Goal: Task Accomplishment & Management: Manage account settings

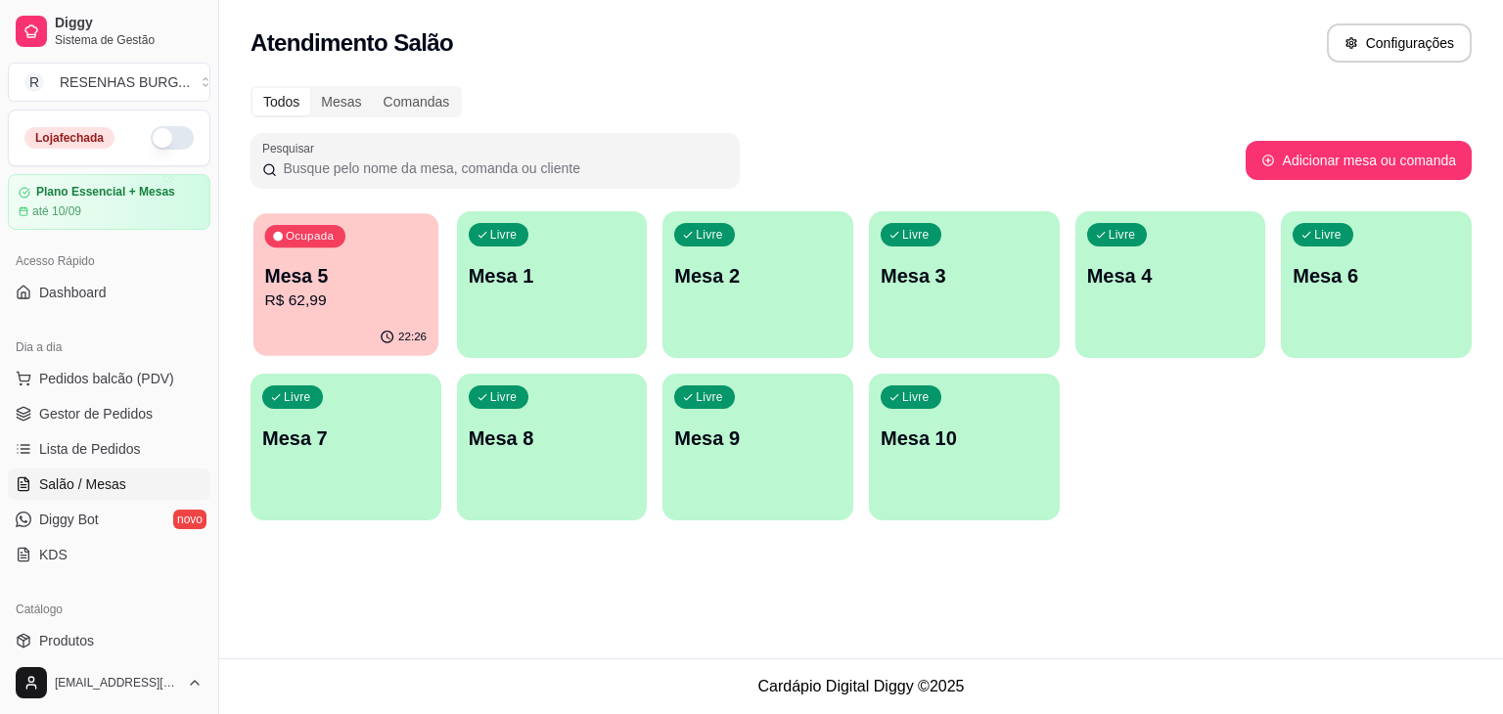
click at [367, 309] on p "R$ 62,99" at bounding box center [346, 301] width 162 height 23
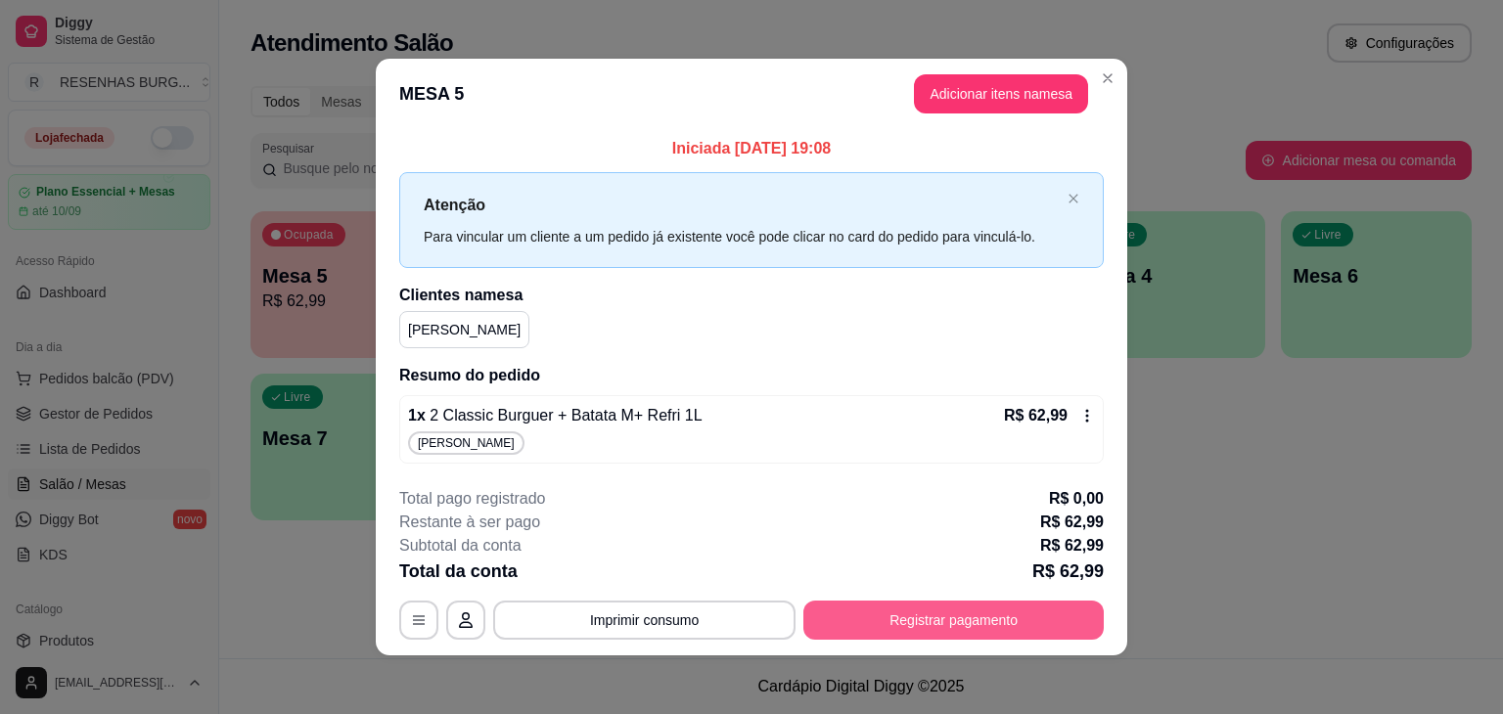
click at [839, 602] on button "Registrar pagamento" at bounding box center [953, 620] width 300 height 39
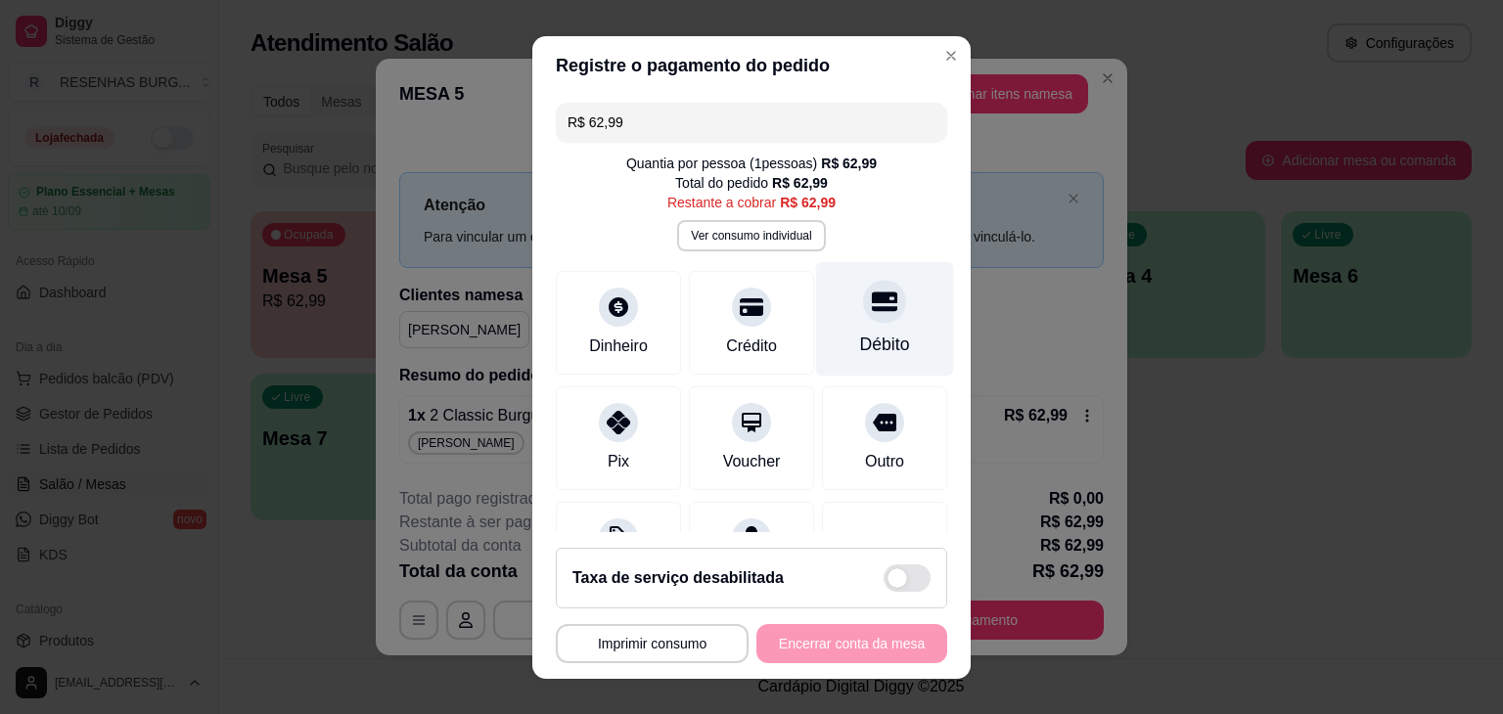
click at [860, 343] on div "Débito" at bounding box center [885, 344] width 50 height 25
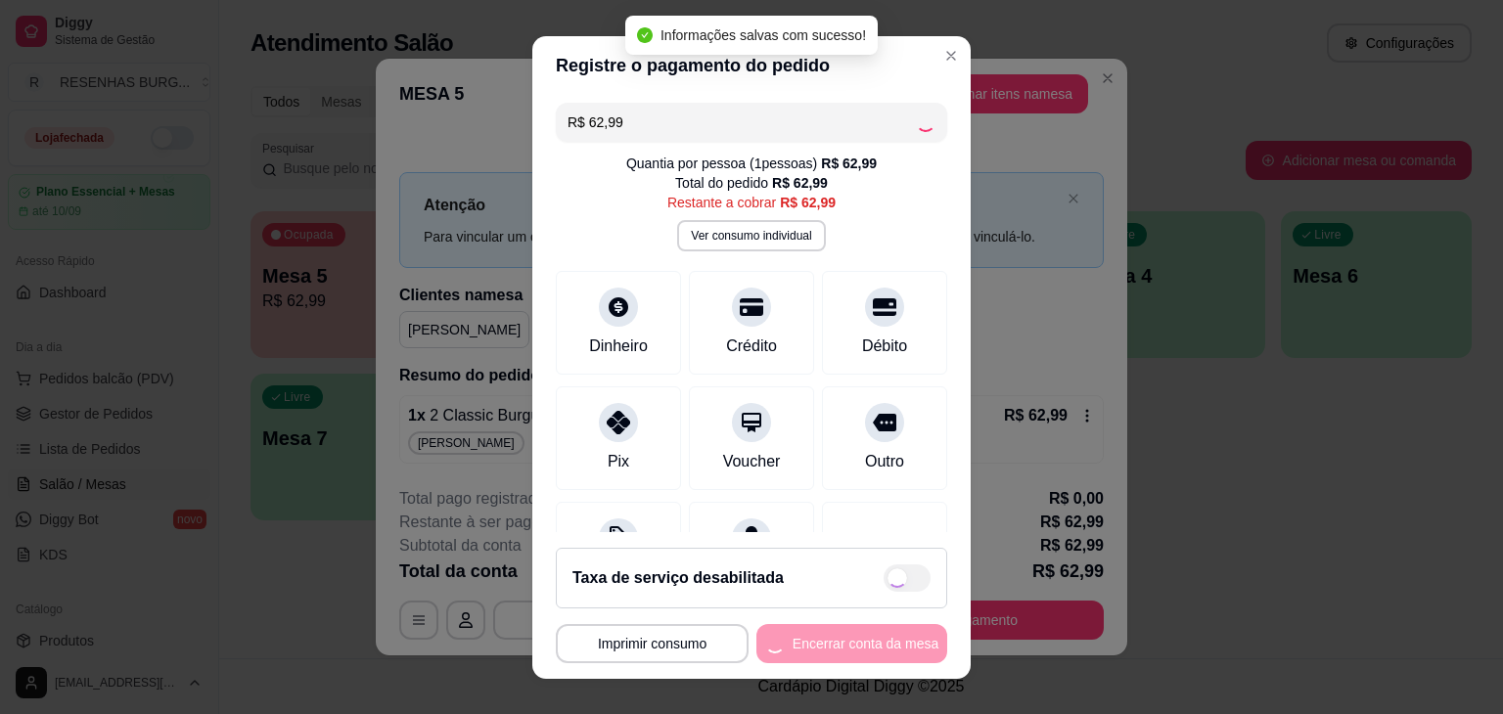
type input "R$ 0,00"
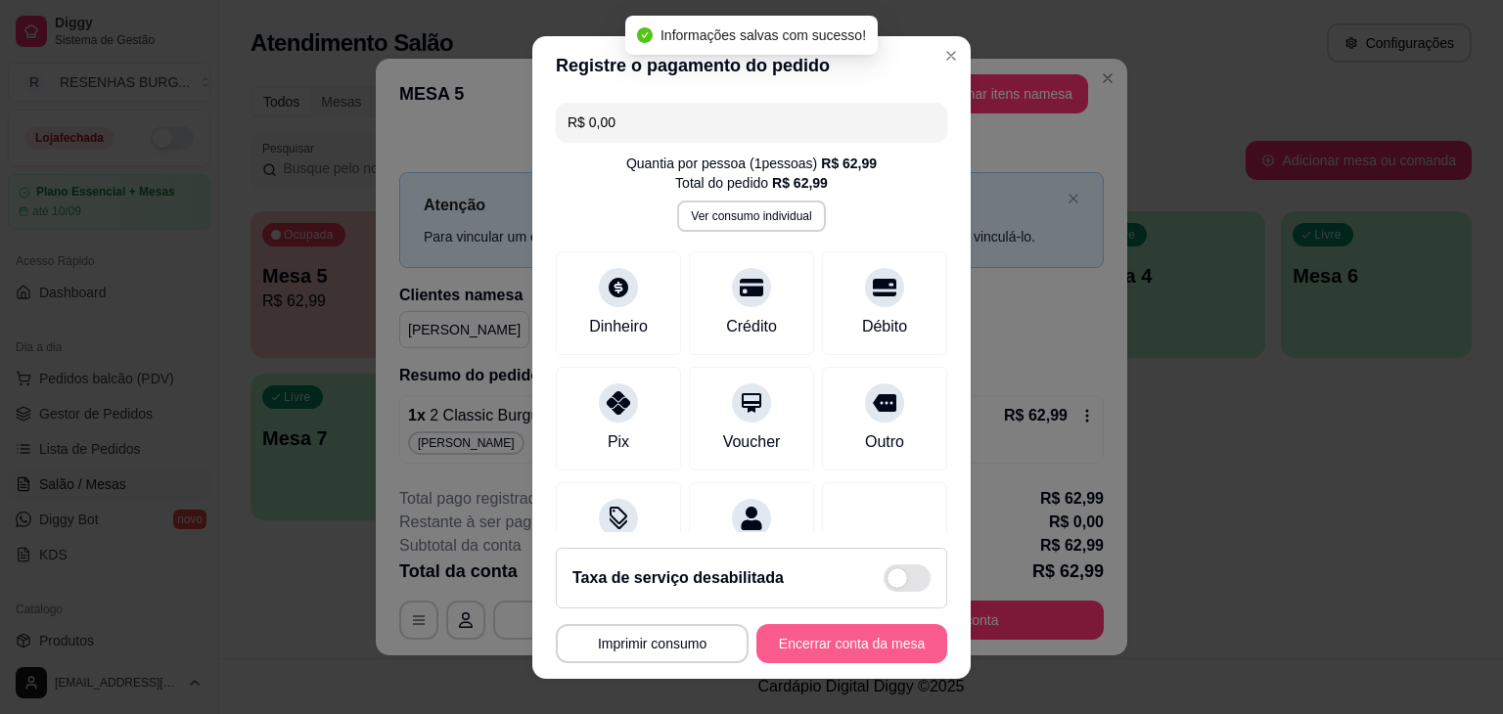
click at [799, 646] on button "Encerrar conta da mesa" at bounding box center [851, 643] width 191 height 39
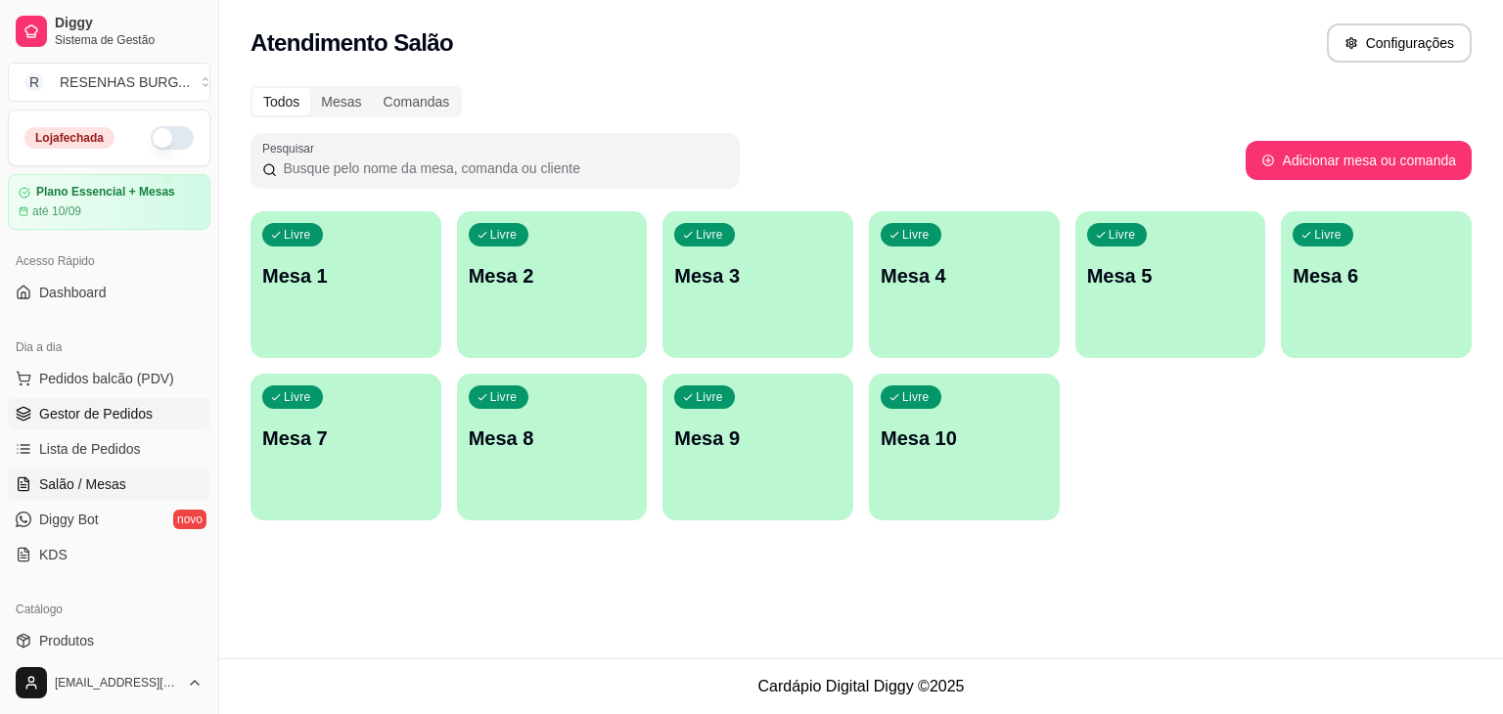
click at [141, 423] on link "Gestor de Pedidos" at bounding box center [109, 413] width 203 height 31
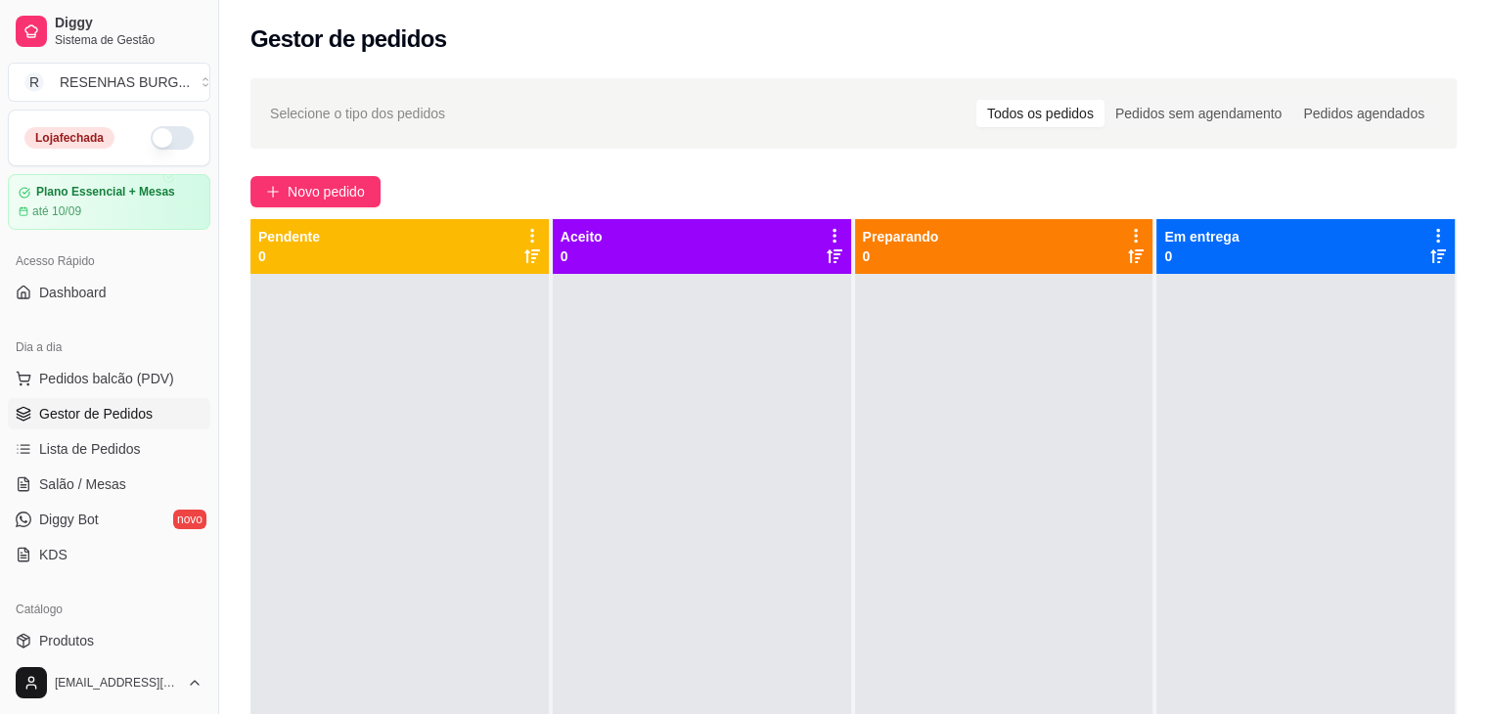
drag, startPoint x: 120, startPoint y: 638, endPoint x: 172, endPoint y: 596, distance: 66.8
click at [120, 638] on link "Produtos" at bounding box center [109, 640] width 203 height 31
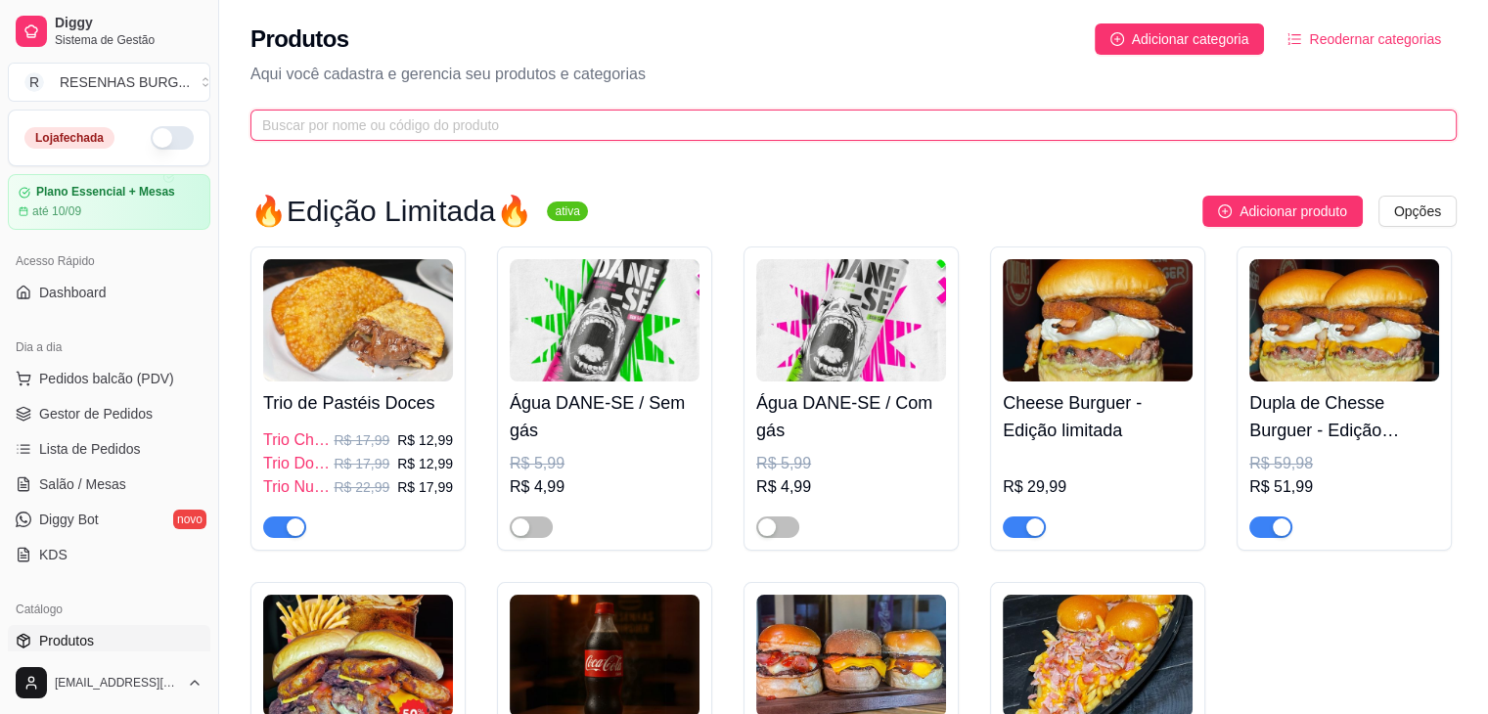
click at [593, 126] on input "text" at bounding box center [845, 125] width 1167 height 22
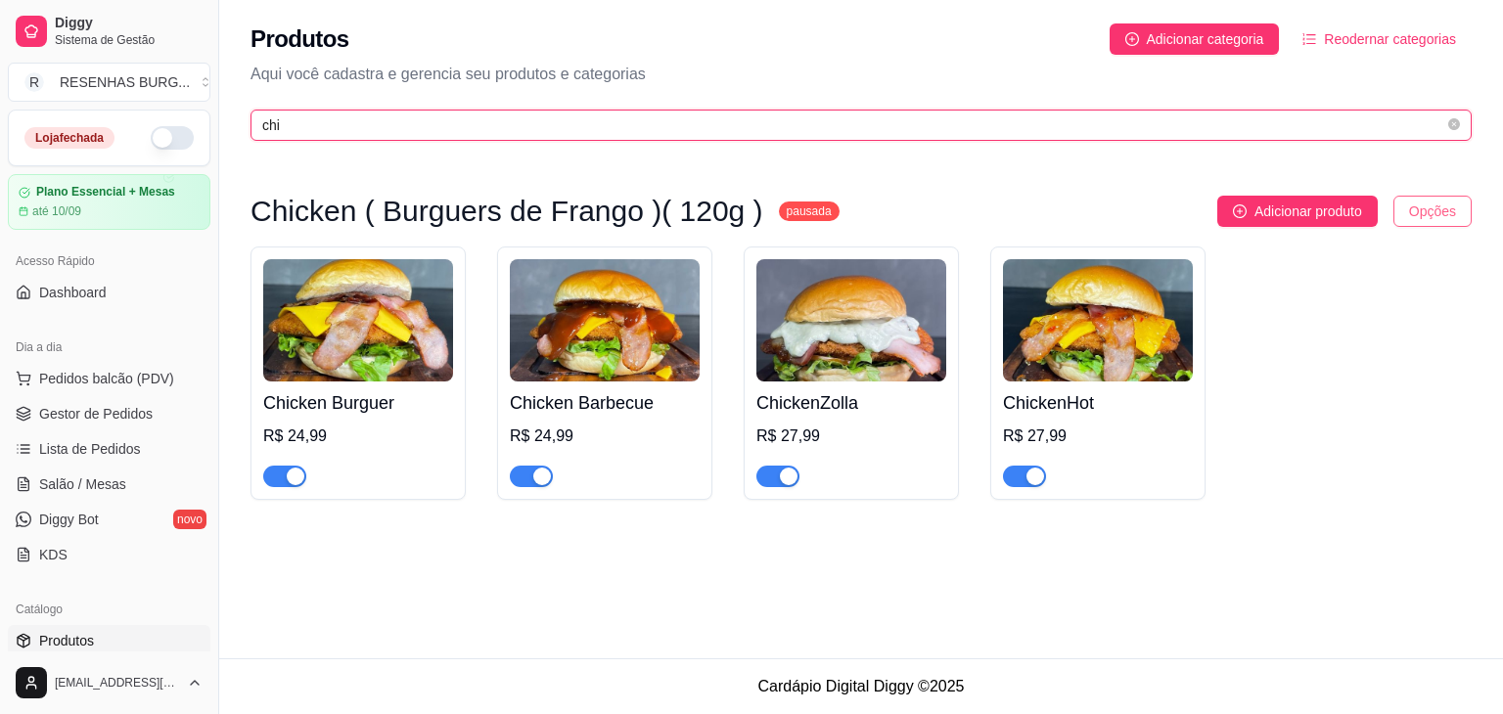
type input "chi"
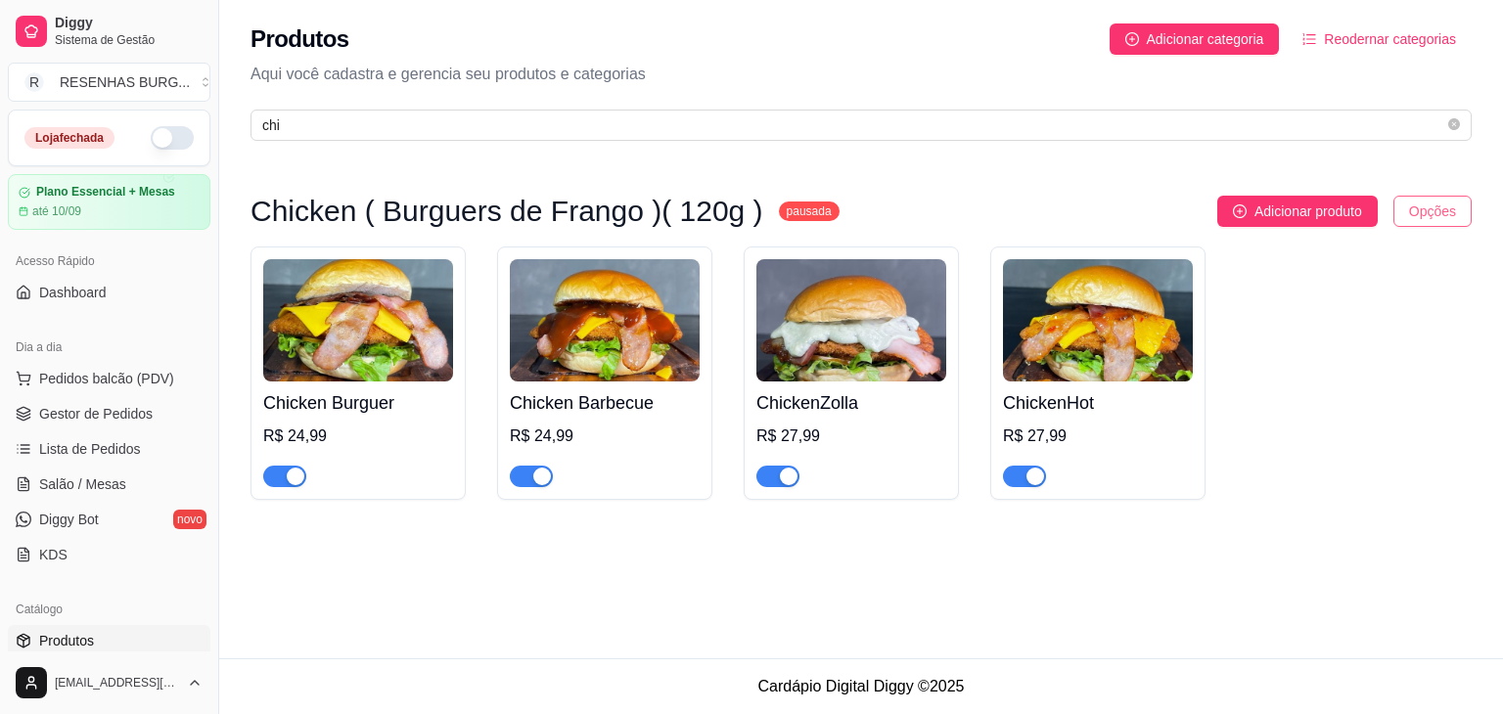
click at [1443, 220] on html "Diggy Sistema de Gestão R RESENHAS BURG ... Loja fechada Plano Essencial + Mesa…" at bounding box center [751, 357] width 1503 height 714
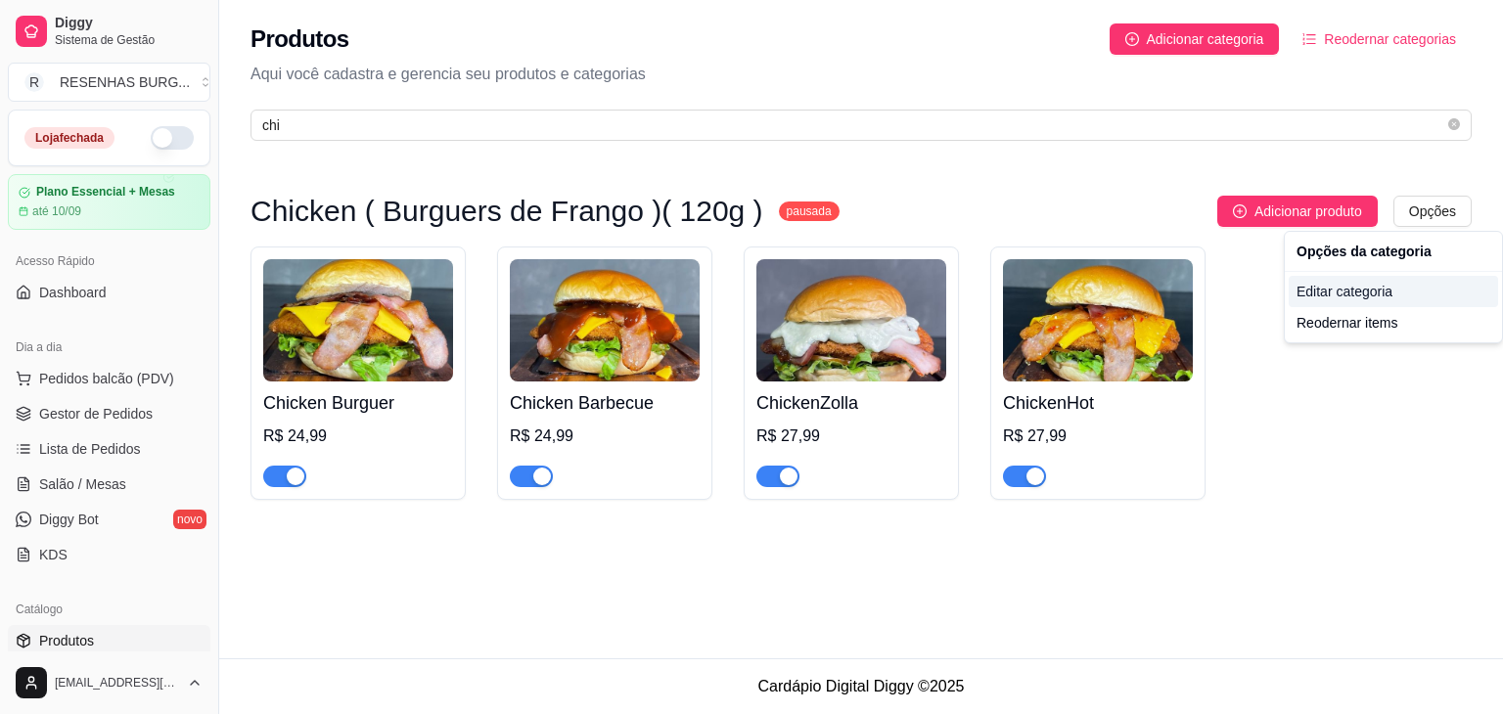
click at [1350, 289] on div "Editar categoria" at bounding box center [1393, 291] width 209 height 31
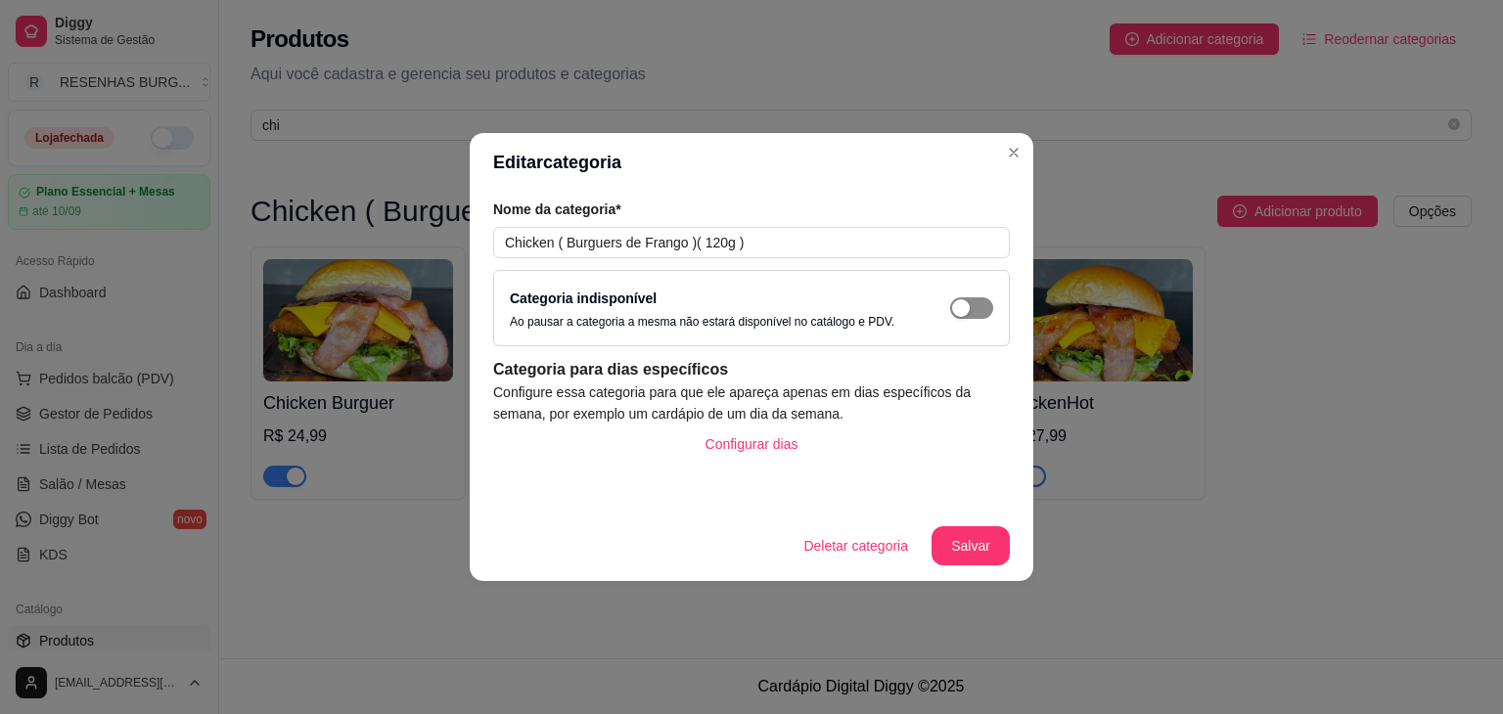
click at [959, 299] on div "button" at bounding box center [961, 308] width 18 height 18
click at [961, 547] on button "Salvar" at bounding box center [971, 546] width 78 height 39
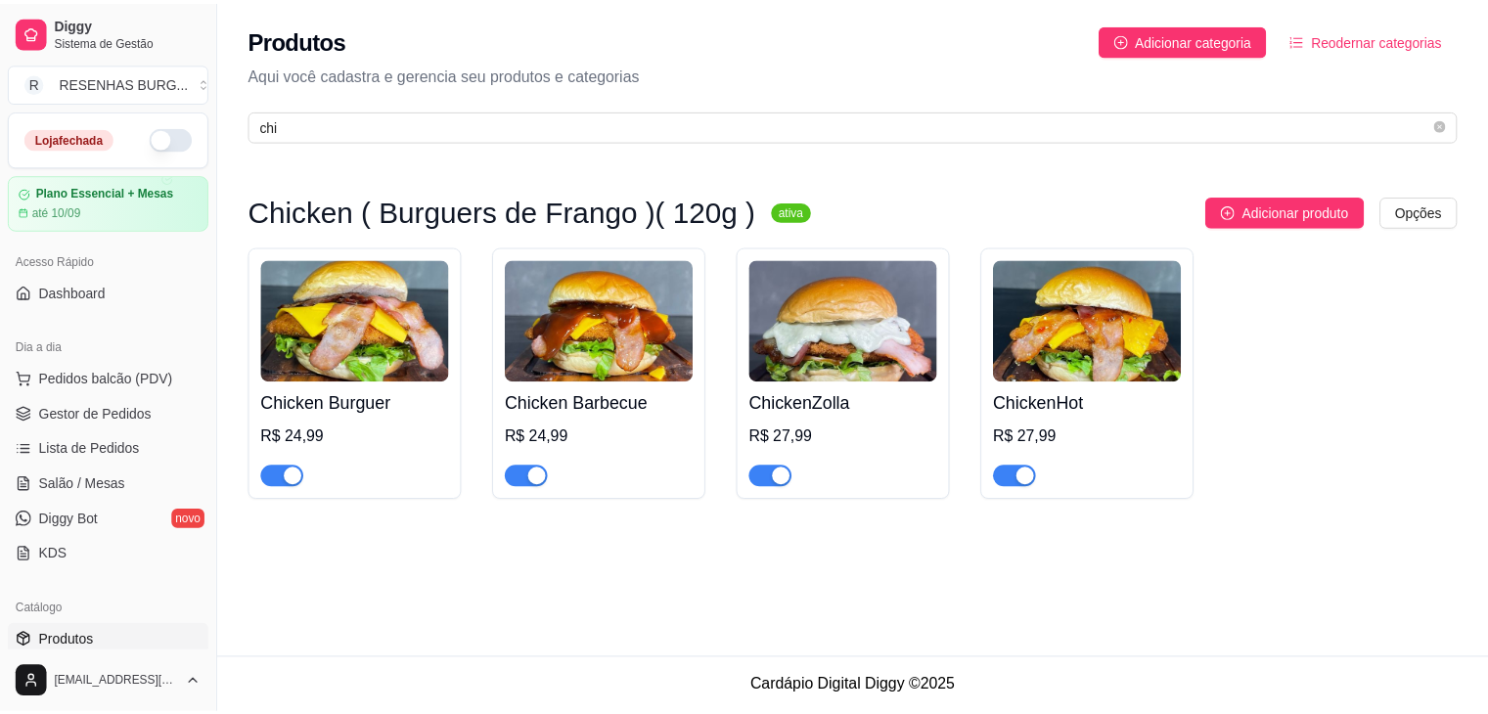
scroll to position [98, 0]
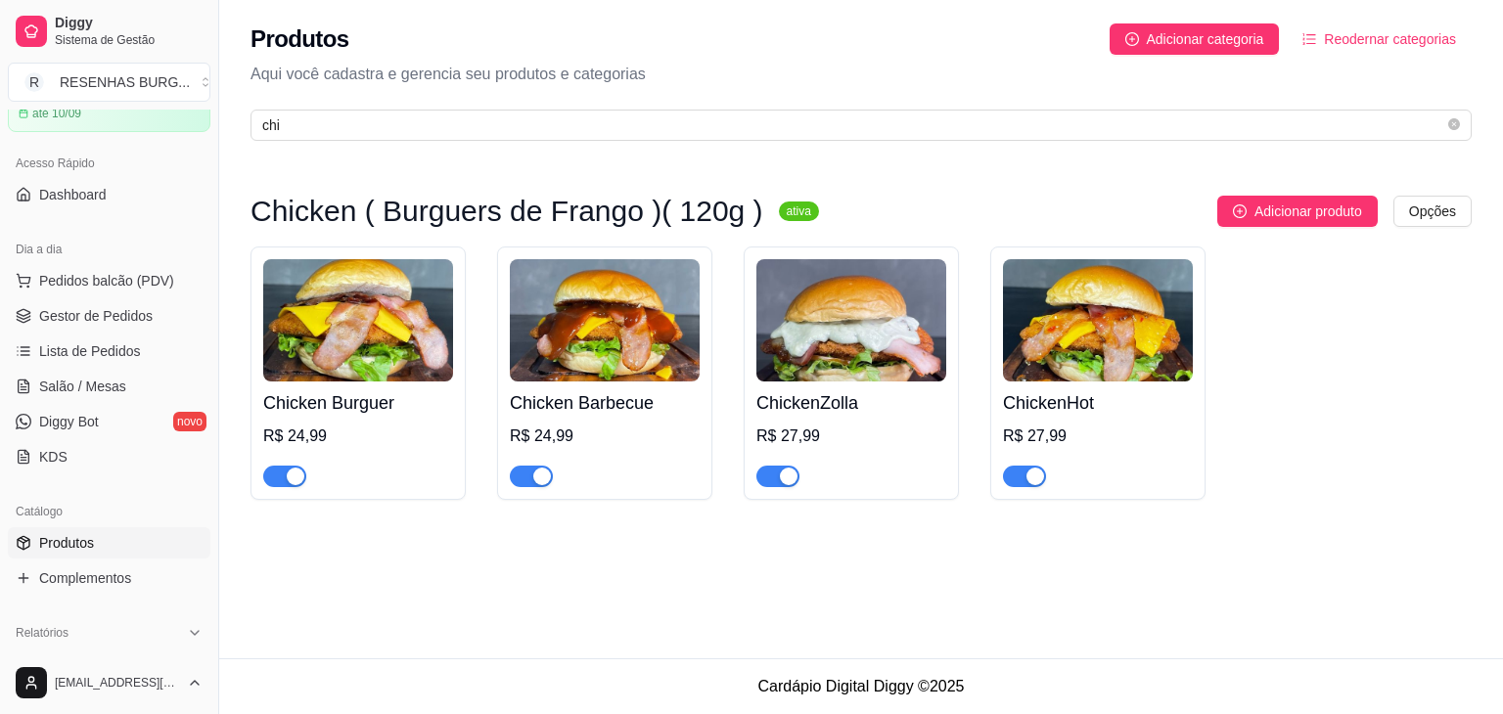
click at [116, 547] on link "Produtos" at bounding box center [109, 542] width 203 height 31
click at [1456, 123] on icon "close-circle" at bounding box center [1454, 124] width 12 height 12
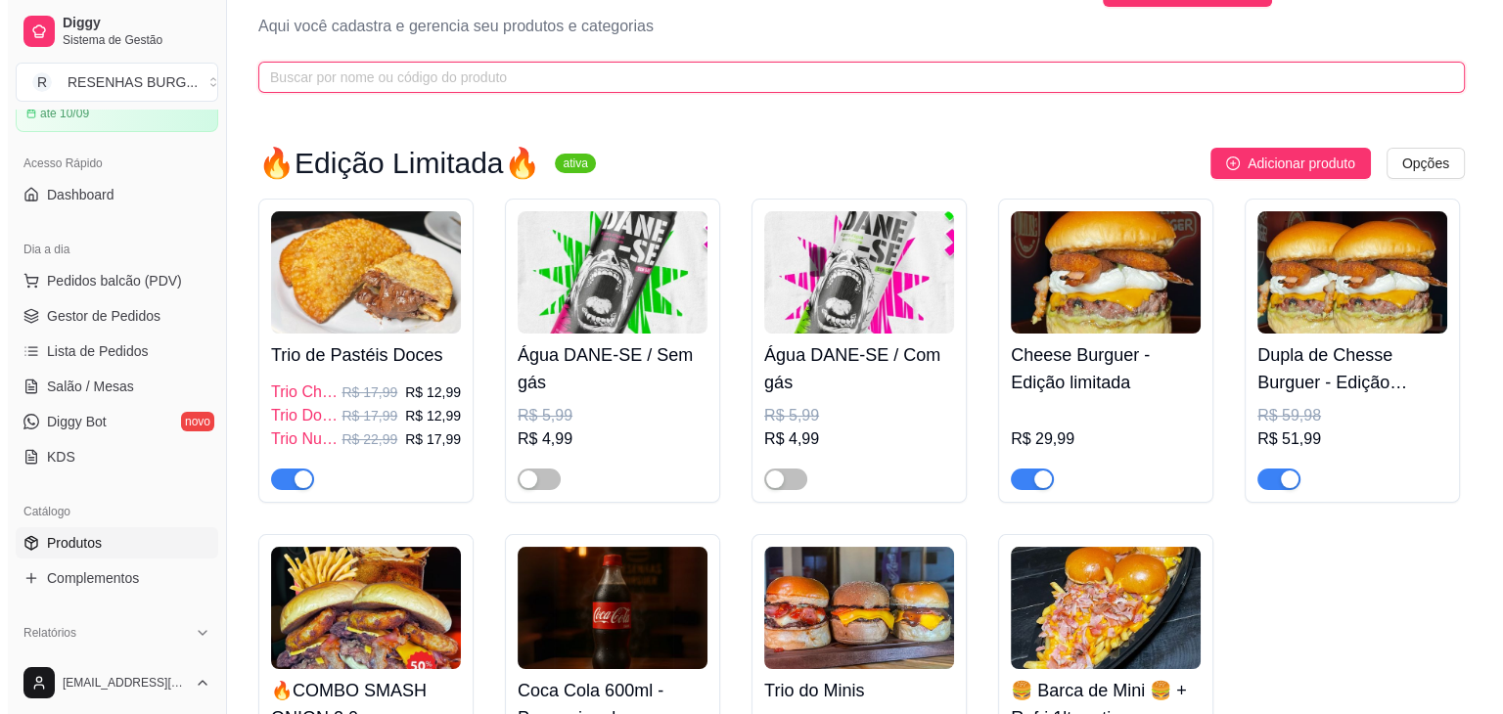
scroll to position [0, 0]
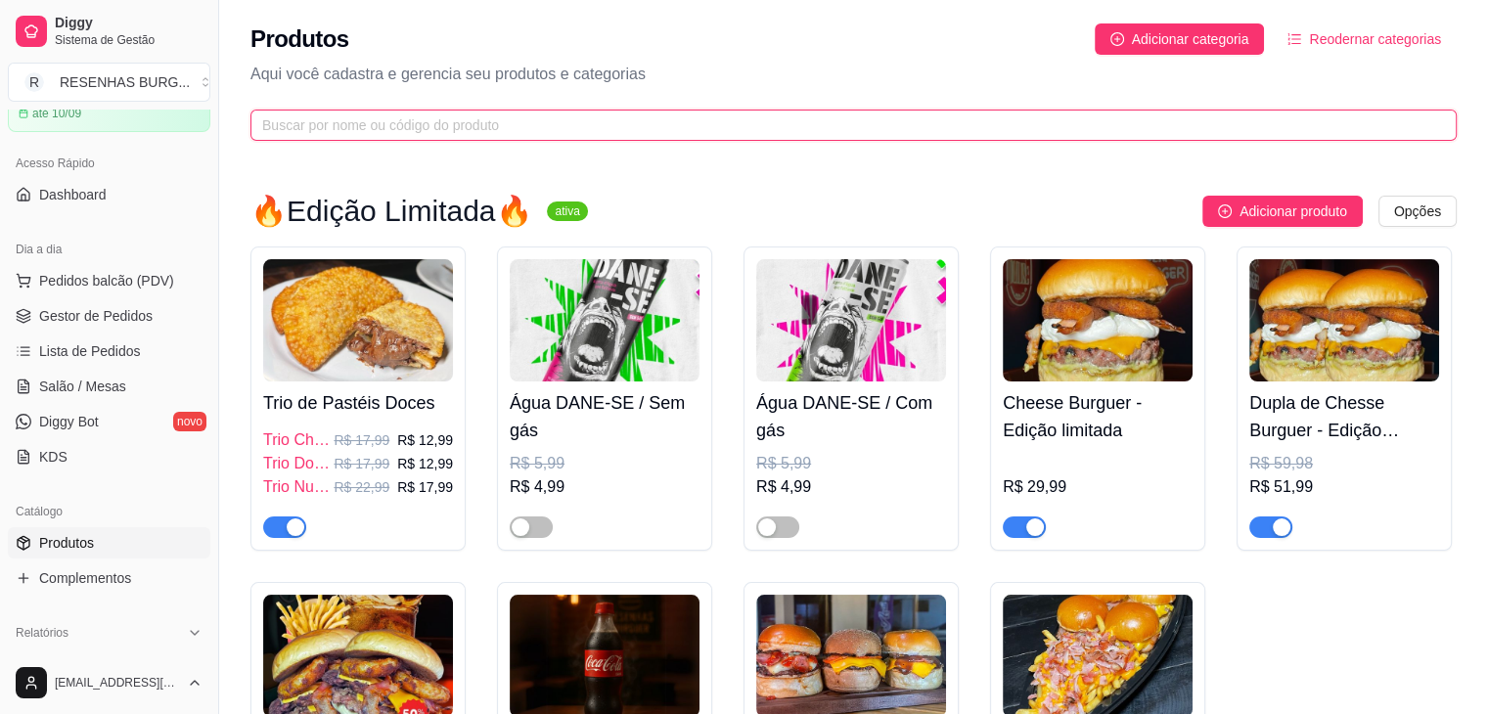
click at [441, 130] on input "text" at bounding box center [845, 125] width 1167 height 22
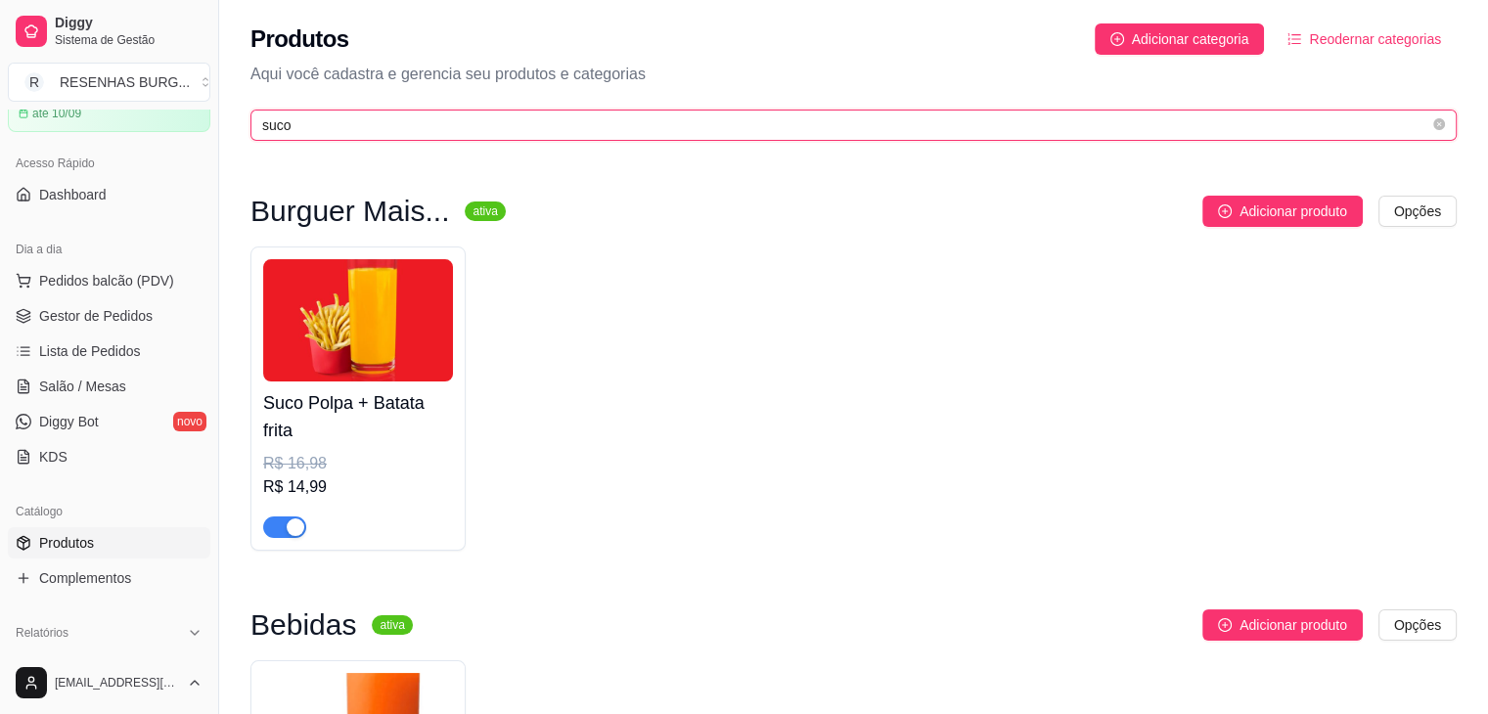
type input "suco"
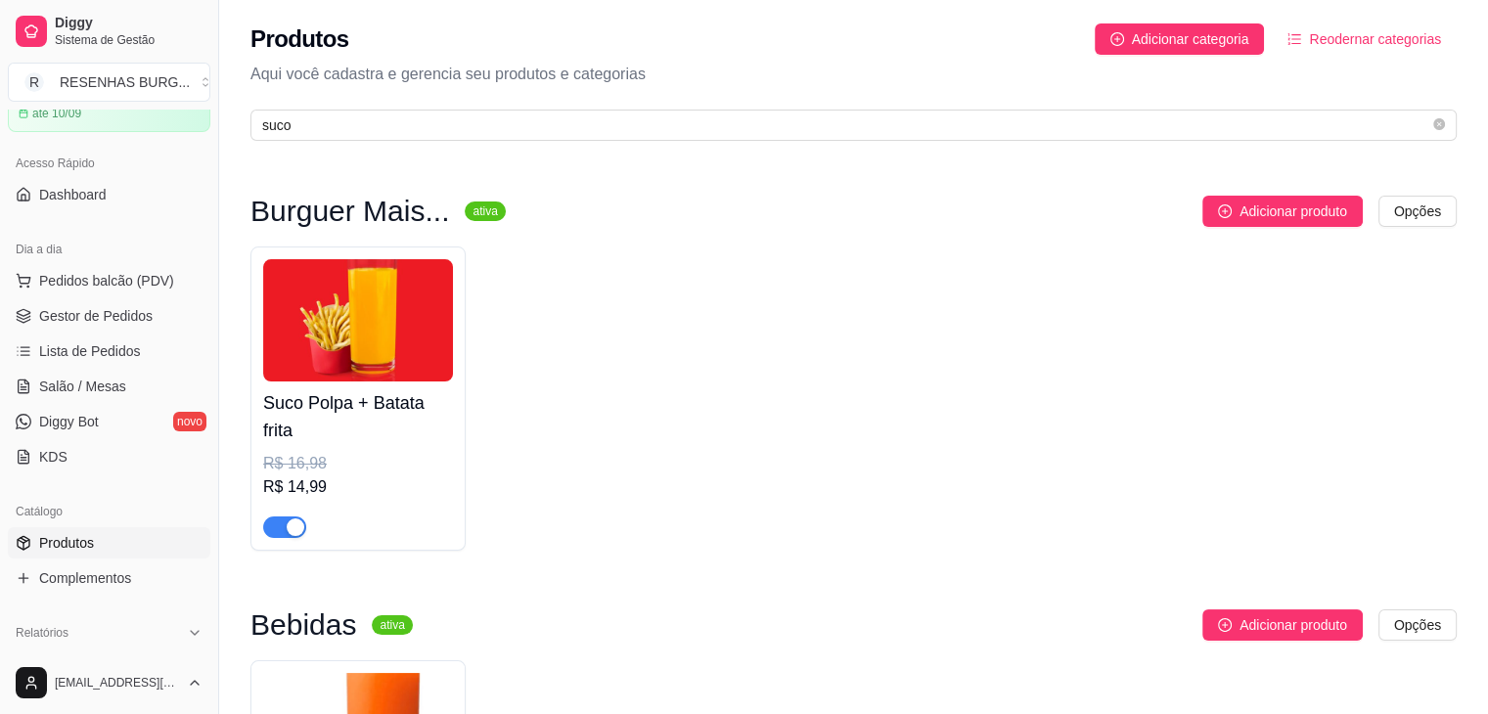
click at [334, 302] on img at bounding box center [358, 320] width 190 height 122
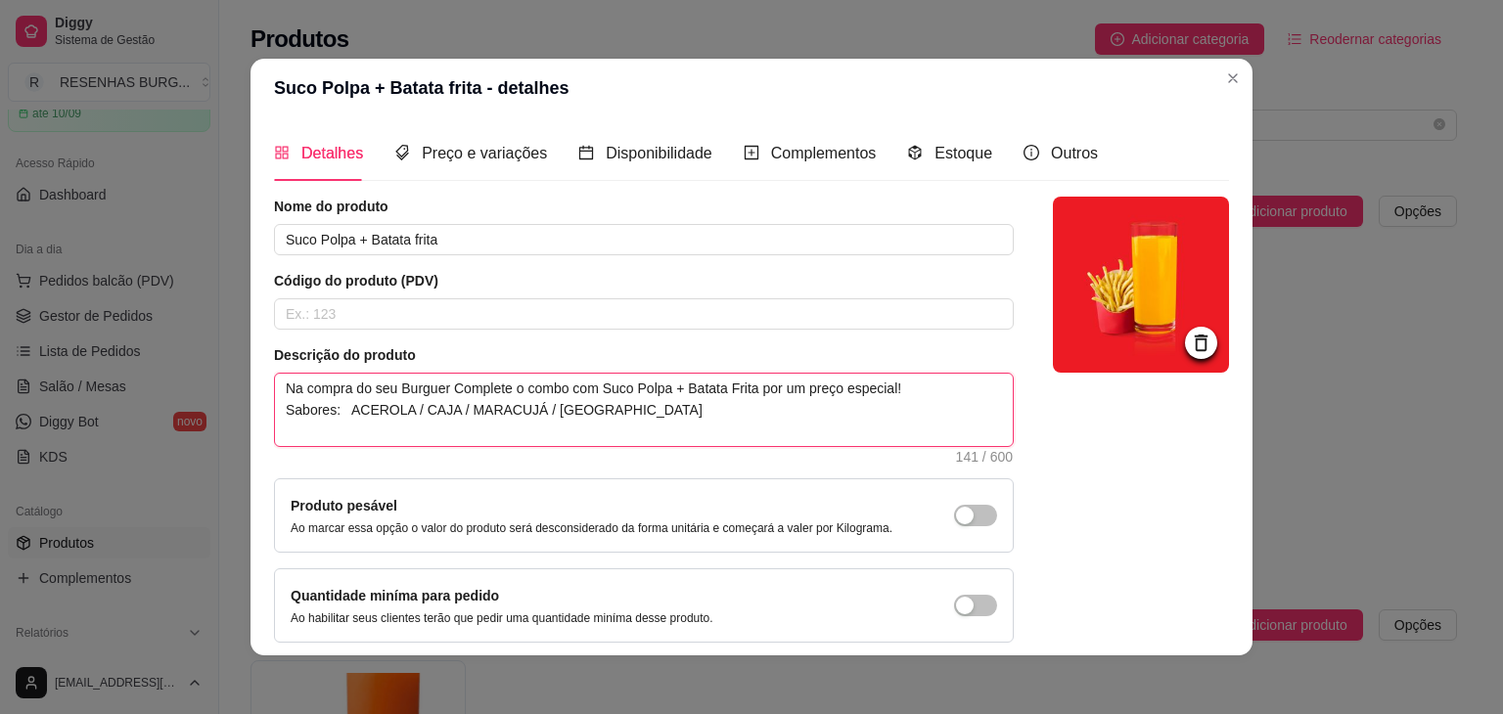
drag, startPoint x: 340, startPoint y: 403, endPoint x: 613, endPoint y: 408, distance: 273.1
click at [613, 408] on textarea "Na compra do seu Burguer Complete o combo com Suco Polpa + Batata Frita por um …" at bounding box center [644, 410] width 738 height 72
type textarea "Na compra do seu Burguer Complete o combo com Suco Polpa + Batata Frita por um …"
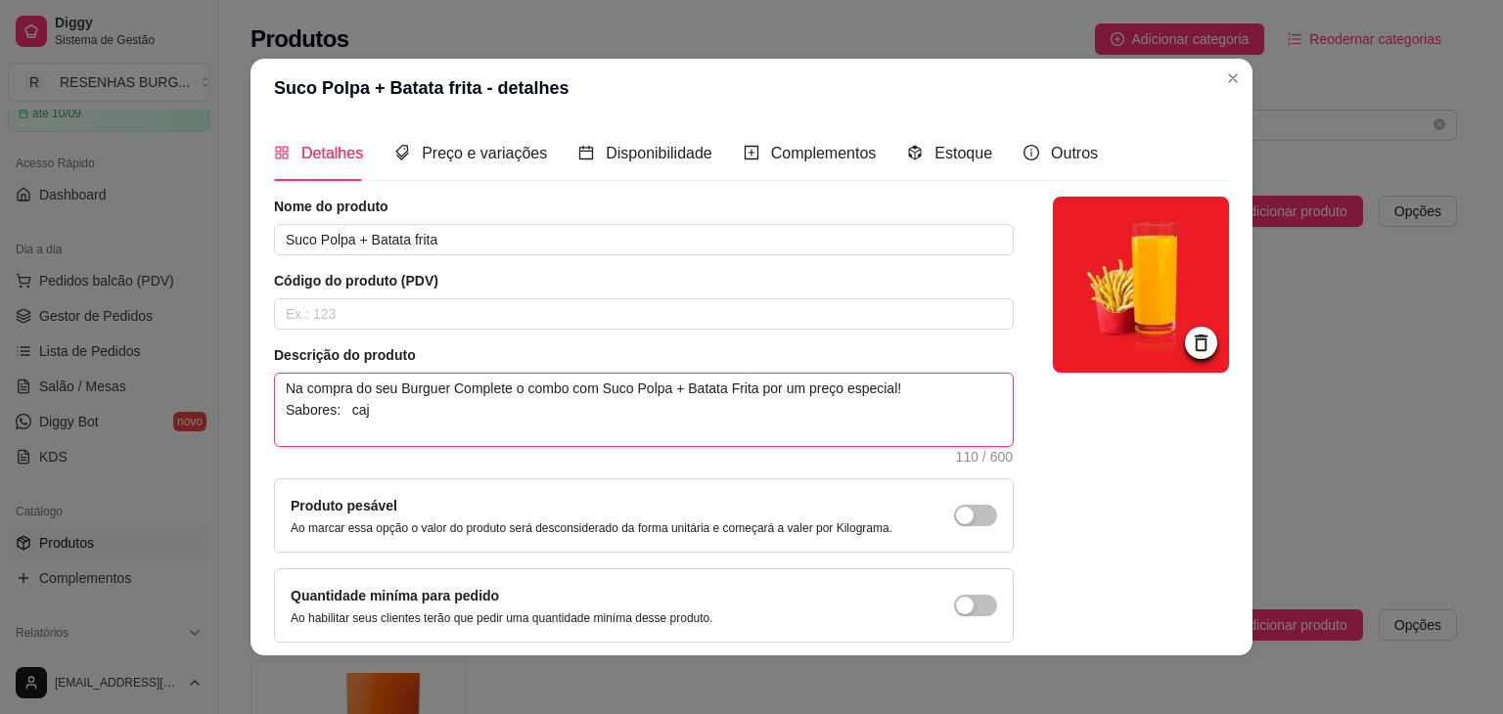
type textarea "Na compra do seu Burguer Complete o combo com Suco Polpa + Batata Frita por um …"
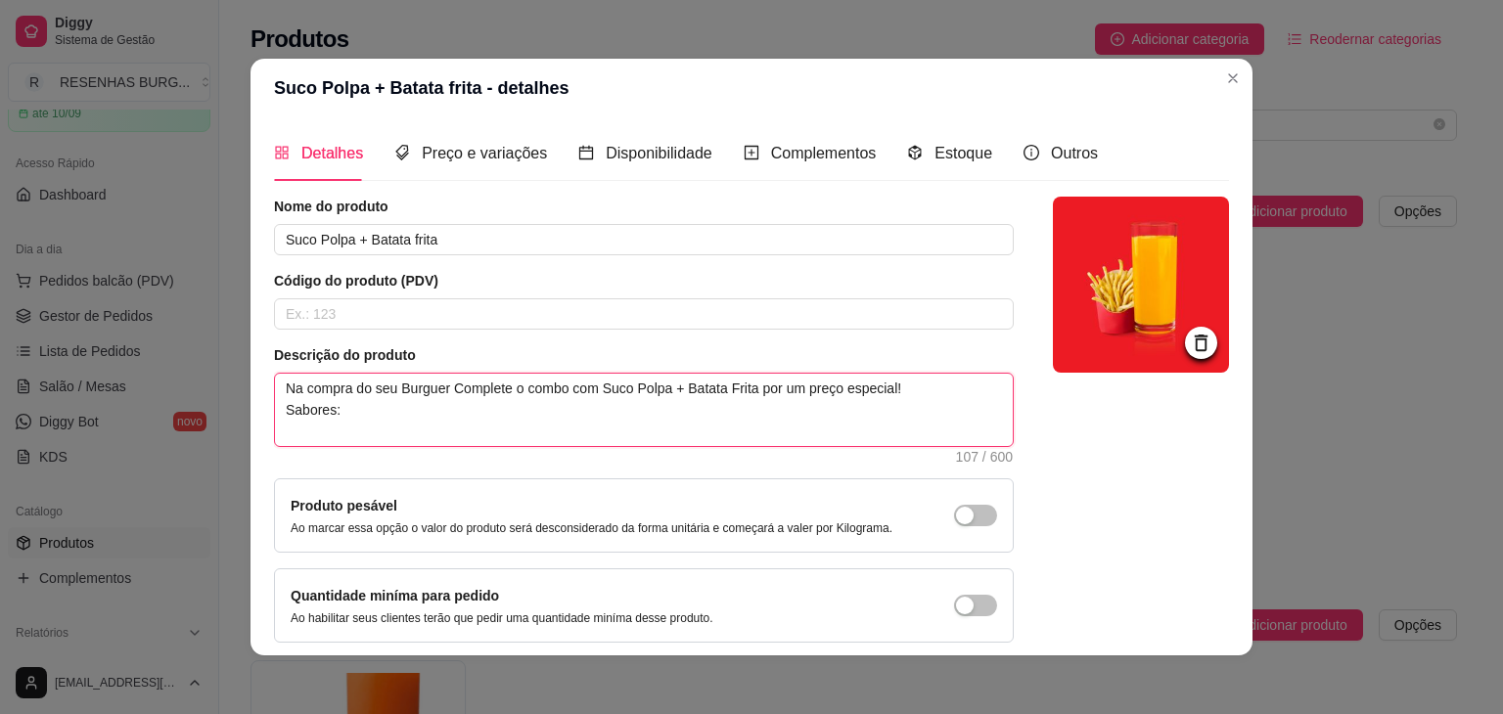
type textarea "Na compra do seu Burguer Complete o combo com Suco Polpa + Batata Frita por um …"
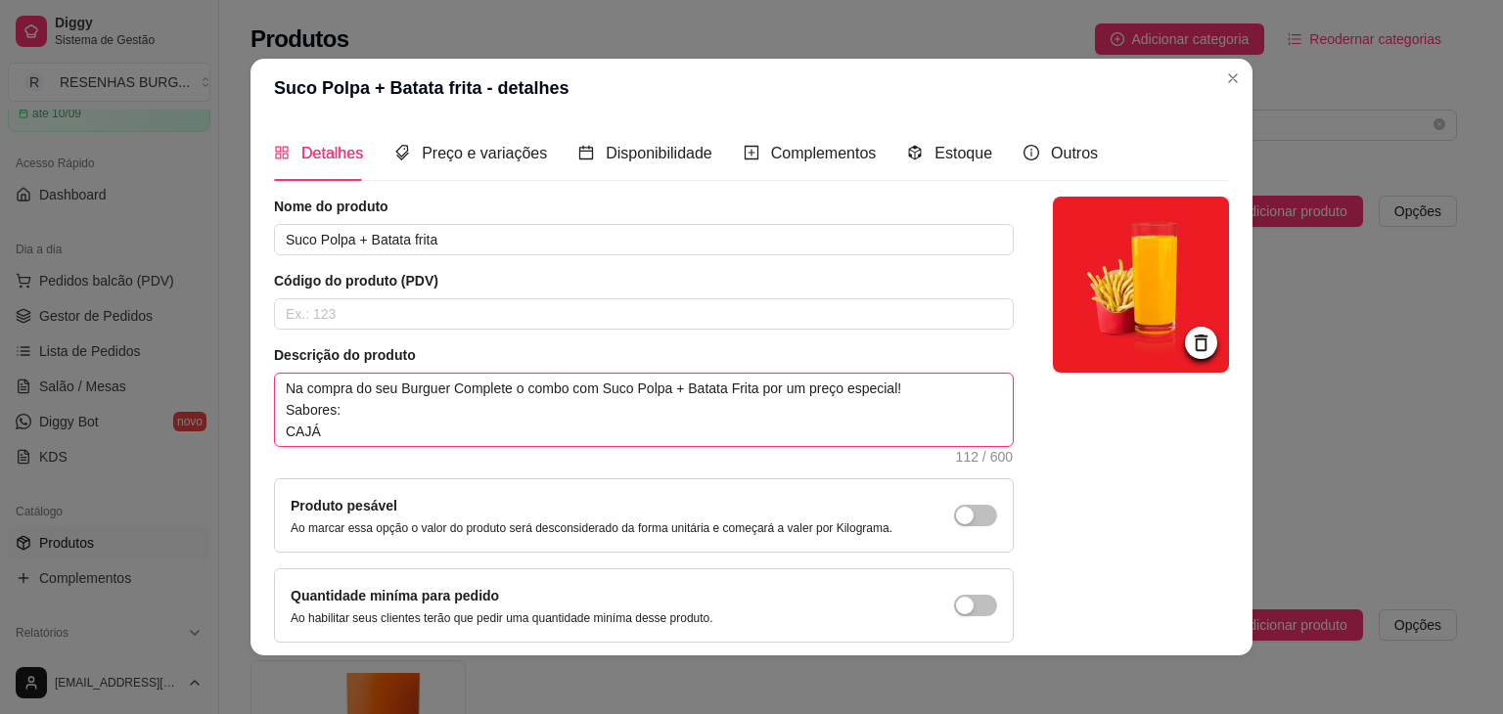
type textarea "Na compra do seu Burguer Complete o combo com Suco Polpa + Batata Frita por um …"
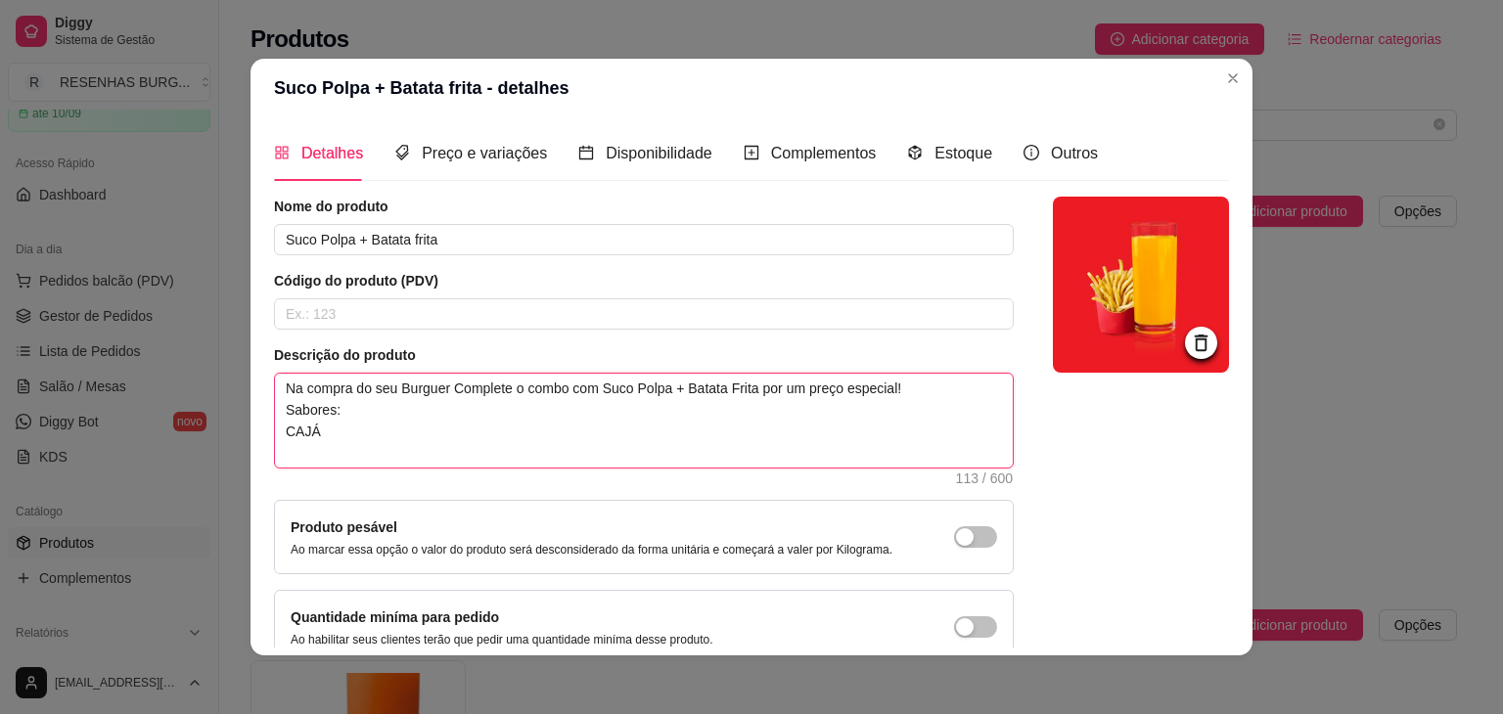
type textarea "Na compra do seu Burguer Complete o combo com Suco Polpa + Batata Frita por um …"
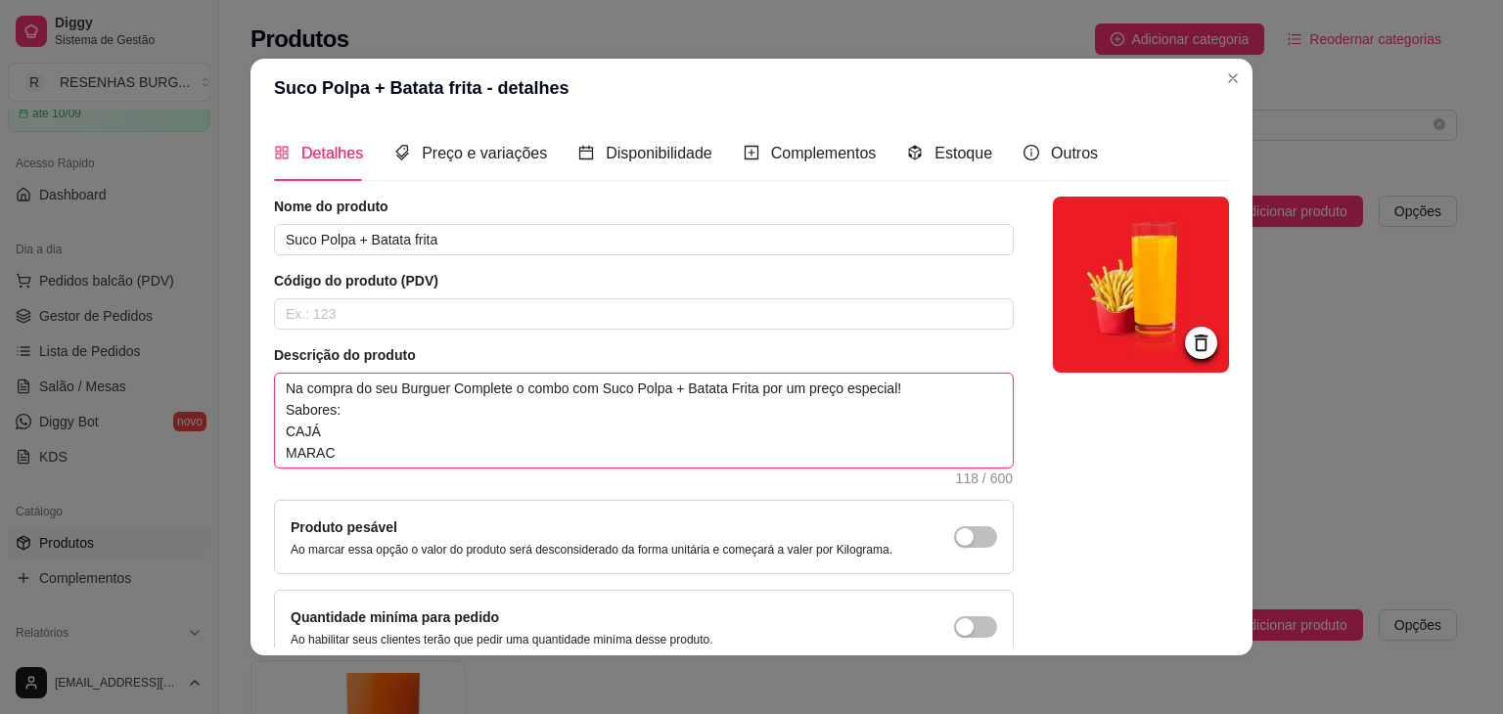
type textarea "Na compra do seu Burguer Complete o combo com Suco Polpa + Batata Frita por um …"
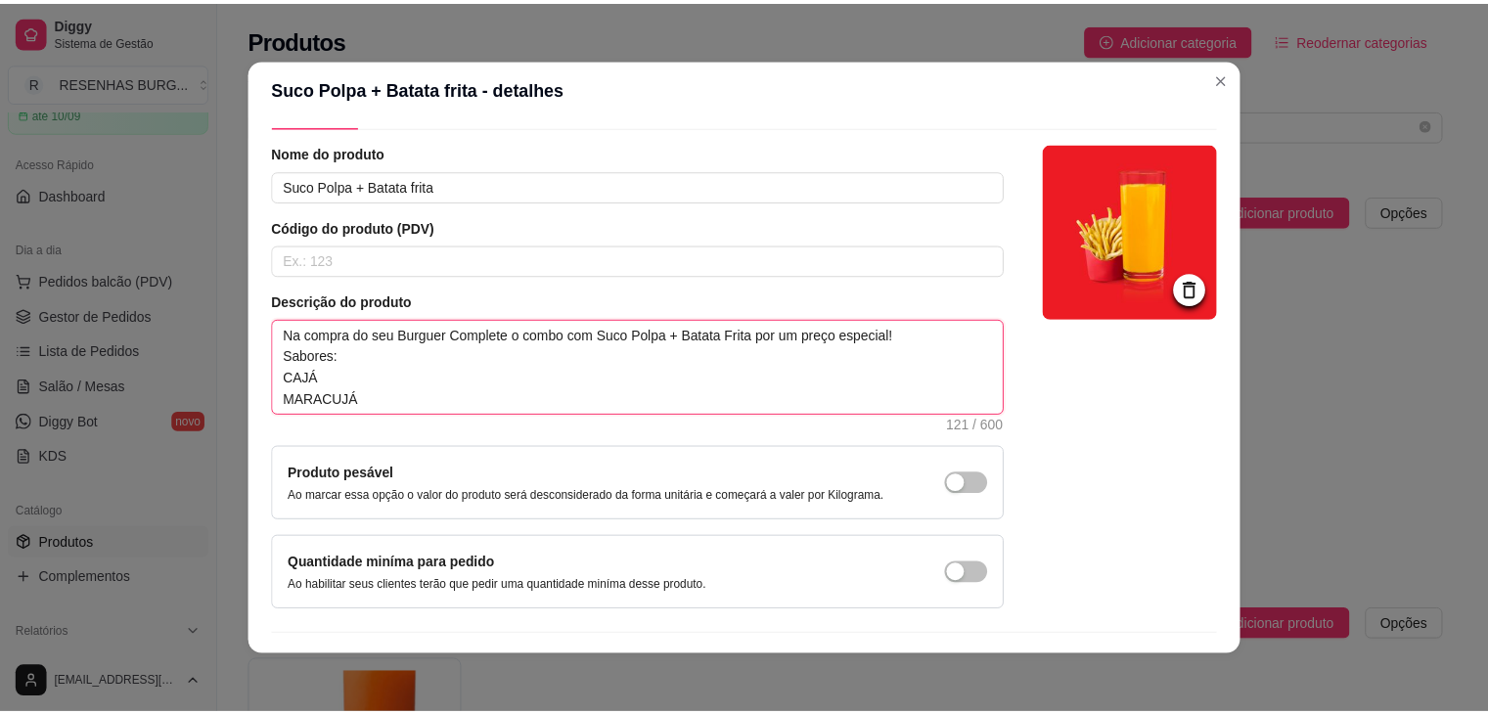
scroll to position [102, 0]
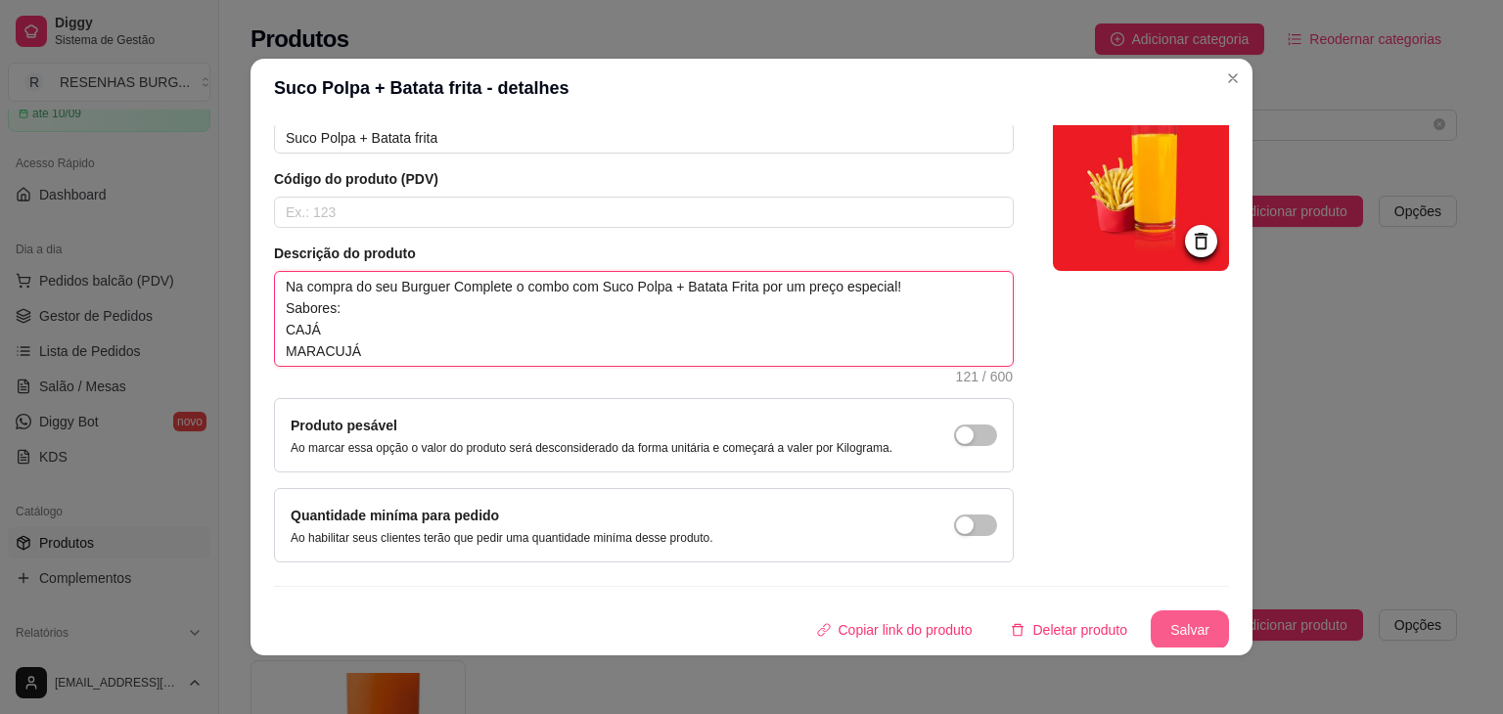
type textarea "Na compra do seu Burguer Complete o combo com Suco Polpa + Batata Frita por um …"
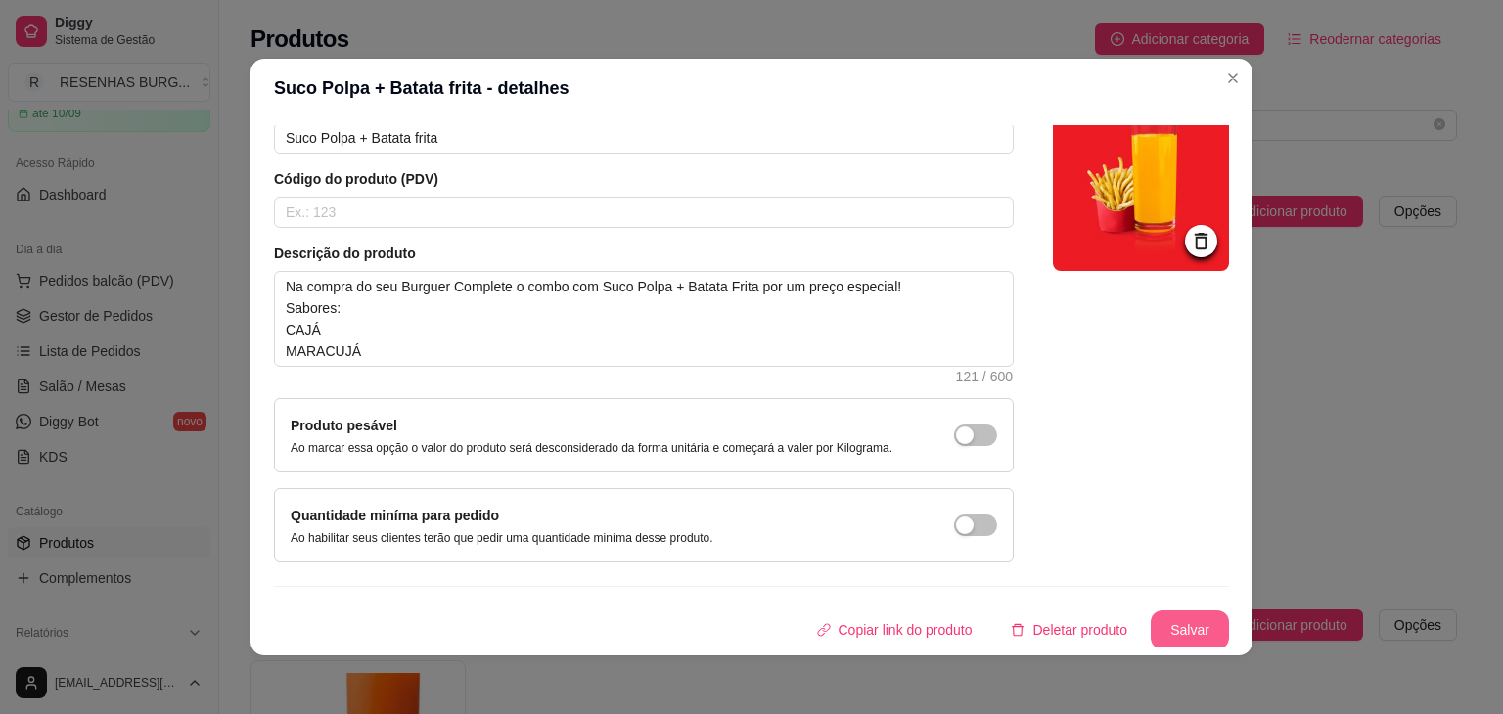
click at [1160, 619] on button "Salvar" at bounding box center [1190, 630] width 78 height 39
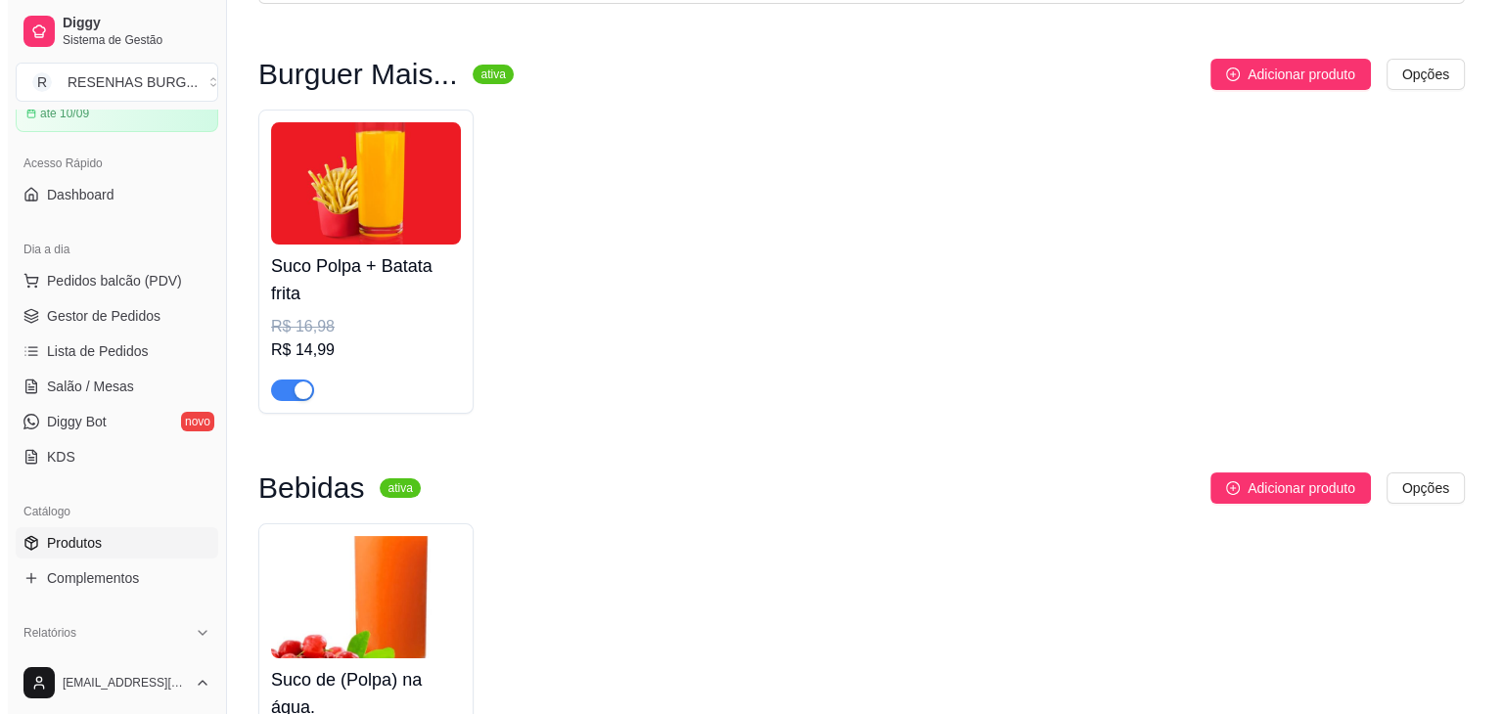
scroll to position [196, 0]
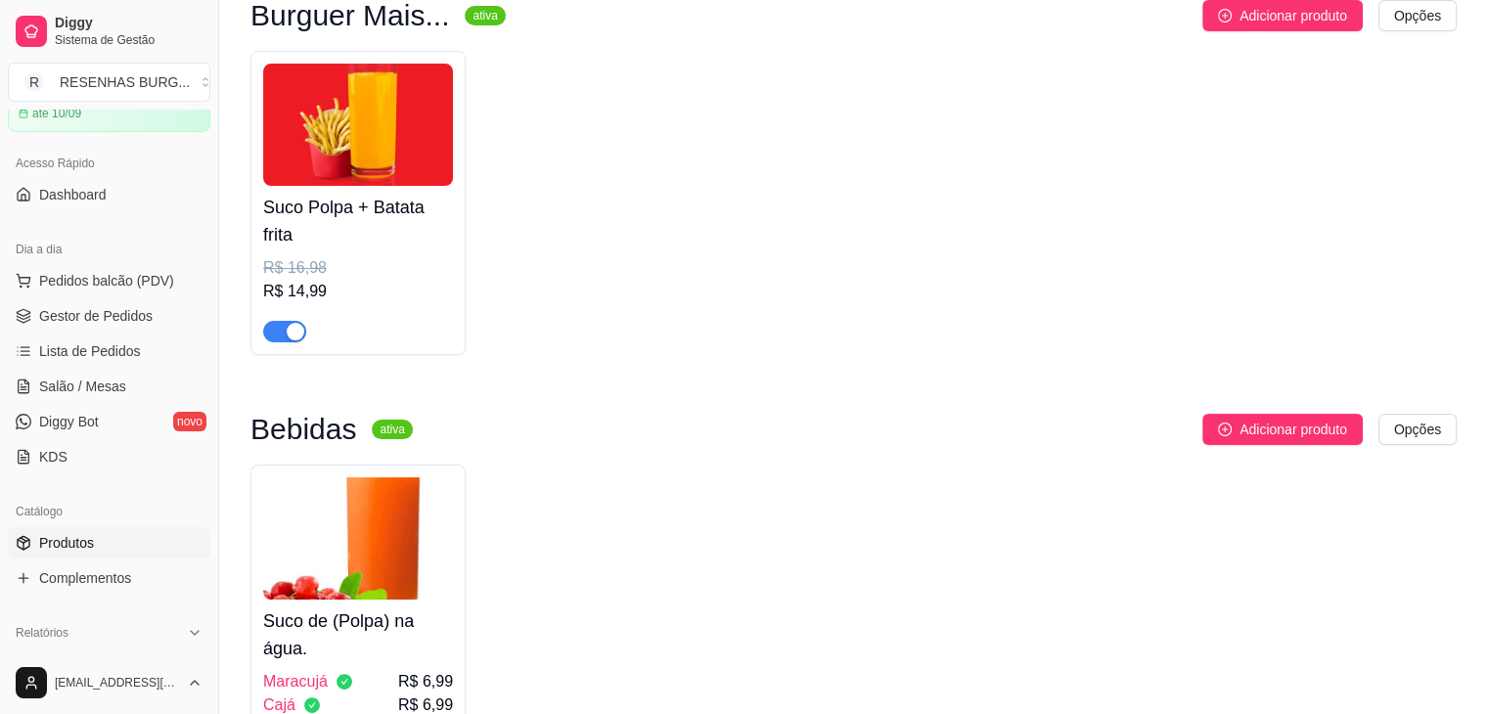
click at [397, 536] on img at bounding box center [358, 539] width 190 height 122
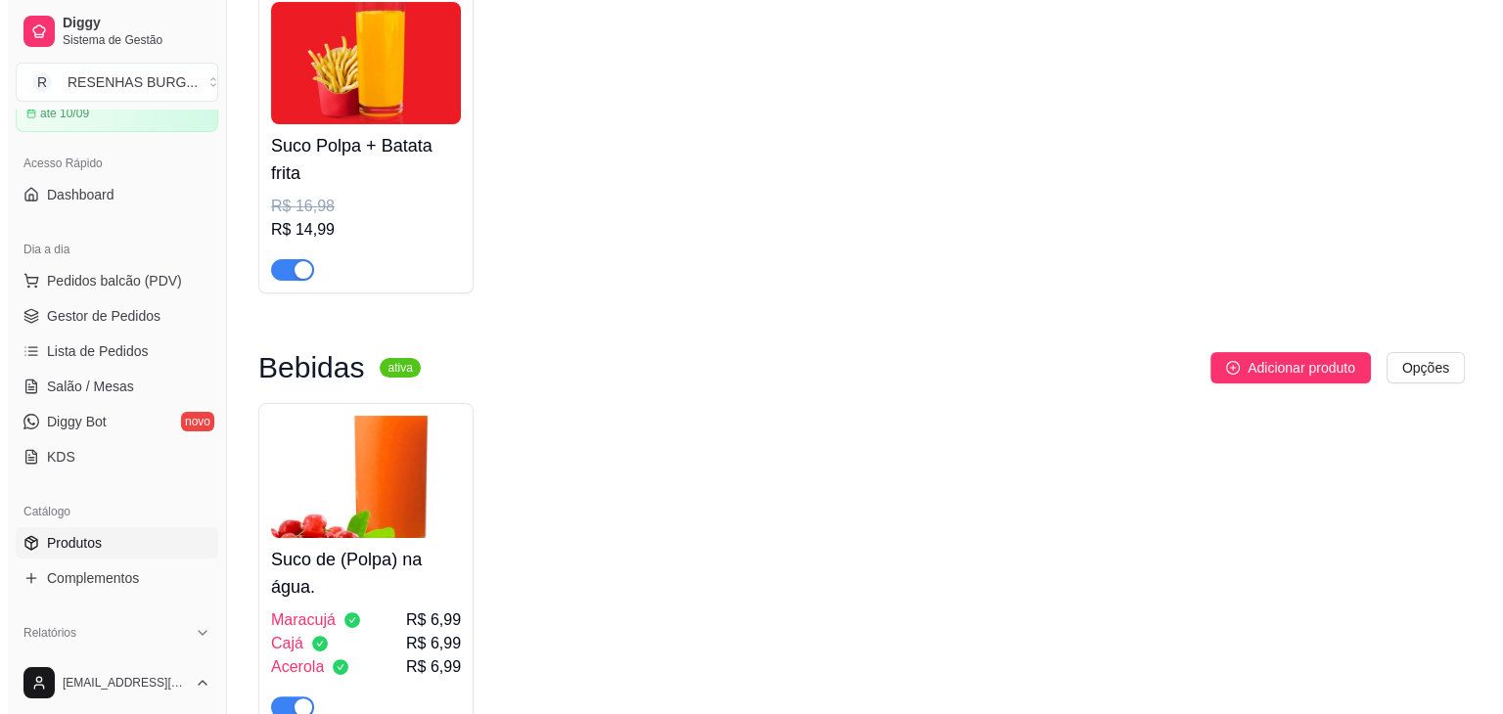
scroll to position [375, 0]
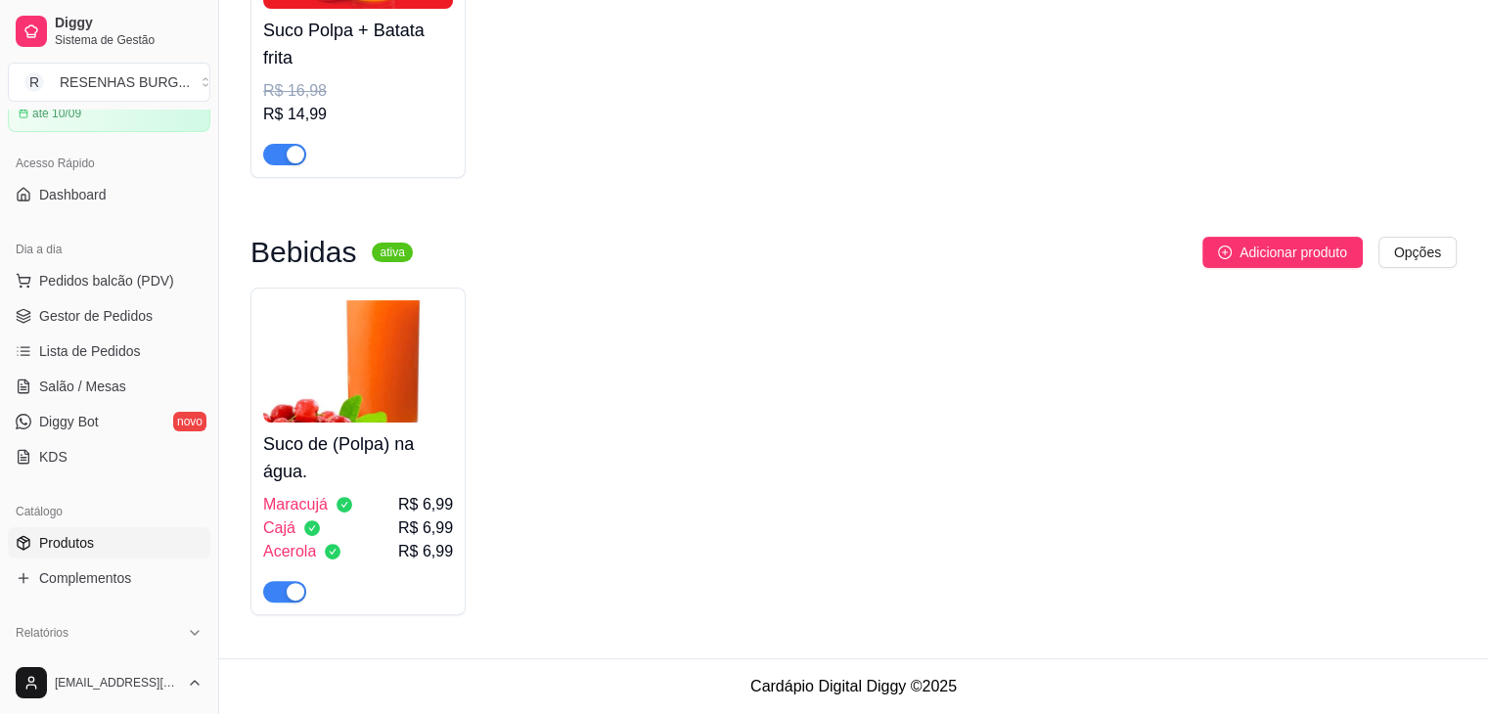
click at [304, 540] on span "Acerola" at bounding box center [289, 551] width 53 height 23
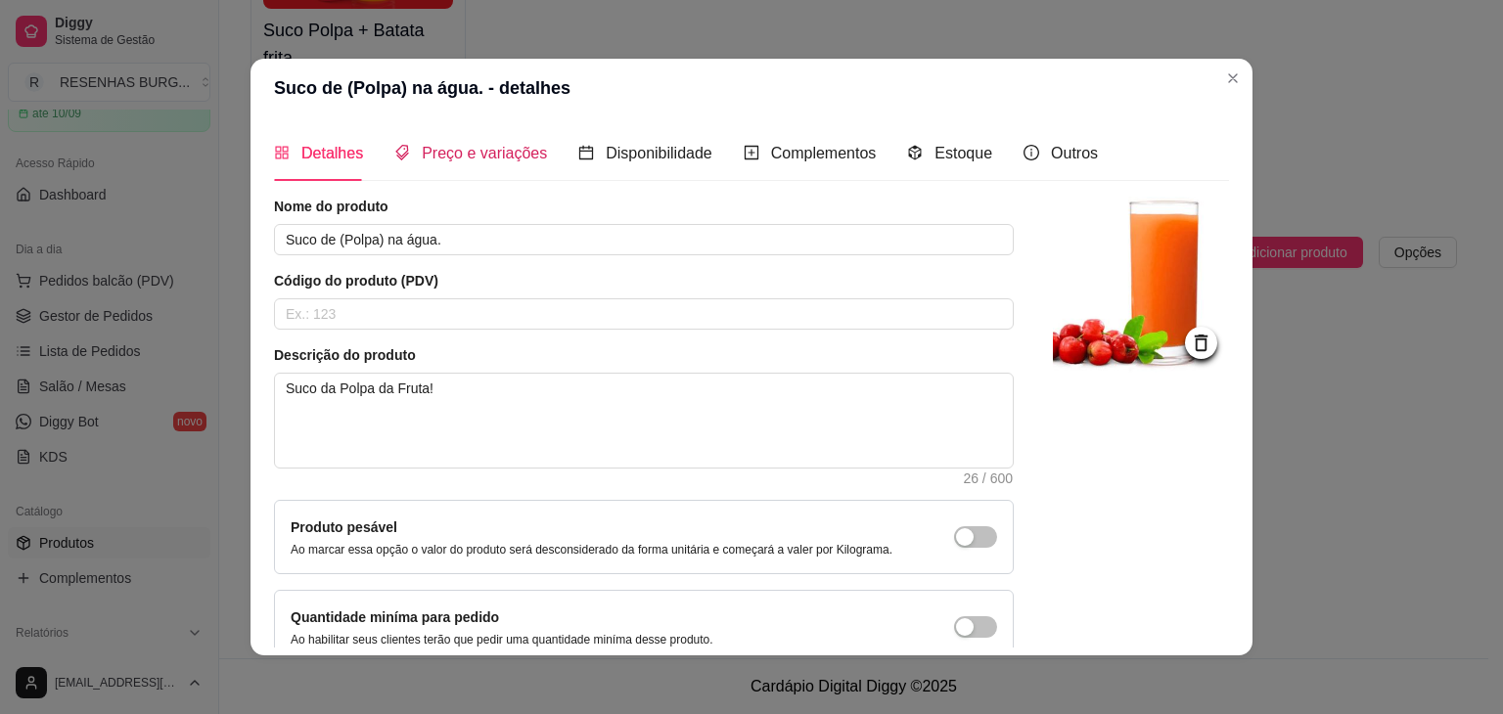
click at [481, 151] on span "Preço e variações" at bounding box center [484, 153] width 125 height 17
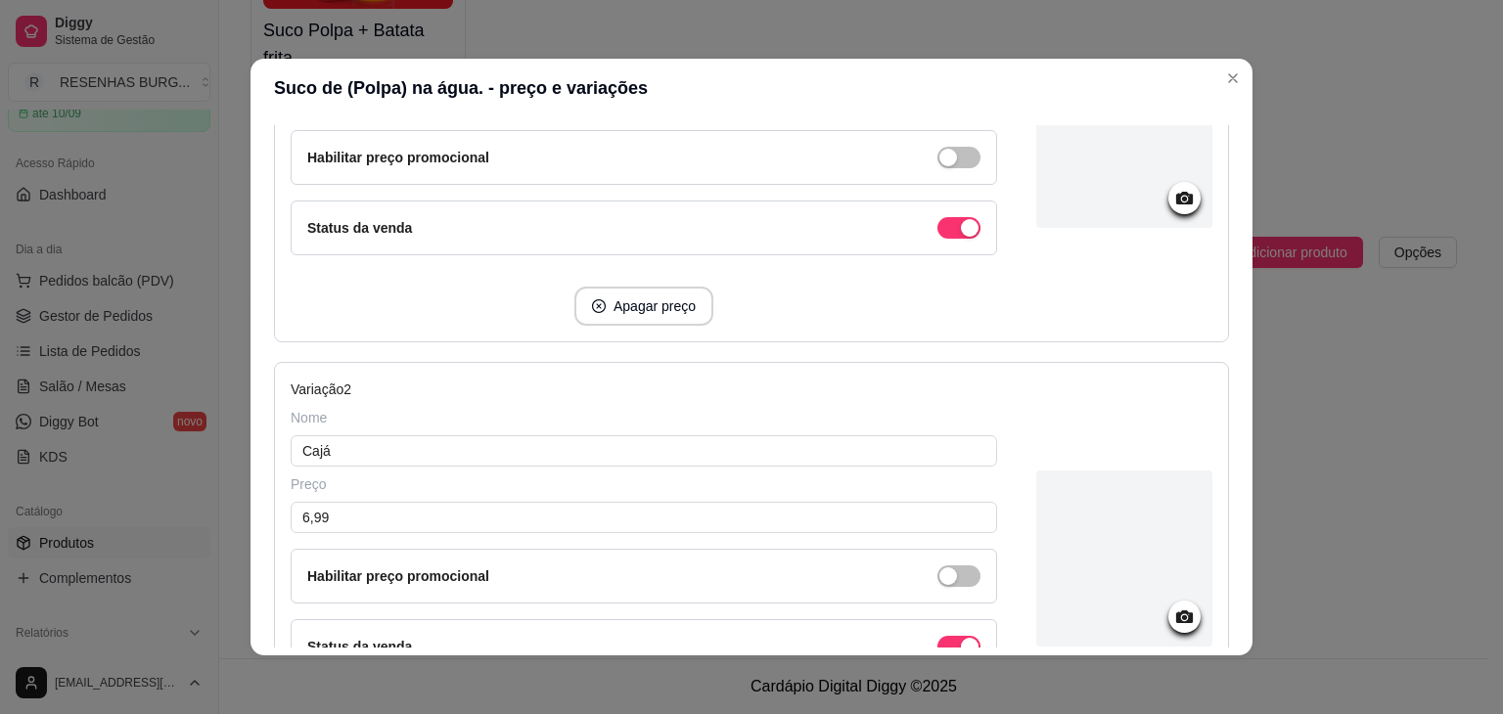
scroll to position [651, 0]
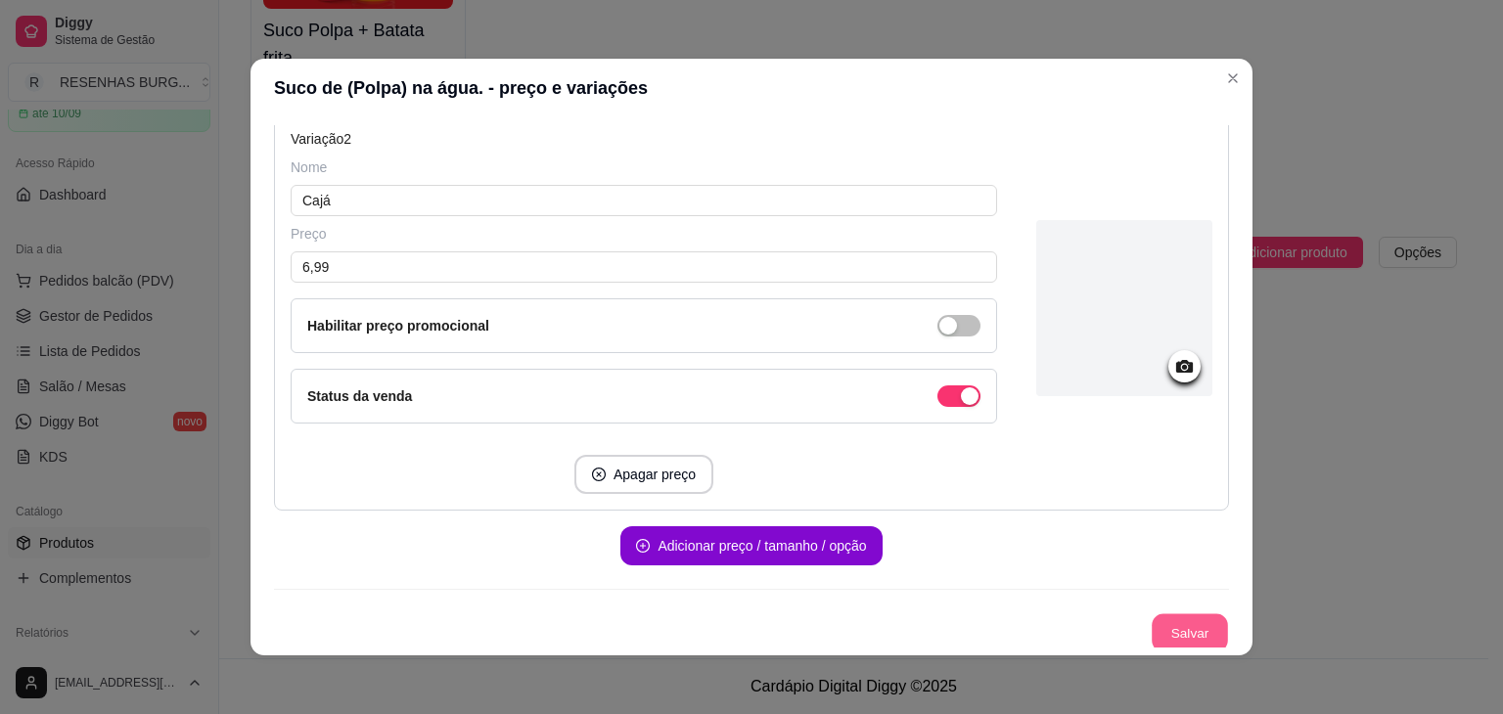
click at [1168, 640] on button "Salvar" at bounding box center [1190, 634] width 76 height 38
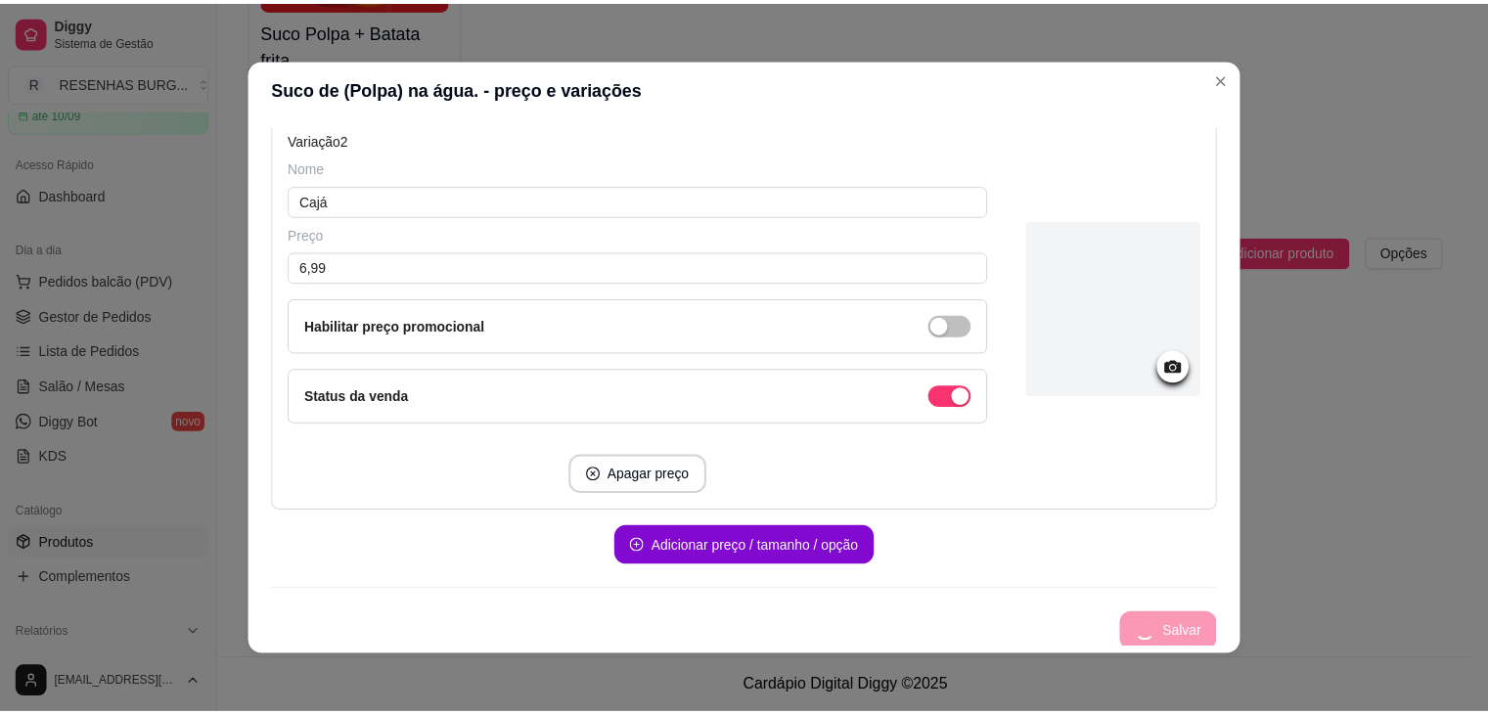
scroll to position [351, 0]
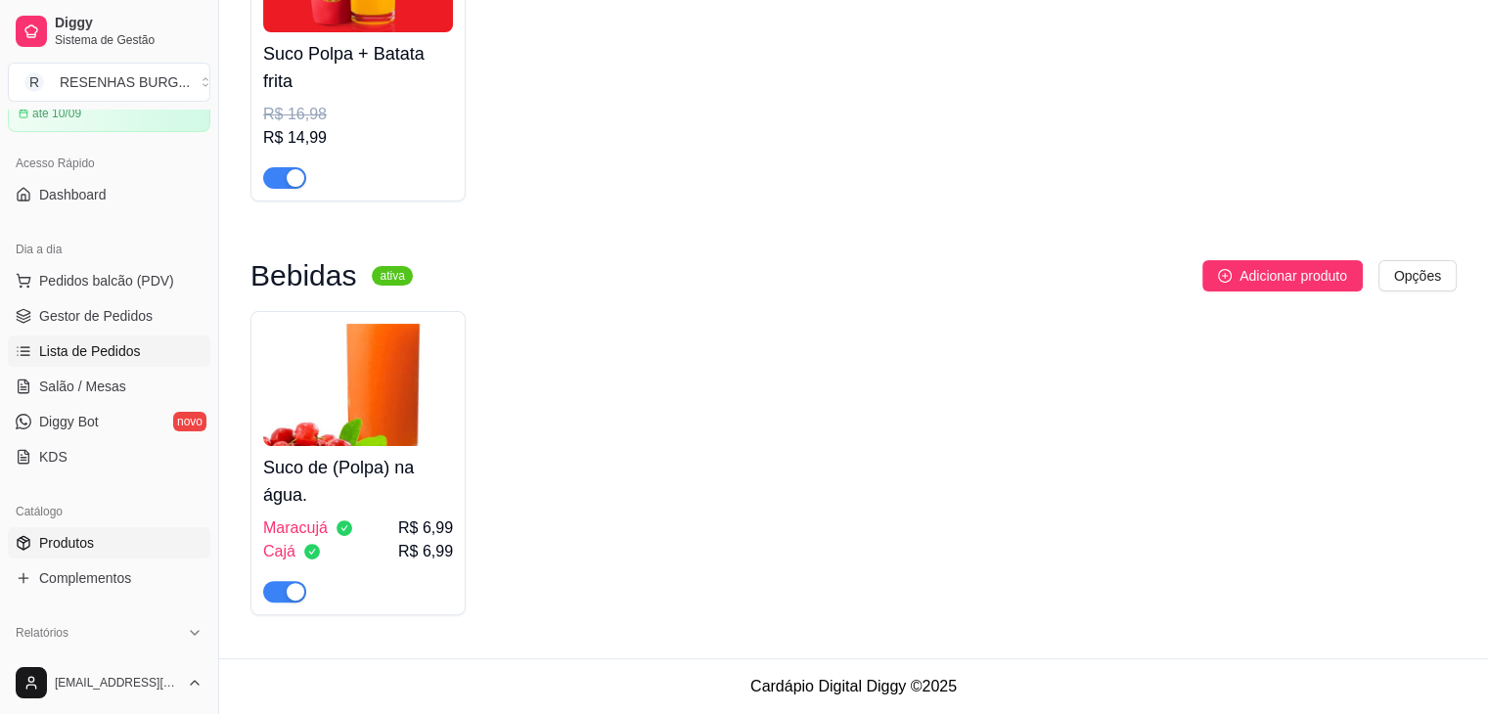
click at [88, 336] on link "Lista de Pedidos" at bounding box center [109, 351] width 203 height 31
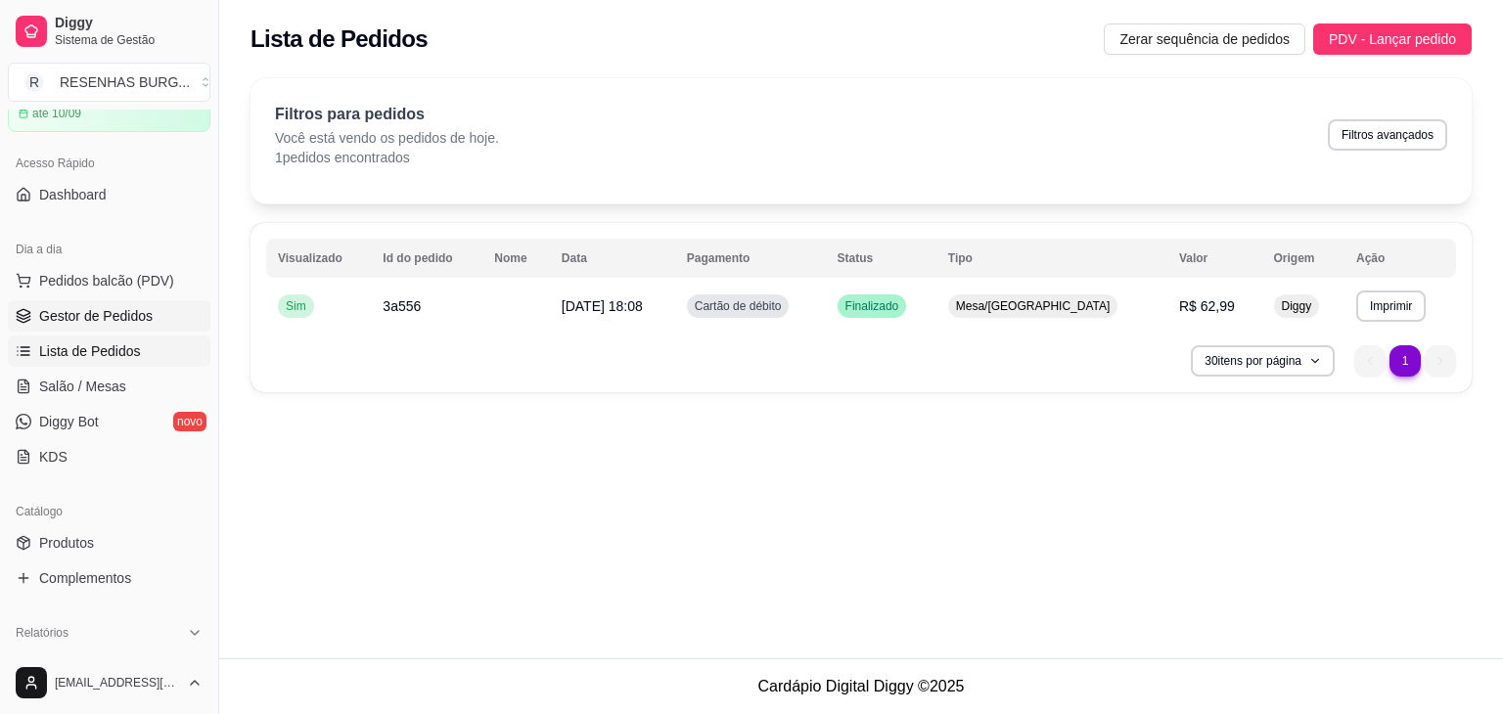
click at [121, 322] on span "Gestor de Pedidos" at bounding box center [96, 316] width 114 height 20
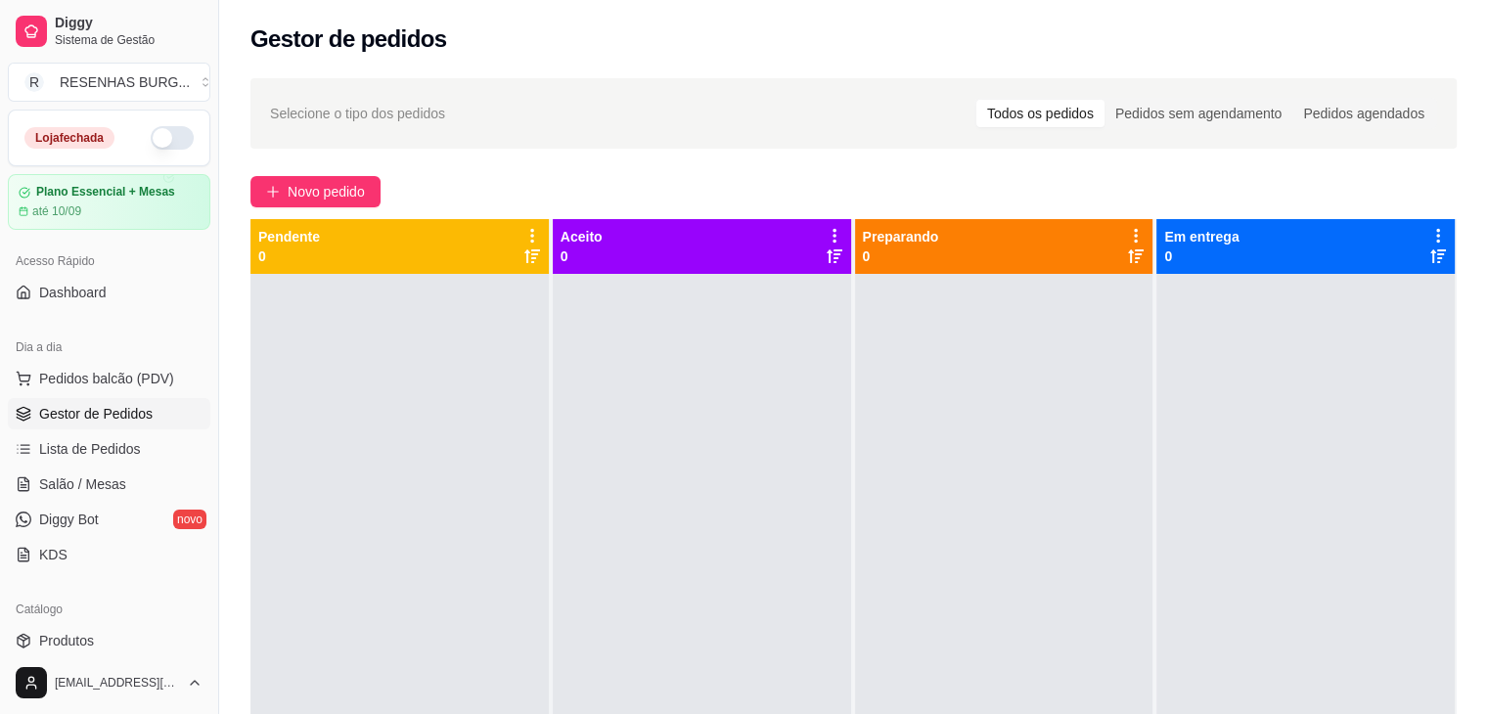
click at [153, 134] on button "button" at bounding box center [172, 137] width 43 height 23
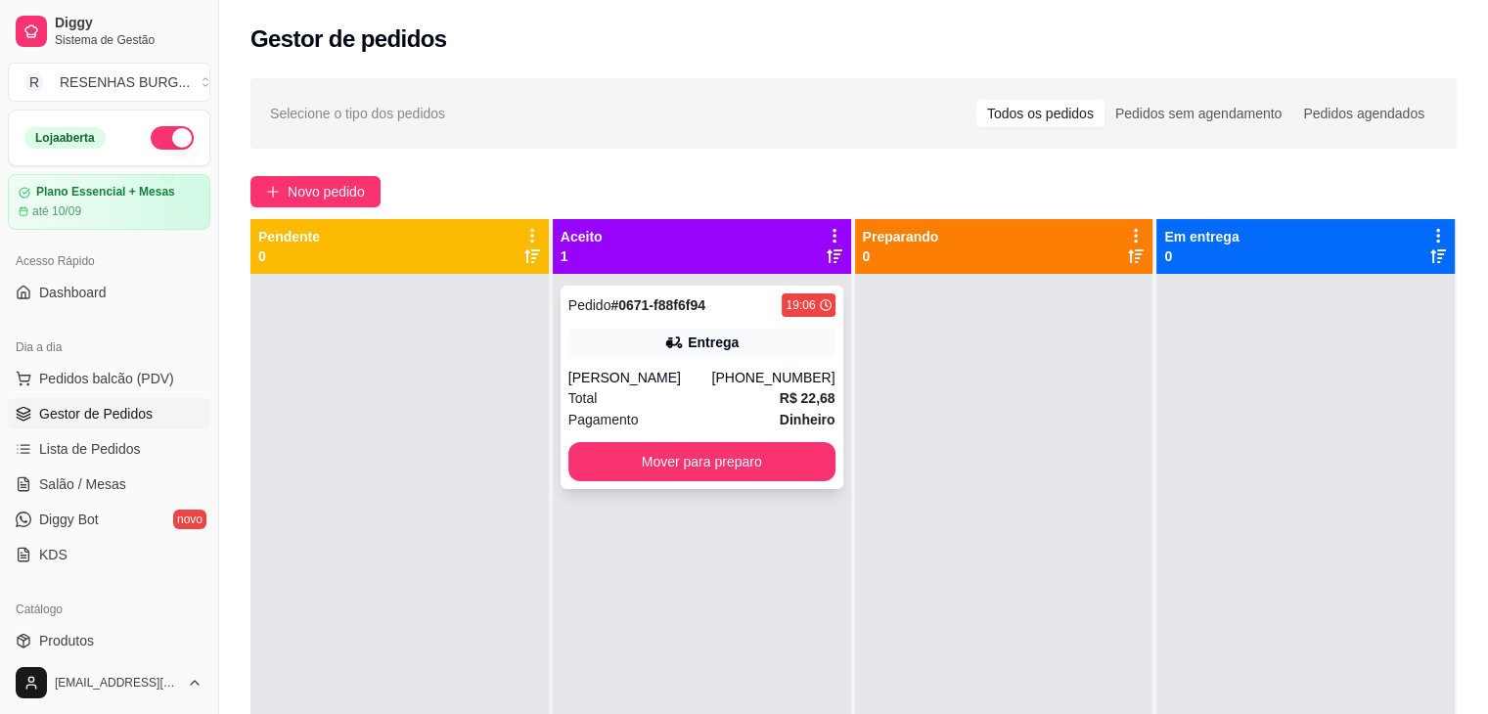
click at [637, 390] on div "Total R$ 22,68" at bounding box center [702, 399] width 267 height 22
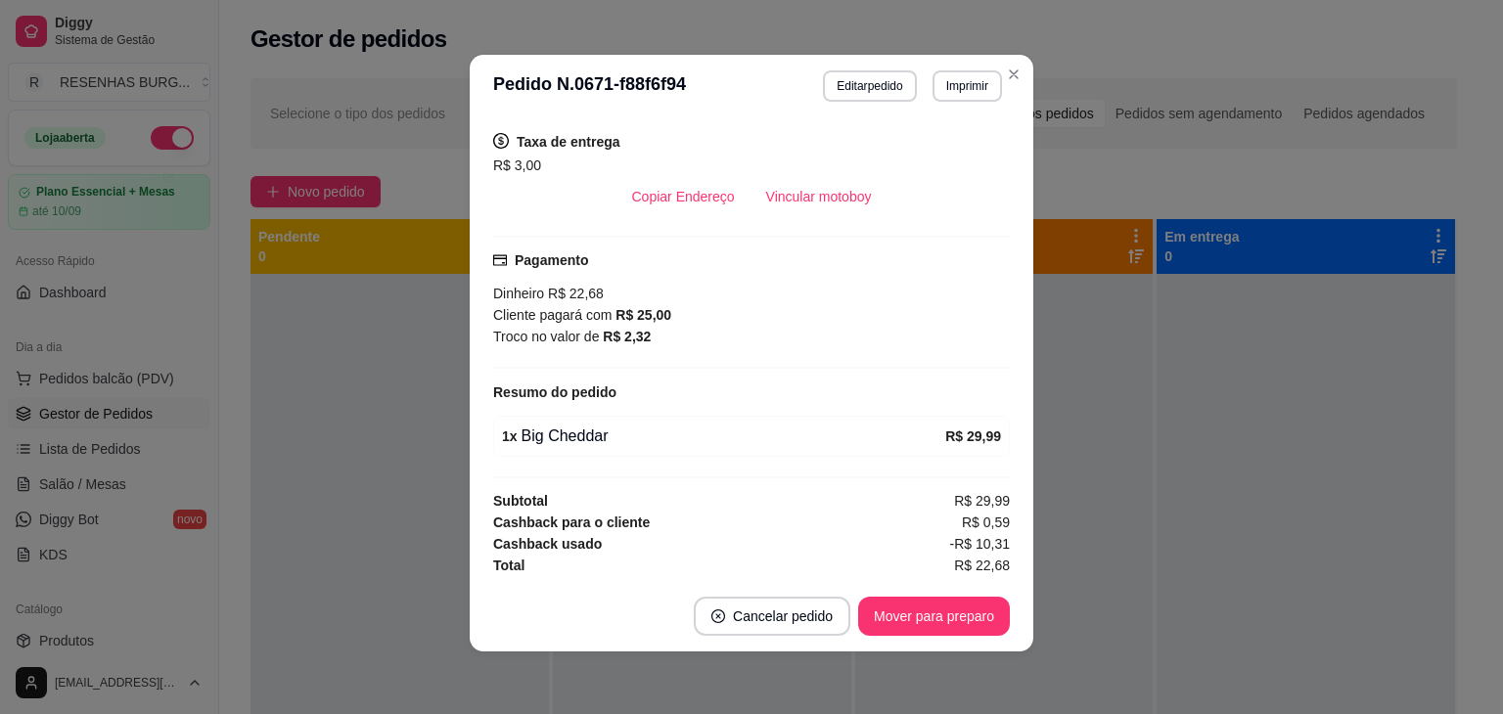
scroll to position [395, 0]
drag, startPoint x: 997, startPoint y: 536, endPoint x: 1025, endPoint y: 530, distance: 28.0
click at [1025, 530] on div "feito há 0 minutos Horário do pedido [DATE] 19:06 Status do pedido ACEITO Nome …" at bounding box center [752, 349] width 564 height 464
click at [972, 549] on span "-R$ 10,31" at bounding box center [980, 544] width 60 height 22
drag, startPoint x: 909, startPoint y: 596, endPoint x: 907, endPoint y: 618, distance: 21.6
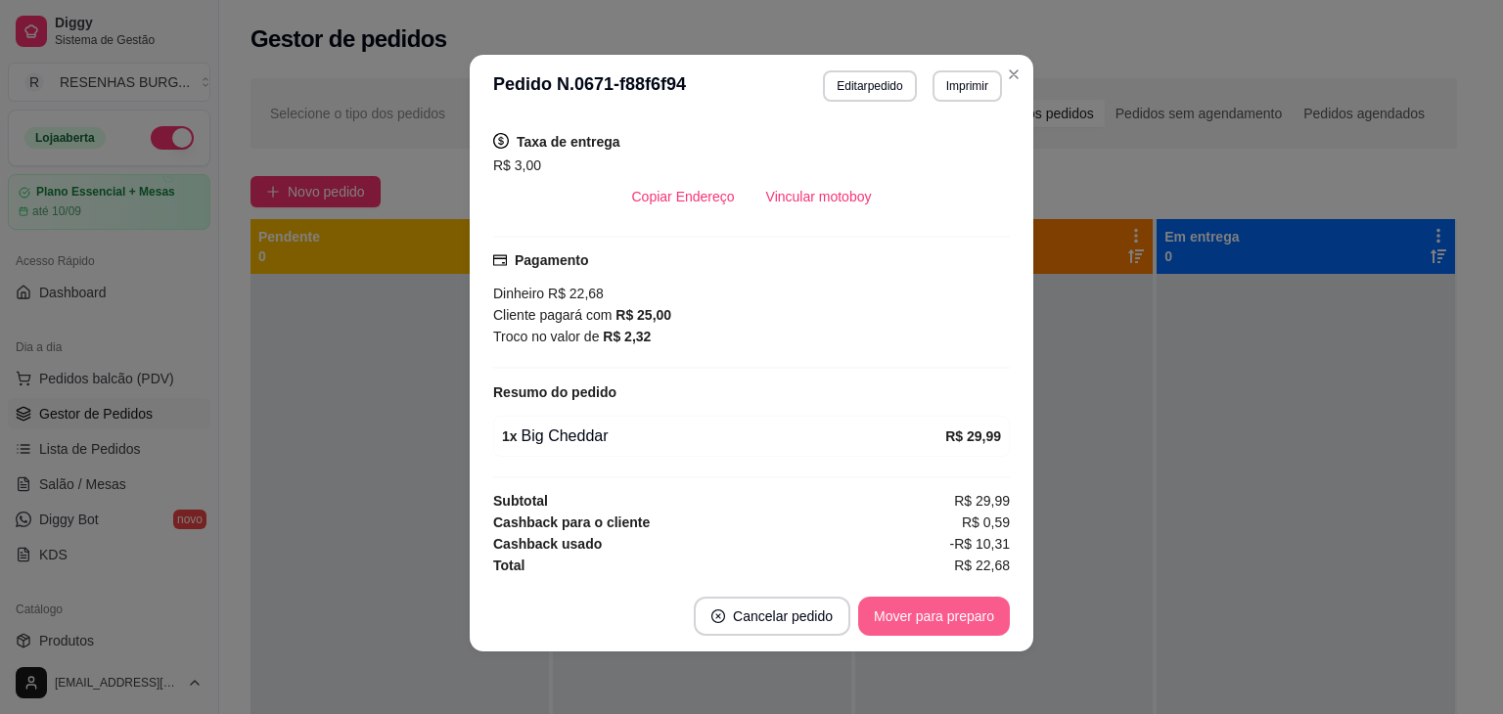
click at [907, 616] on footer "Cancelar pedido Mover para preparo" at bounding box center [752, 616] width 564 height 70
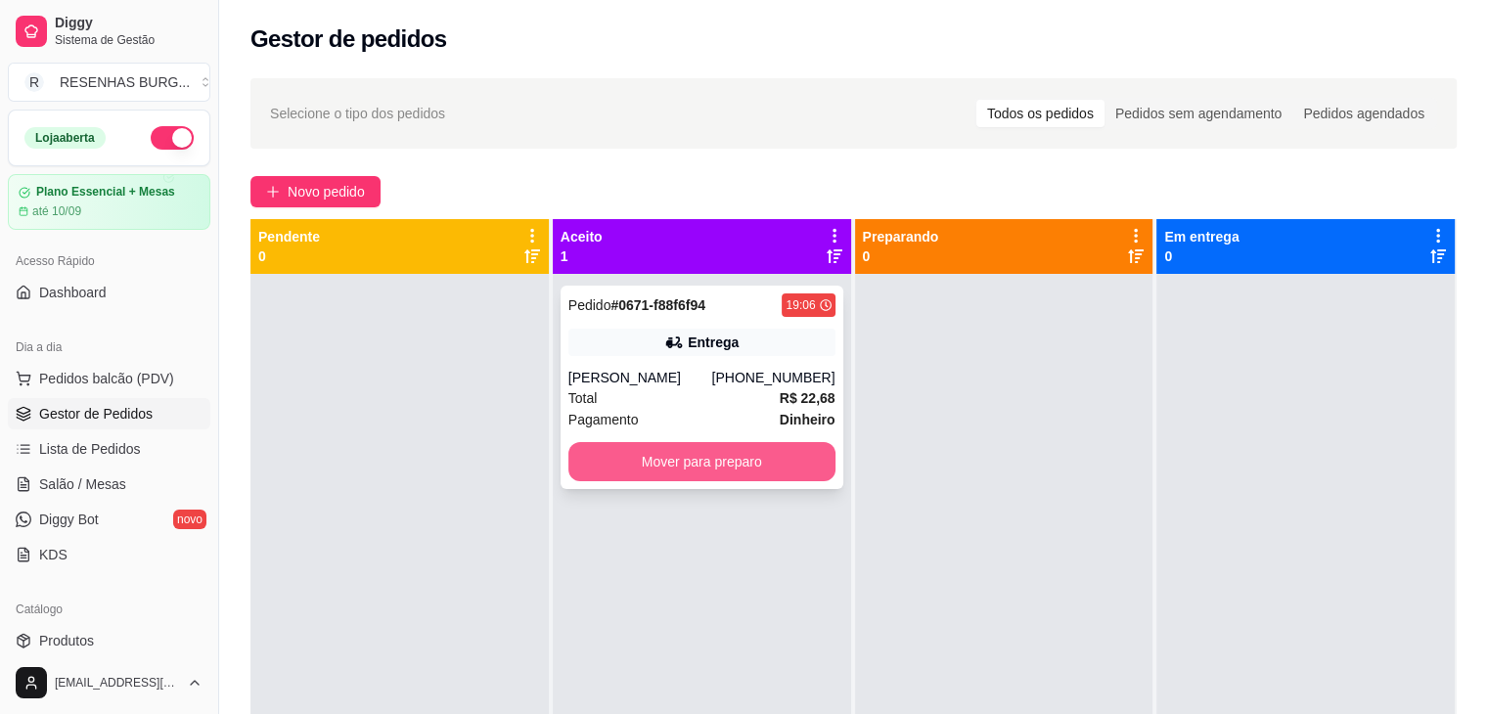
click at [689, 466] on button "Mover para preparo" at bounding box center [702, 461] width 267 height 39
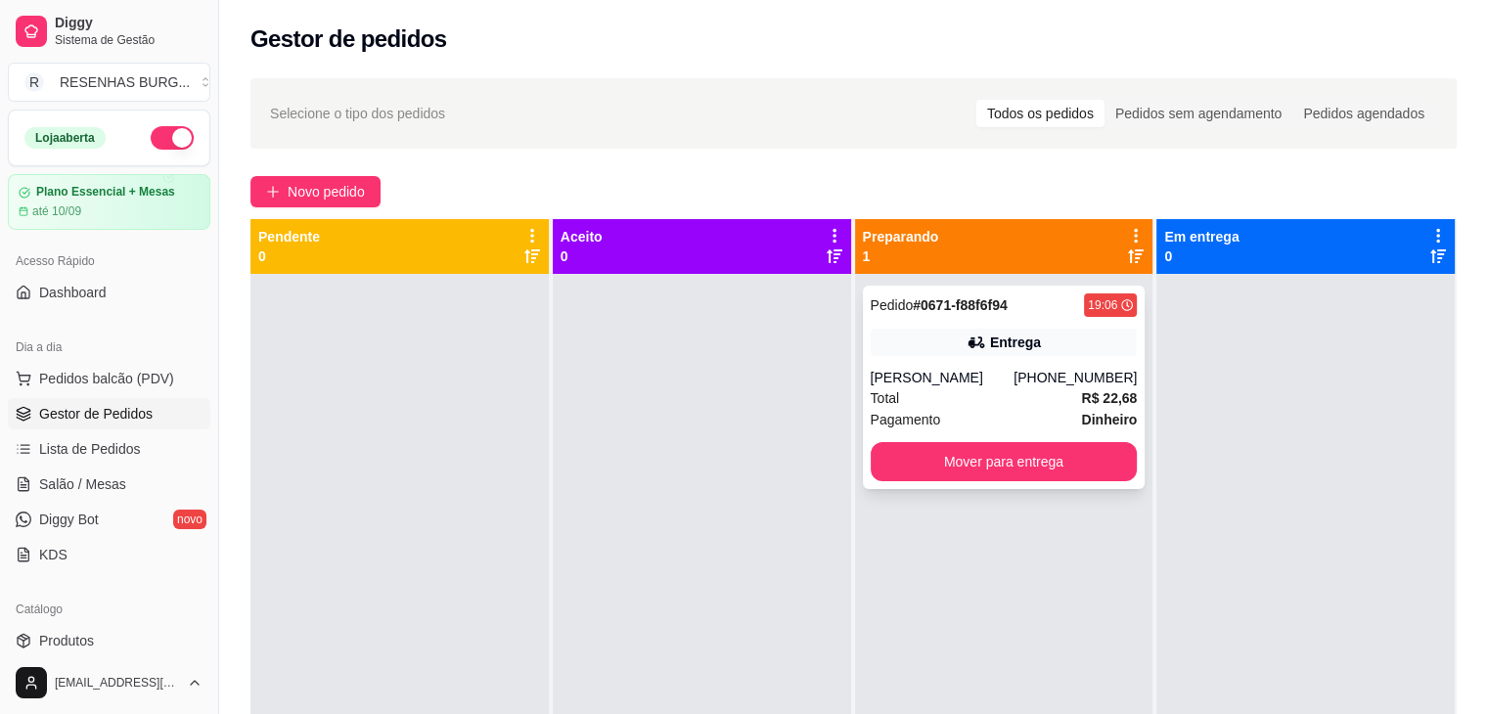
click at [939, 361] on div "Pedido # 0671-f88f6f94 19:06 Entrega [PERSON_NAME] [PHONE_NUMBER] Total R$ 22,6…" at bounding box center [1004, 388] width 283 height 204
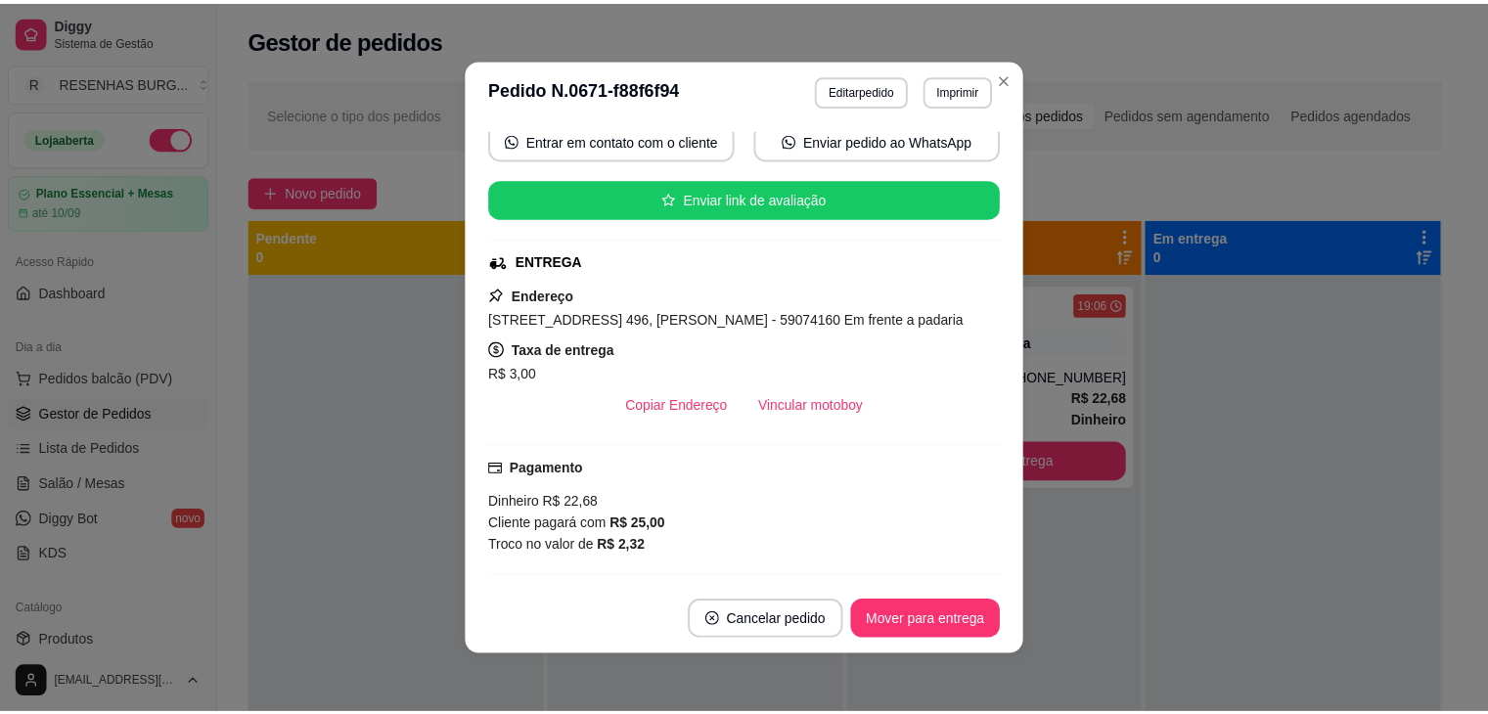
scroll to position [196, 0]
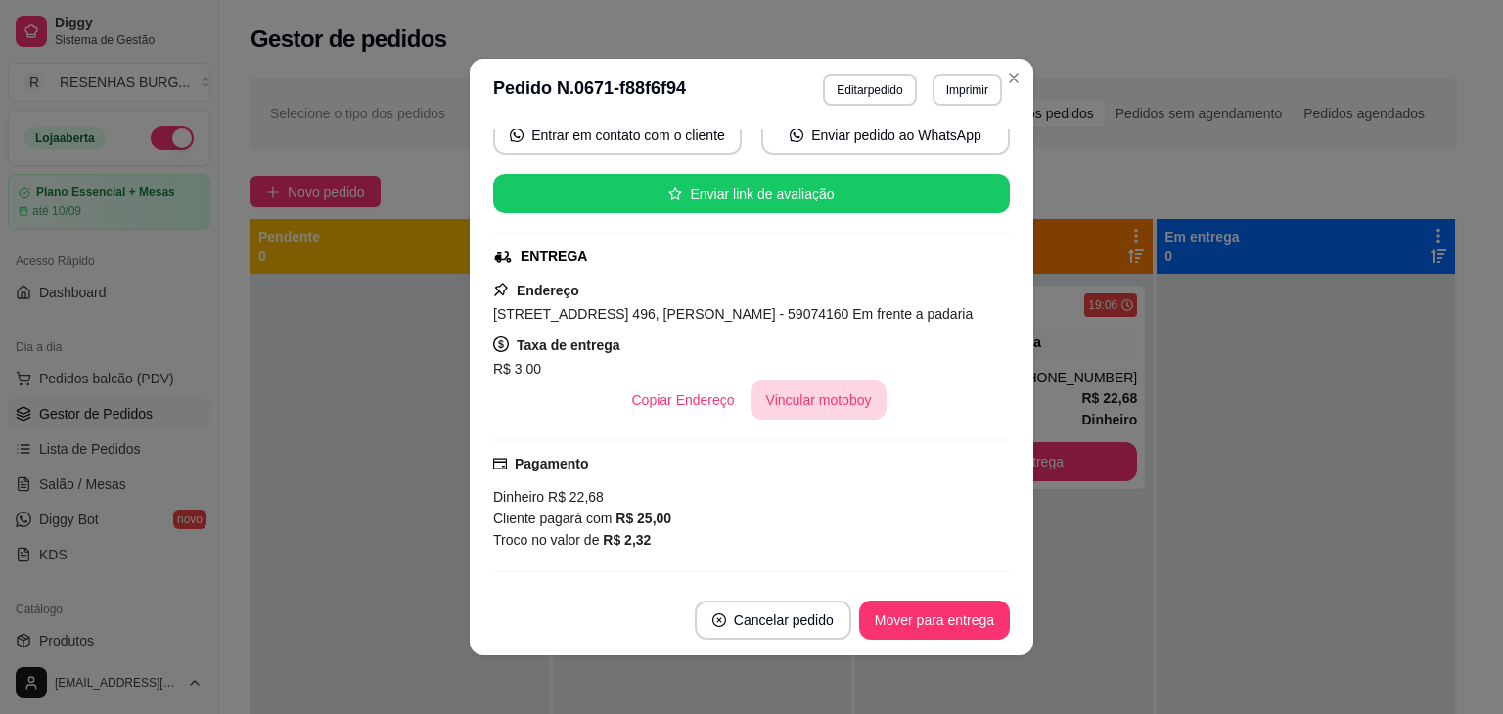
click at [814, 395] on button "Vincular motoboy" at bounding box center [819, 400] width 137 height 39
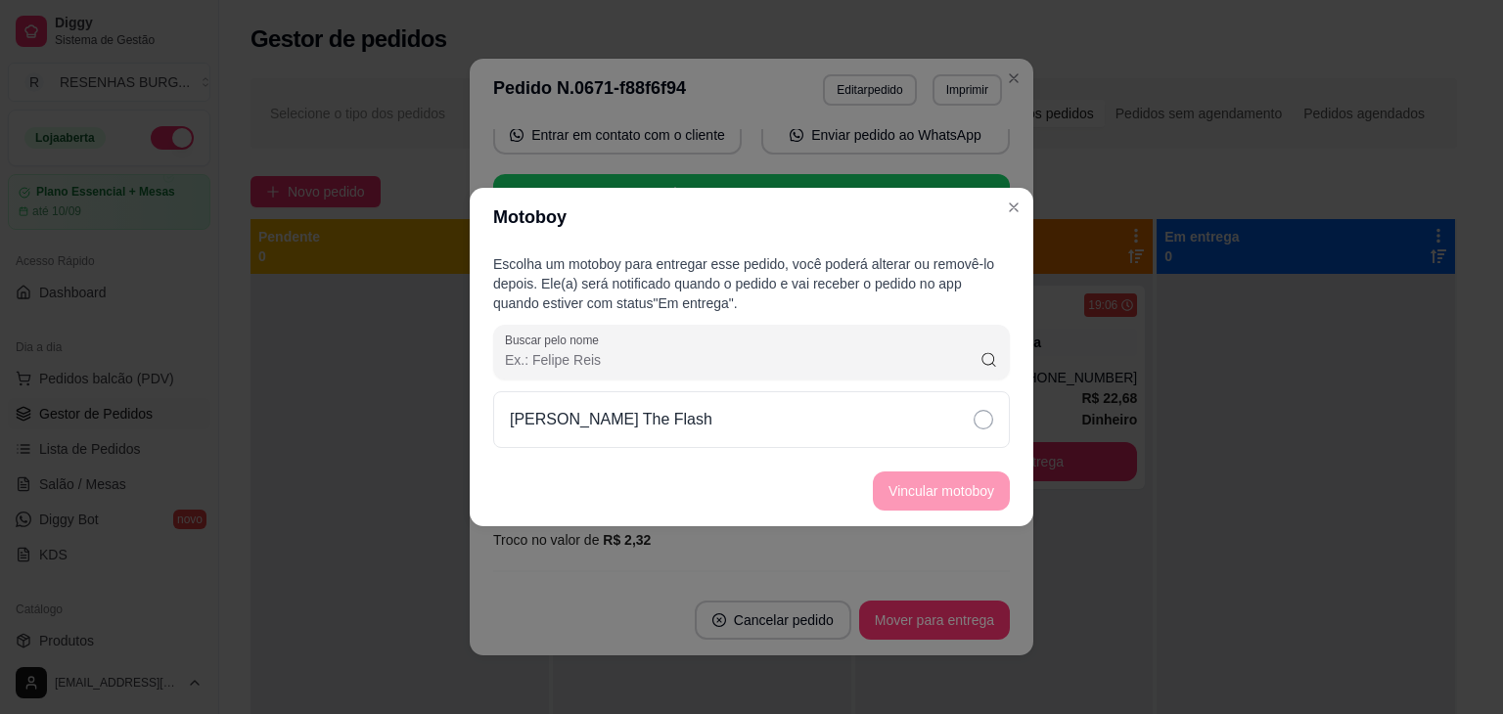
click at [924, 427] on div "[PERSON_NAME] The Flash" at bounding box center [751, 419] width 517 height 57
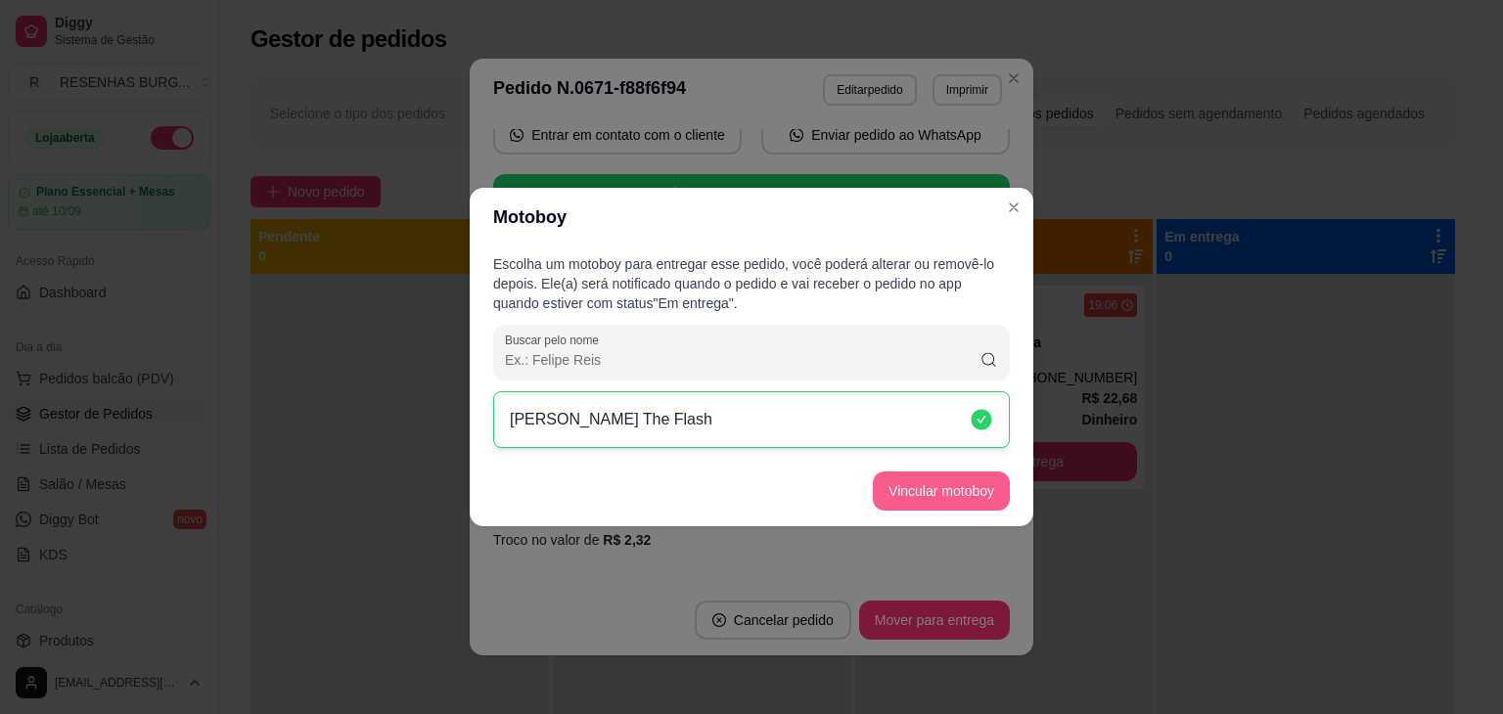
click at [920, 489] on button "Vincular motoboy" at bounding box center [941, 491] width 137 height 39
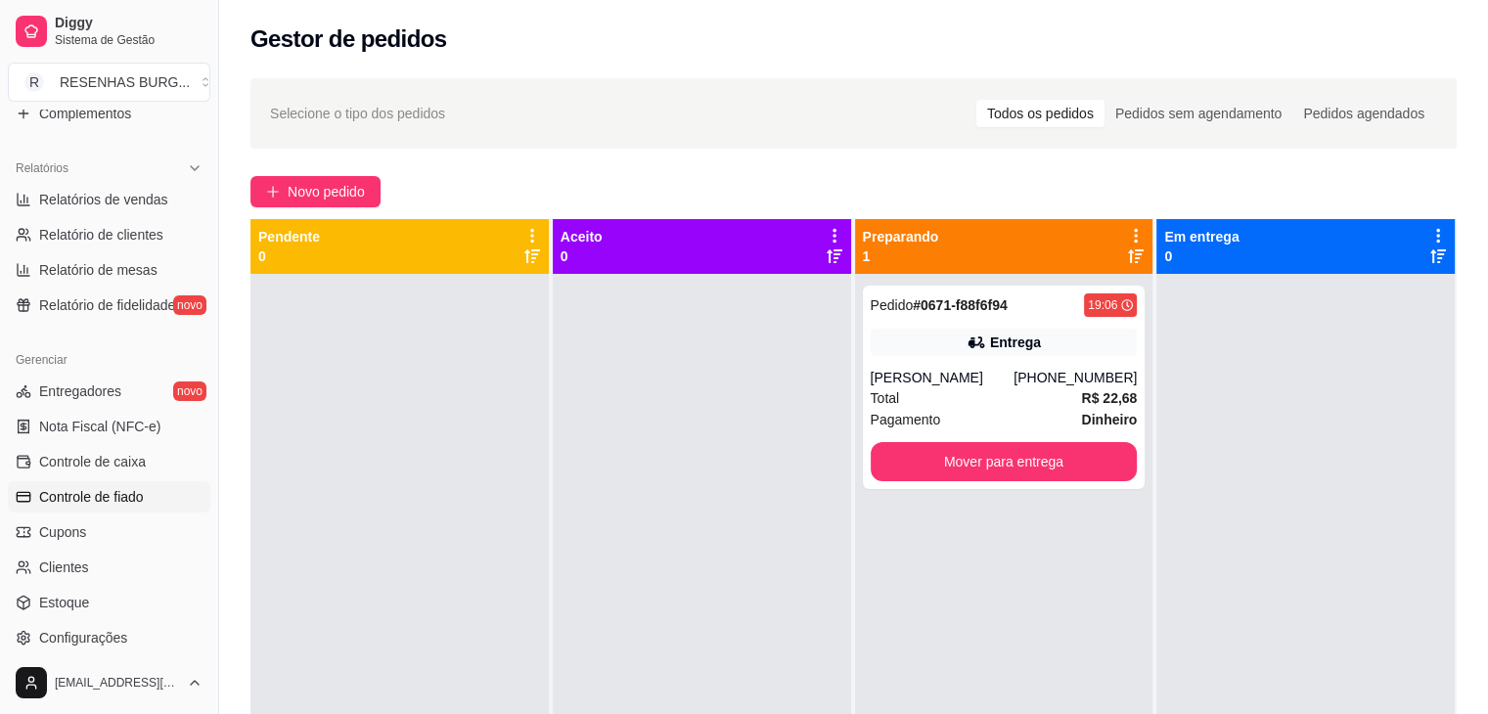
scroll to position [693, 0]
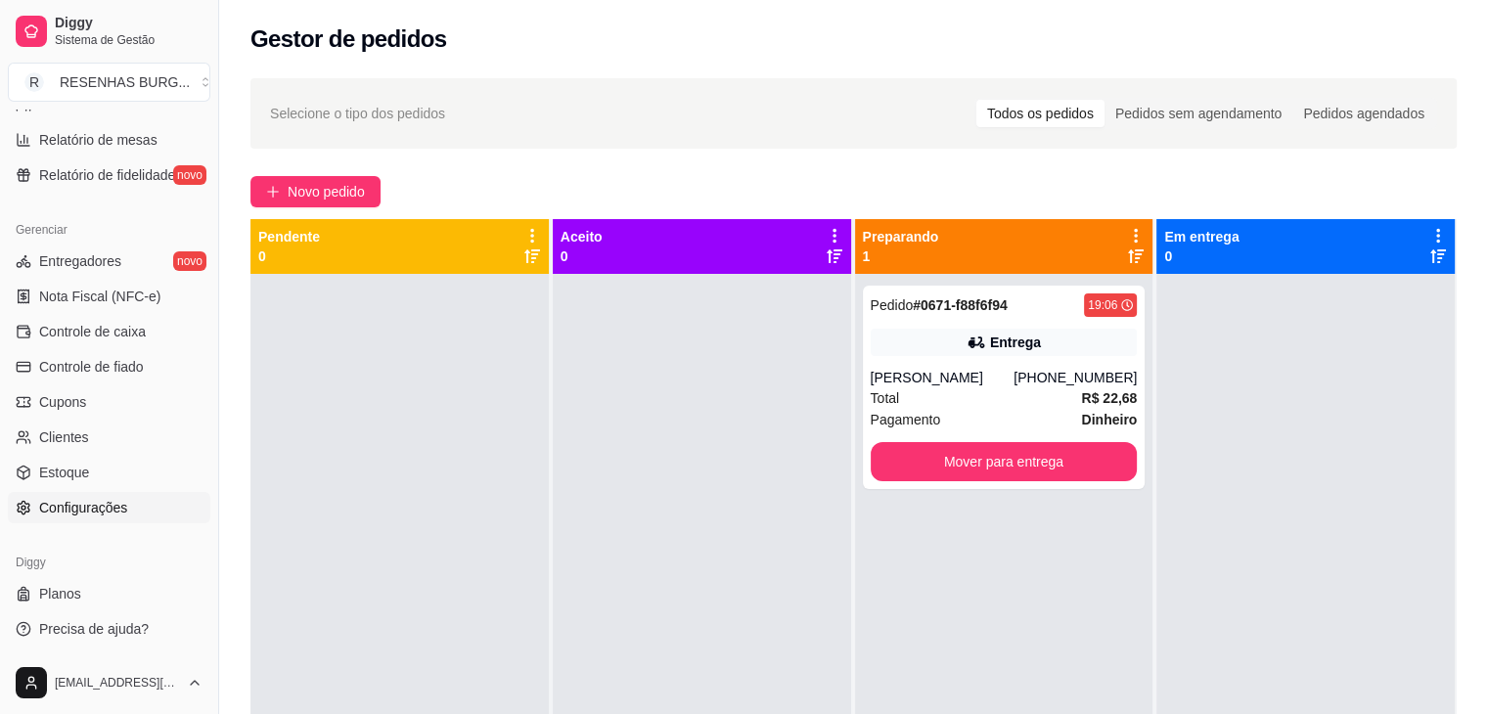
click at [142, 506] on link "Configurações" at bounding box center [109, 507] width 203 height 31
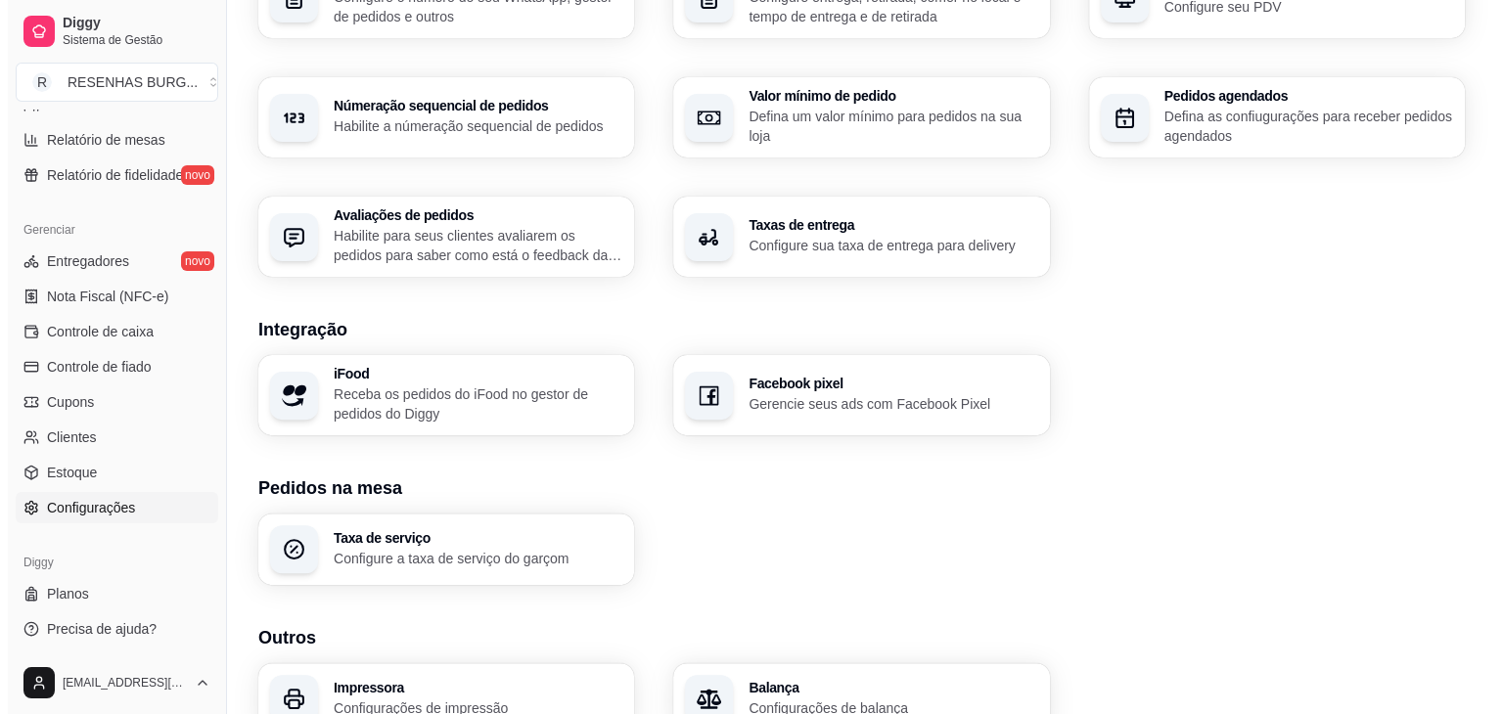
scroll to position [587, 0]
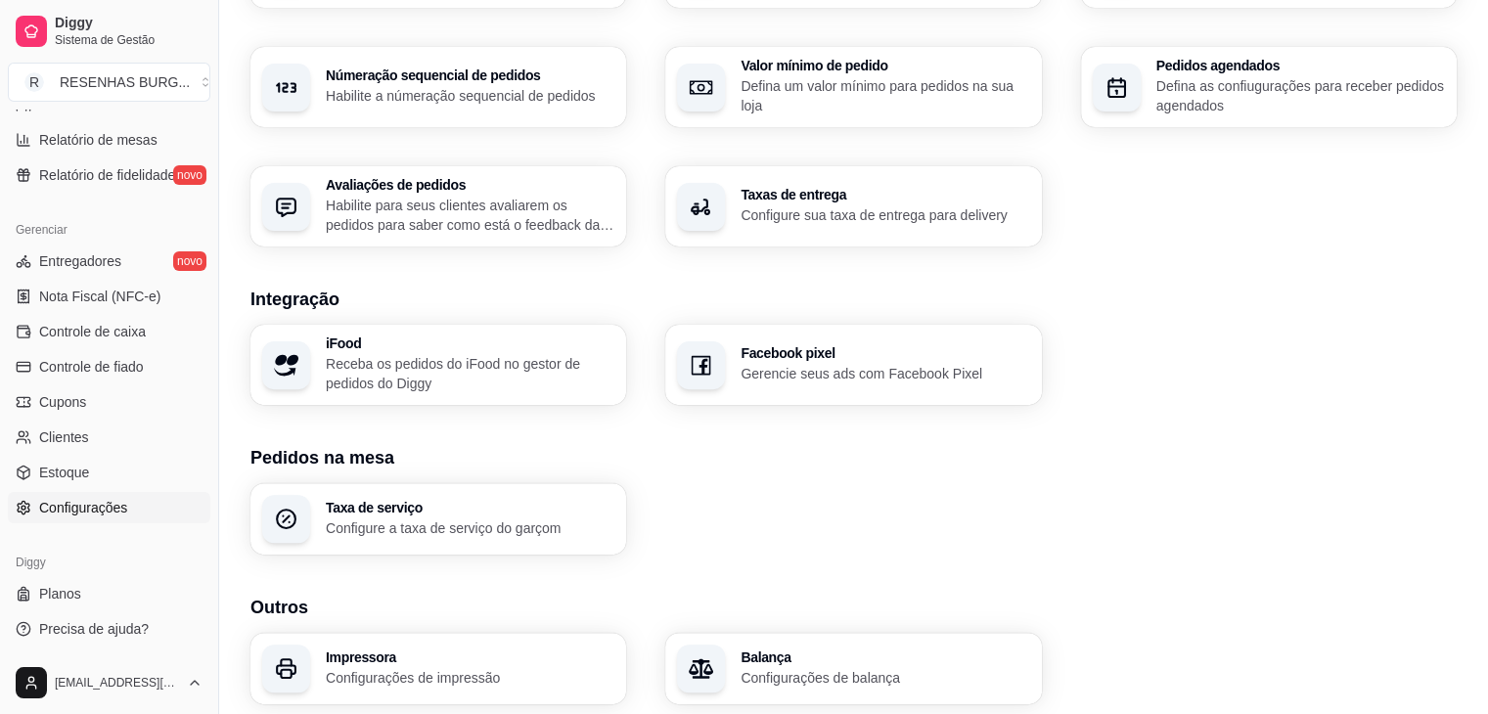
click at [908, 230] on div "Taxas de entrega Configure sua taxa de entrega para delivery" at bounding box center [853, 206] width 376 height 80
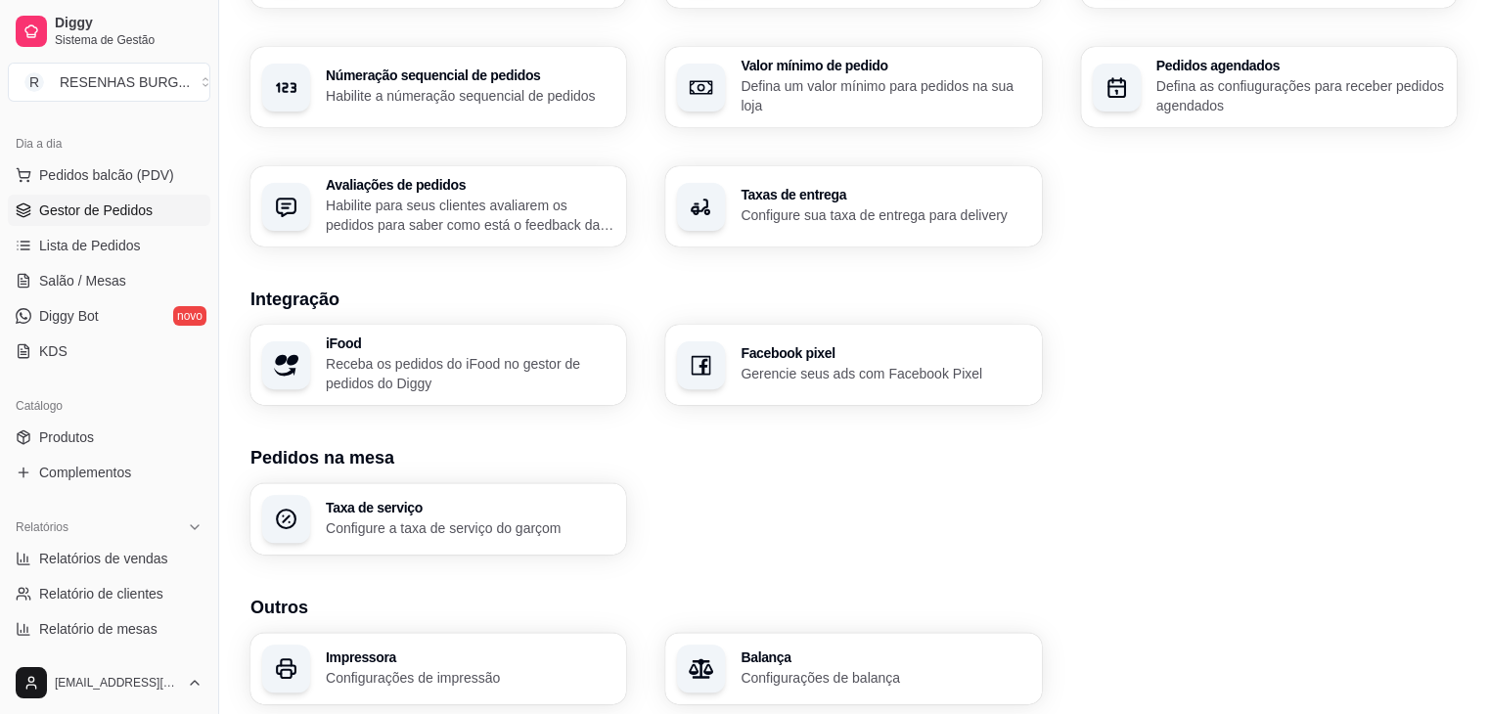
click at [135, 222] on link "Gestor de Pedidos" at bounding box center [109, 210] width 203 height 31
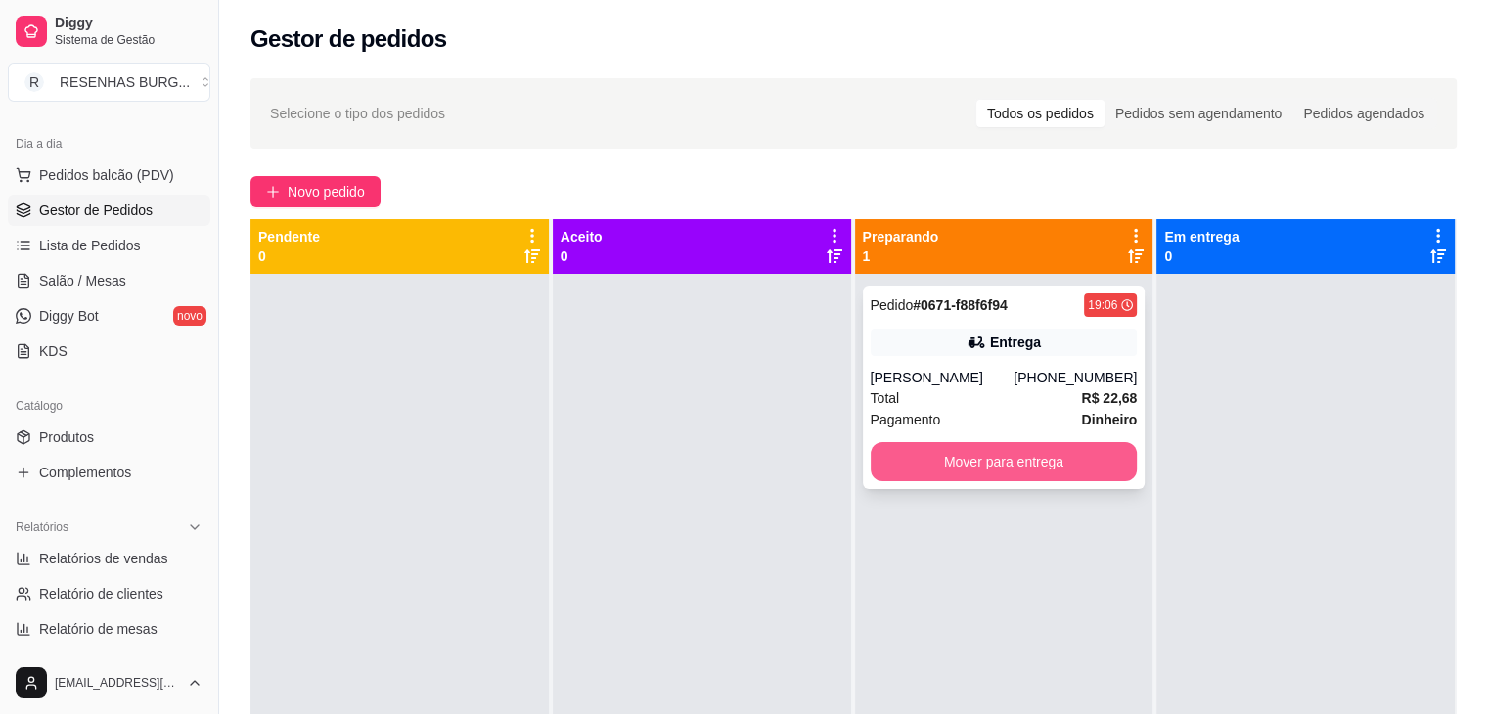
click at [979, 458] on button "Mover para entrega" at bounding box center [1004, 461] width 267 height 39
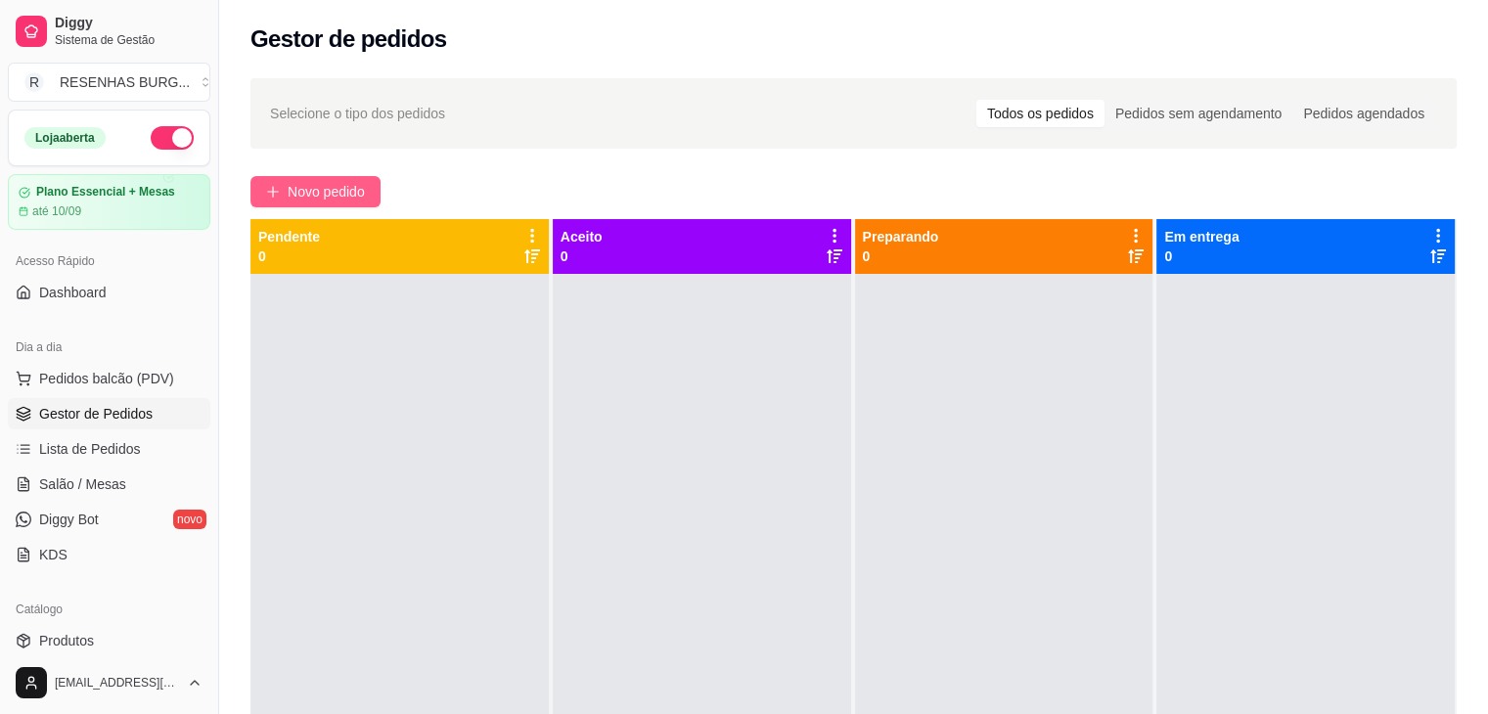
click at [328, 189] on span "Novo pedido" at bounding box center [326, 192] width 77 height 22
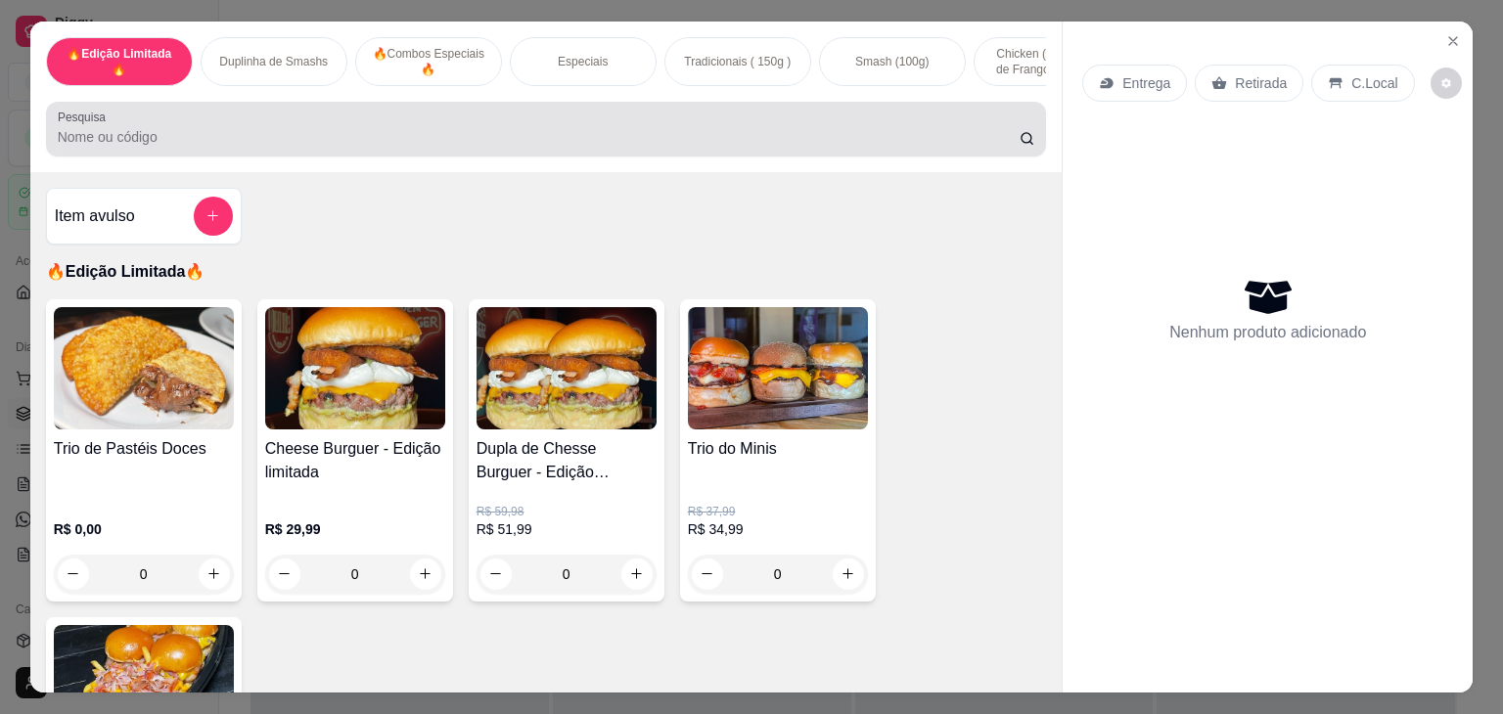
click at [276, 137] on input "Pesquisa" at bounding box center [539, 137] width 962 height 20
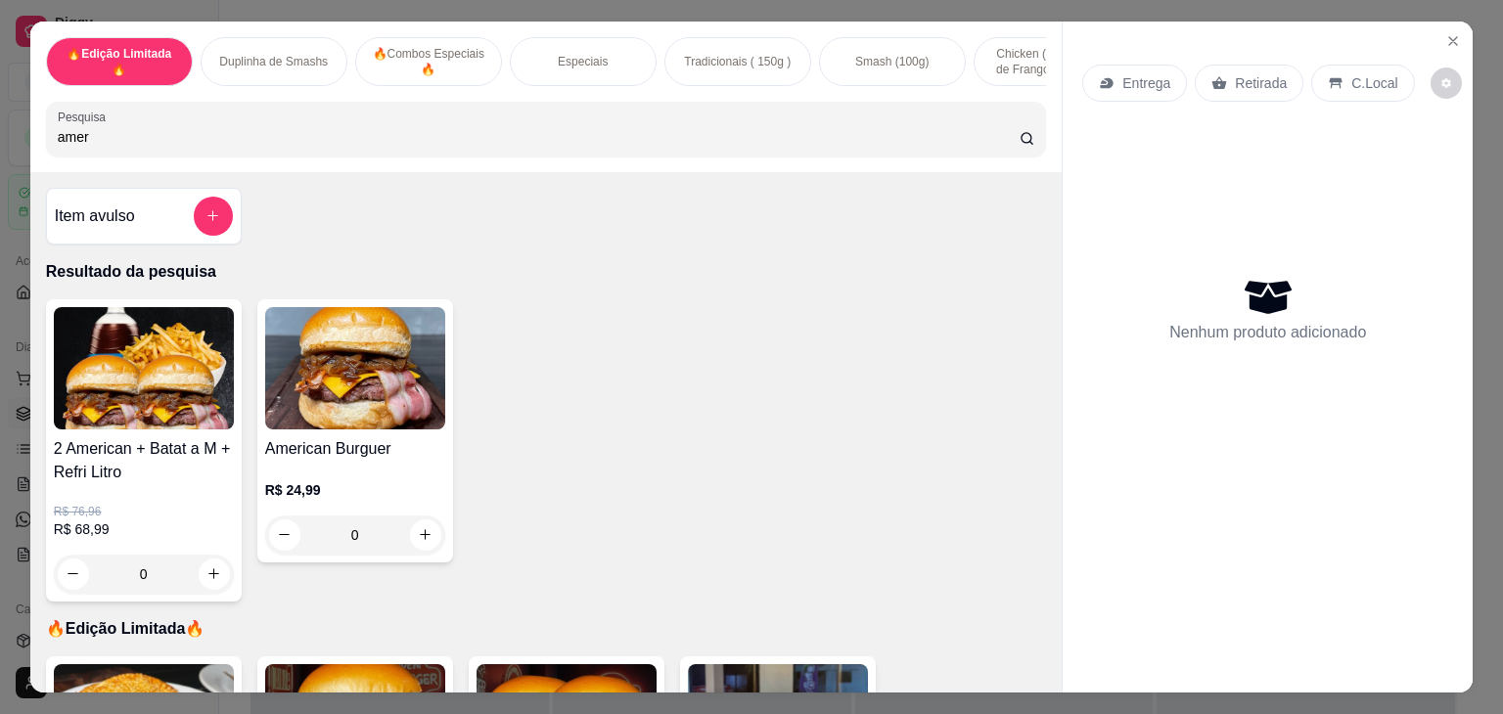
type input "amer"
click at [421, 531] on div "0" at bounding box center [355, 535] width 180 height 39
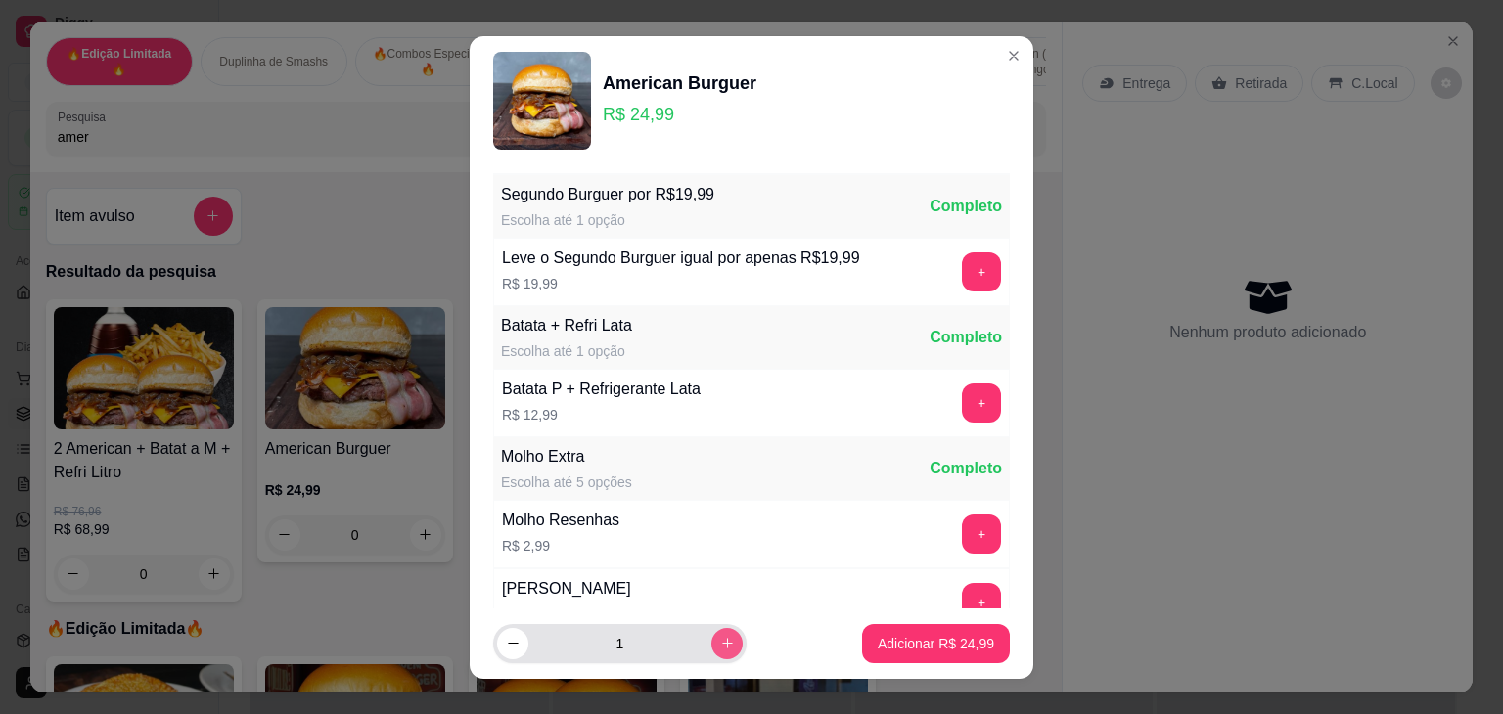
click at [720, 637] on icon "increase-product-quantity" at bounding box center [727, 643] width 15 height 15
type input "2"
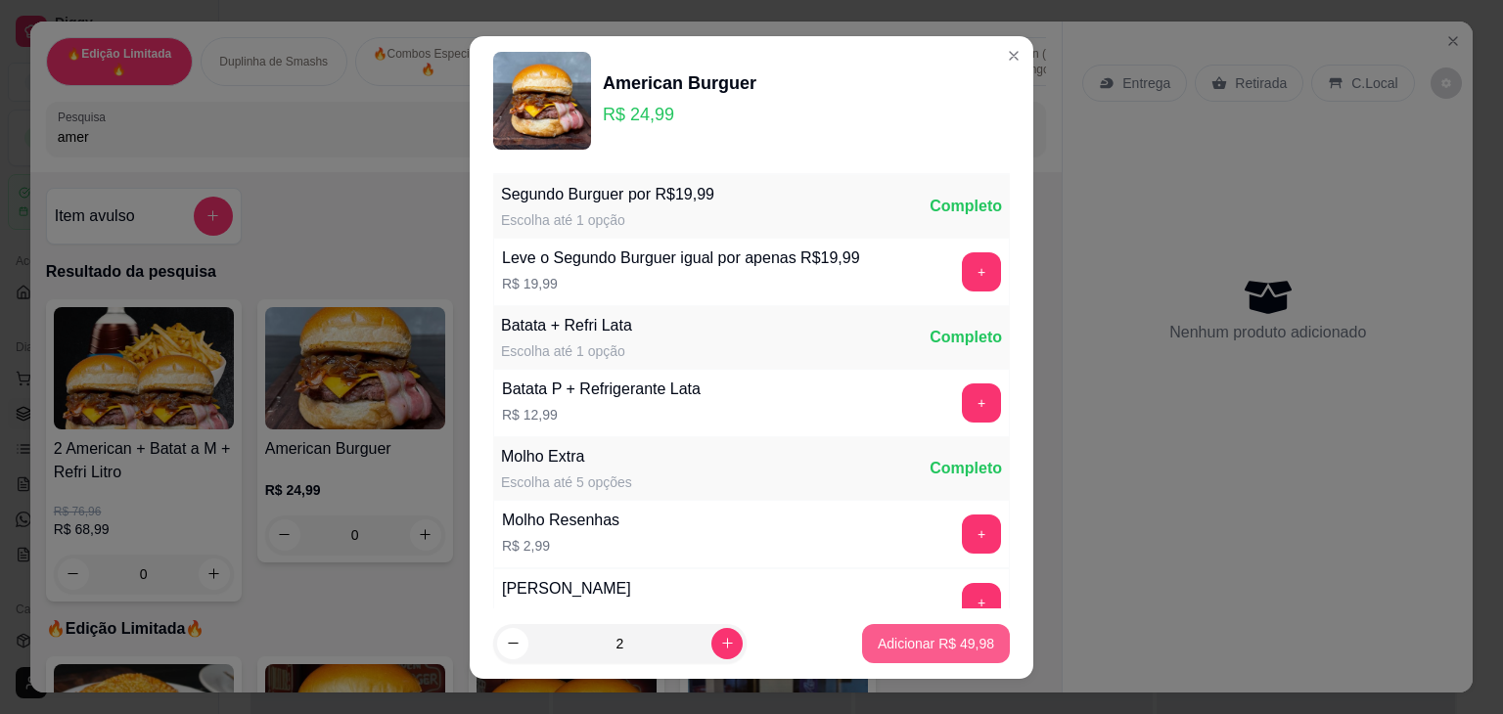
click at [894, 635] on p "Adicionar R$ 49,98" at bounding box center [936, 644] width 116 height 20
type input "2"
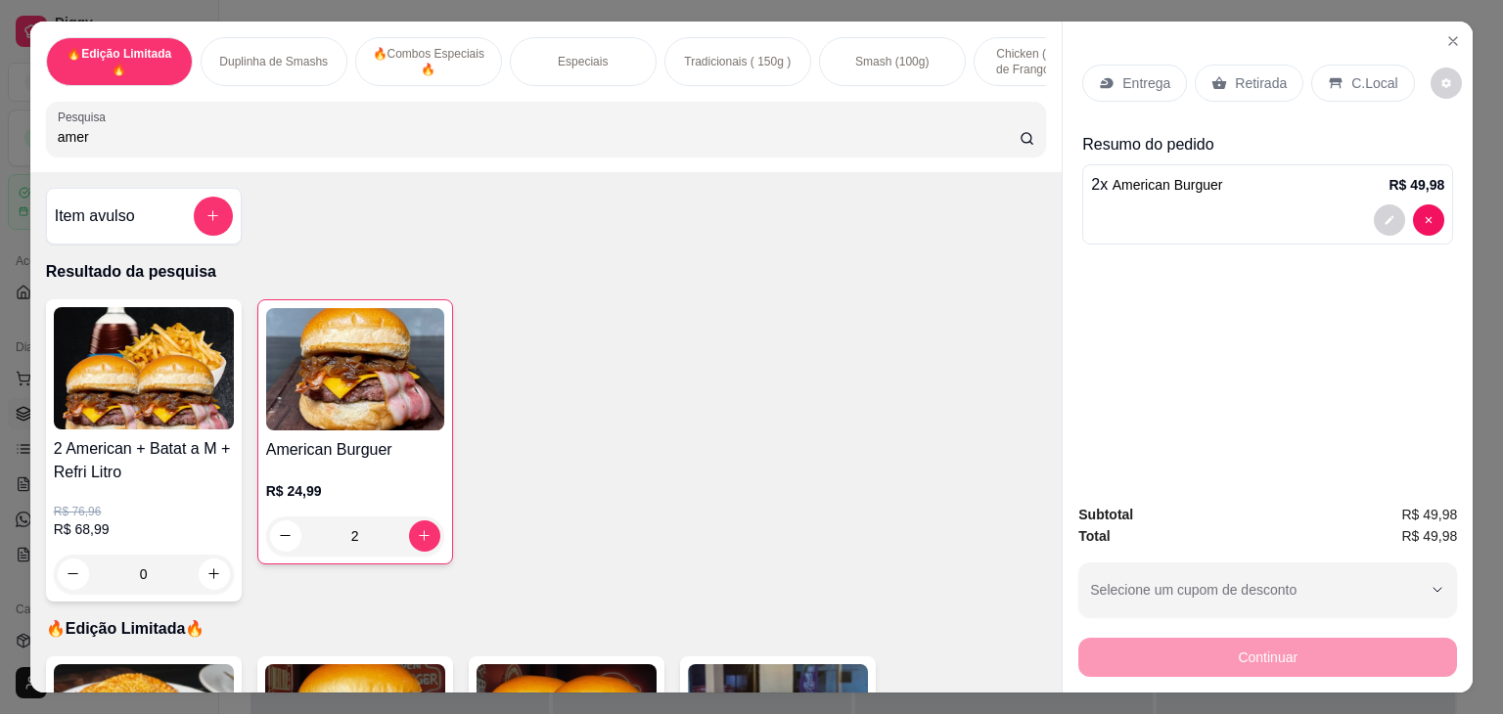
drag, startPoint x: 232, startPoint y: 150, endPoint x: 0, endPoint y: 94, distance: 238.5
click at [0, 94] on div "🔥Edição Limitada🔥 Duplinha de Smashs 🔥Combos Especiais 🔥 Especiais Tradicionais…" at bounding box center [751, 357] width 1503 height 714
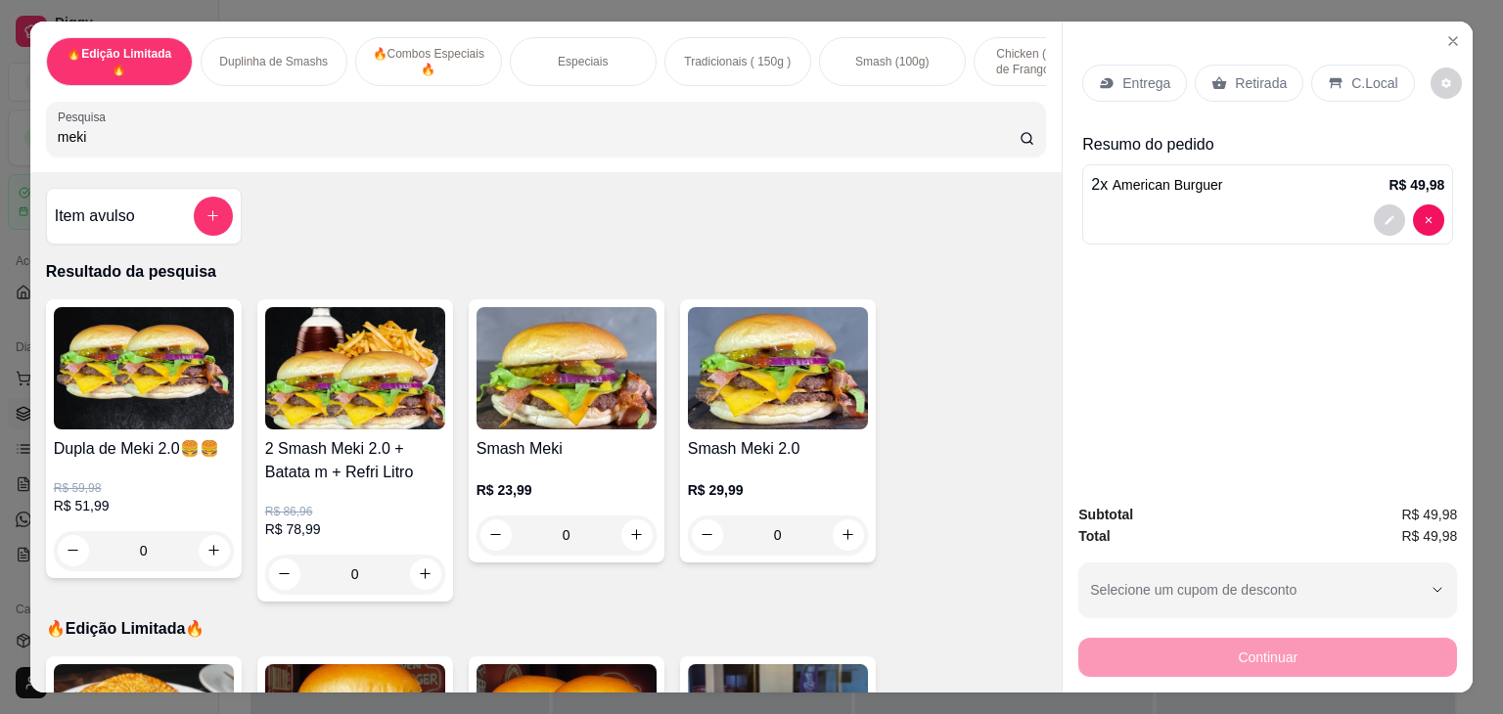
type input "meki"
click at [628, 537] on div "0" at bounding box center [567, 535] width 180 height 39
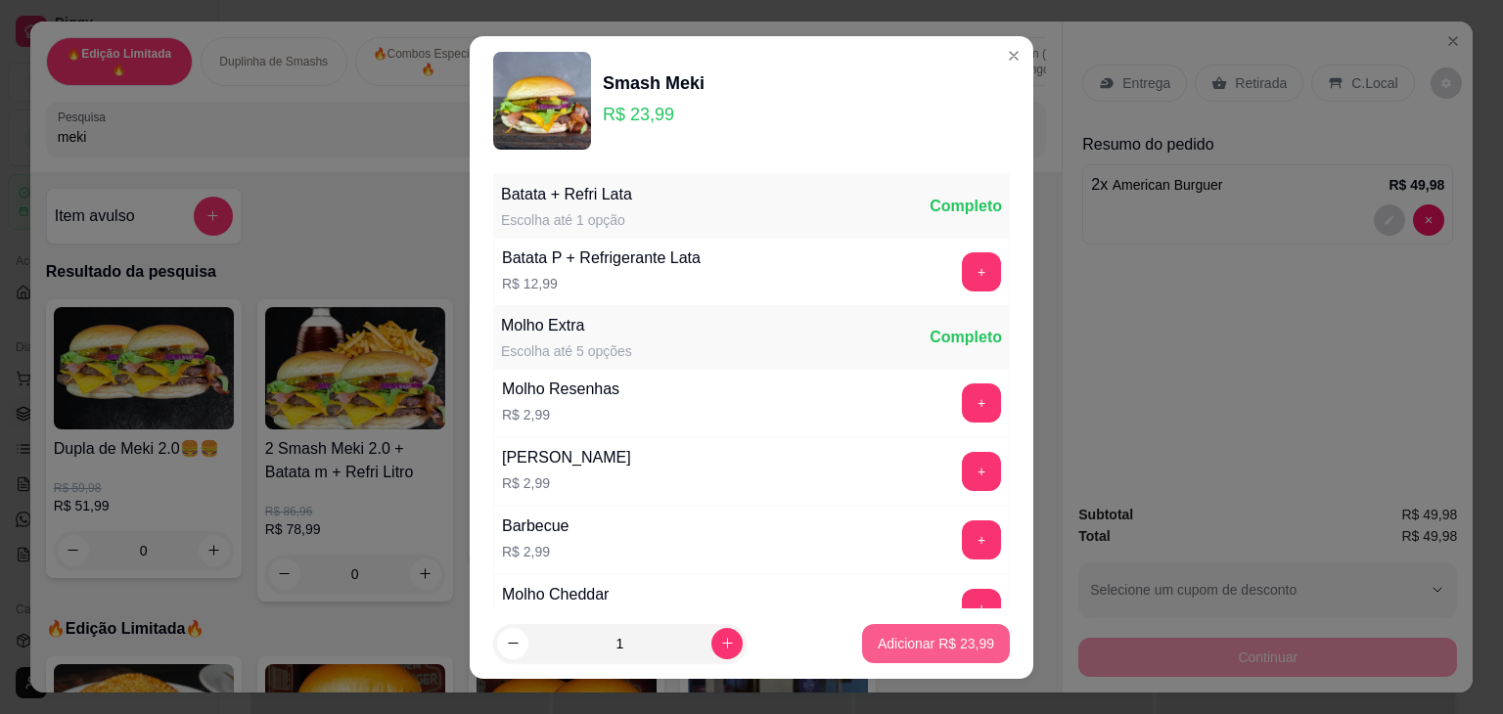
click at [893, 640] on p "Adicionar R$ 23,99" at bounding box center [936, 644] width 116 height 20
type input "1"
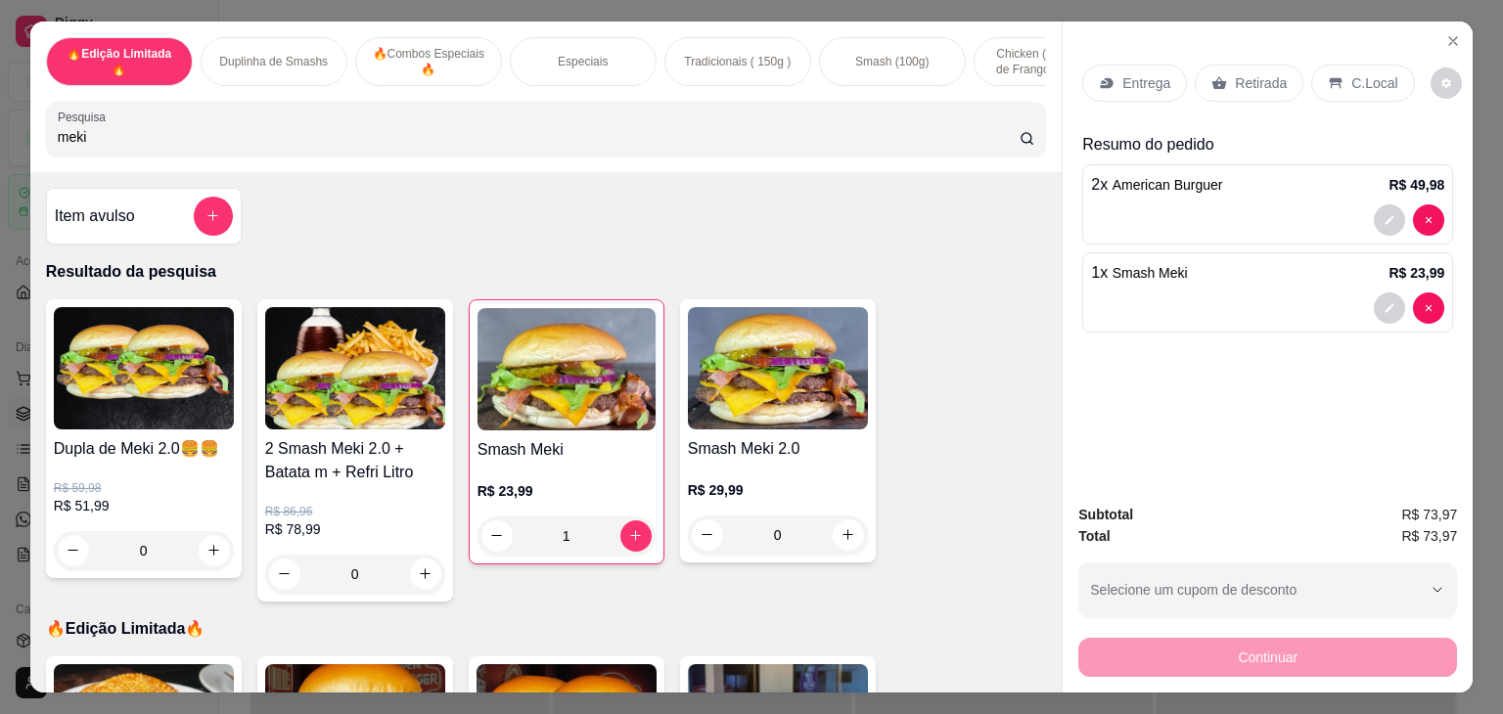
drag, startPoint x: 97, startPoint y: 146, endPoint x: 0, endPoint y: 121, distance: 99.9
click at [0, 121] on div "🔥Edição Limitada🔥 Duplinha de Smashs 🔥Combos Especiais 🔥 Especiais Tradicionais…" at bounding box center [751, 357] width 1503 height 714
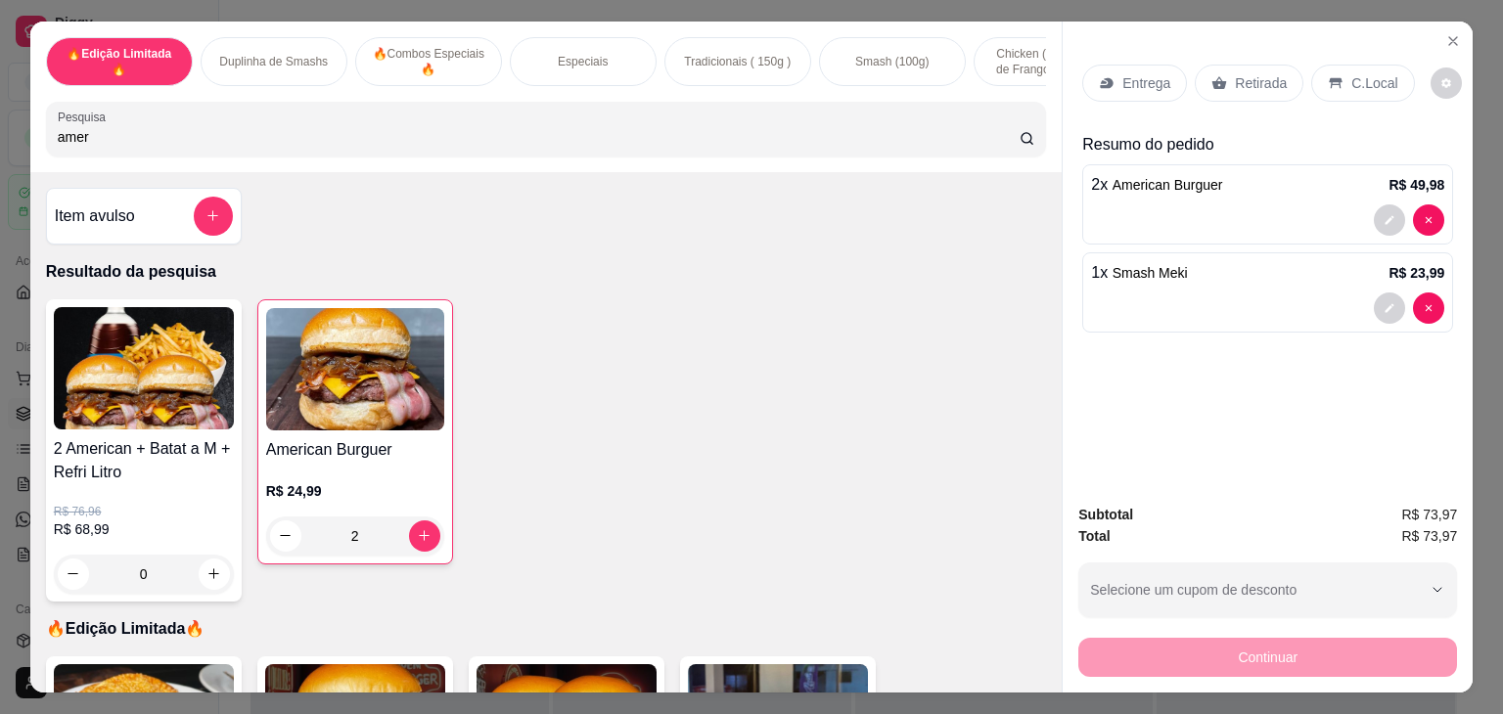
type input "amer"
click at [1106, 75] on icon at bounding box center [1107, 83] width 16 height 16
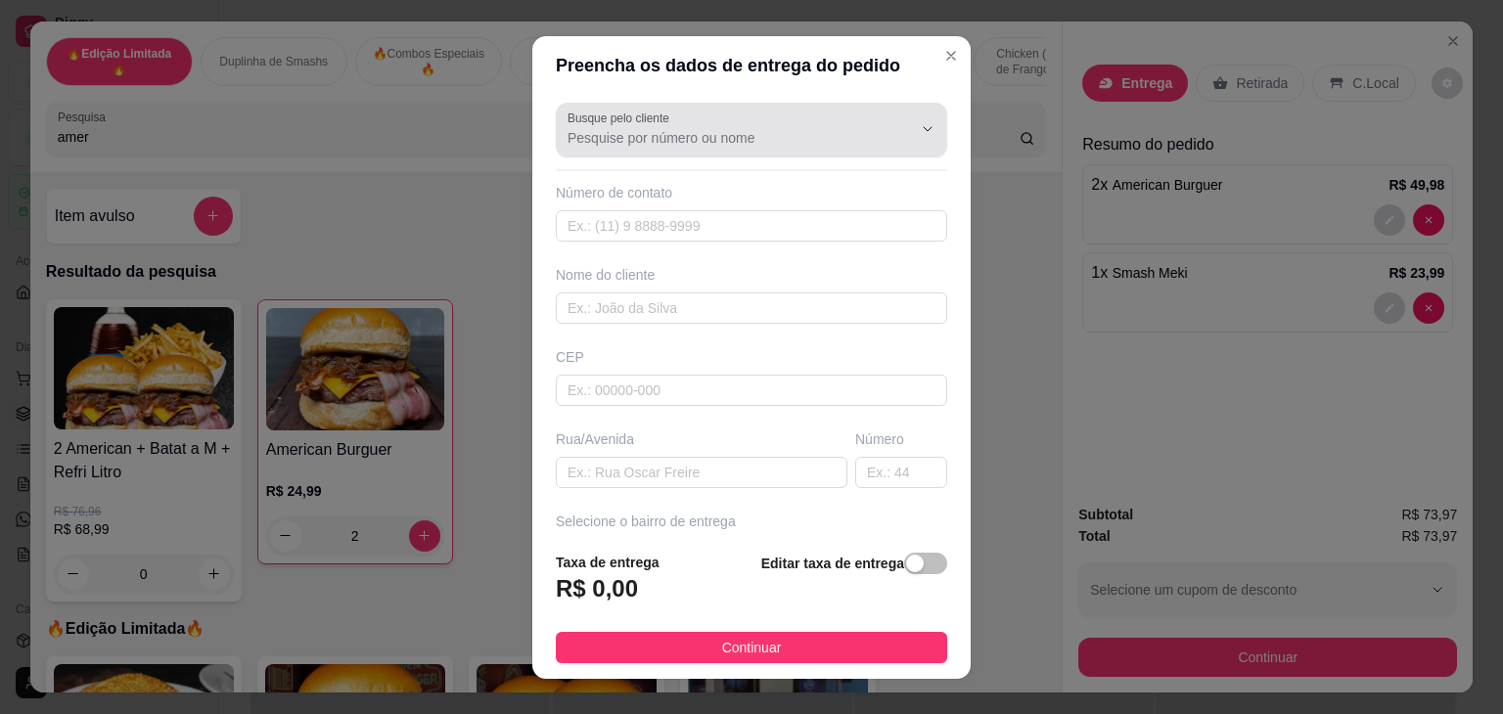
click at [606, 128] on input "Busque pelo cliente" at bounding box center [724, 138] width 313 height 20
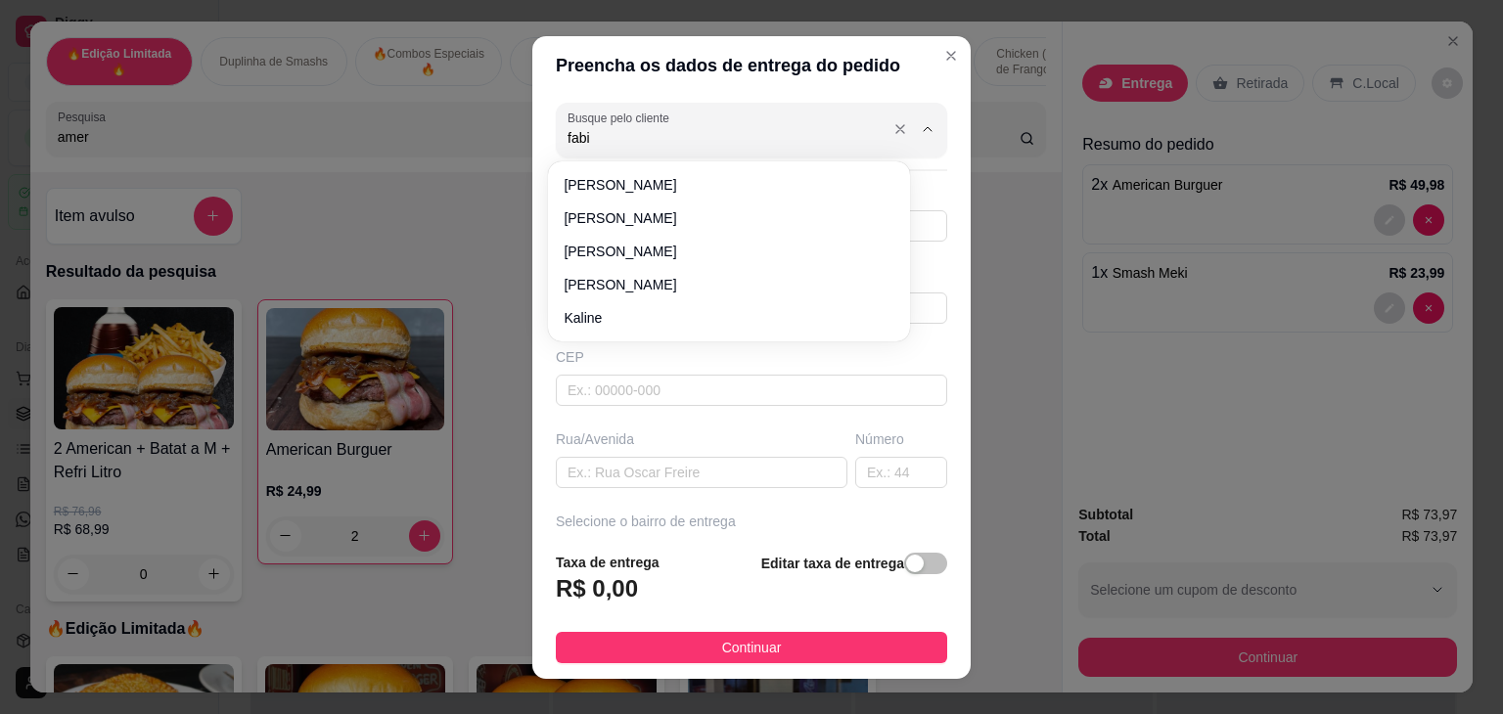
type input "[PERSON_NAME]"
drag, startPoint x: 654, startPoint y: 130, endPoint x: 498, endPoint y: 134, distance: 155.7
click at [498, 134] on div "Preencha os dados de entrega do pedido Busque pelo cliente [PERSON_NAME] de con…" at bounding box center [751, 357] width 1503 height 714
type input "8498844"
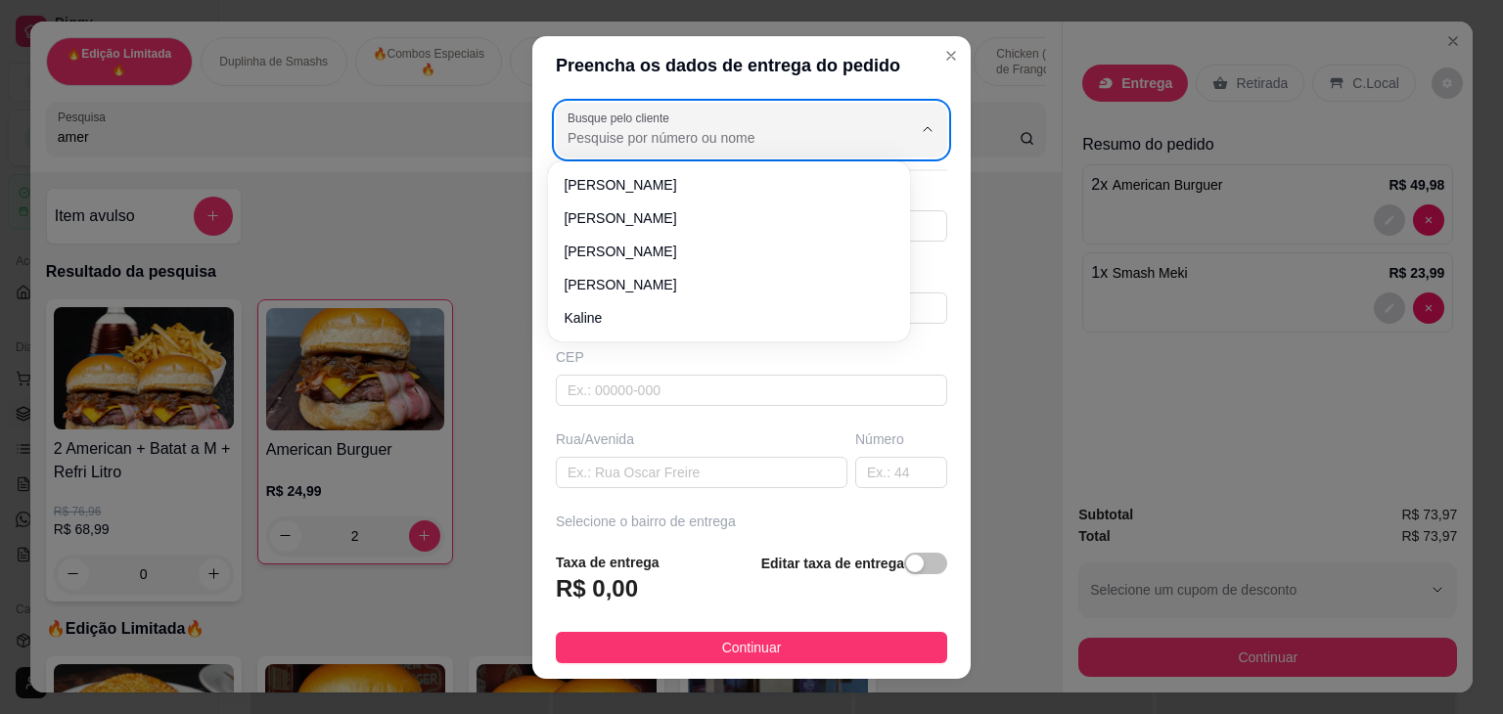
click at [629, 123] on label "Busque pelo cliente" at bounding box center [622, 118] width 109 height 17
click at [629, 128] on input "Busque pelo cliente" at bounding box center [724, 138] width 313 height 20
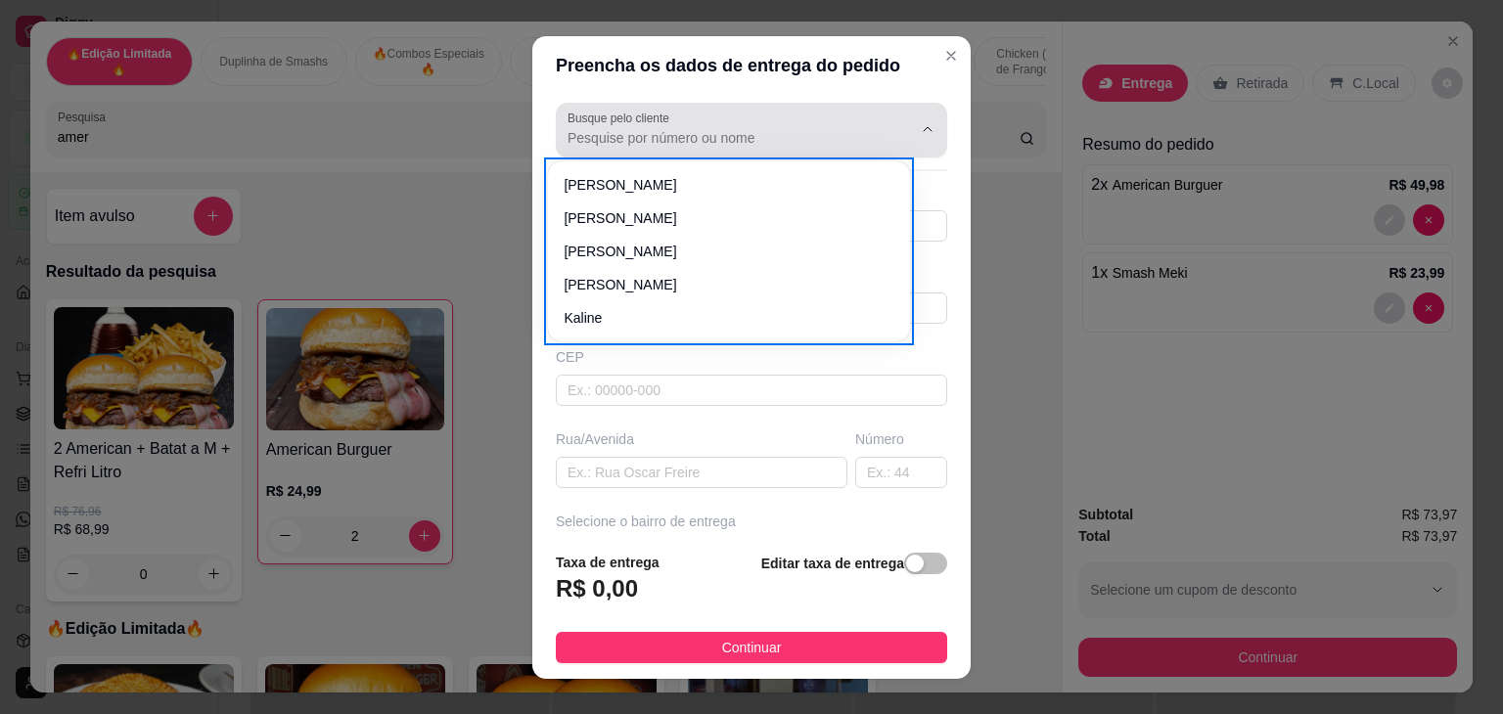
click at [629, 123] on label "Busque pelo cliente" at bounding box center [622, 118] width 109 height 17
click at [629, 128] on input "Busque pelo cliente" at bounding box center [724, 138] width 313 height 20
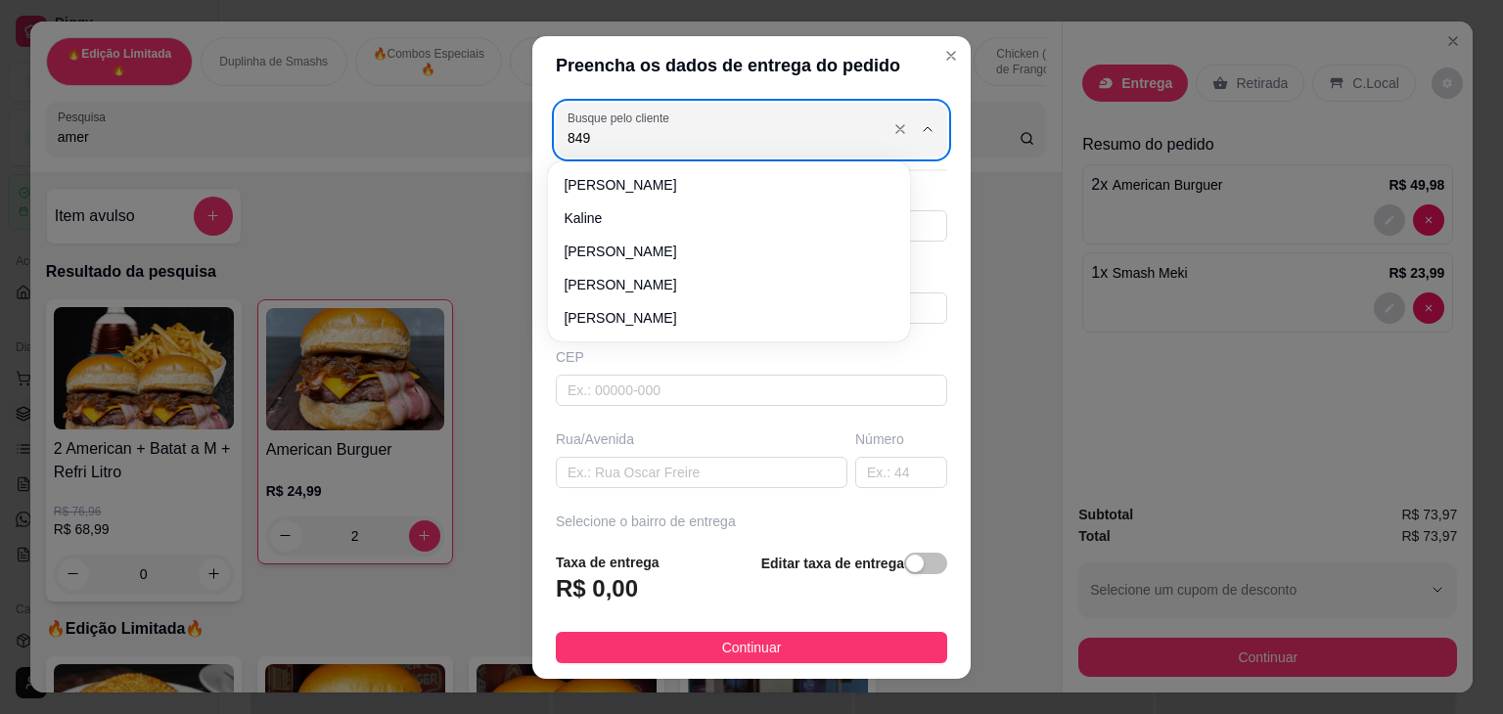
type input "849"
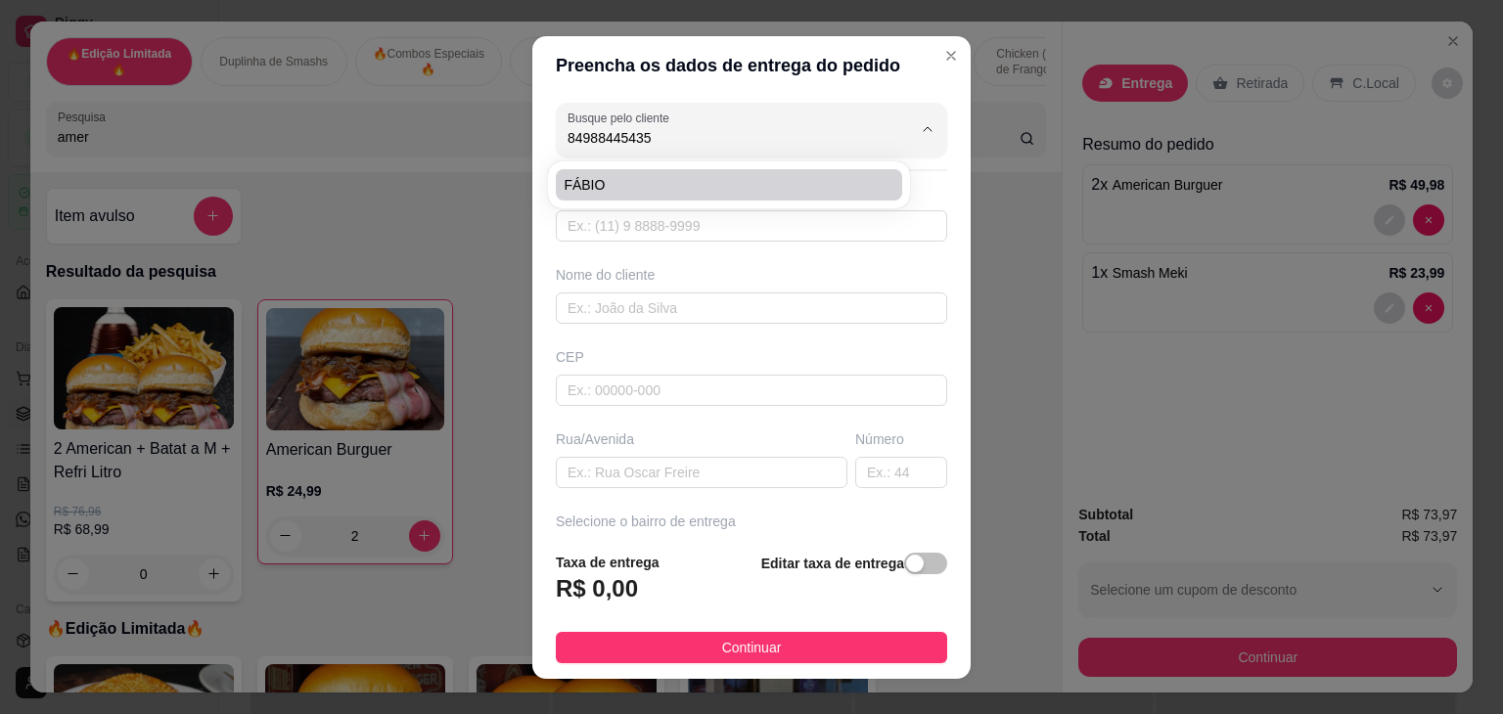
click at [600, 195] on li "FÁBIO" at bounding box center [729, 184] width 346 height 31
type input "FÁBIO"
type input "84988445435"
type input "FÁBIO"
type input "59074370"
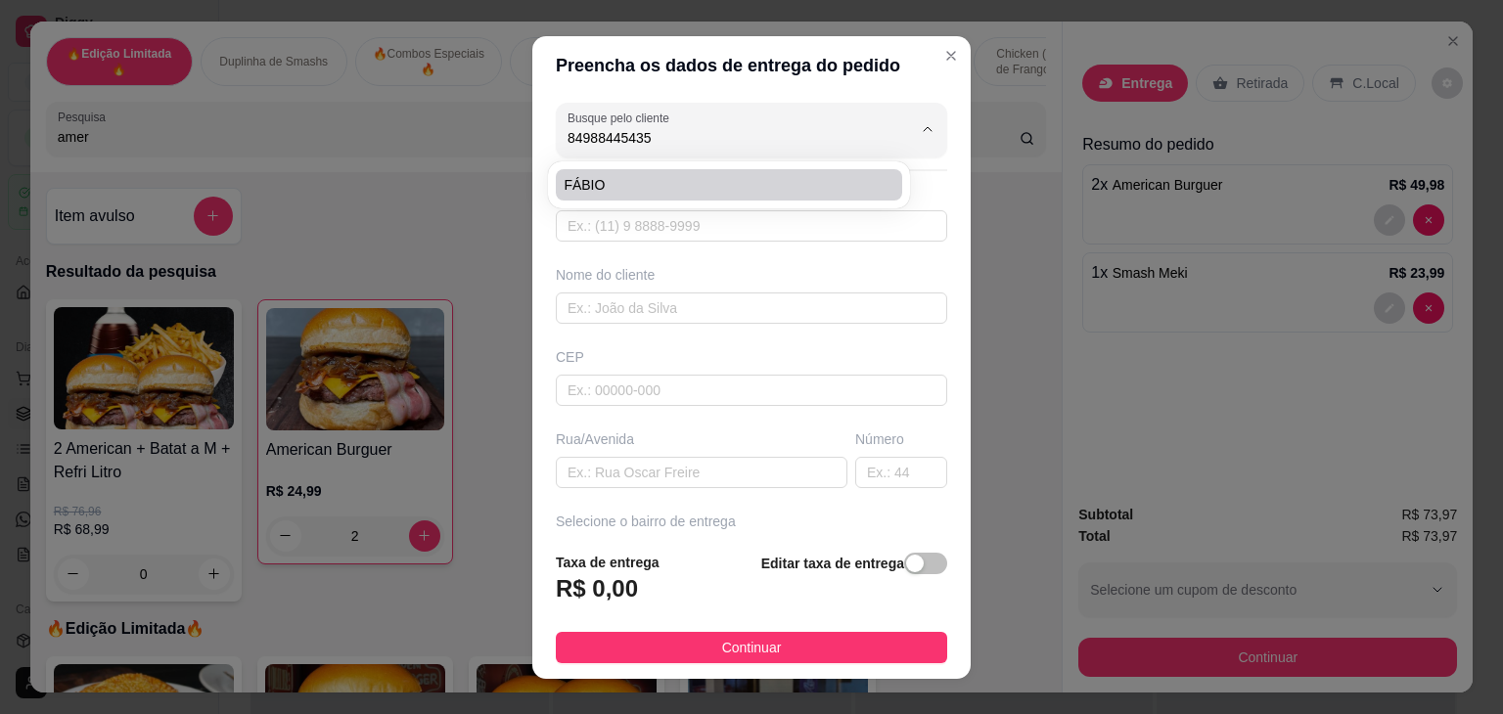
type input "[GEOGRAPHIC_DATA][PERSON_NAME]"
type input "517"
type input "[DATE]"
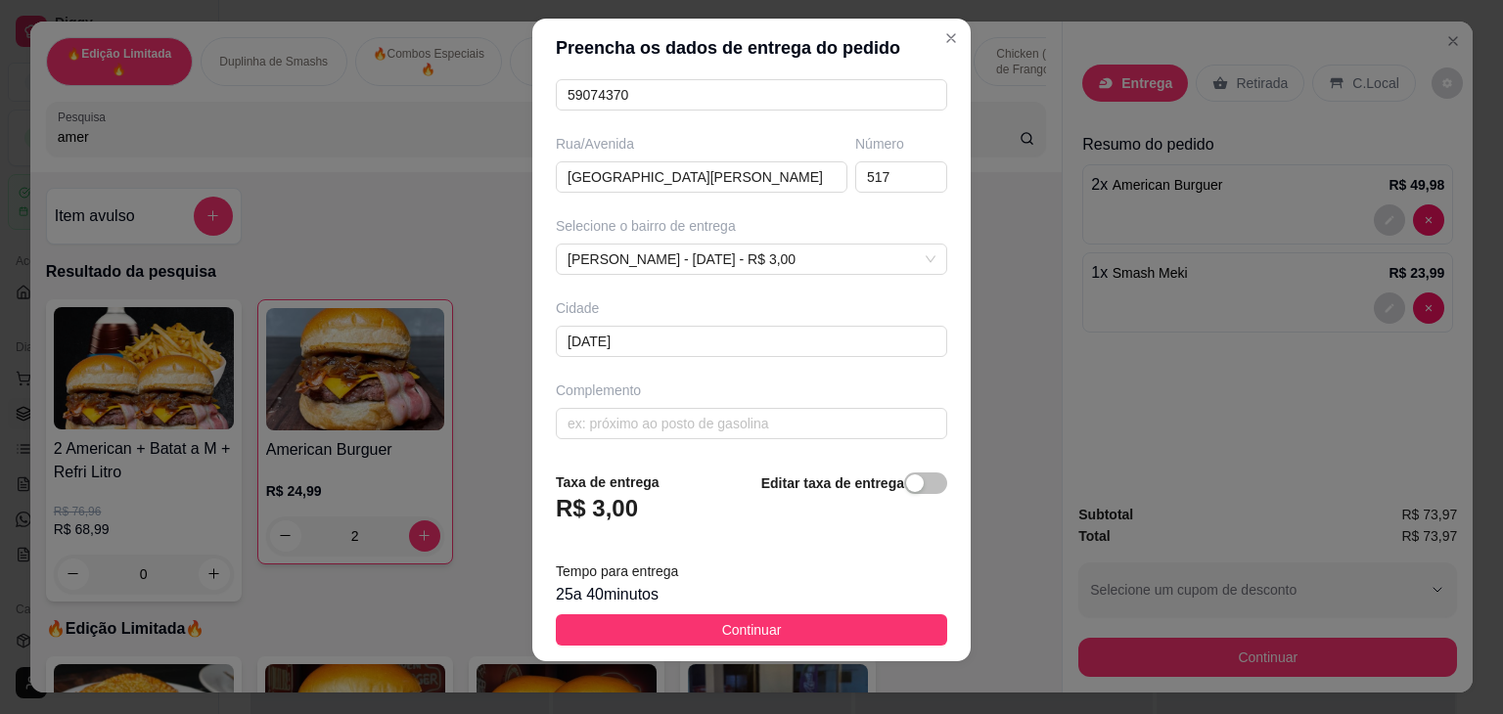
scroll to position [26, 0]
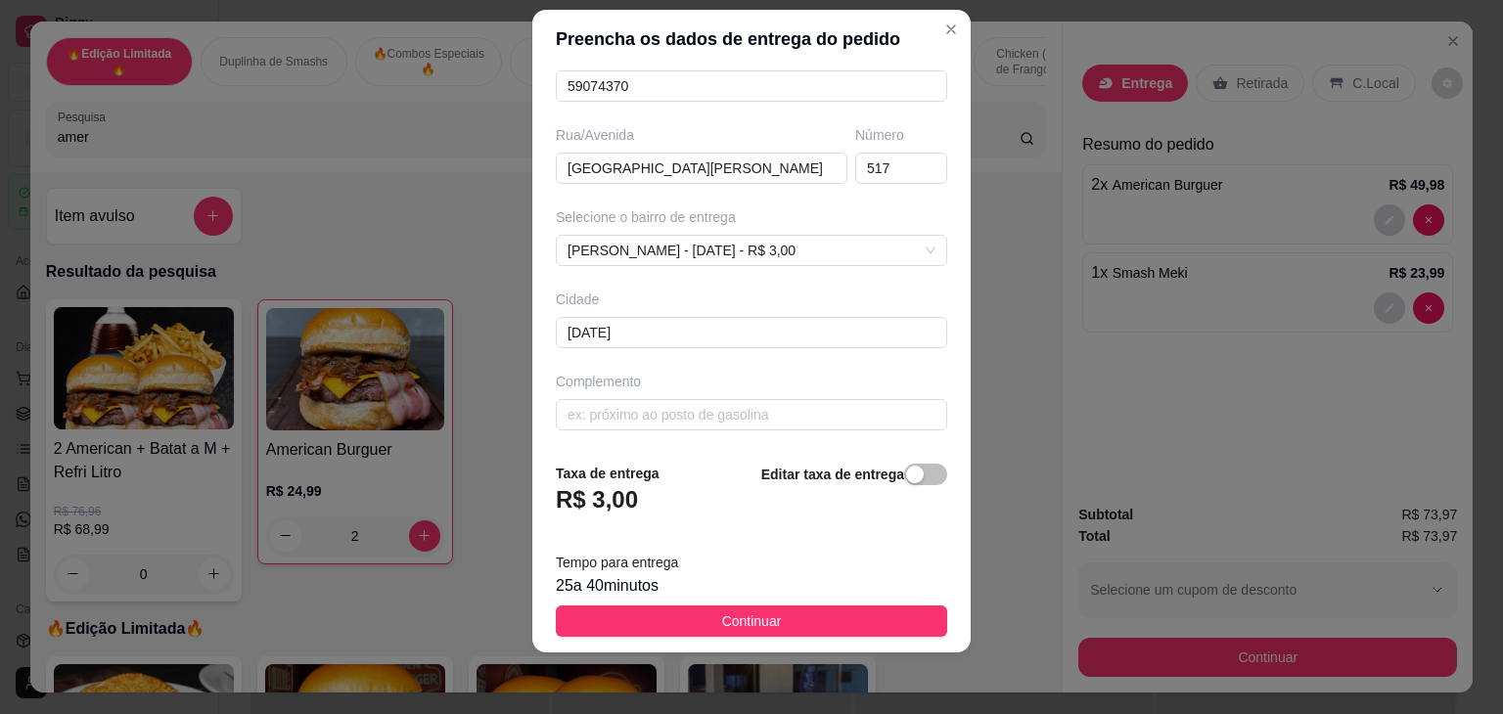
type input "FÁBIO"
click at [759, 639] on footer "Taxa de entrega R$ 3,00 Editar taxa de entrega Tempo para entrega 25 a 40 minut…" at bounding box center [751, 550] width 438 height 206
click at [762, 624] on span "Continuar" at bounding box center [752, 622] width 60 height 22
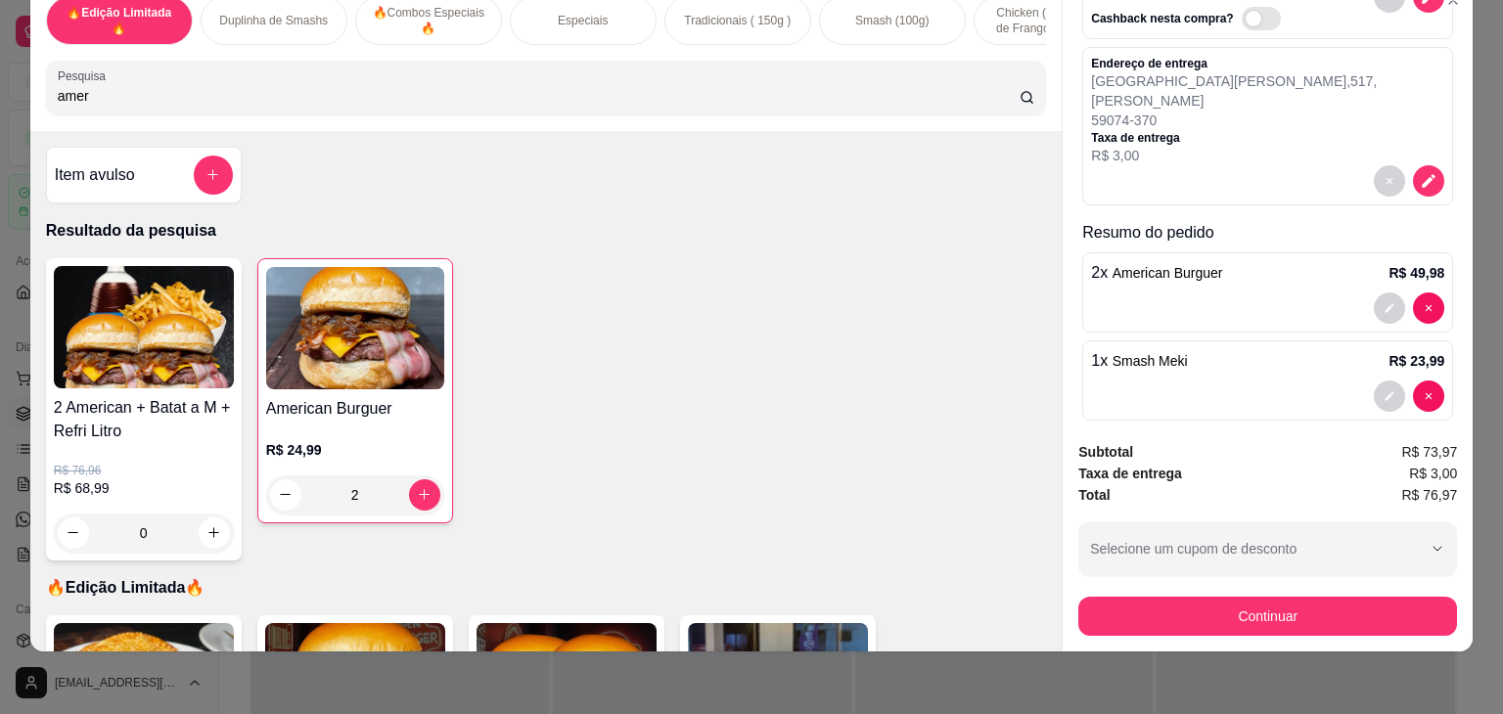
scroll to position [121, 0]
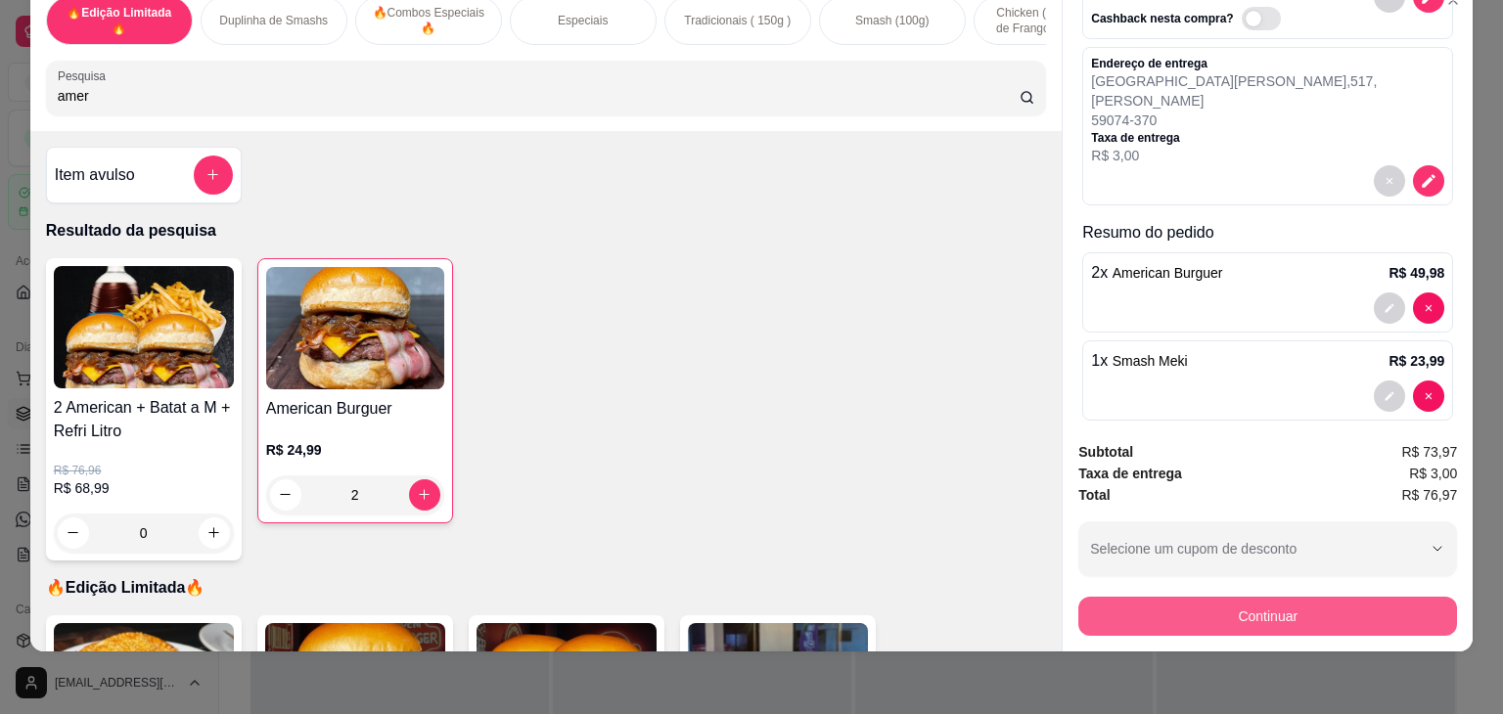
click at [1154, 600] on button "Continuar" at bounding box center [1267, 616] width 379 height 39
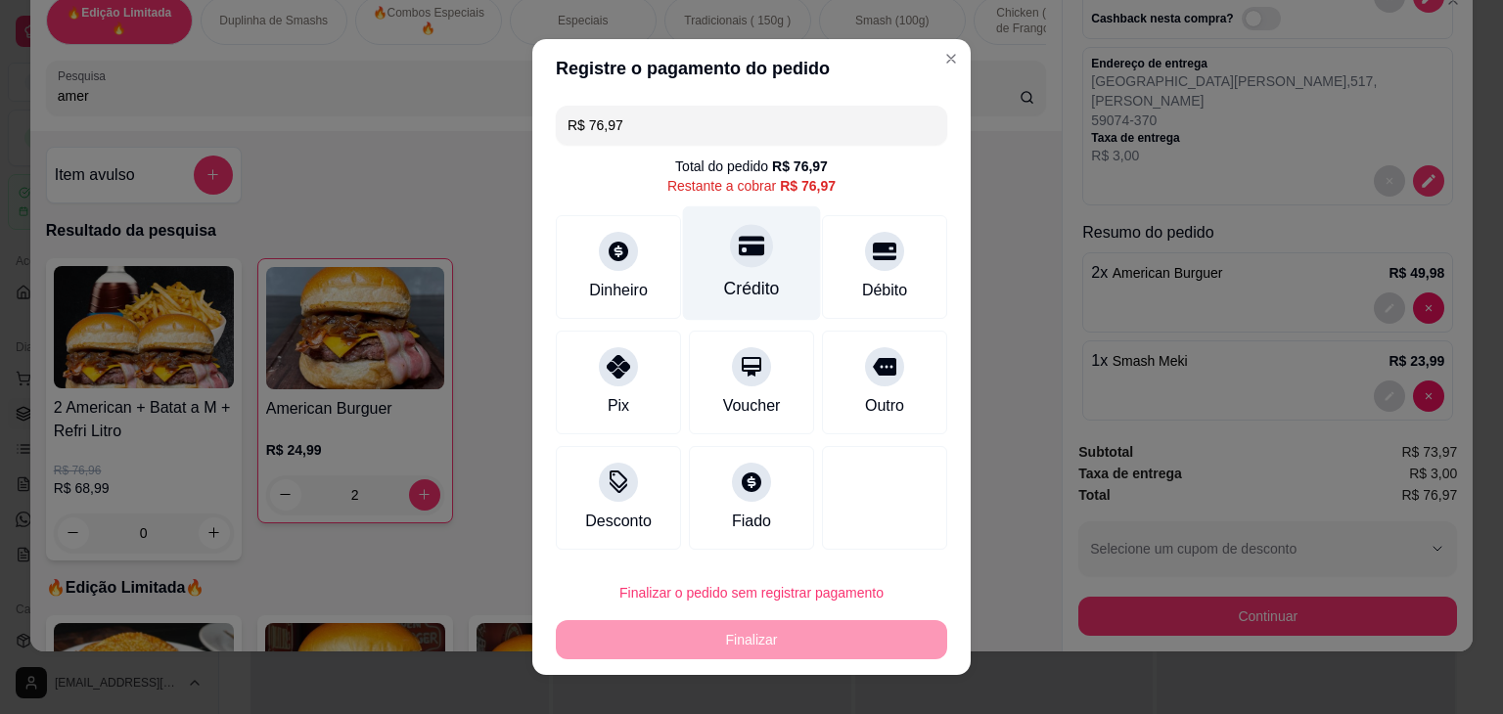
click at [730, 263] on div at bounding box center [751, 245] width 43 height 43
type input "R$ 0,00"
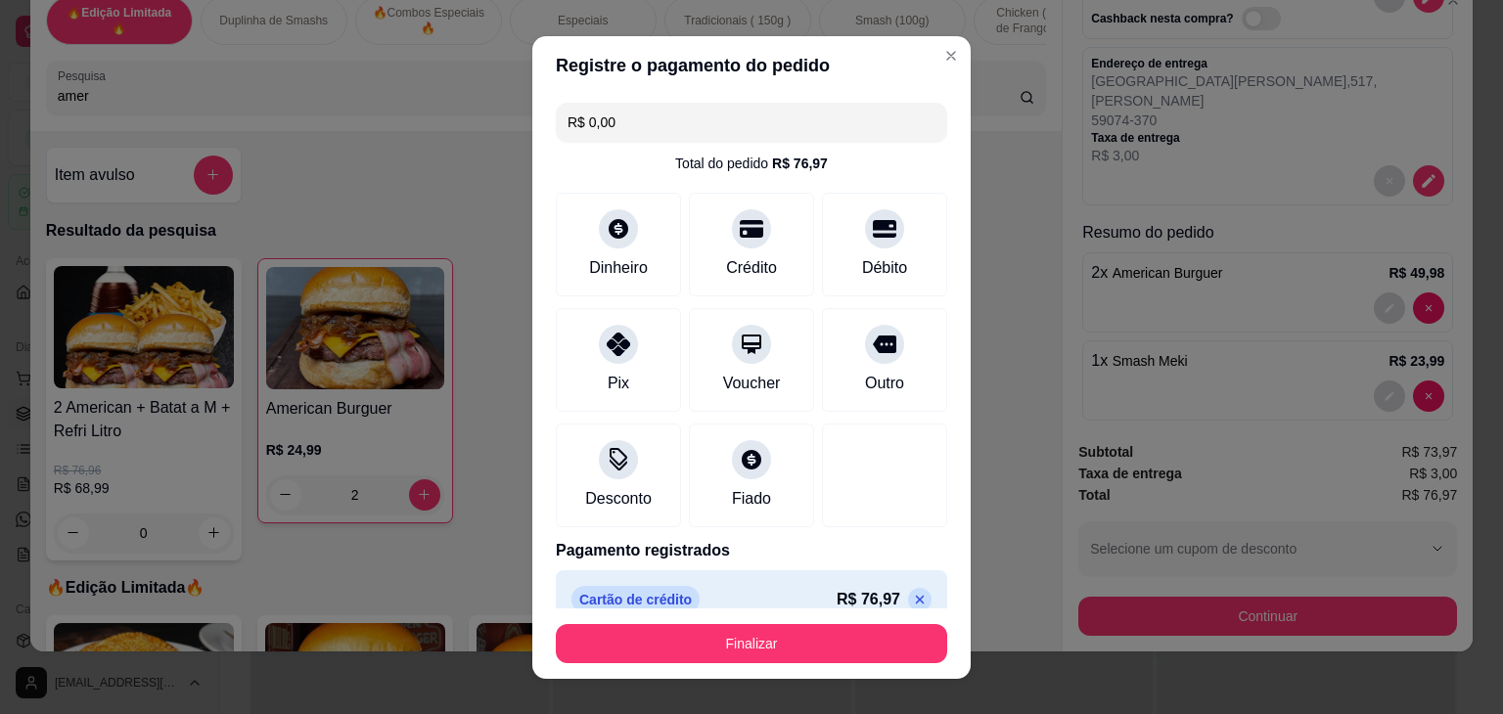
click at [737, 627] on button "Finalizar" at bounding box center [751, 643] width 391 height 39
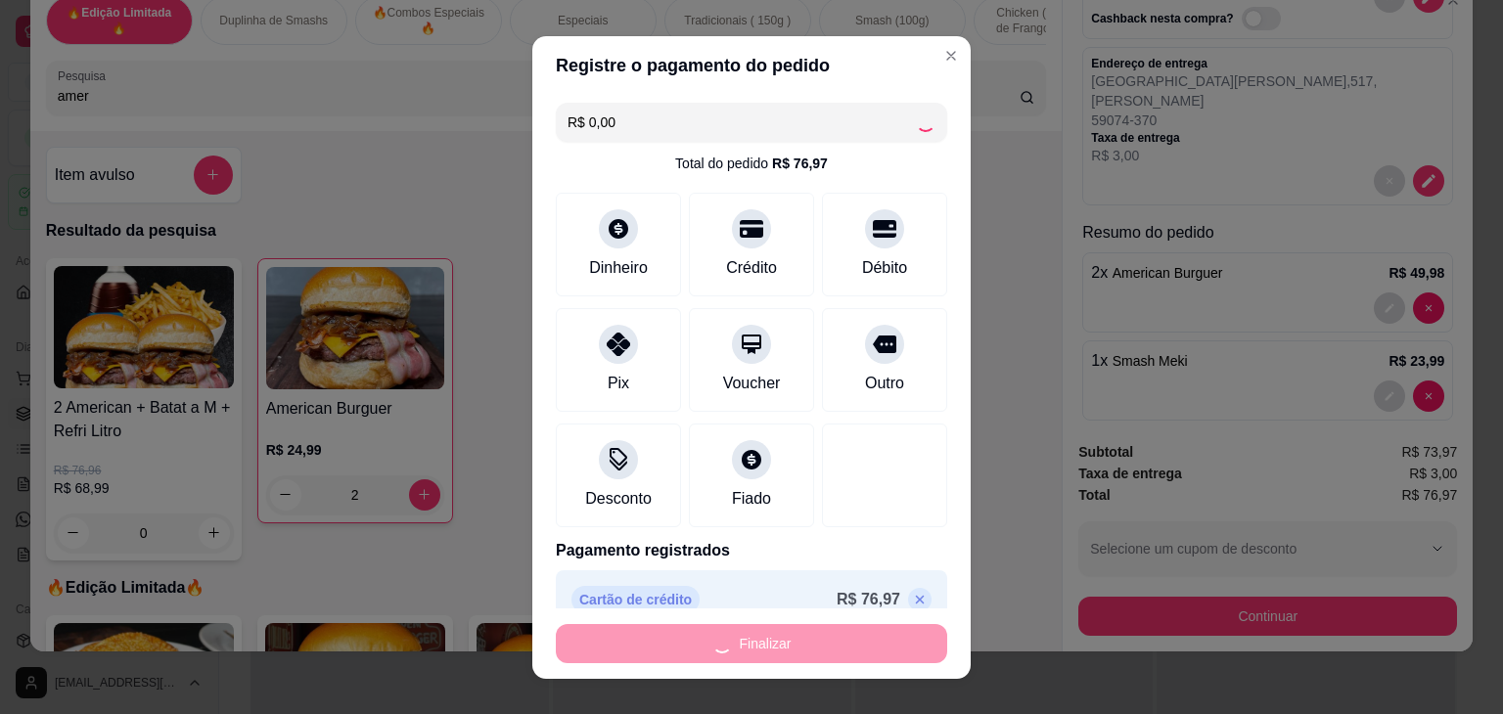
type input "0"
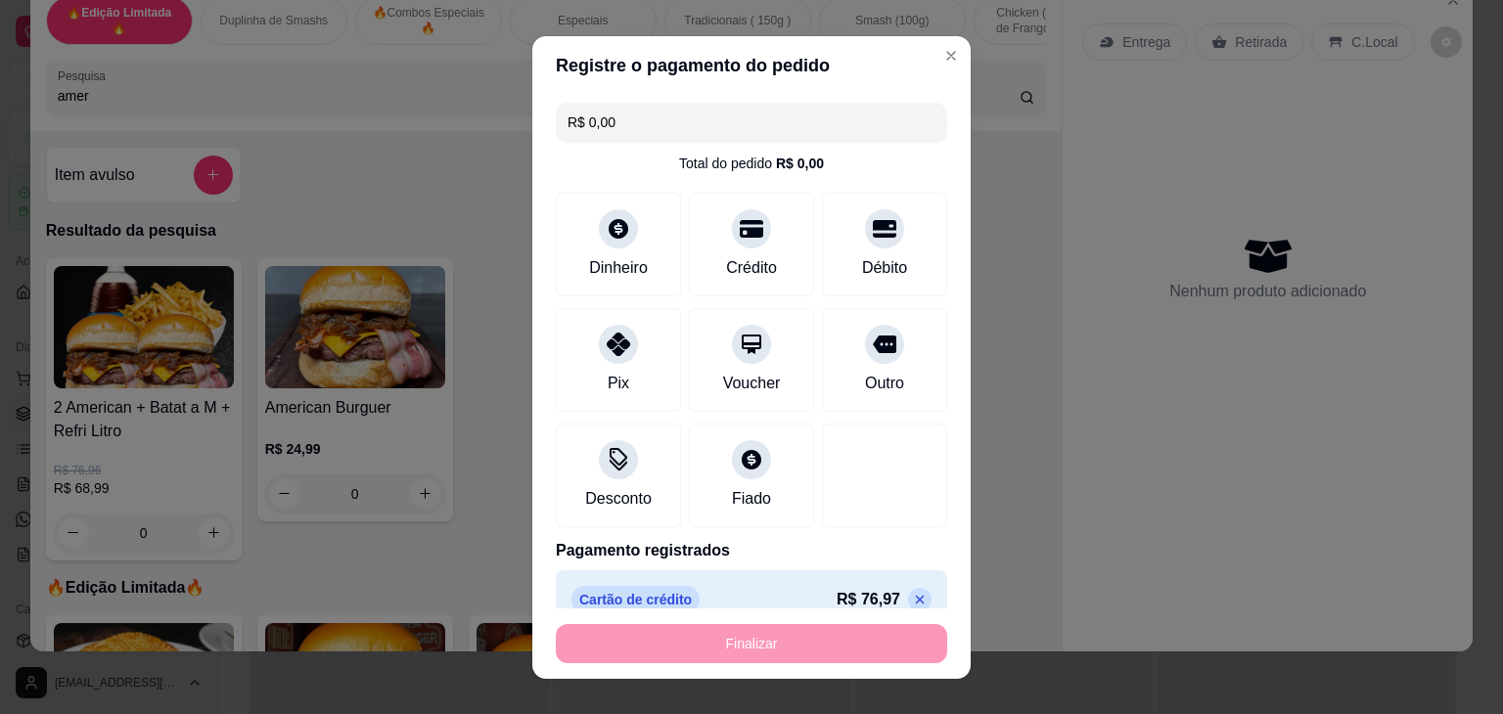
type input "-R$ 76,97"
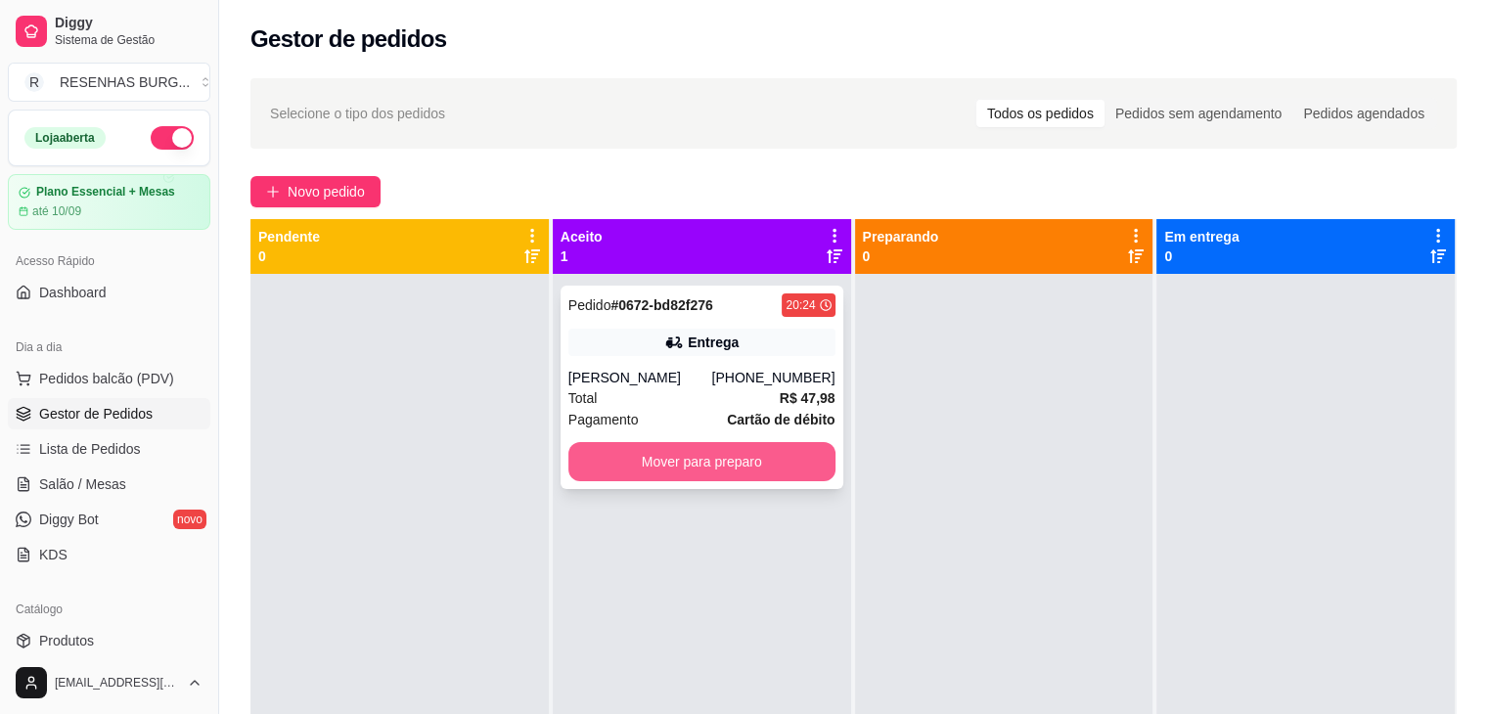
click at [759, 468] on button "Mover para preparo" at bounding box center [702, 461] width 267 height 39
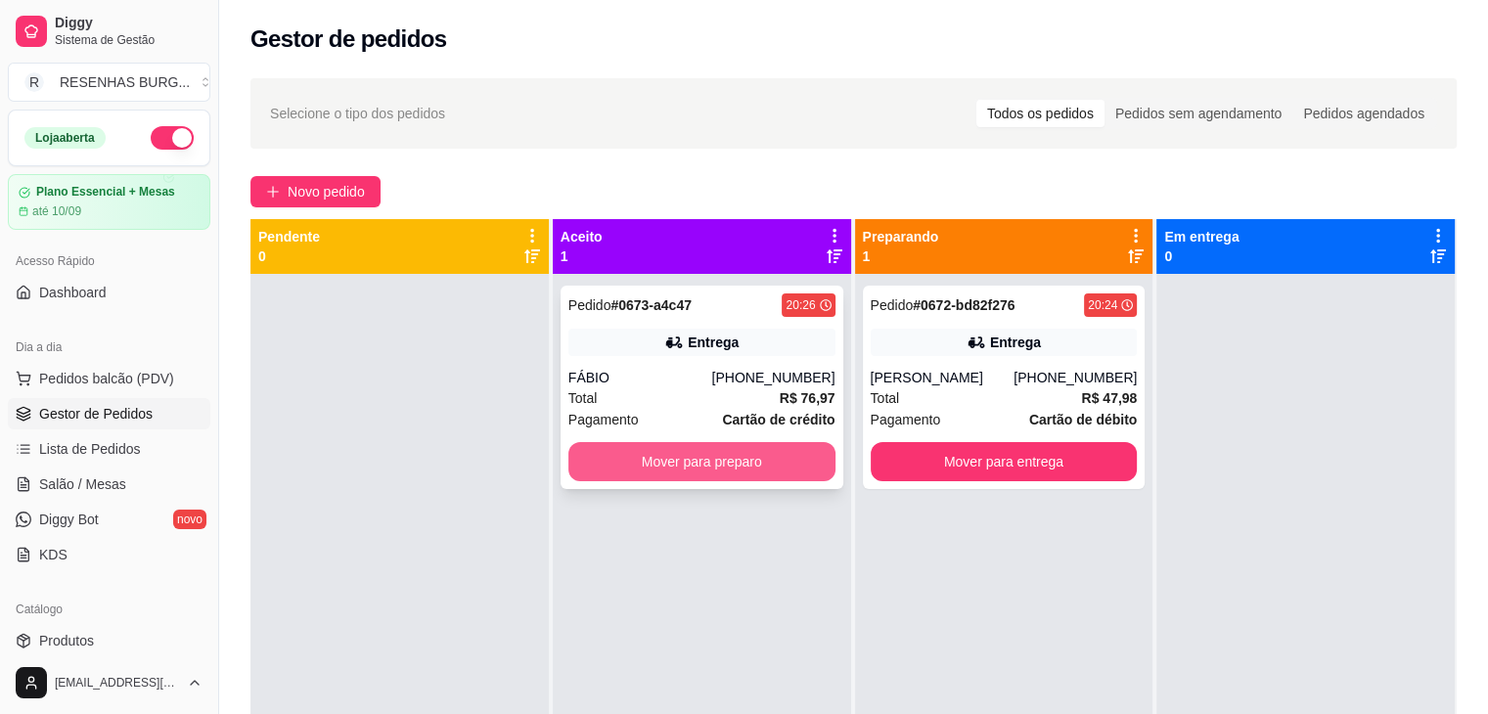
click at [697, 475] on button "Mover para preparo" at bounding box center [702, 461] width 267 height 39
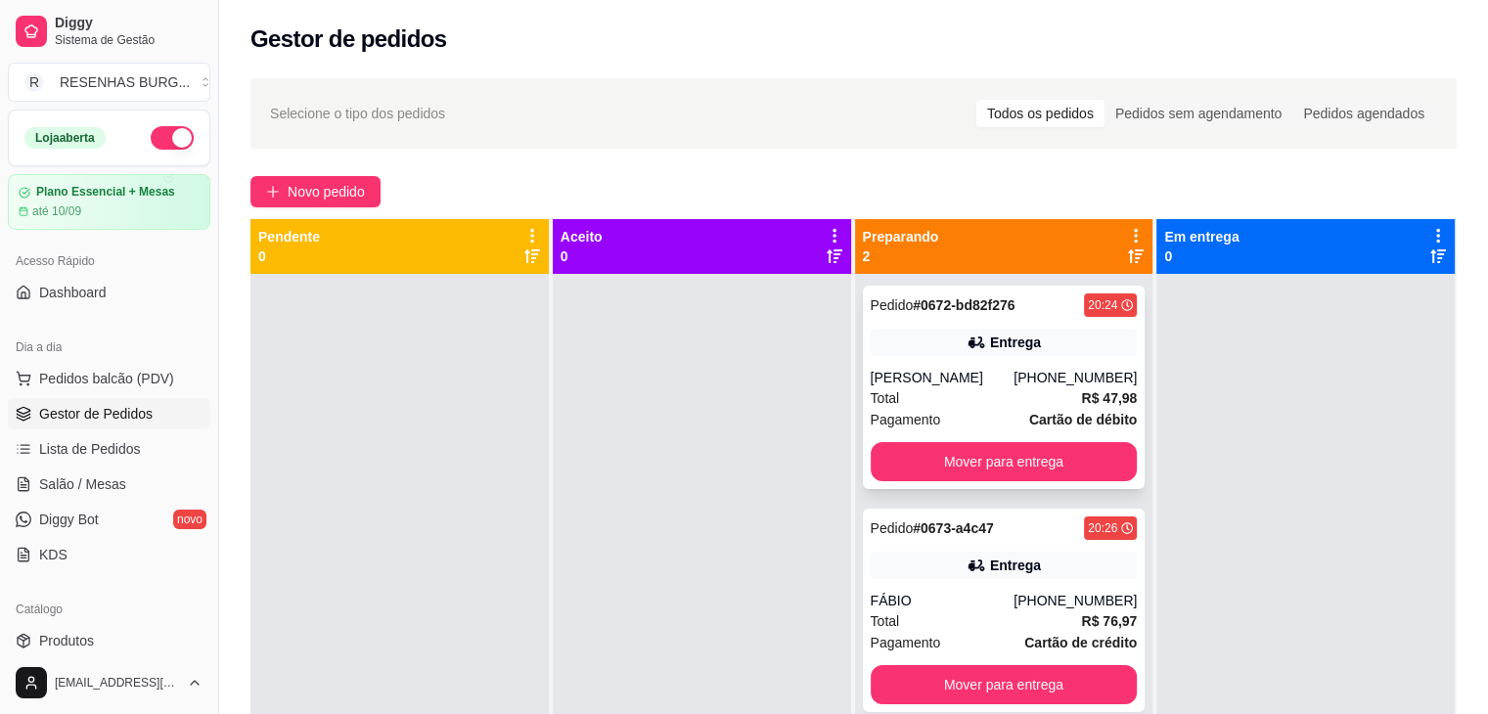
click at [959, 404] on div "Total R$ 47,98" at bounding box center [1004, 399] width 267 height 22
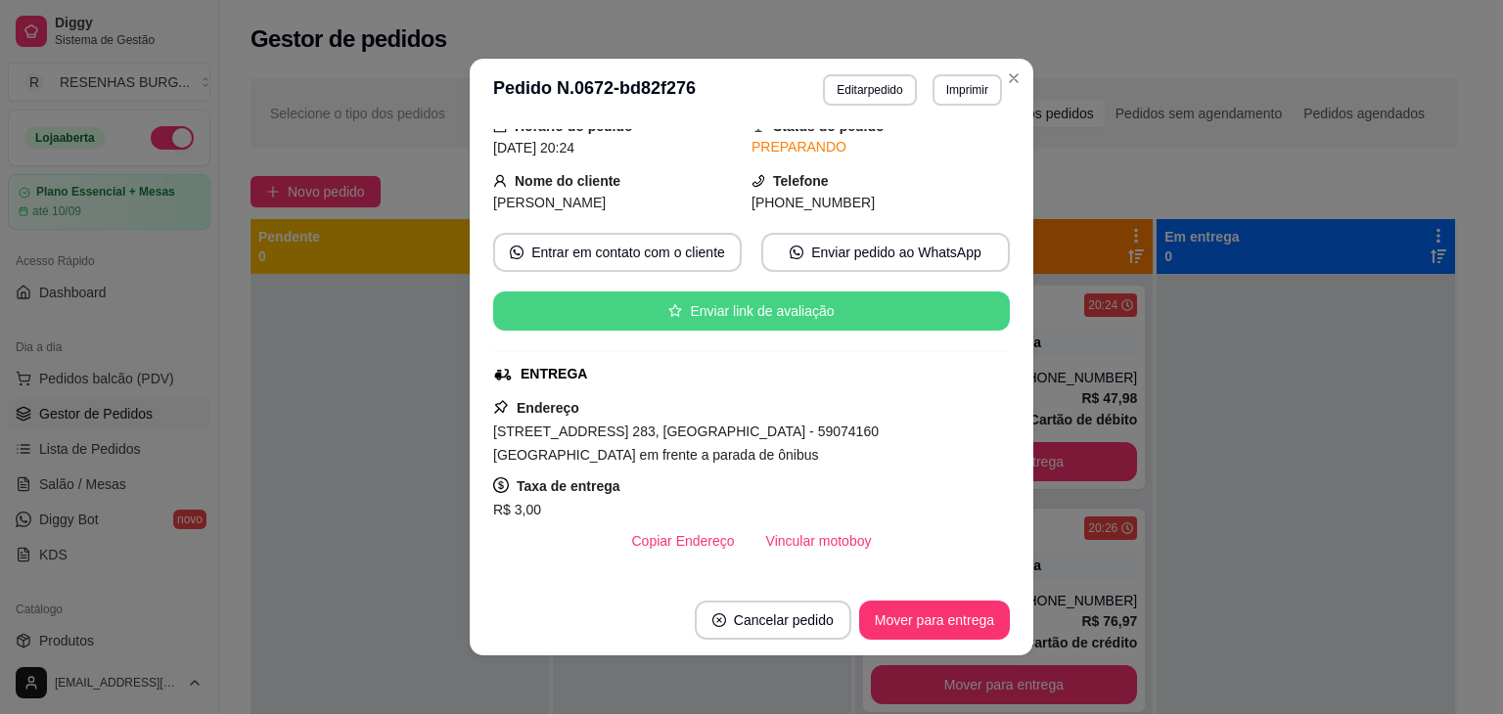
scroll to position [98, 0]
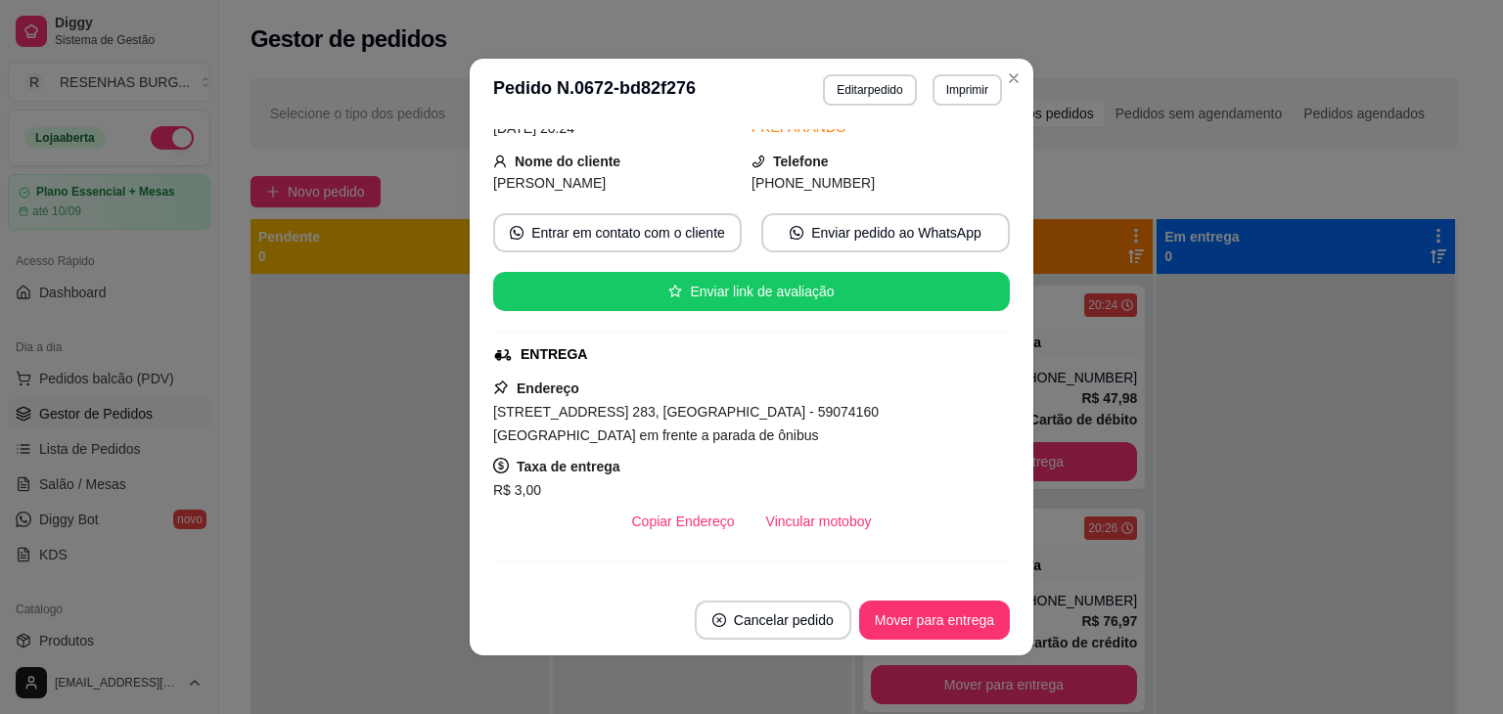
click at [788, 546] on div "feito há 5 minutos Horário do pedido [DATE] 20:24 Status do pedido PREPARANDO N…" at bounding box center [751, 353] width 517 height 448
click at [796, 511] on button "Vincular motoboy" at bounding box center [819, 521] width 137 height 39
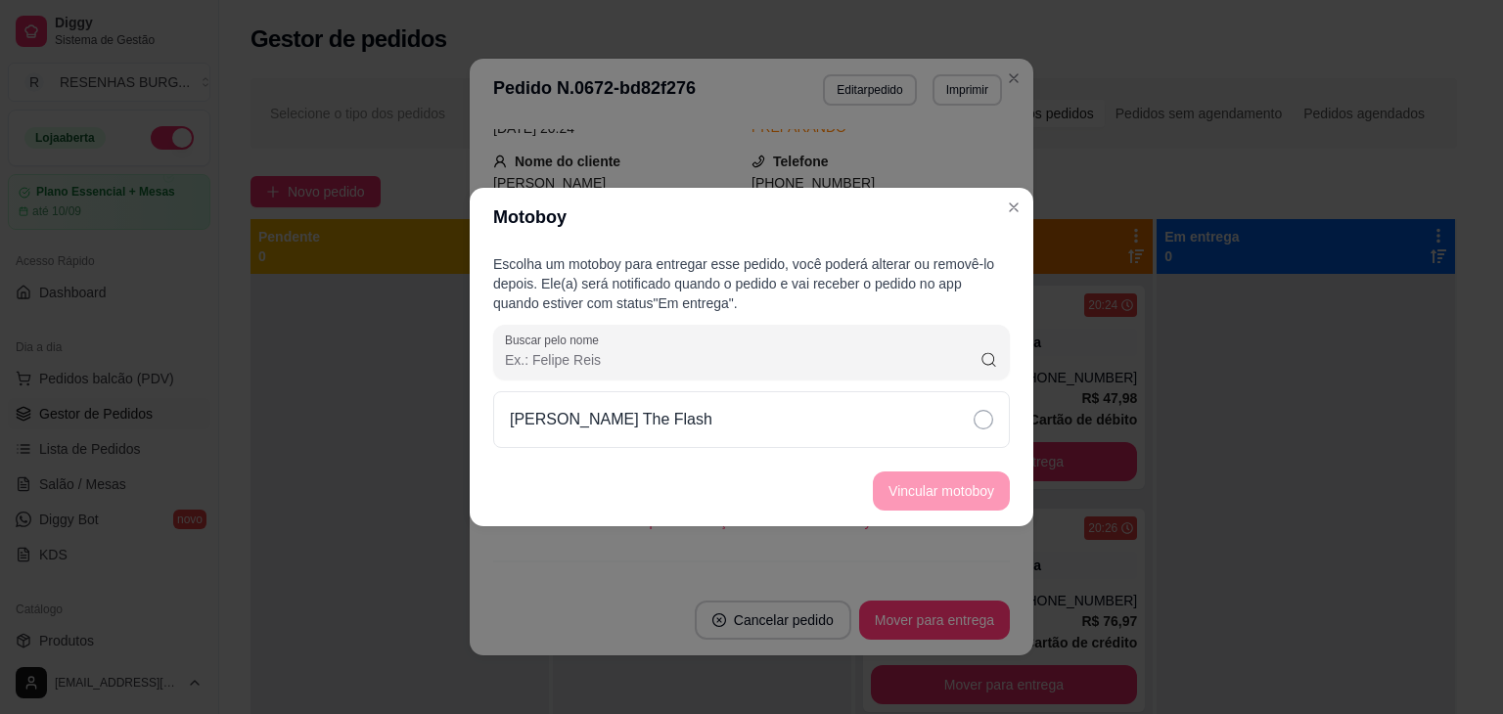
click at [862, 417] on div "[PERSON_NAME] The Flash" at bounding box center [751, 419] width 517 height 57
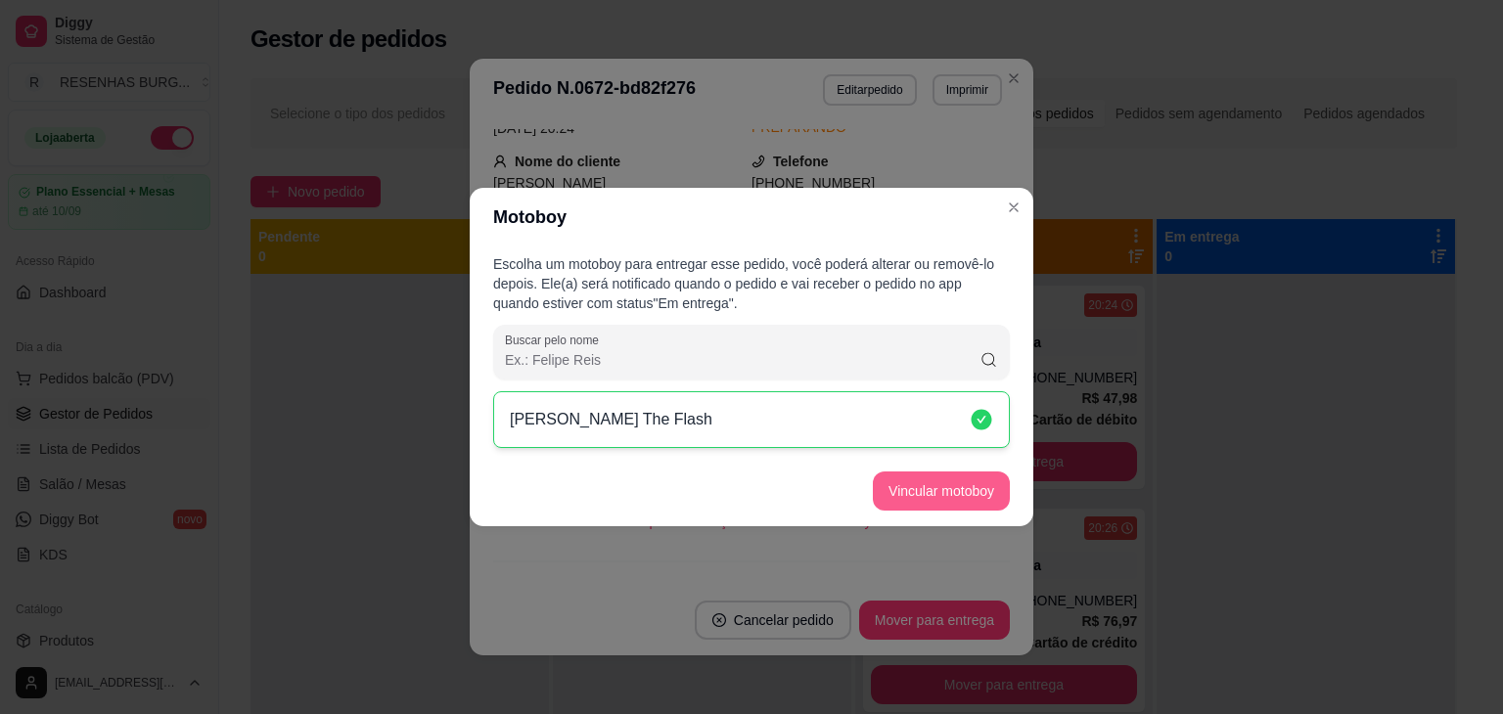
click at [900, 475] on button "Vincular motoboy" at bounding box center [941, 491] width 137 height 39
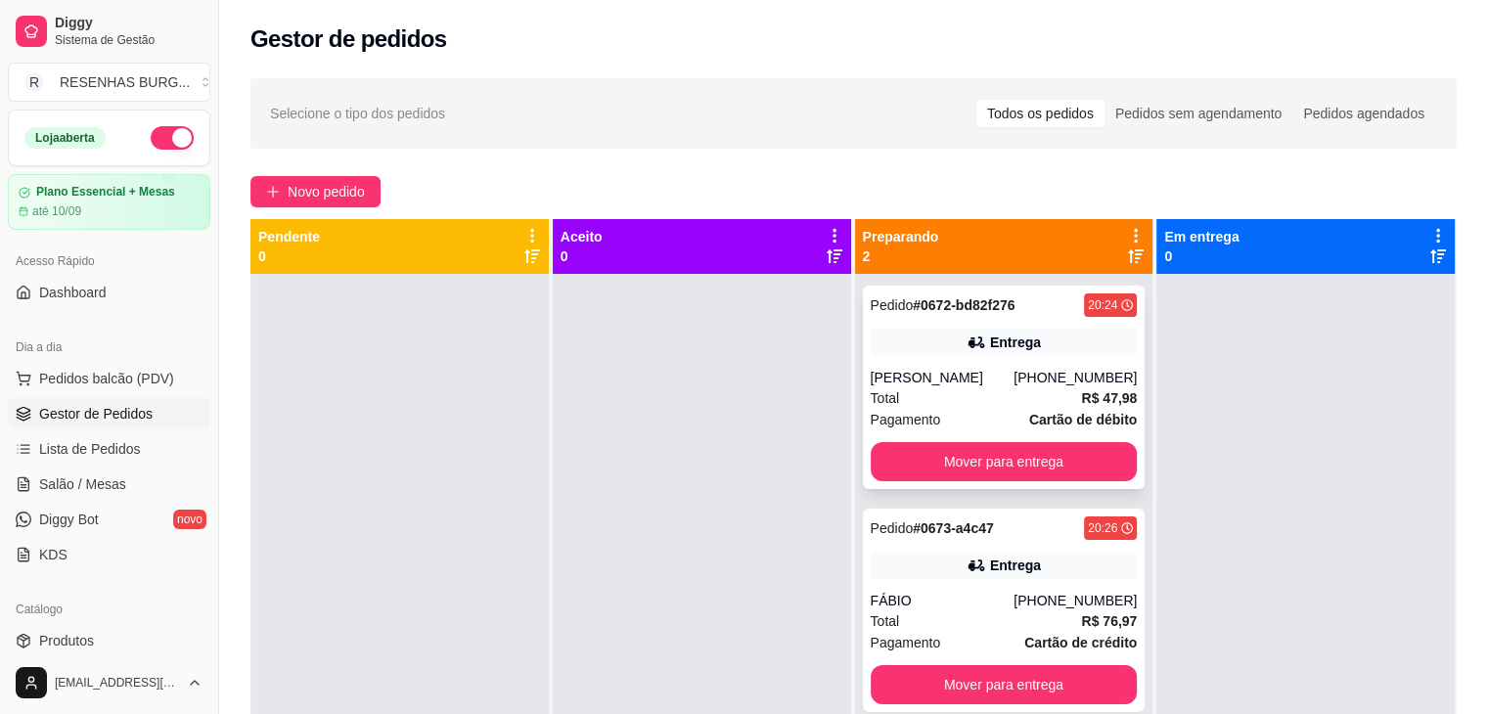
click at [1017, 365] on div "Pedido # 0672-bd82f276 20:24 Entrega JAIR DELFINO [PHONE_NUMBER] Total R$ 47,98…" at bounding box center [1004, 388] width 283 height 204
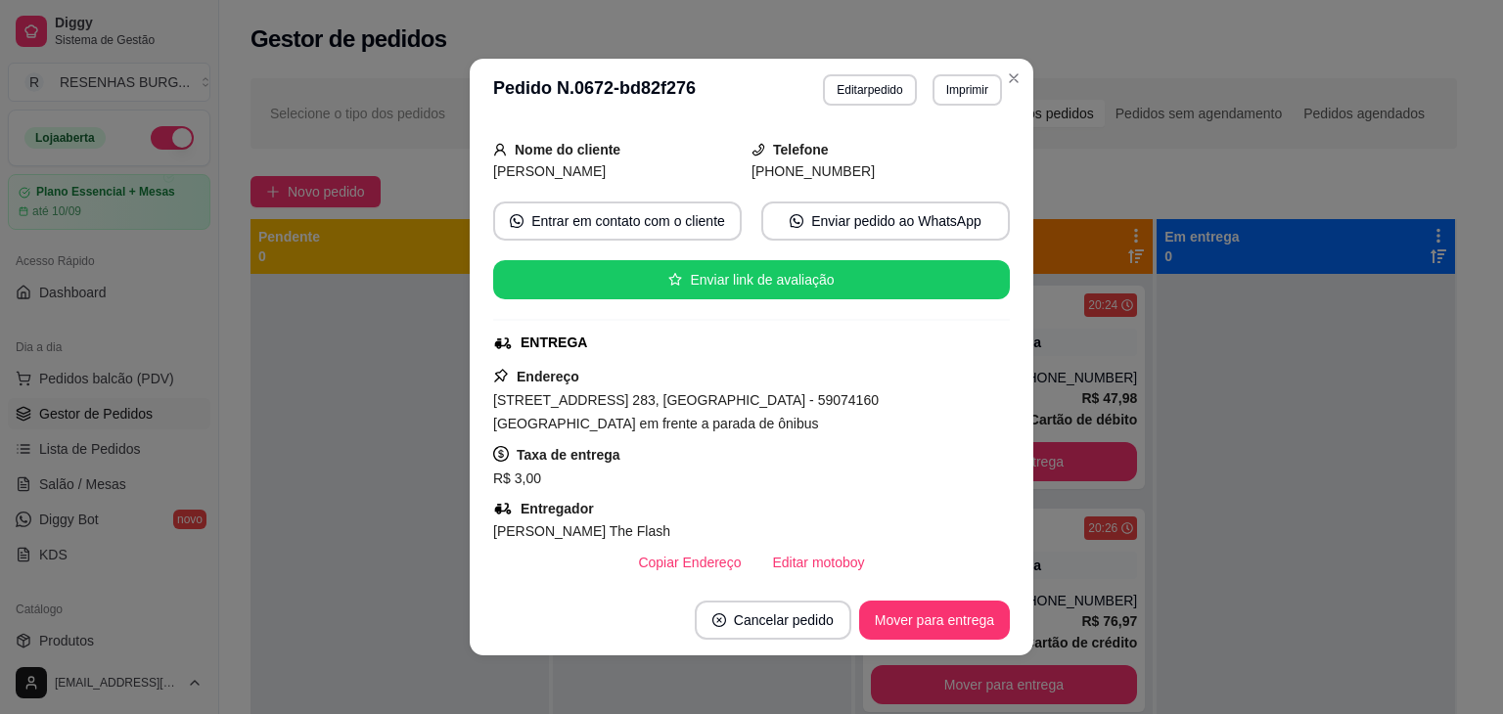
scroll to position [196, 0]
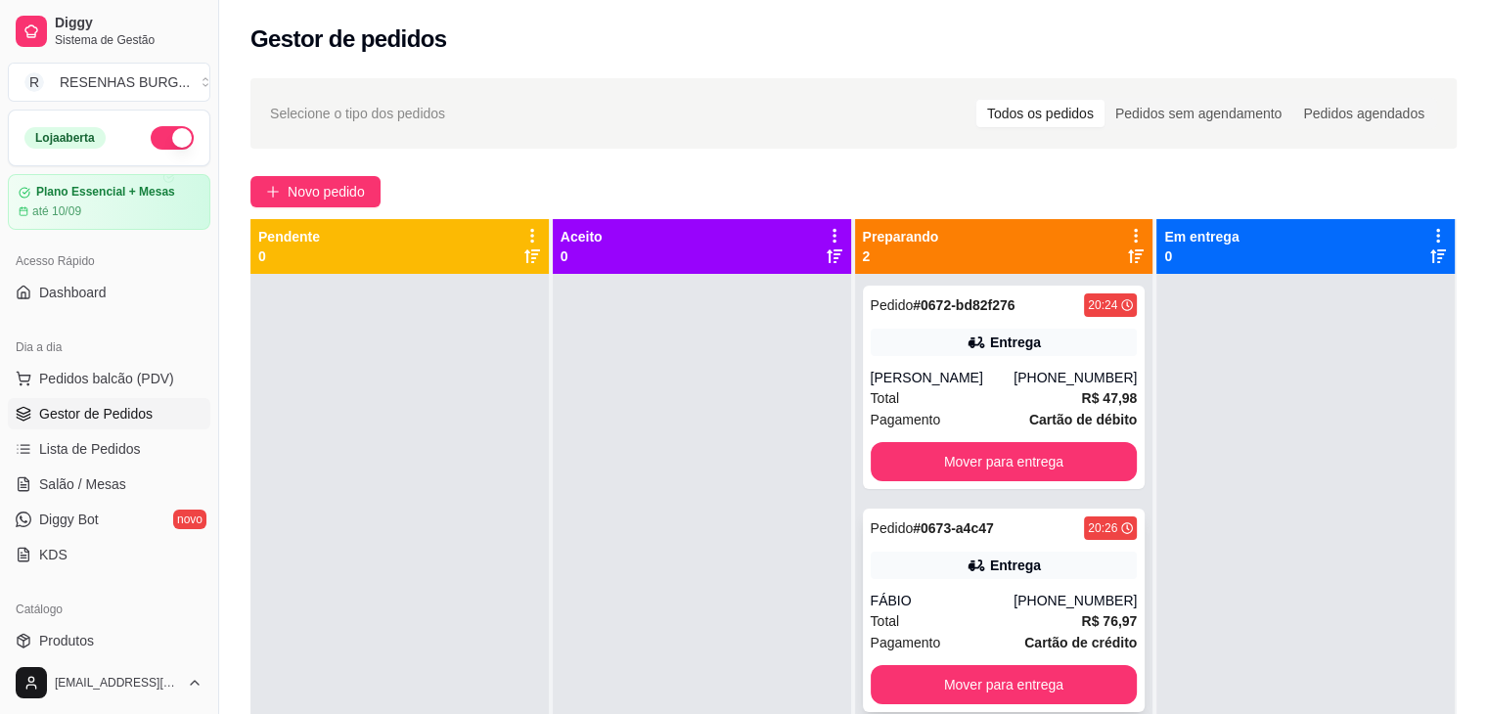
click at [965, 580] on div "Pedido # 0673-a4c47 20:26 Entrega FÁBIO [PHONE_NUMBER] Total R$ 76,97 Pagamento…" at bounding box center [1004, 611] width 283 height 204
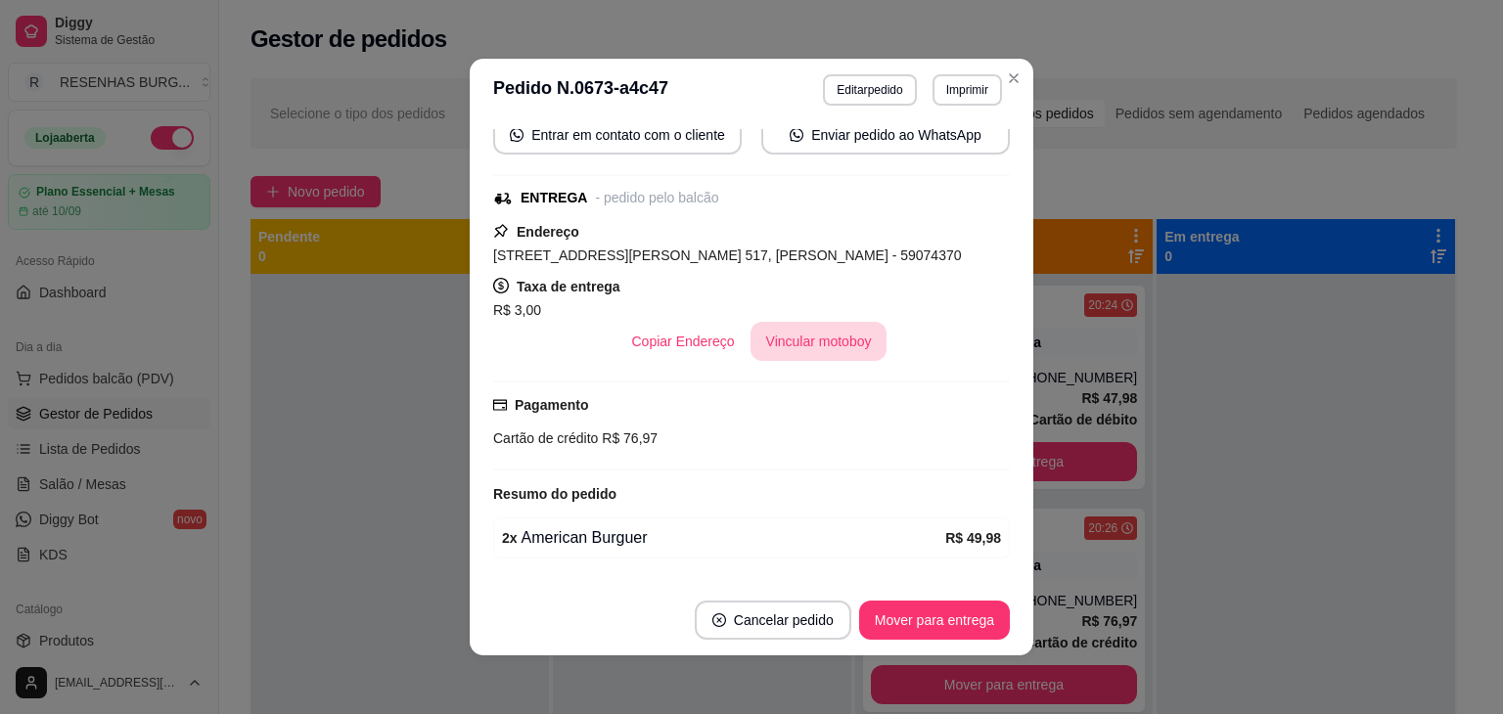
click at [803, 341] on button "Vincular motoboy" at bounding box center [819, 341] width 137 height 39
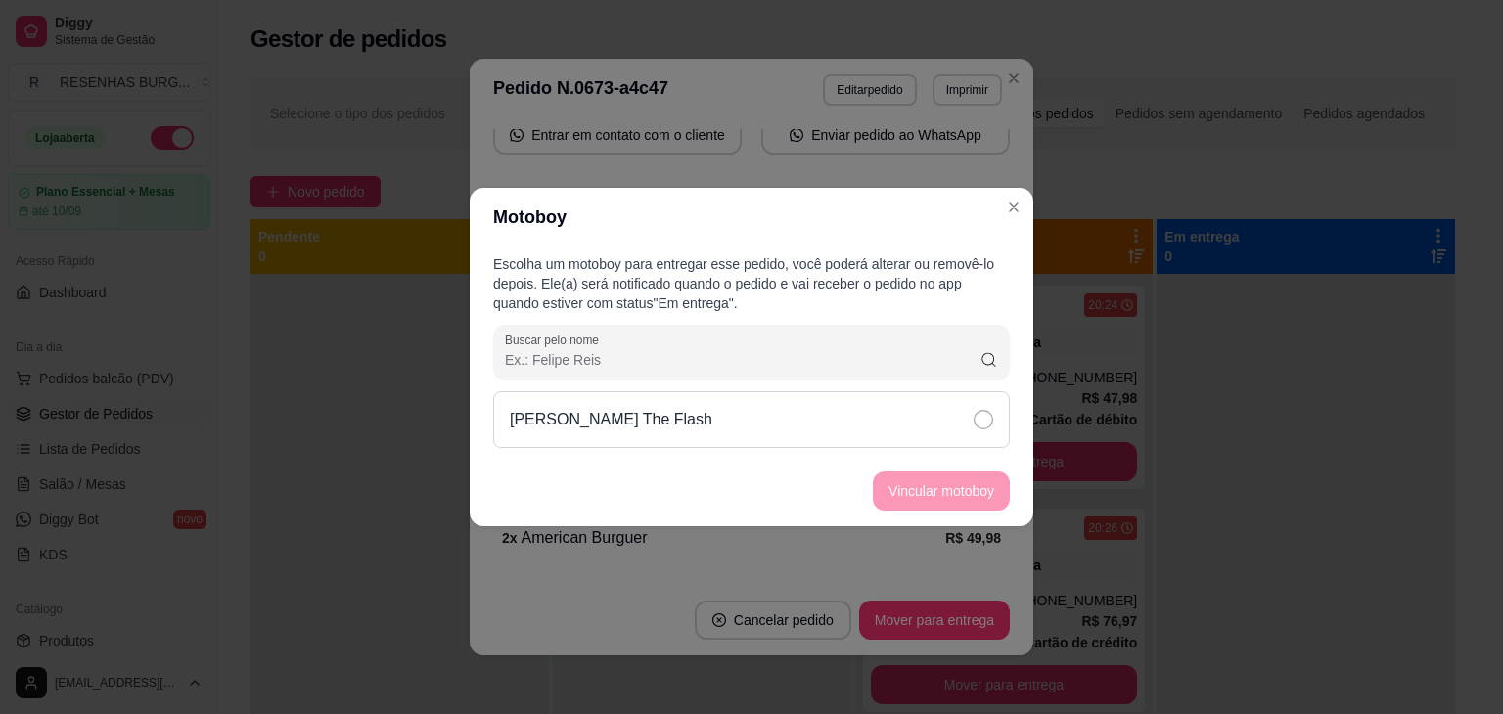
click at [915, 424] on div "[PERSON_NAME] The Flash" at bounding box center [751, 419] width 517 height 57
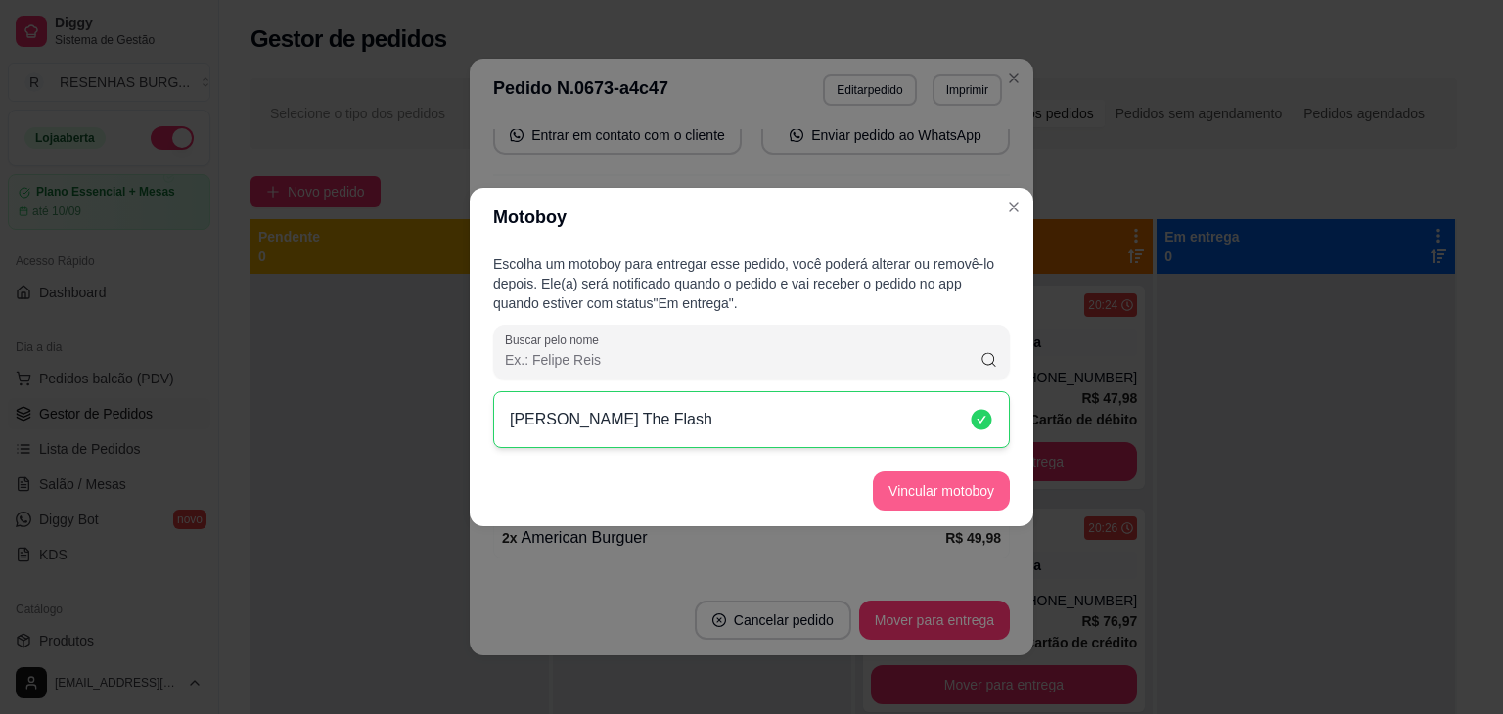
click at [935, 490] on button "Vincular motoboy" at bounding box center [941, 491] width 137 height 39
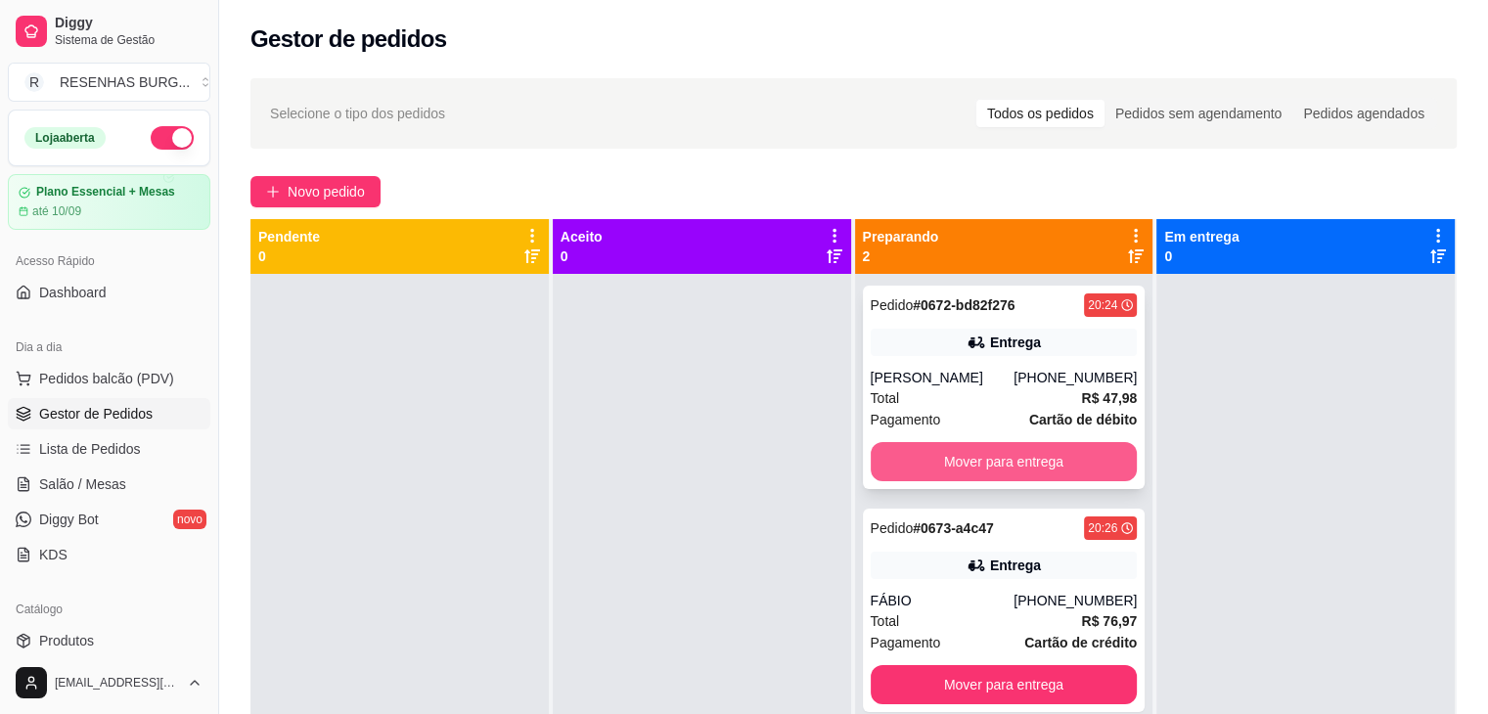
click at [924, 467] on button "Mover para entrega" at bounding box center [1004, 461] width 267 height 39
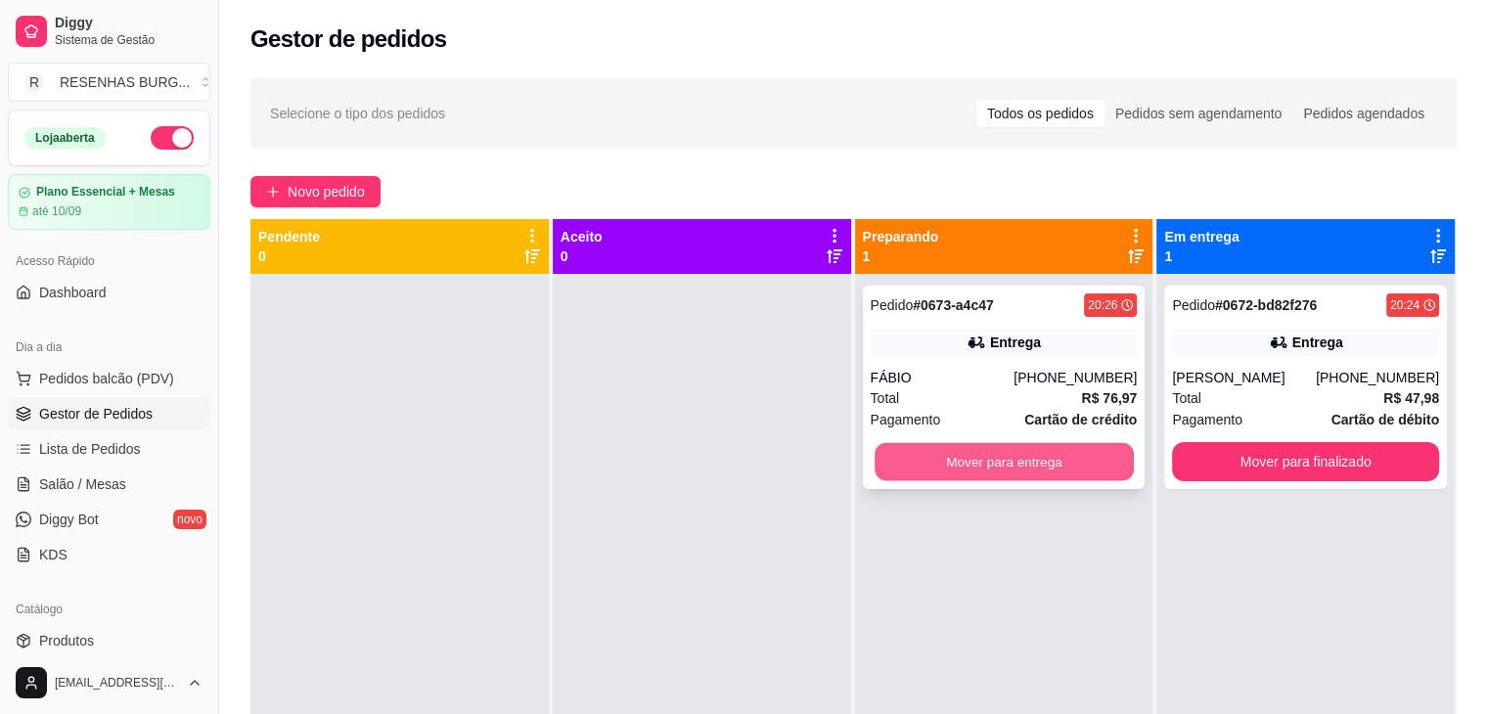
click at [971, 469] on button "Mover para entrega" at bounding box center [1004, 462] width 259 height 38
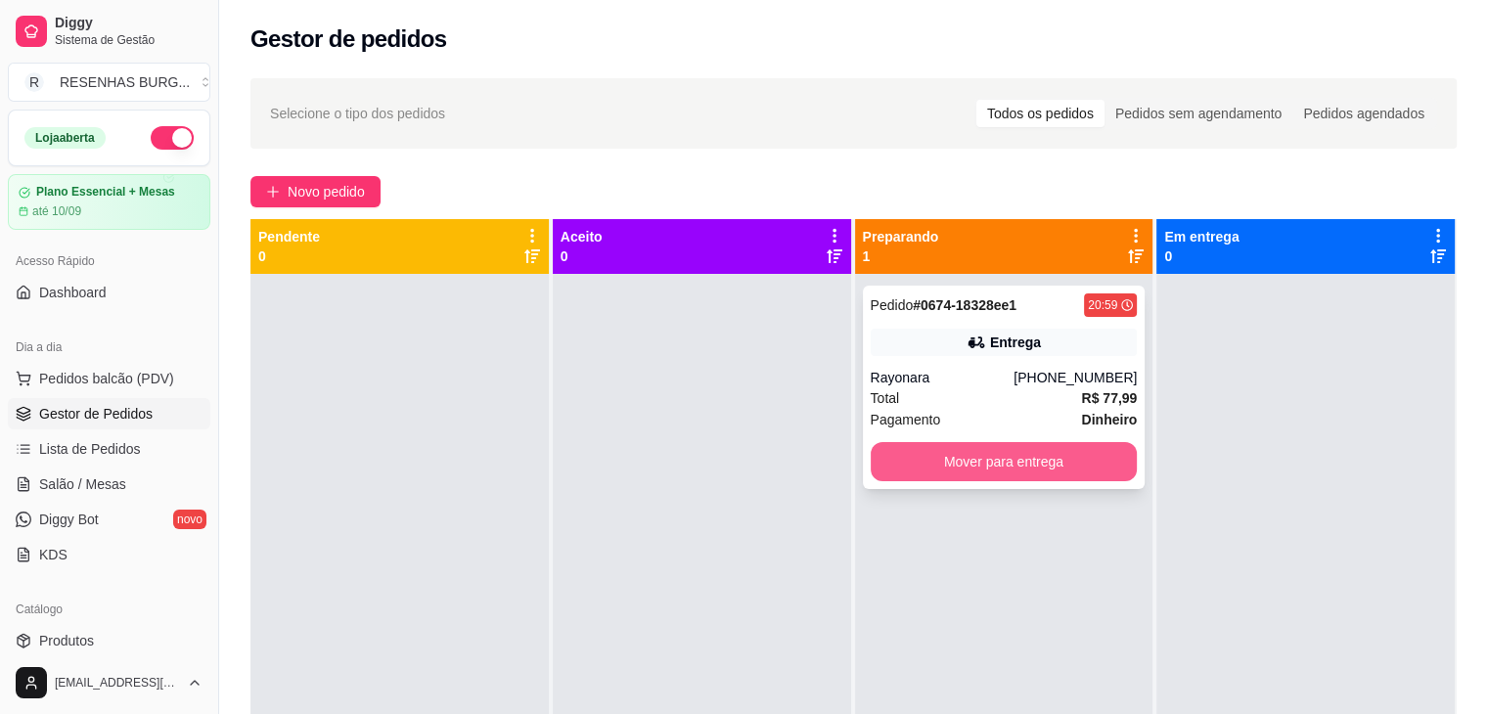
click at [990, 462] on button "Mover para entrega" at bounding box center [1004, 461] width 267 height 39
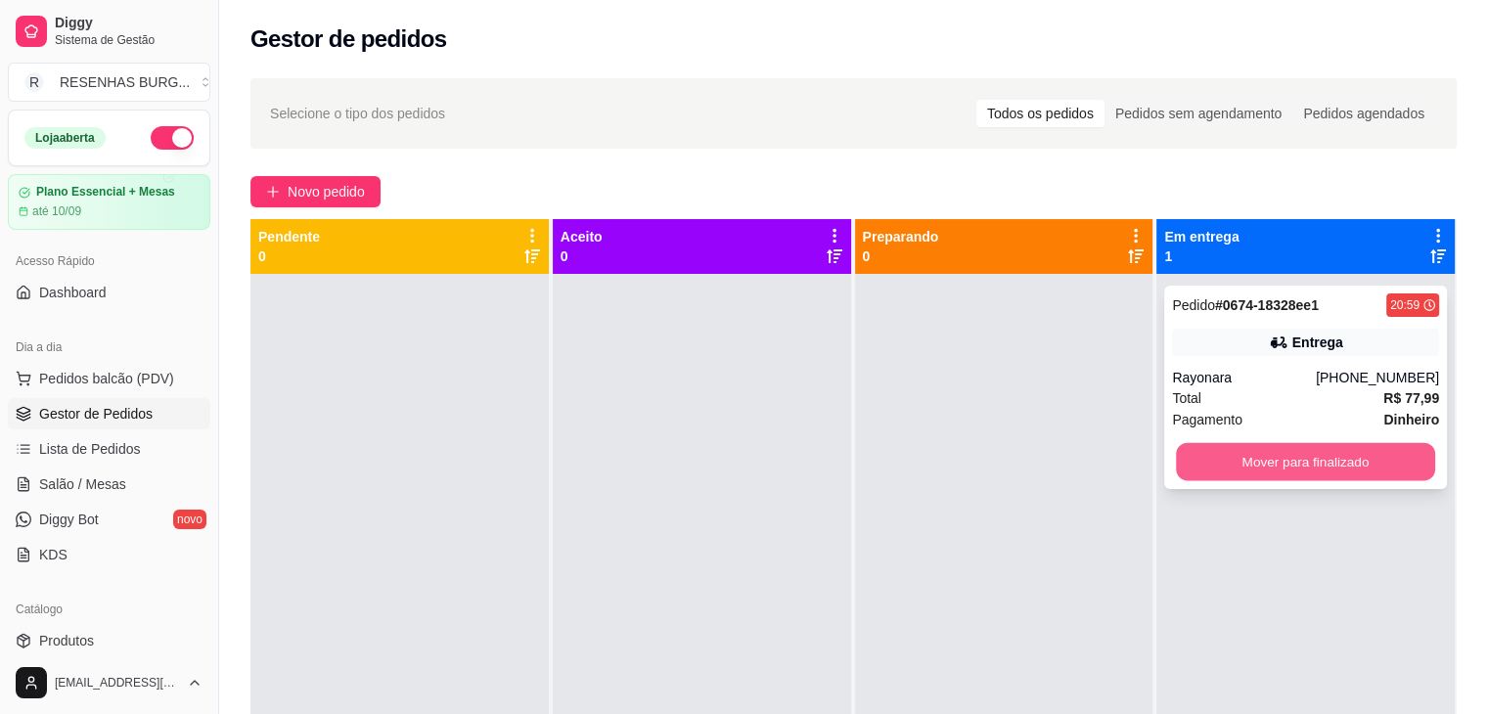
click at [1269, 446] on button "Mover para finalizado" at bounding box center [1305, 462] width 259 height 38
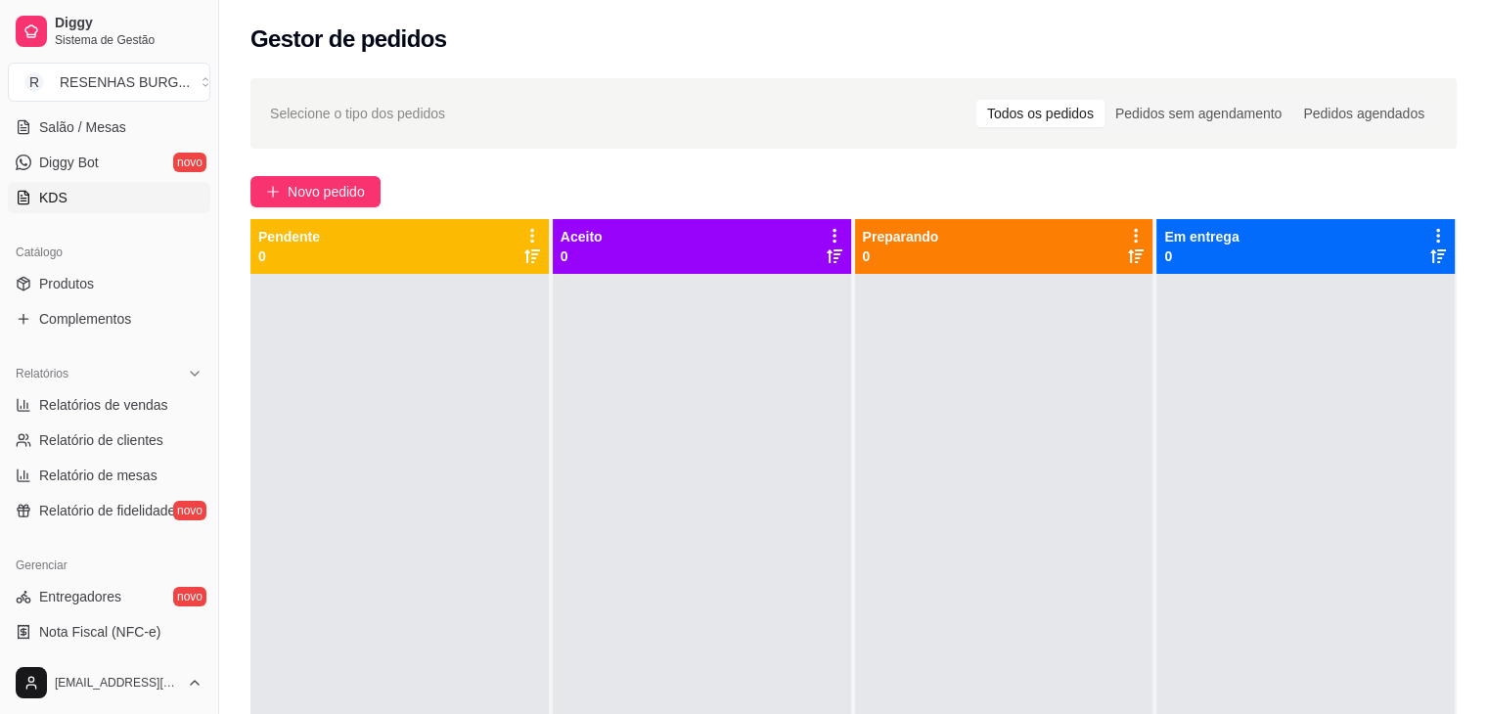
scroll to position [391, 0]
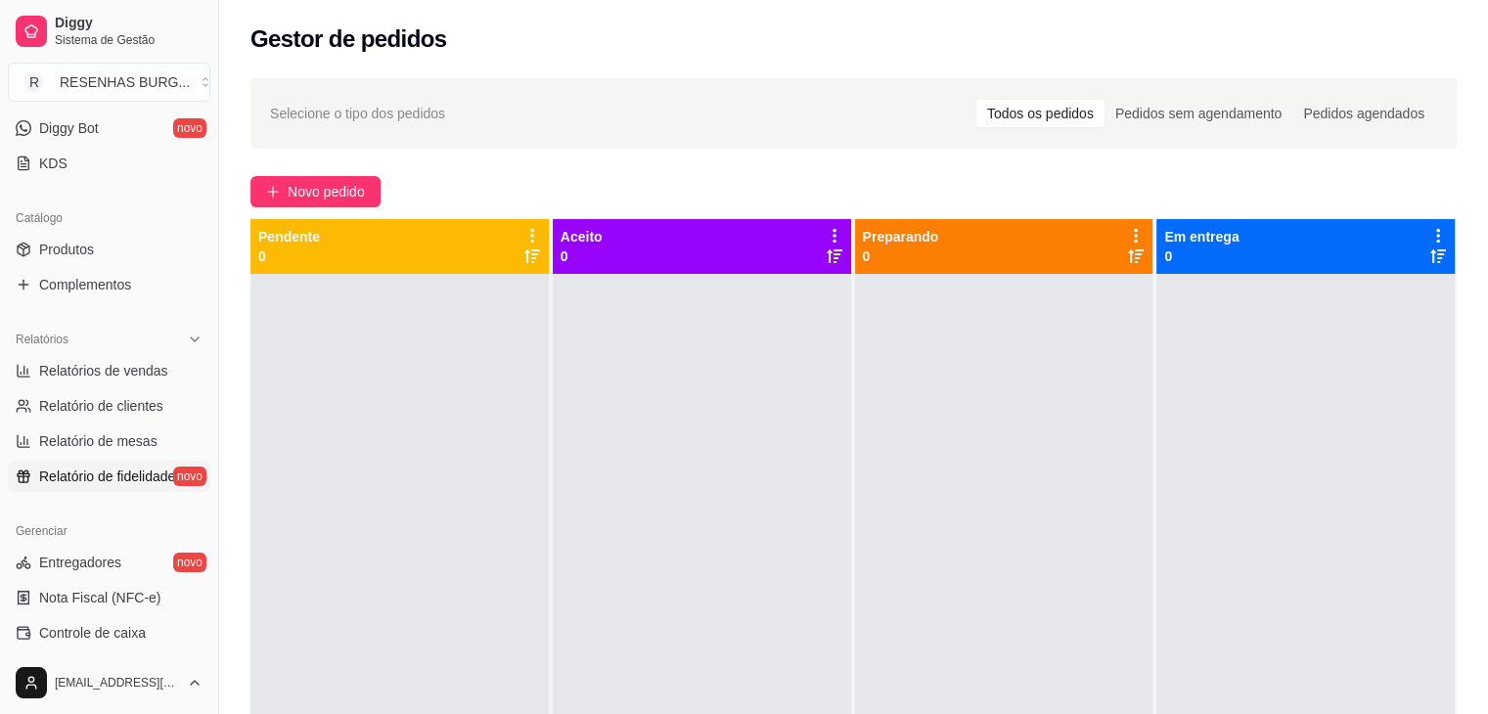
click at [116, 470] on span "Relatório de fidelidade" at bounding box center [107, 477] width 136 height 20
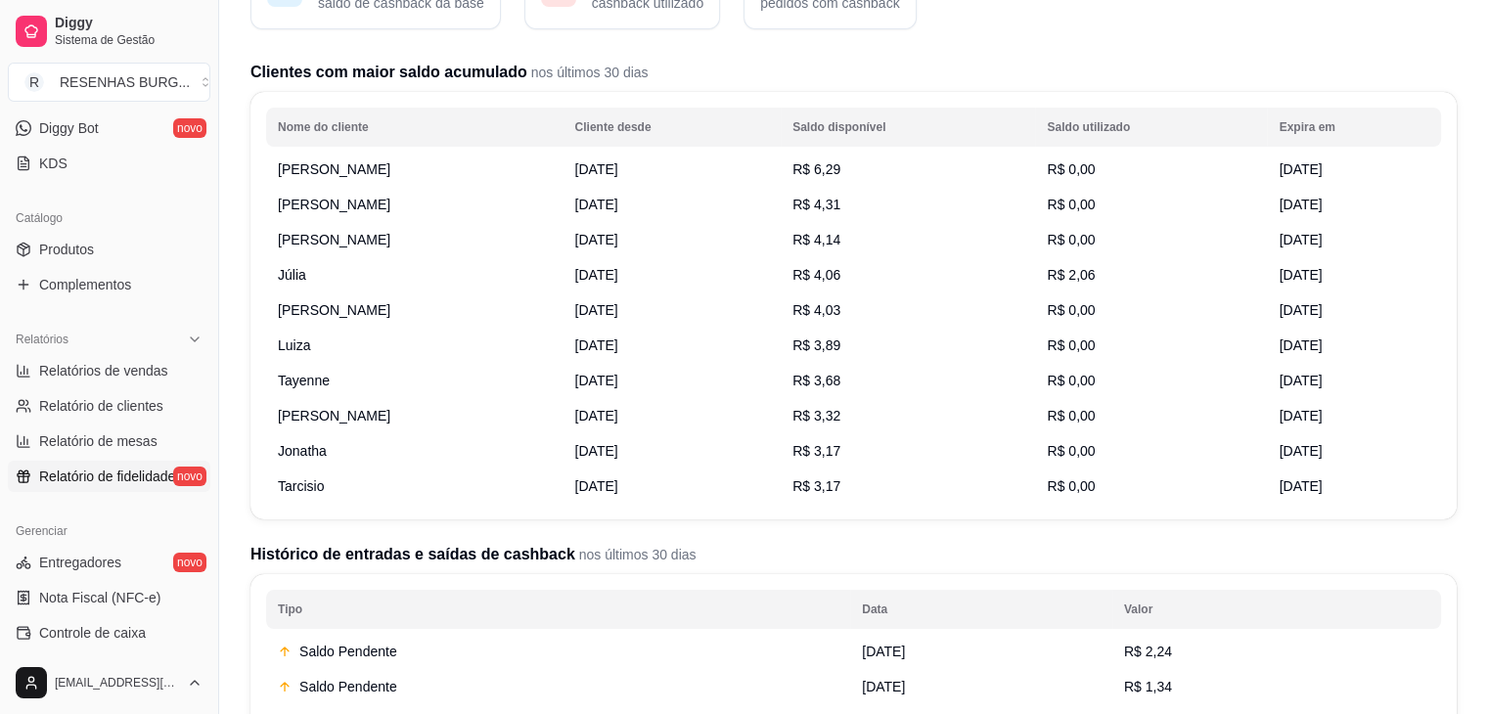
scroll to position [98, 0]
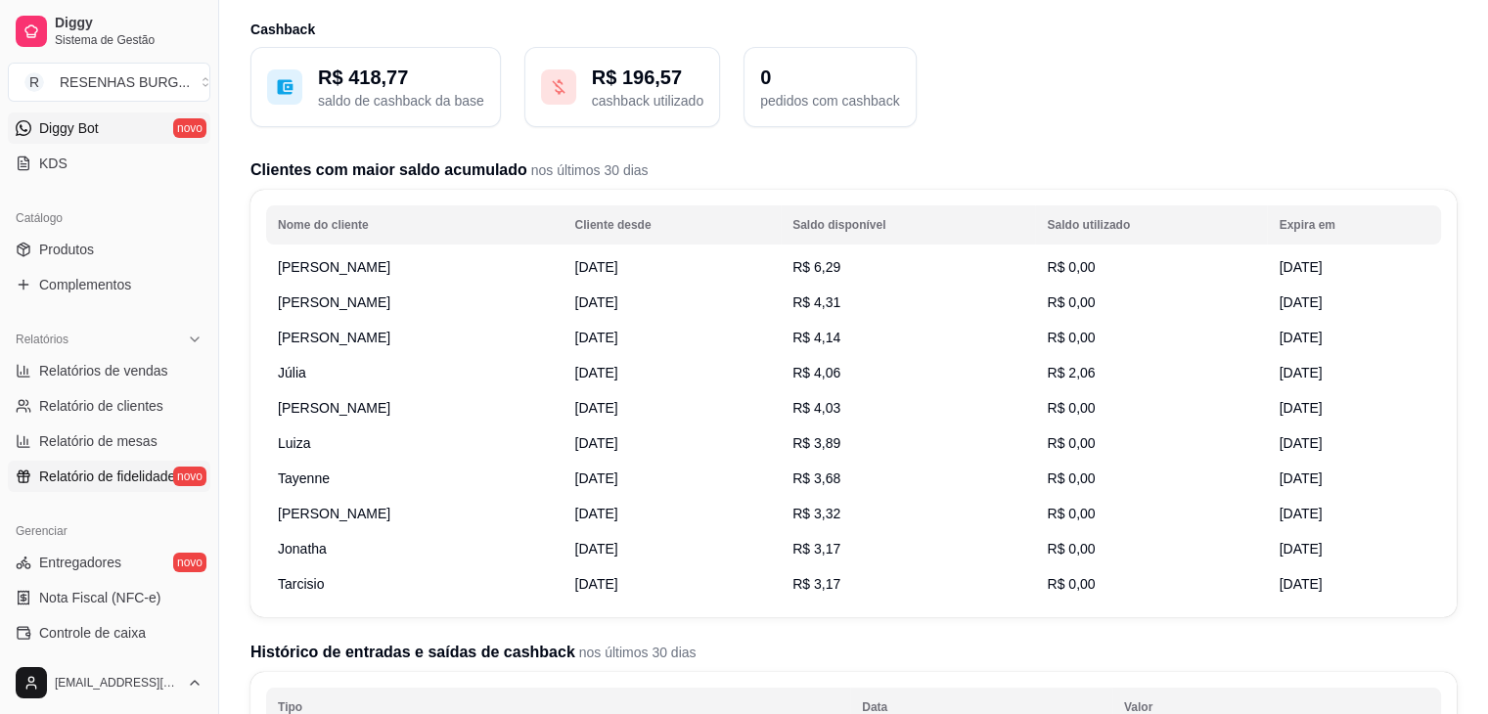
click at [88, 128] on span "Diggy Bot" at bounding box center [69, 128] width 60 height 20
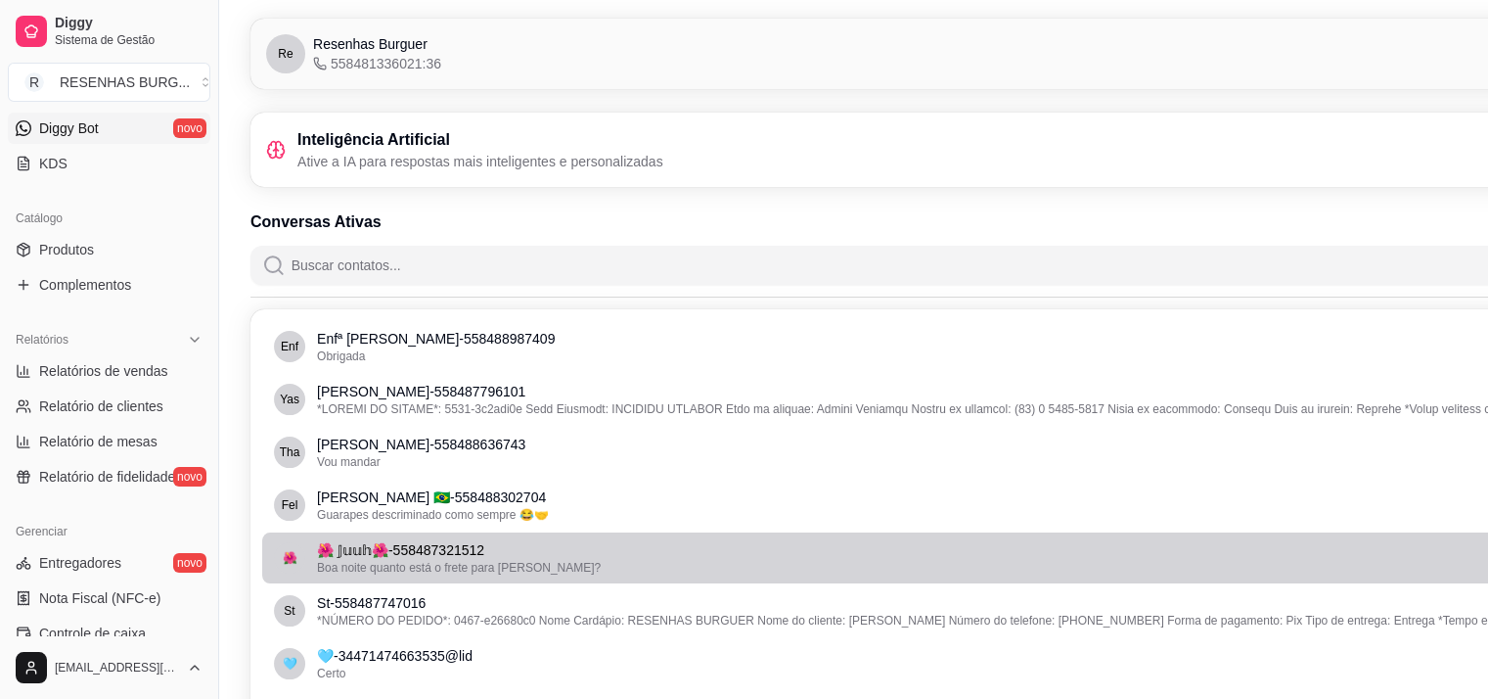
scroll to position [98, 0]
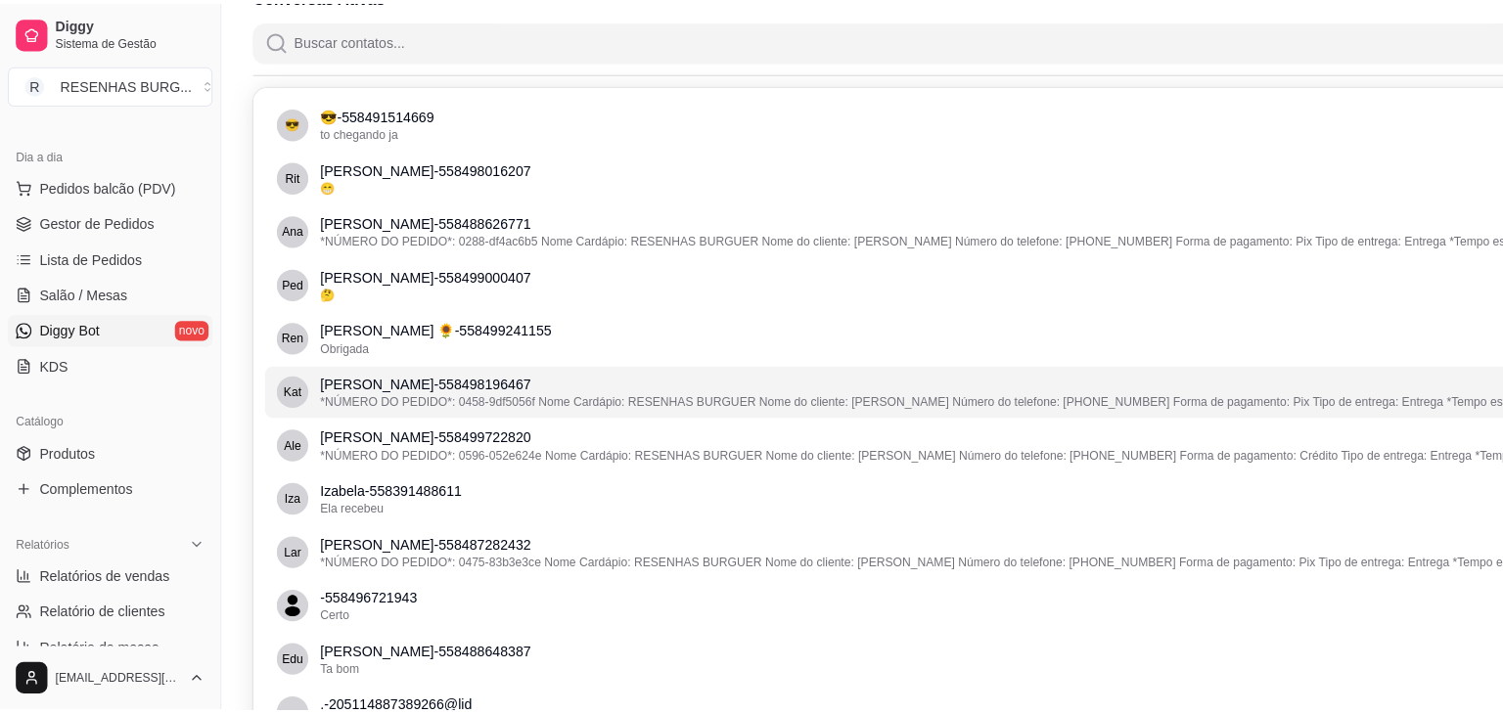
scroll to position [0, 0]
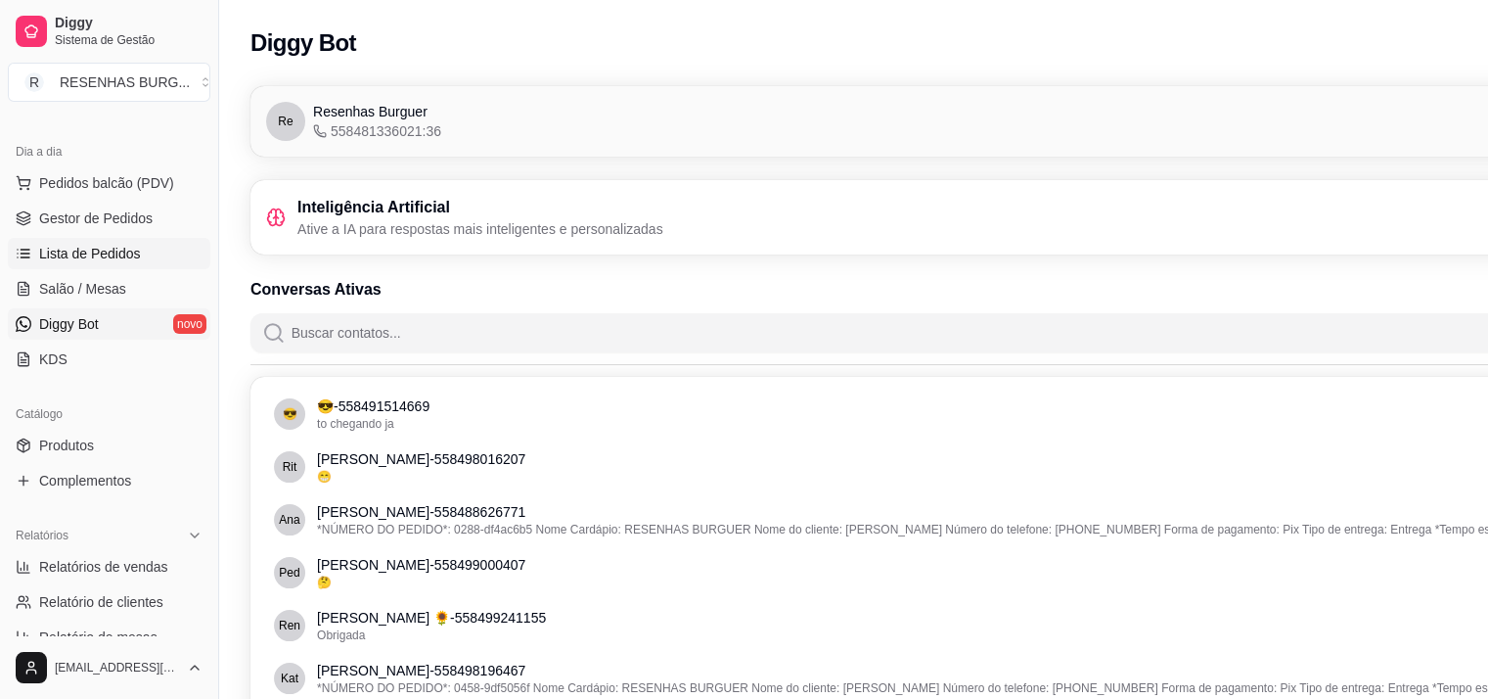
click at [77, 239] on link "Lista de Pedidos" at bounding box center [109, 253] width 203 height 31
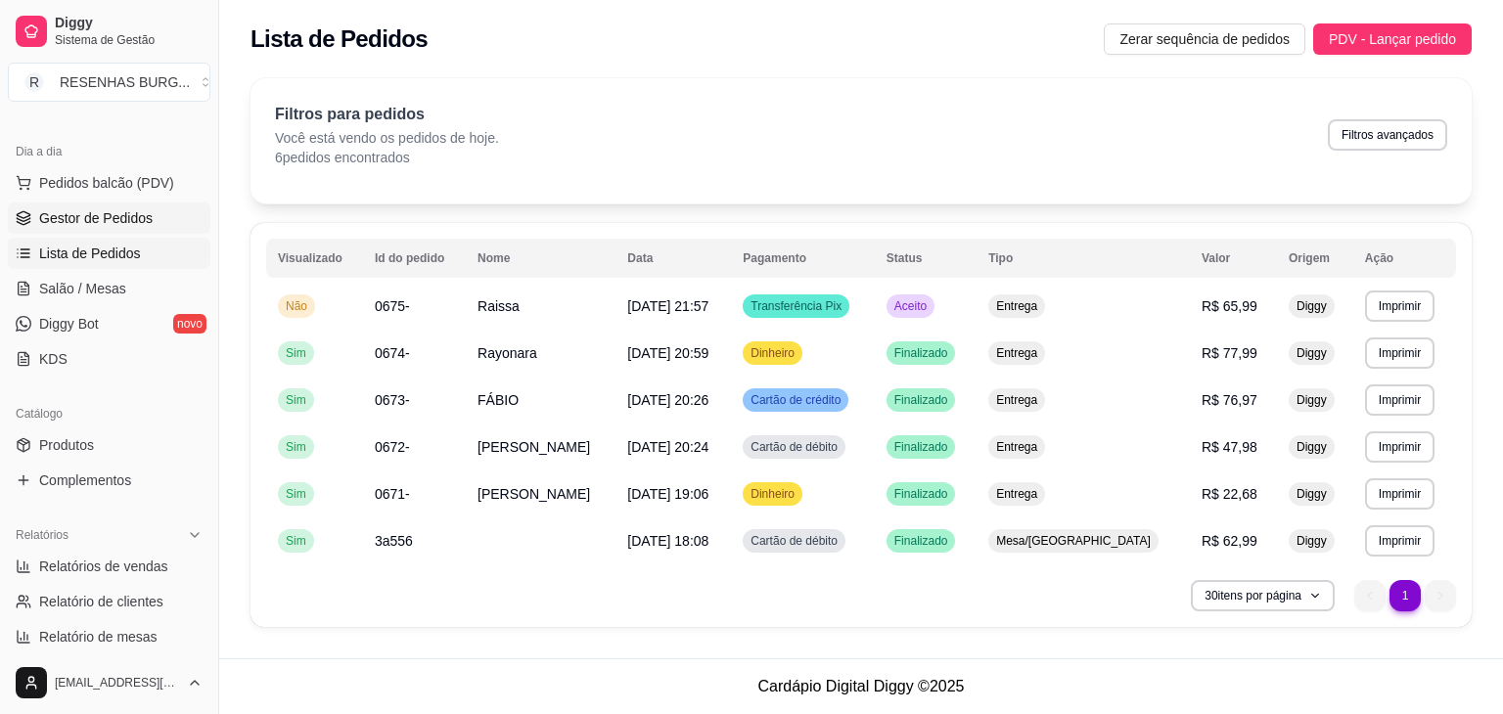
click at [115, 222] on span "Gestor de Pedidos" at bounding box center [96, 218] width 114 height 20
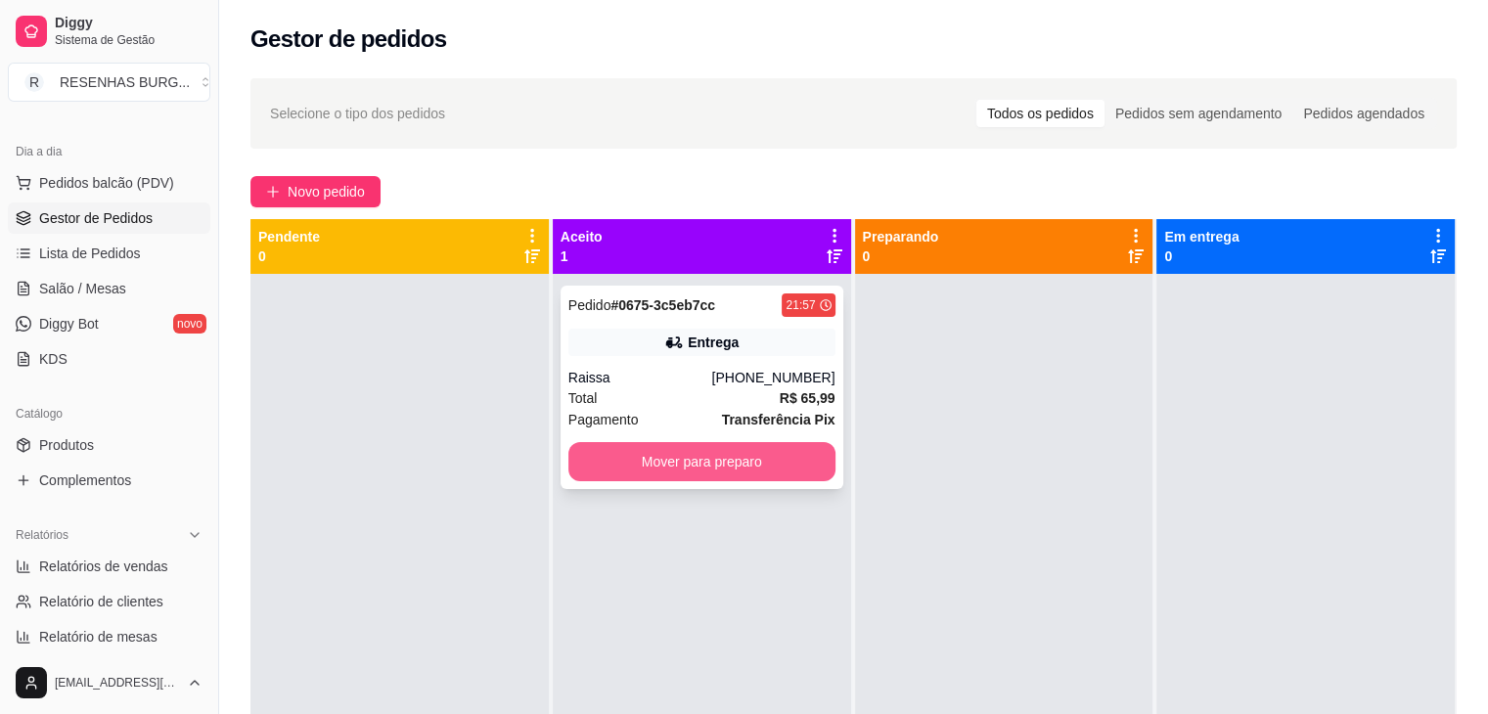
click at [669, 454] on button "Mover para preparo" at bounding box center [702, 461] width 267 height 39
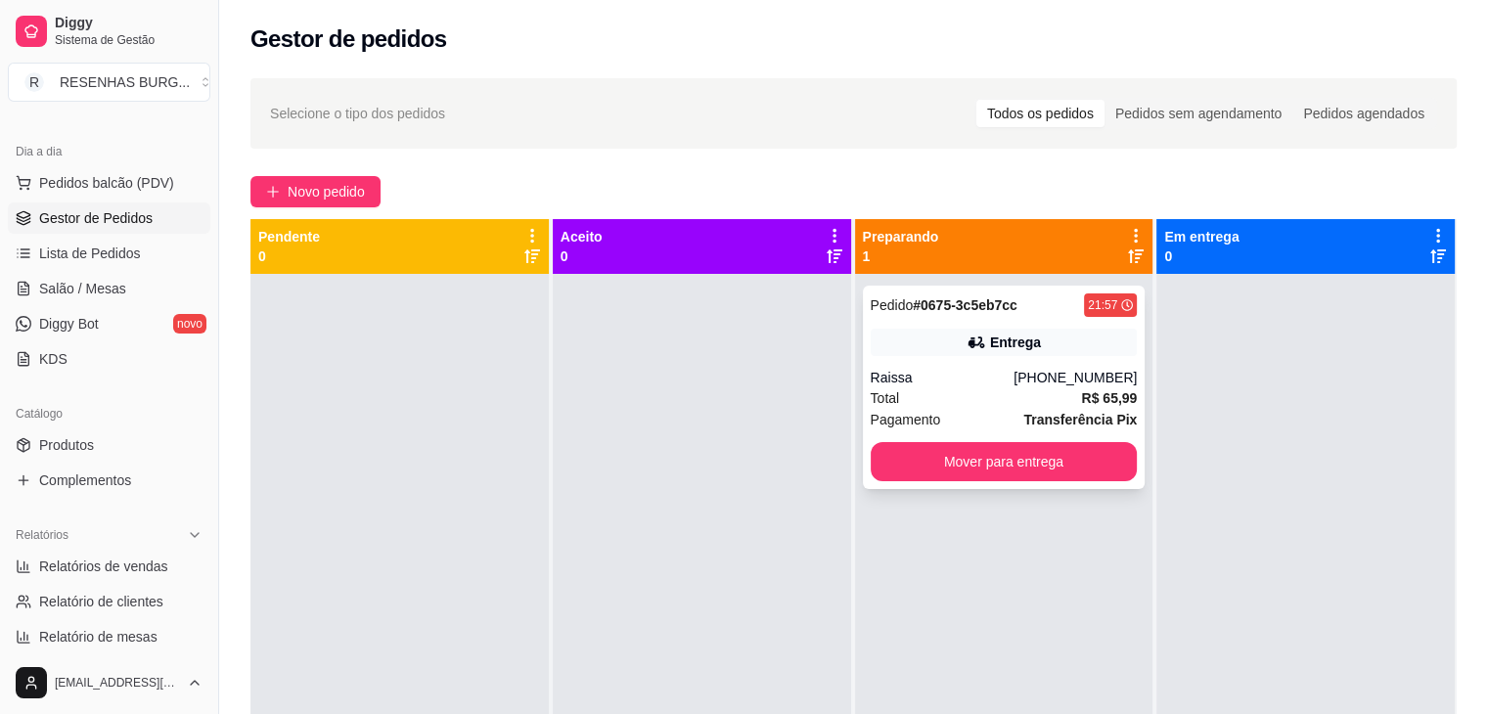
click at [947, 382] on div "Raissa" at bounding box center [943, 378] width 144 height 20
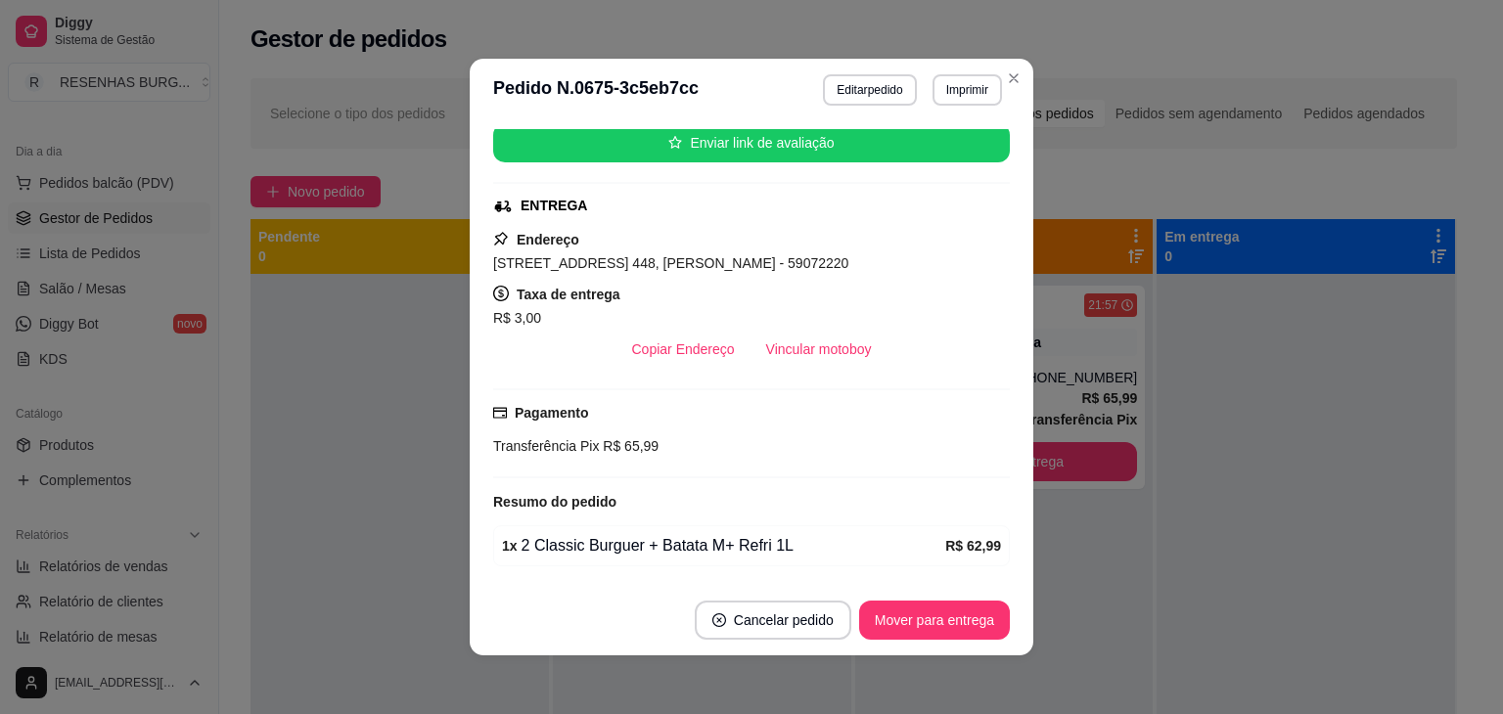
scroll to position [294, 0]
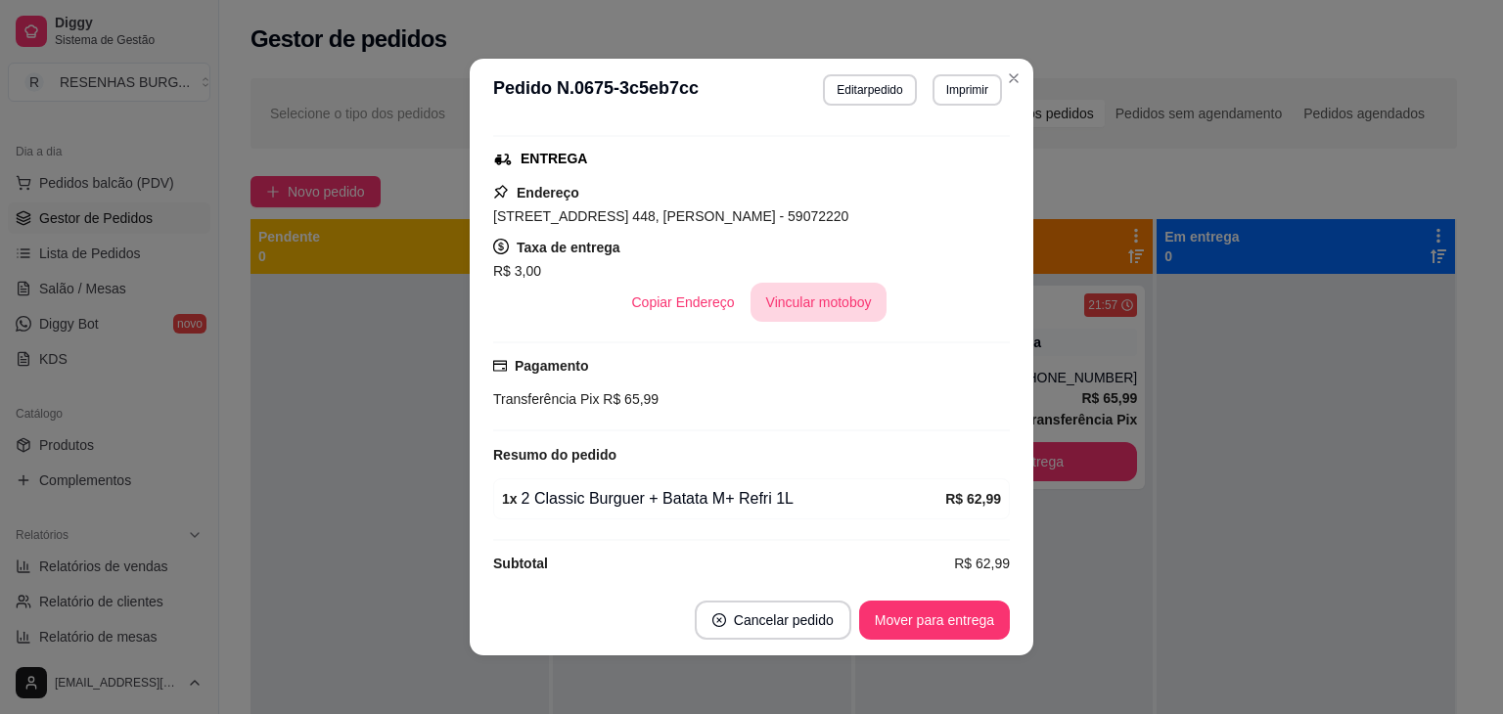
click at [833, 313] on button "Vincular motoboy" at bounding box center [819, 302] width 137 height 39
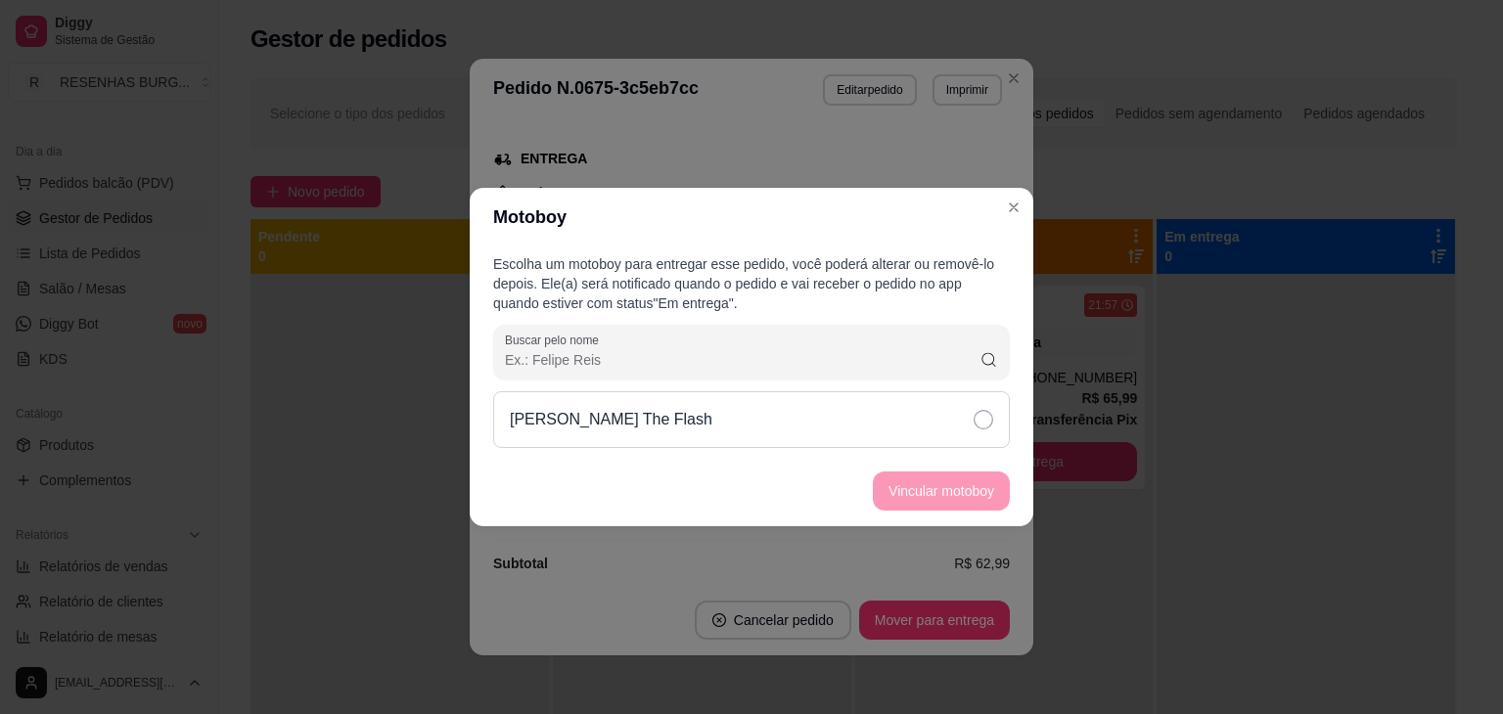
click at [833, 417] on div "[PERSON_NAME] The Flash" at bounding box center [751, 419] width 517 height 57
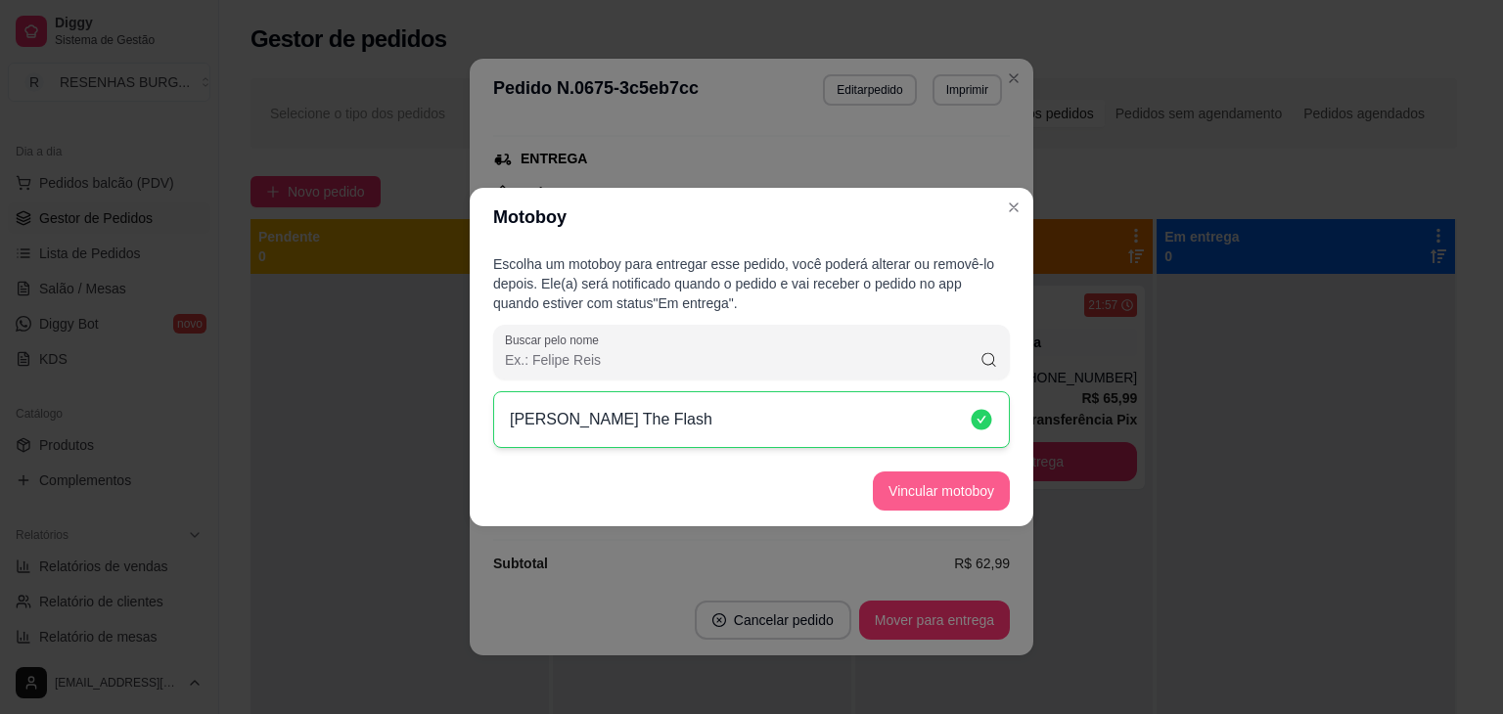
click at [915, 494] on button "Vincular motoboy" at bounding box center [941, 491] width 137 height 39
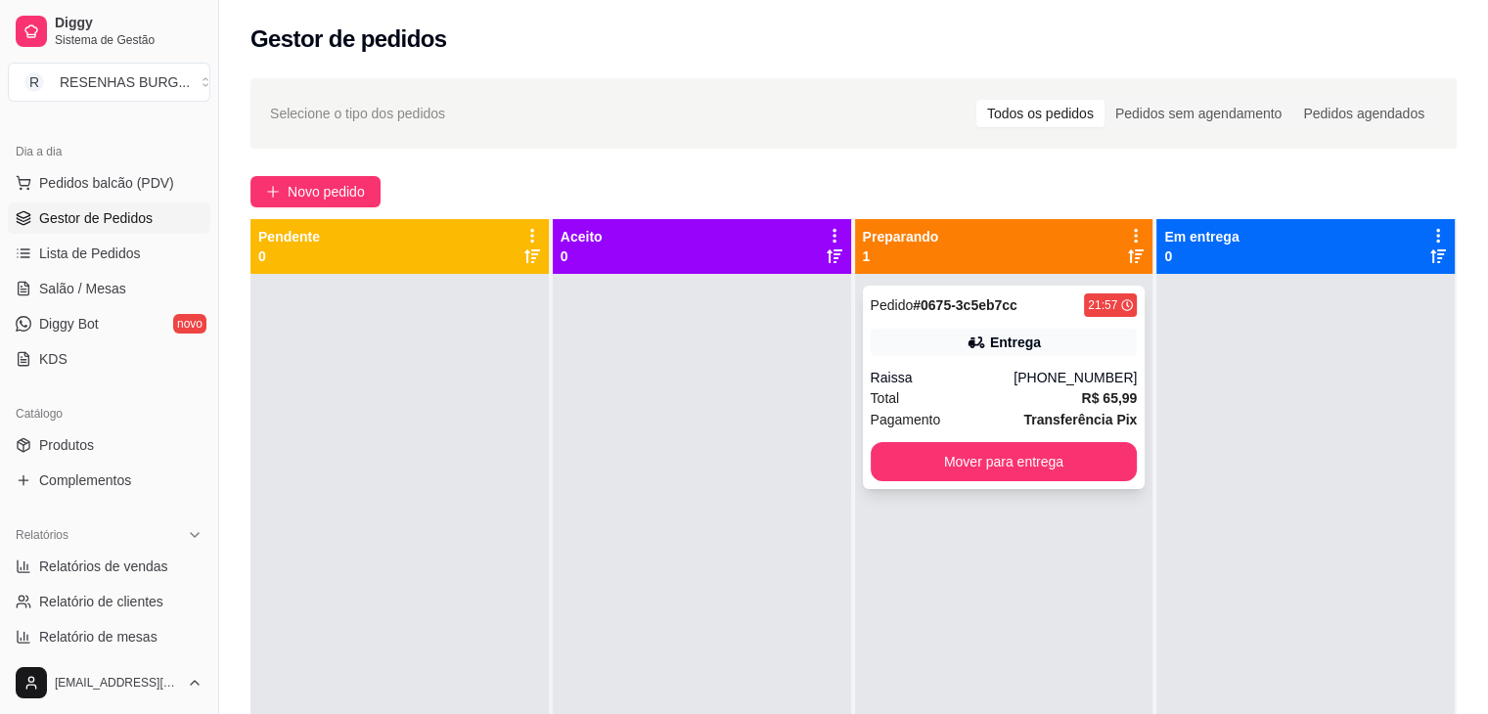
click at [1104, 348] on div "Entrega" at bounding box center [1004, 342] width 267 height 27
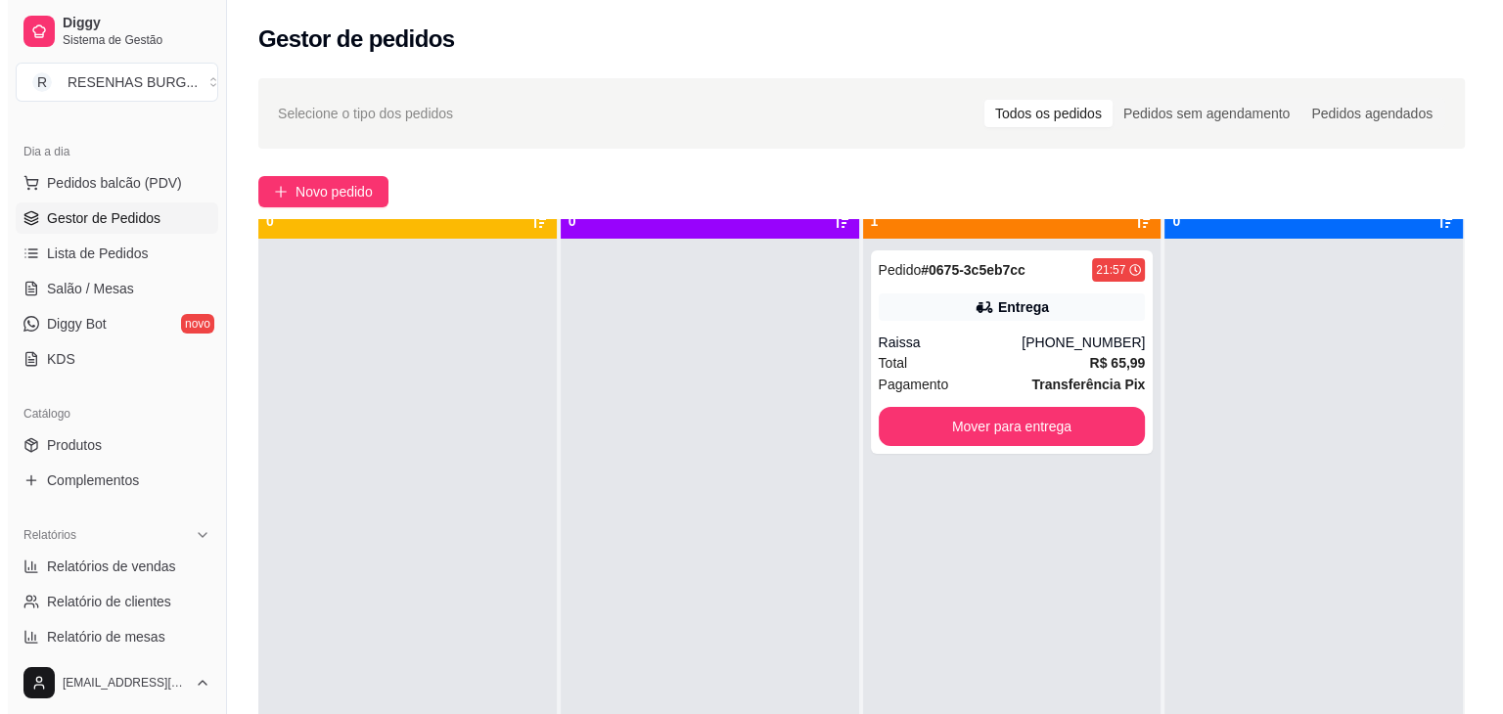
scroll to position [55, 0]
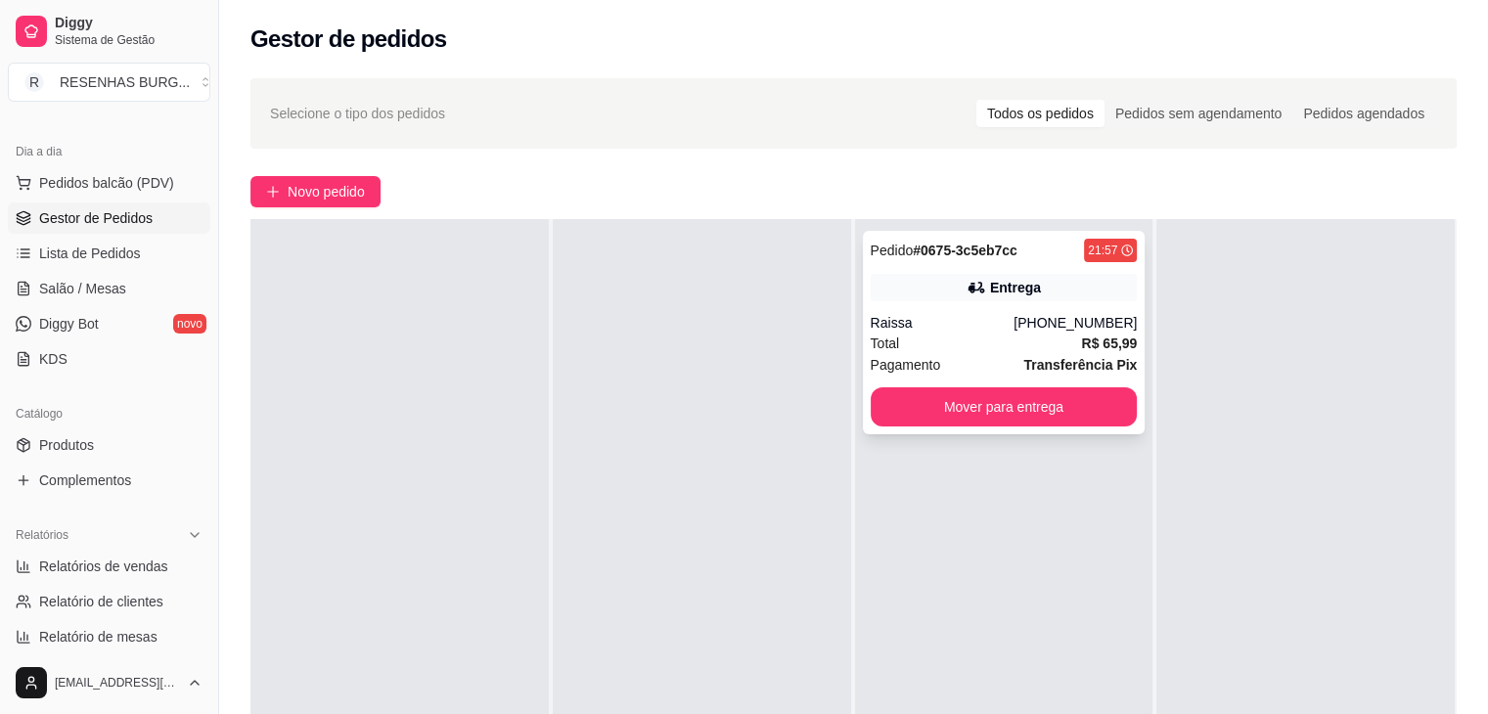
click at [1052, 389] on button "Mover para entrega" at bounding box center [1004, 407] width 267 height 39
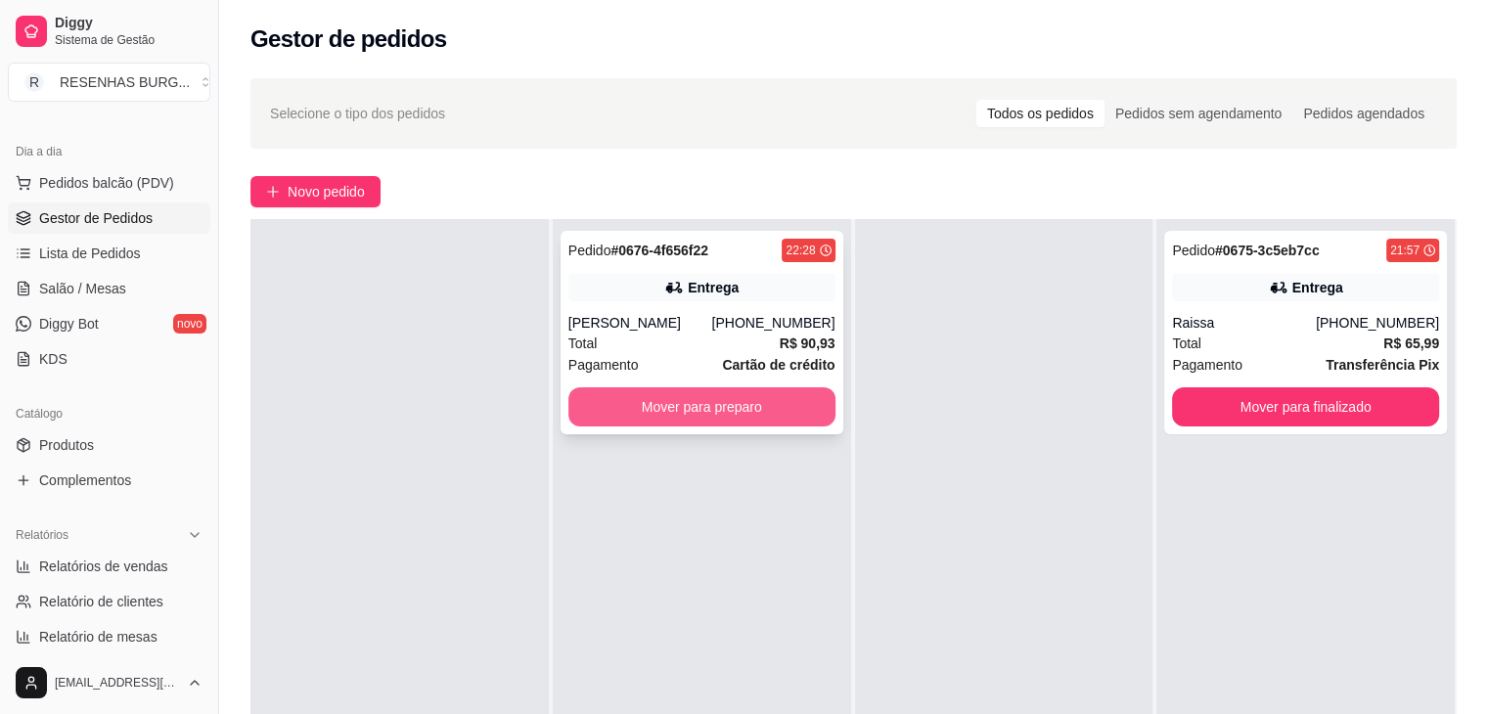
click at [737, 404] on button "Mover para preparo" at bounding box center [702, 407] width 267 height 39
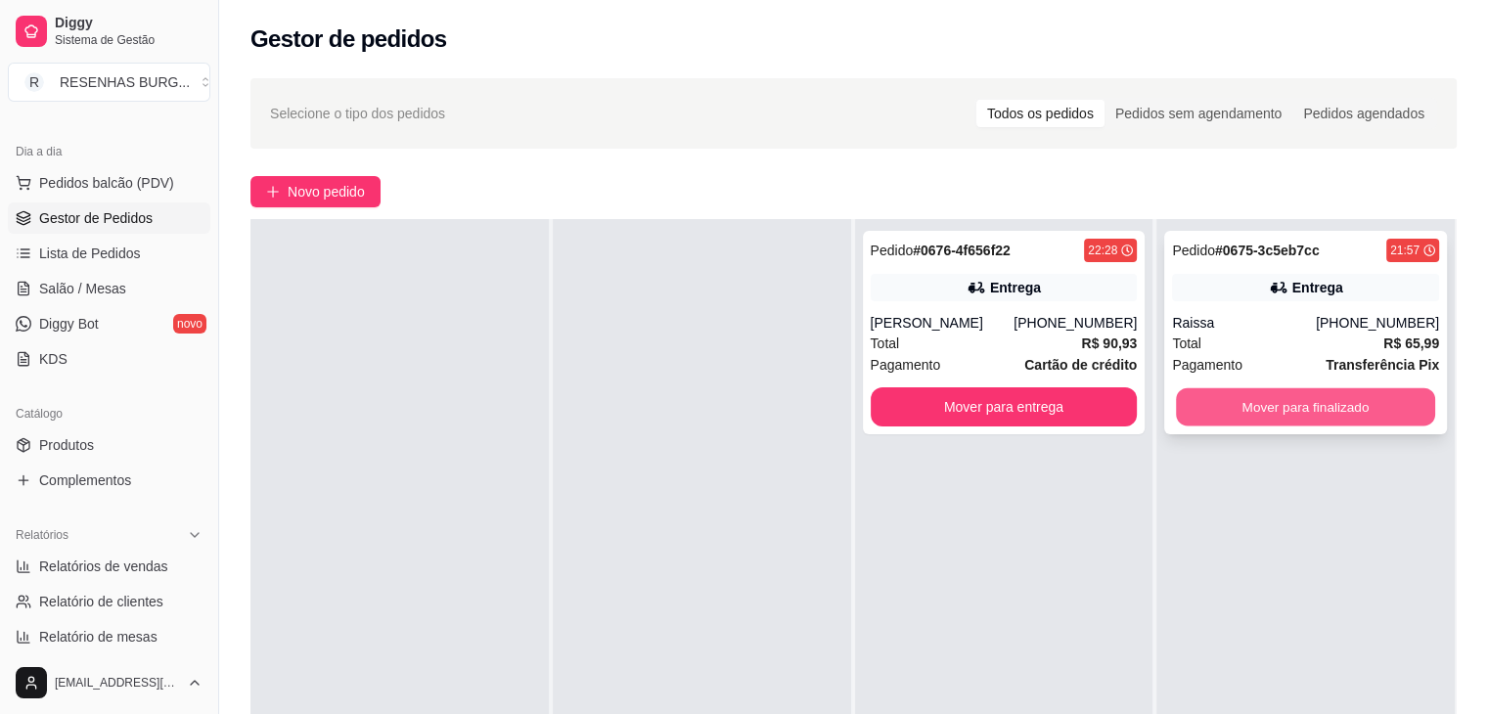
click at [1396, 399] on button "Mover para finalizado" at bounding box center [1305, 408] width 259 height 38
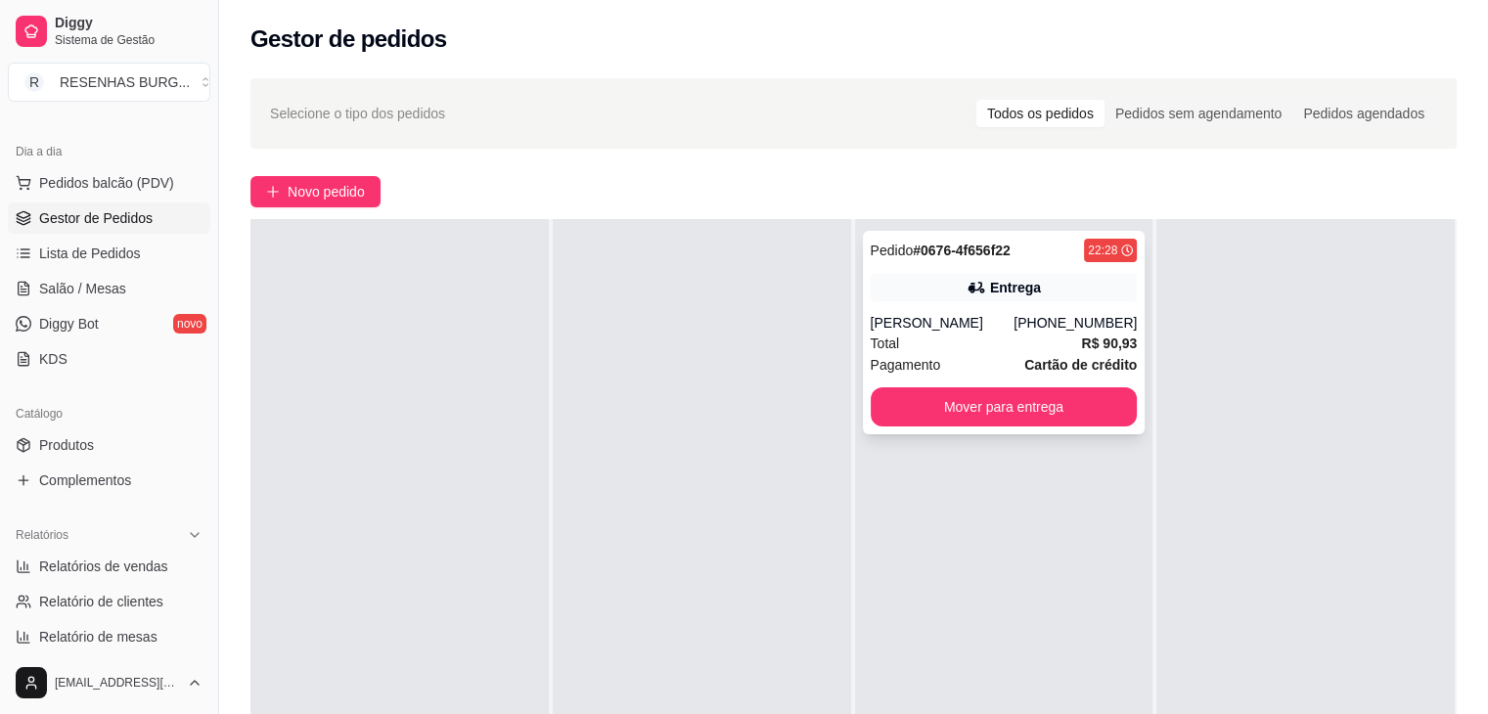
click at [998, 316] on div "[PERSON_NAME]" at bounding box center [943, 323] width 144 height 20
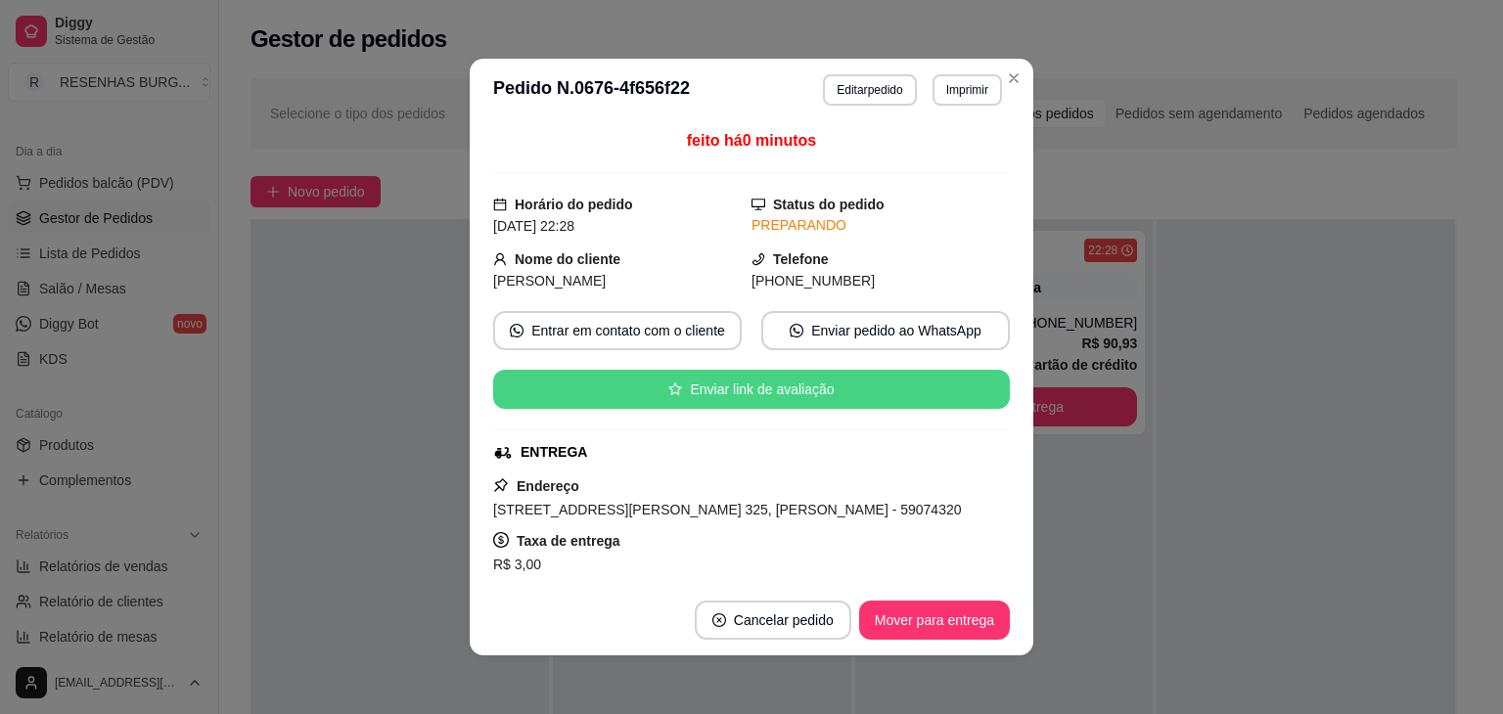
scroll to position [98, 0]
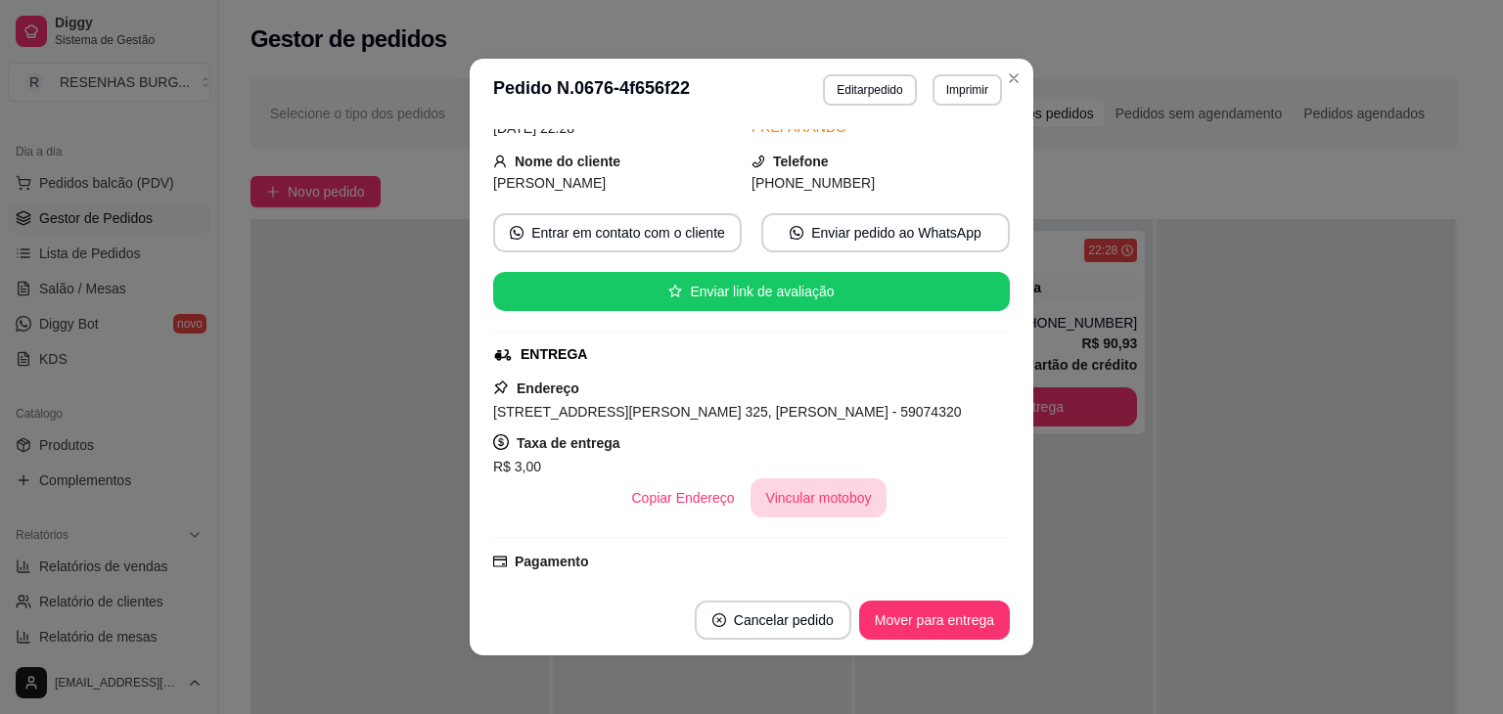
click at [802, 507] on button "Vincular motoboy" at bounding box center [819, 498] width 137 height 39
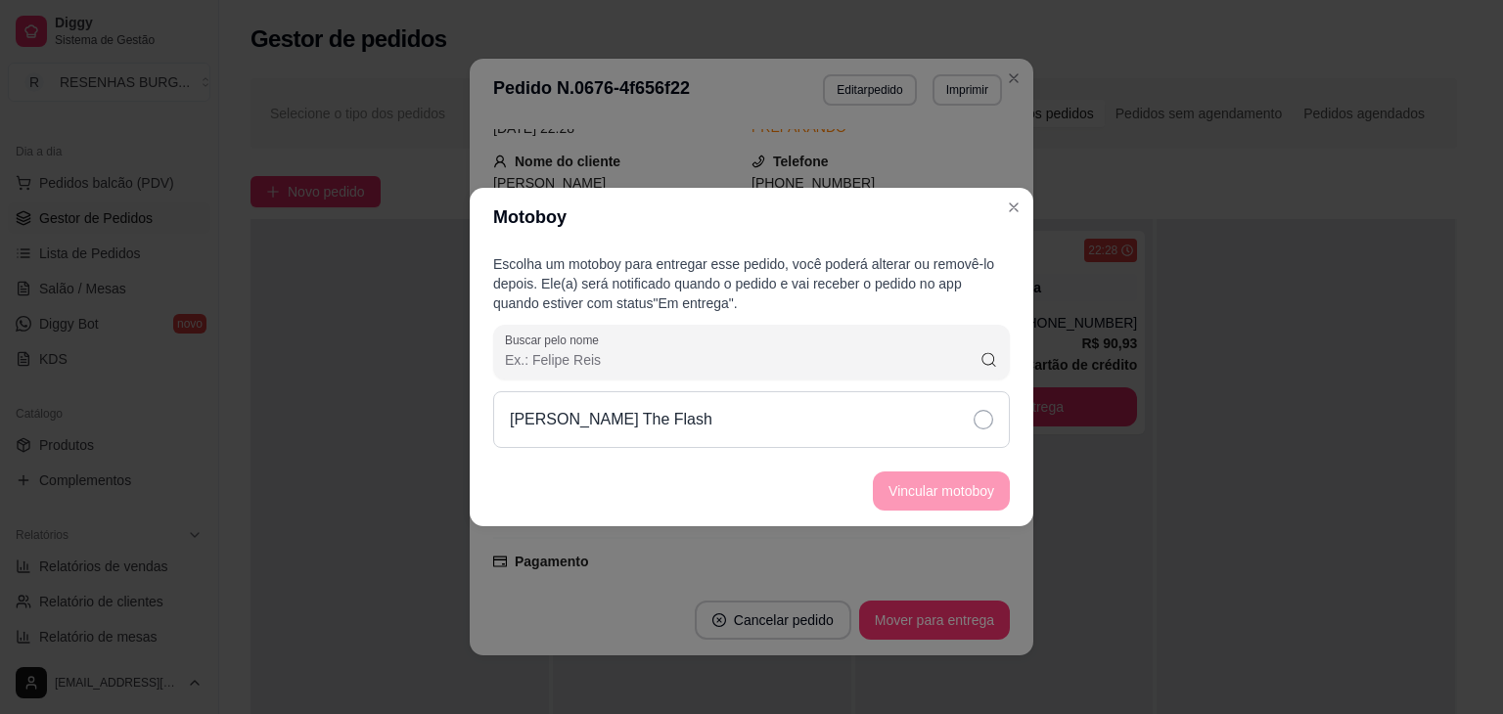
click at [935, 412] on div "[PERSON_NAME] The Flash" at bounding box center [751, 419] width 517 height 57
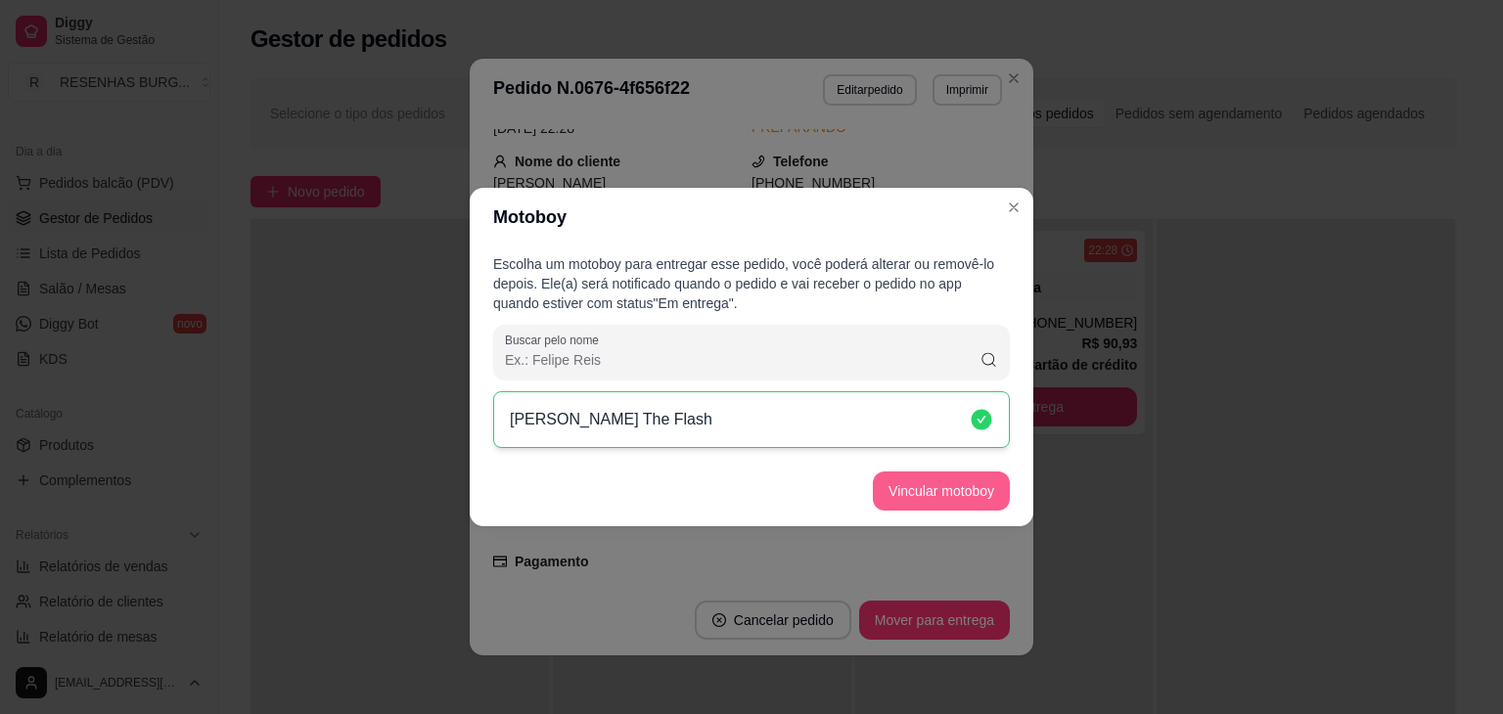
click at [957, 508] on button "Vincular motoboy" at bounding box center [941, 491] width 137 height 39
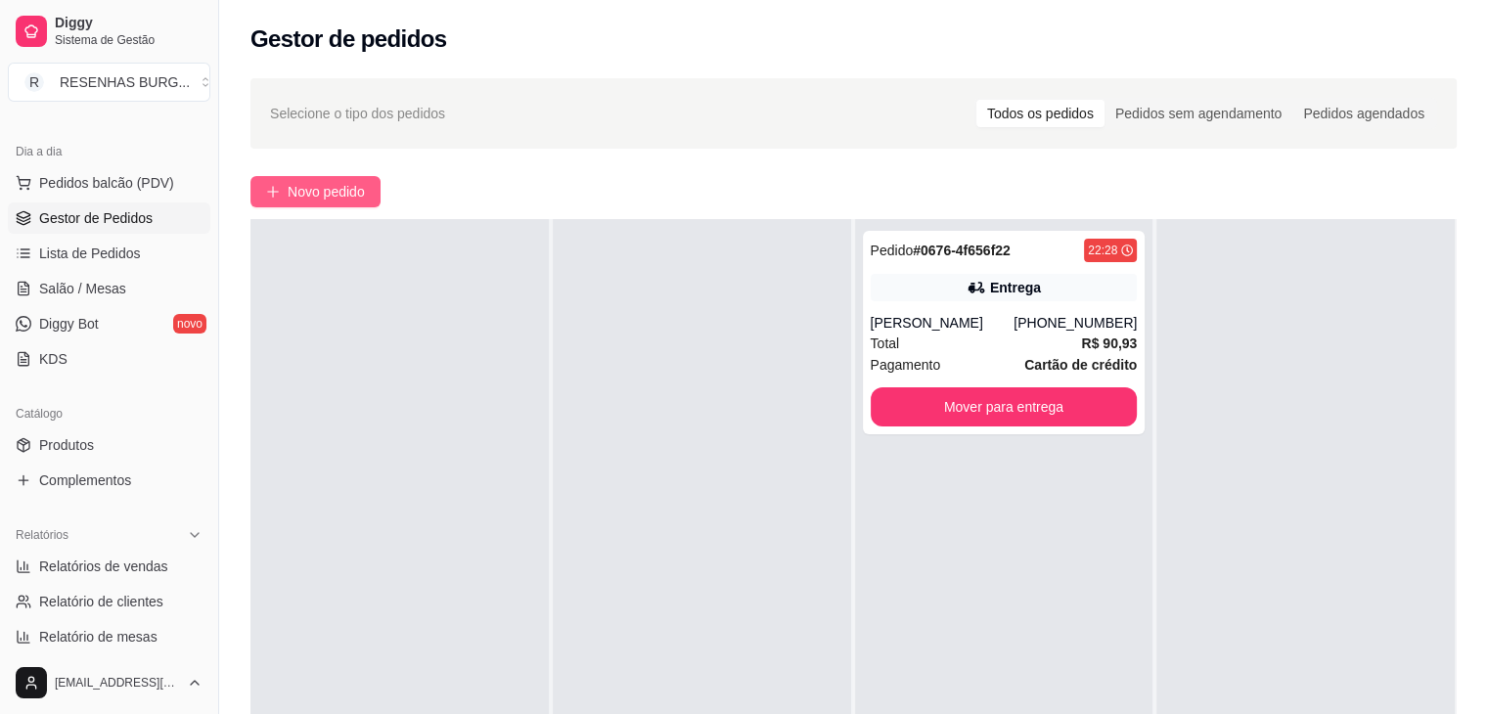
click at [294, 199] on span "Novo pedido" at bounding box center [326, 192] width 77 height 22
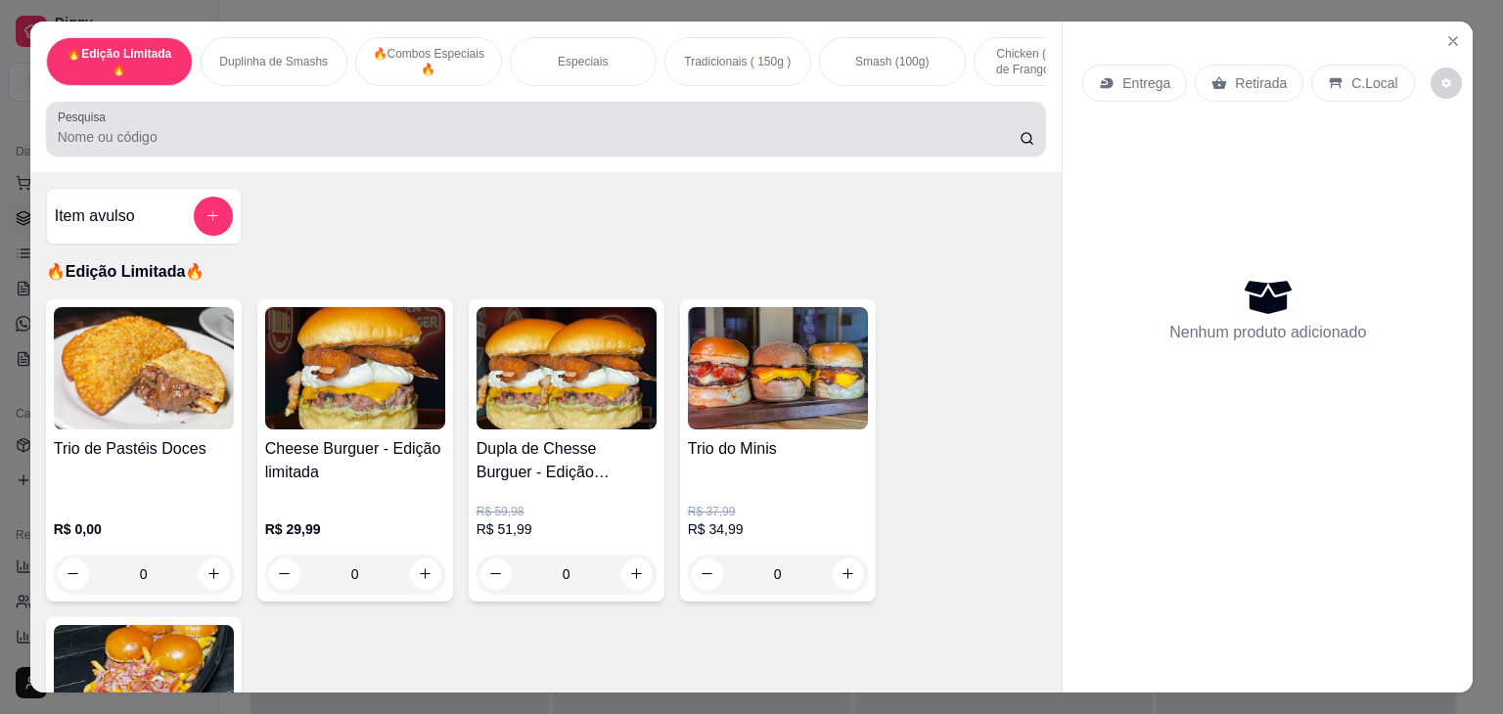
click at [403, 131] on div at bounding box center [547, 129] width 978 height 39
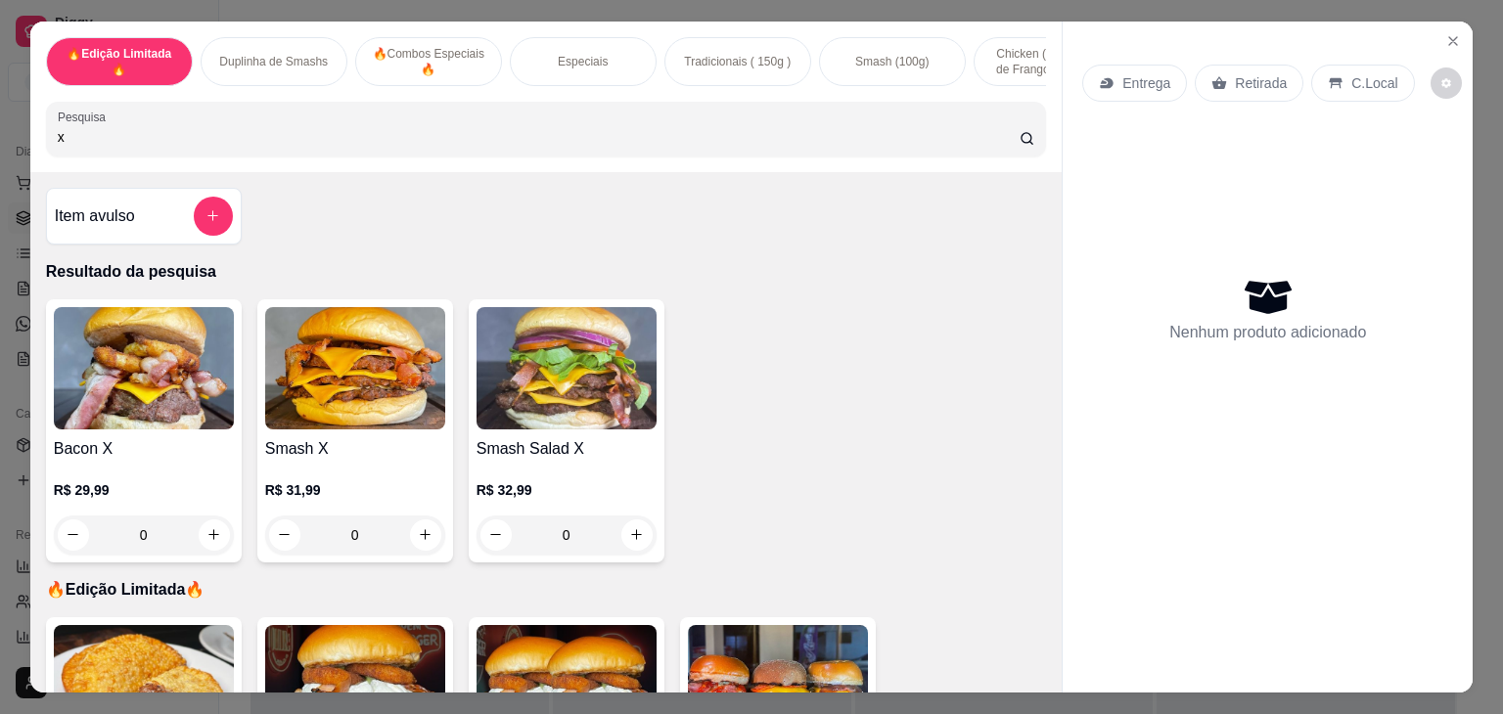
type input "x"
click at [423, 541] on div "0" at bounding box center [355, 535] width 180 height 39
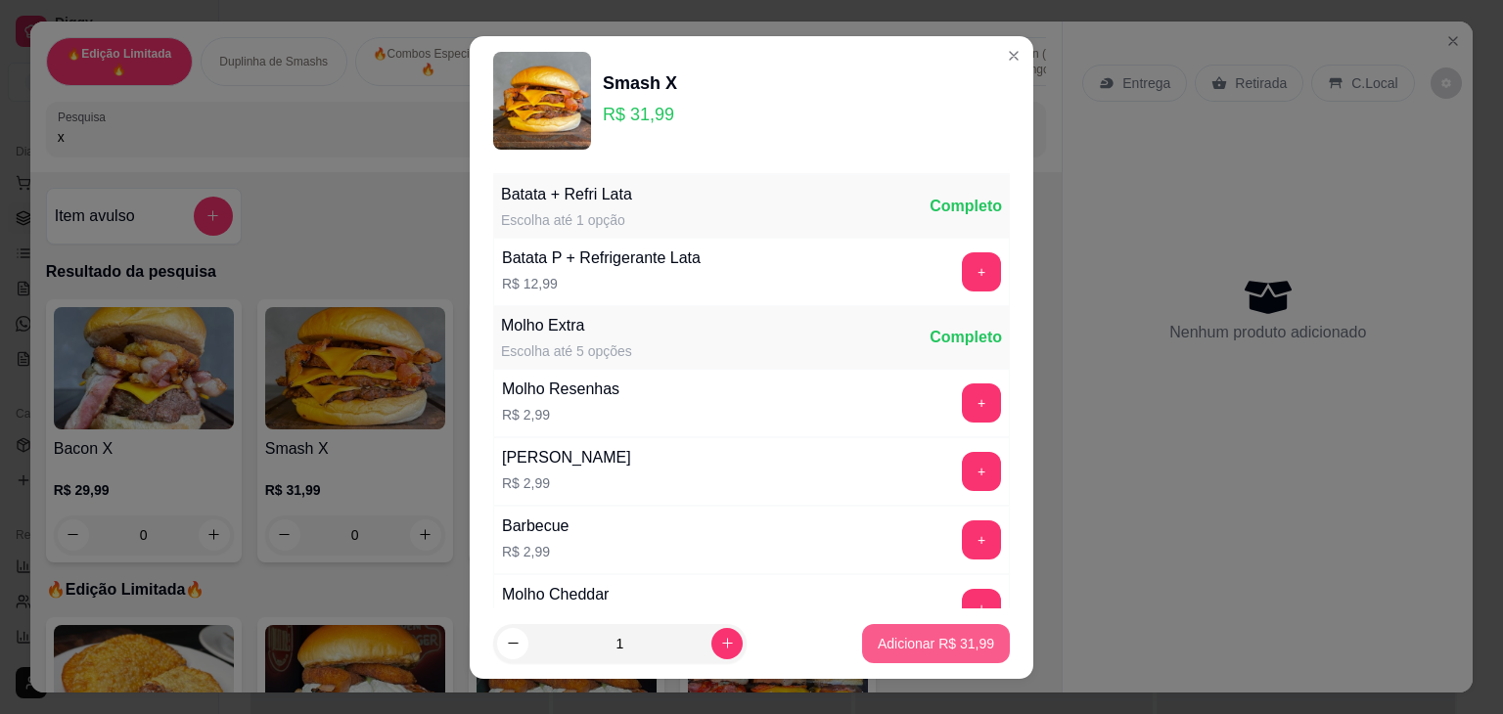
click at [902, 636] on p "Adicionar R$ 31,99" at bounding box center [936, 644] width 116 height 20
type input "1"
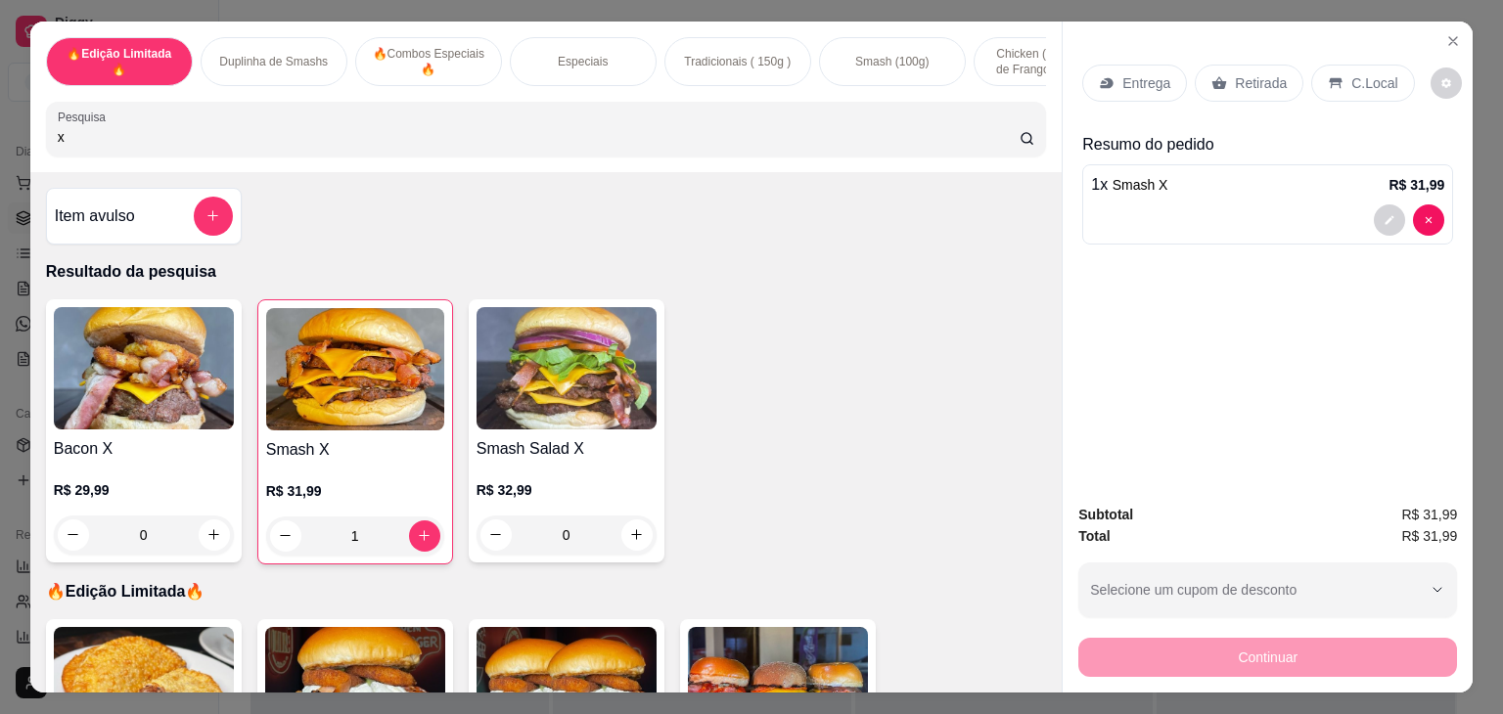
click at [1131, 79] on p "Entrega" at bounding box center [1146, 83] width 48 height 20
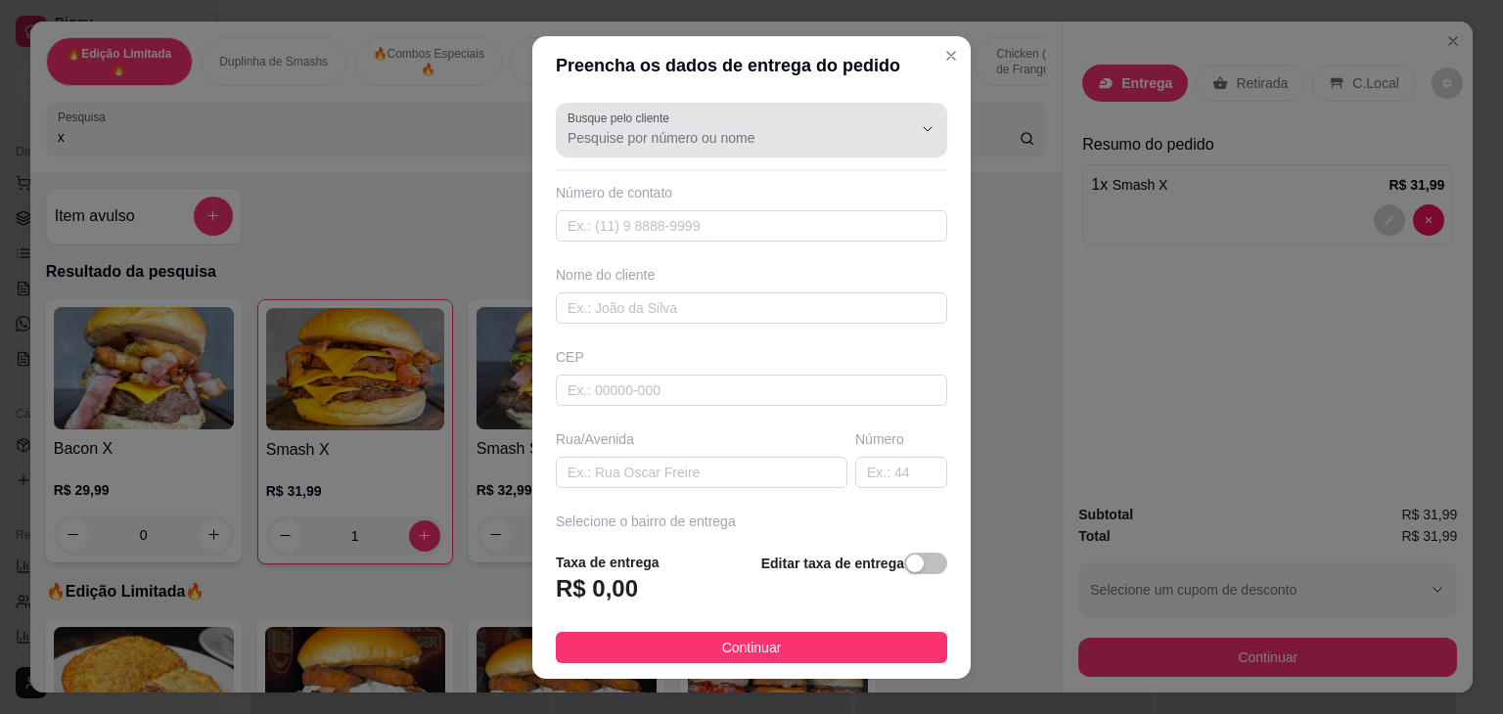
click at [611, 140] on input "Busque pelo cliente" at bounding box center [724, 138] width 313 height 20
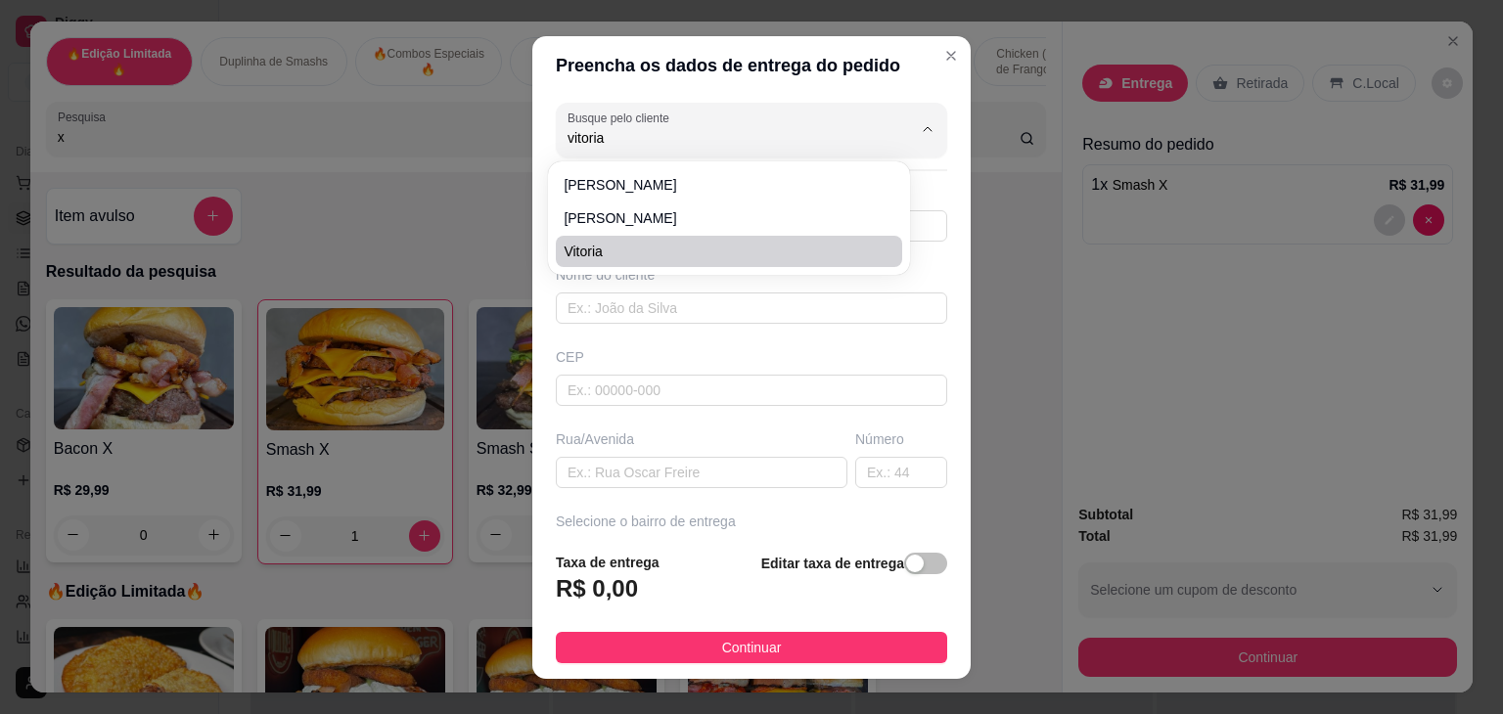
click at [624, 250] on span "Vitoria" at bounding box center [719, 252] width 311 height 20
type input "Vitoria"
type input "84996917418"
type input "Vitoria"
type input "59072170"
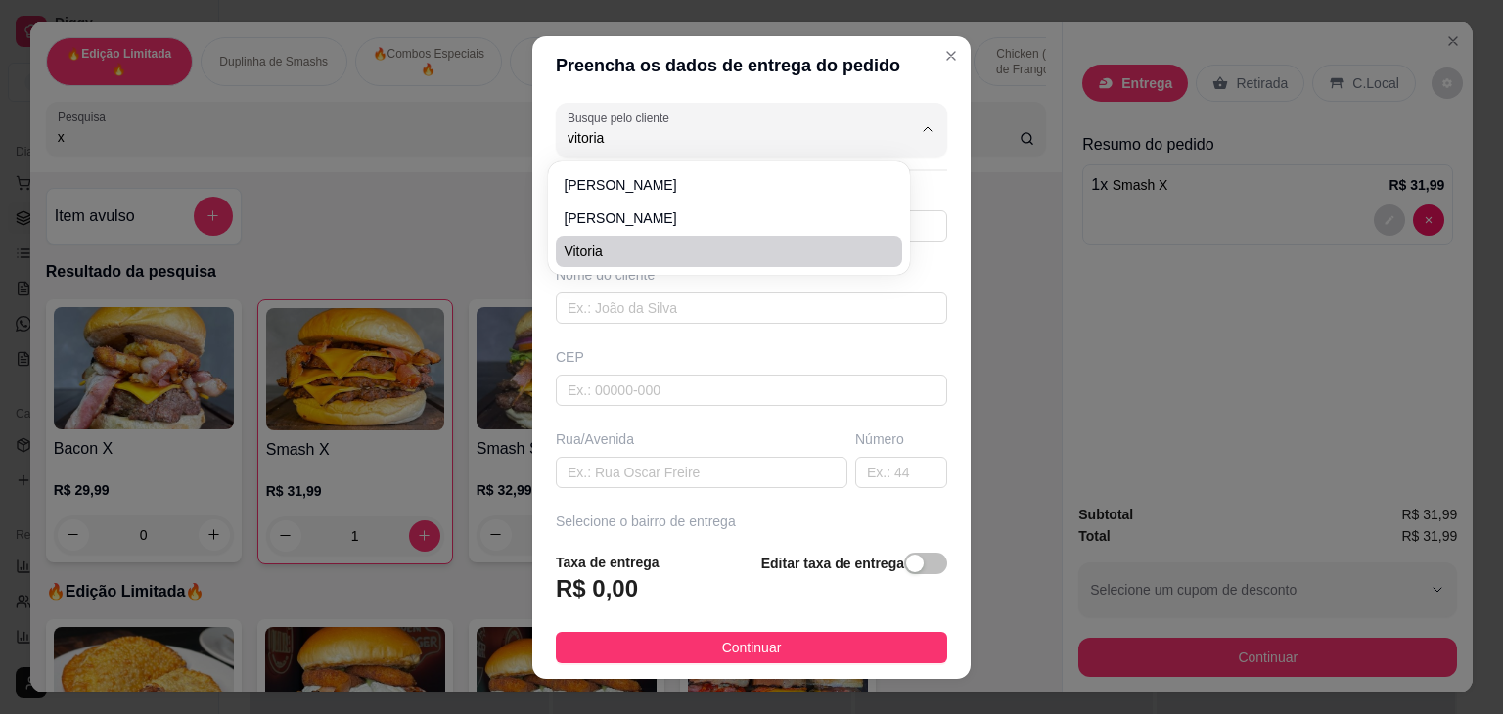
type input "[GEOGRAPHIC_DATA]"
type input "65"
type input "[DATE]"
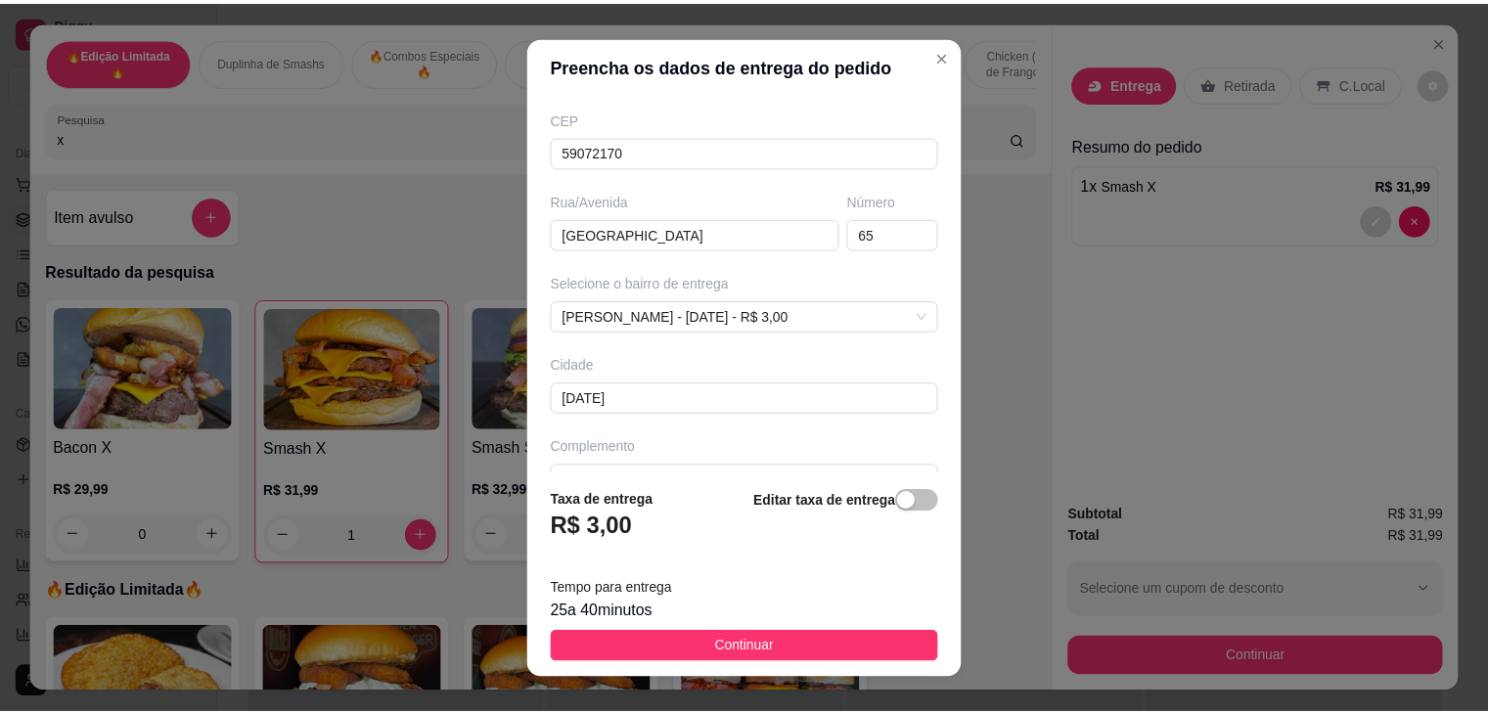
scroll to position [278, 0]
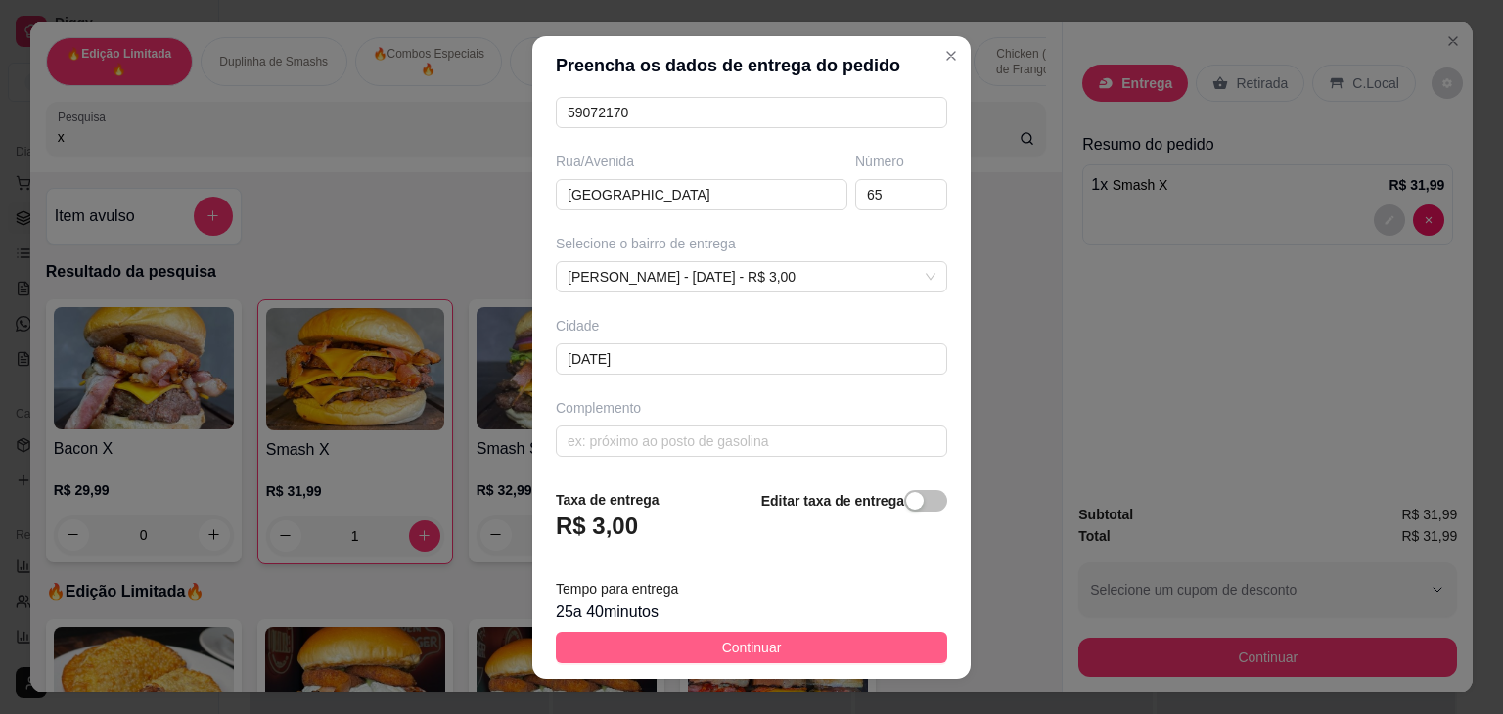
type input "Vitoria"
click at [733, 647] on span "Continuar" at bounding box center [752, 648] width 60 height 22
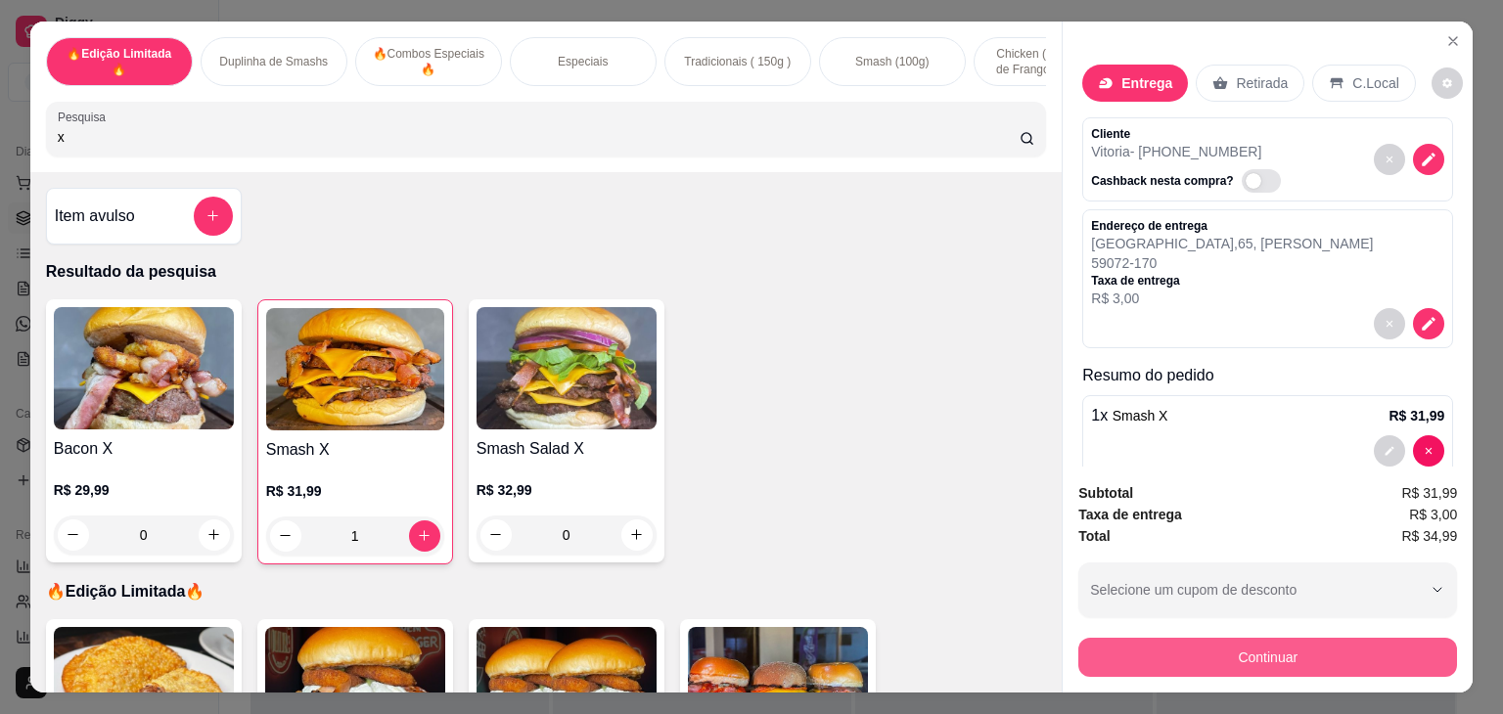
click at [1088, 648] on button "Continuar" at bounding box center [1267, 657] width 379 height 39
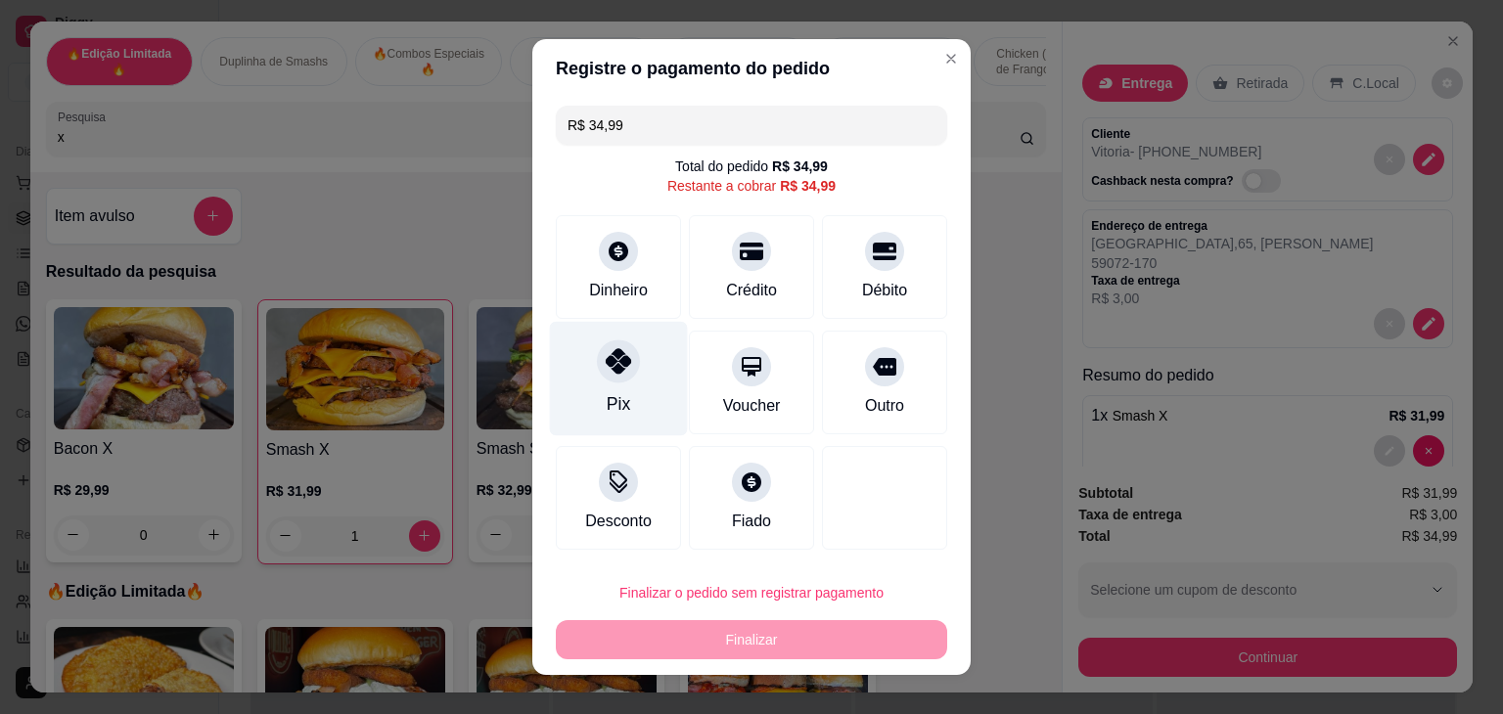
click at [597, 355] on div at bounding box center [618, 361] width 43 height 43
type input "R$ 0,00"
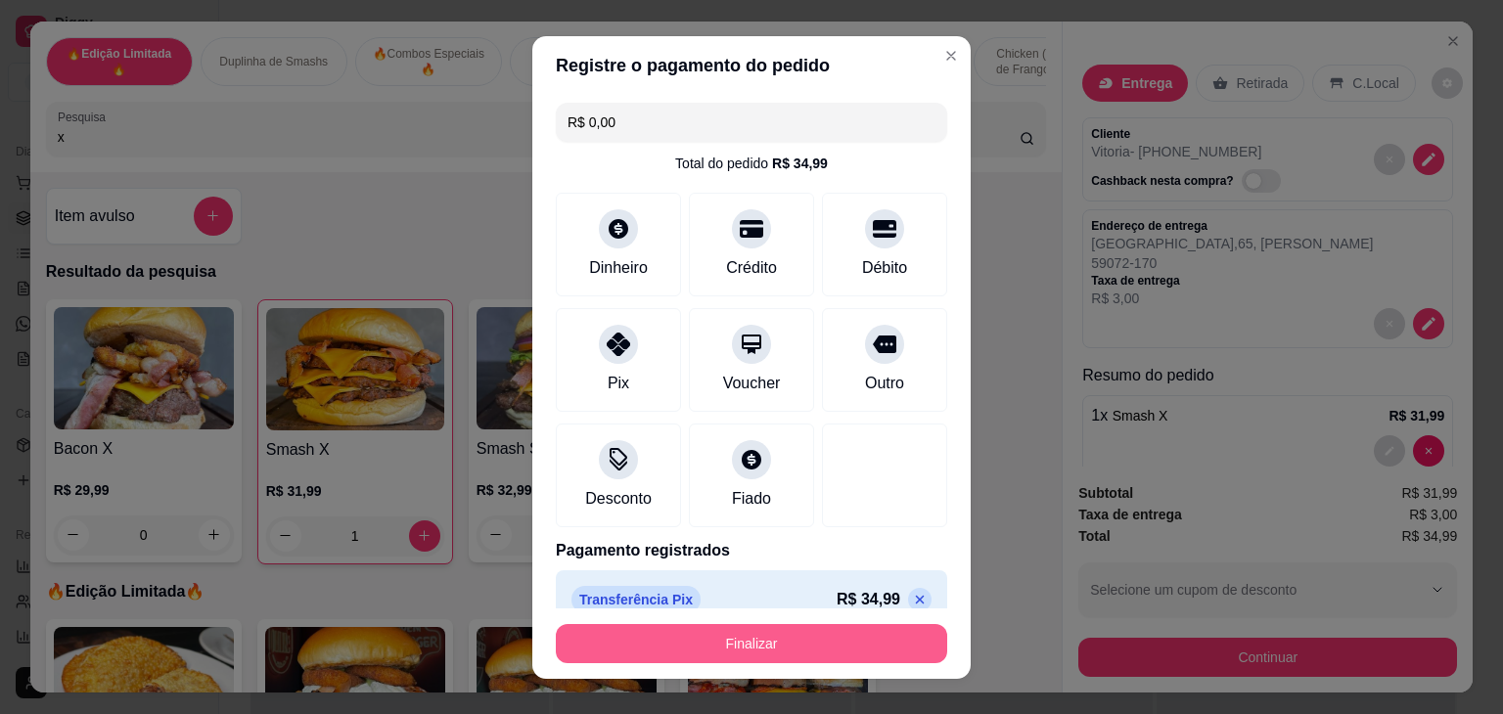
click at [775, 651] on button "Finalizar" at bounding box center [751, 643] width 391 height 39
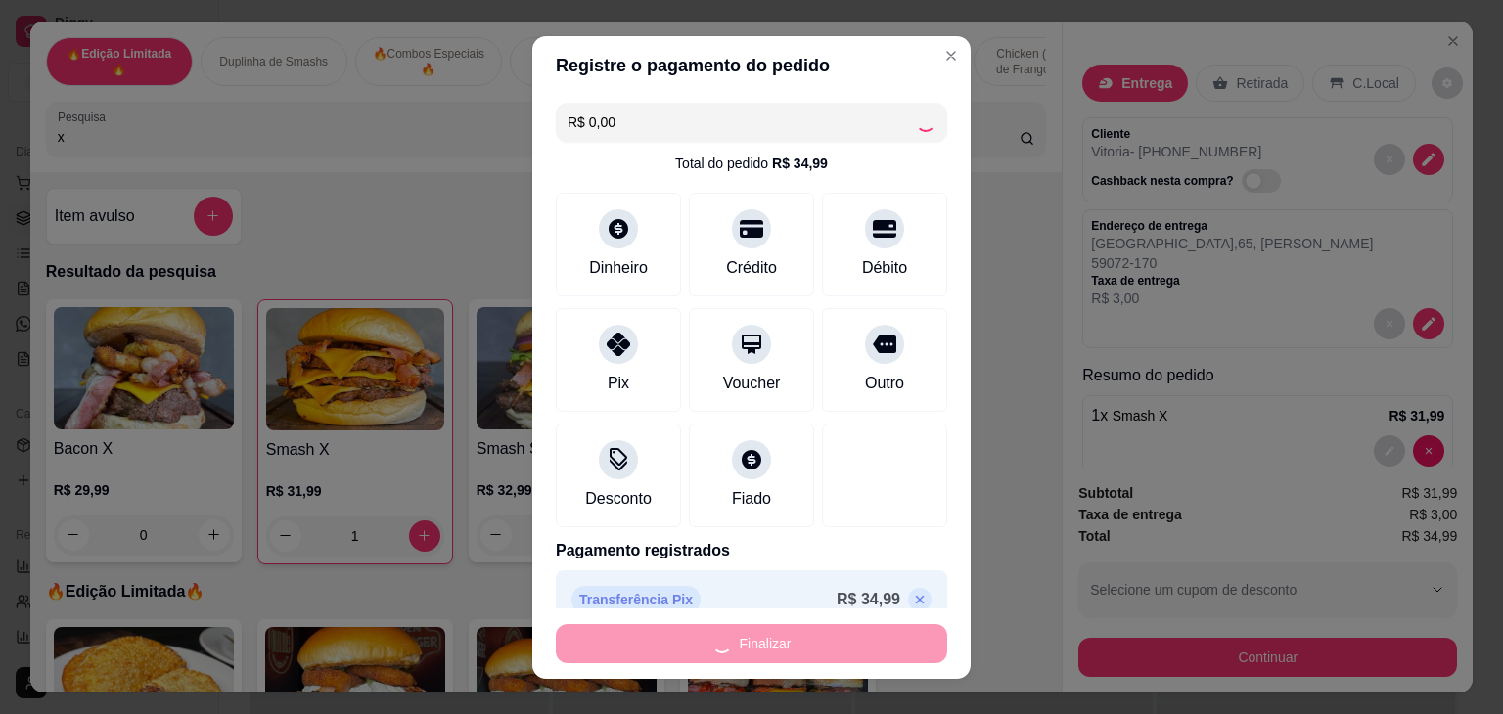
type input "0"
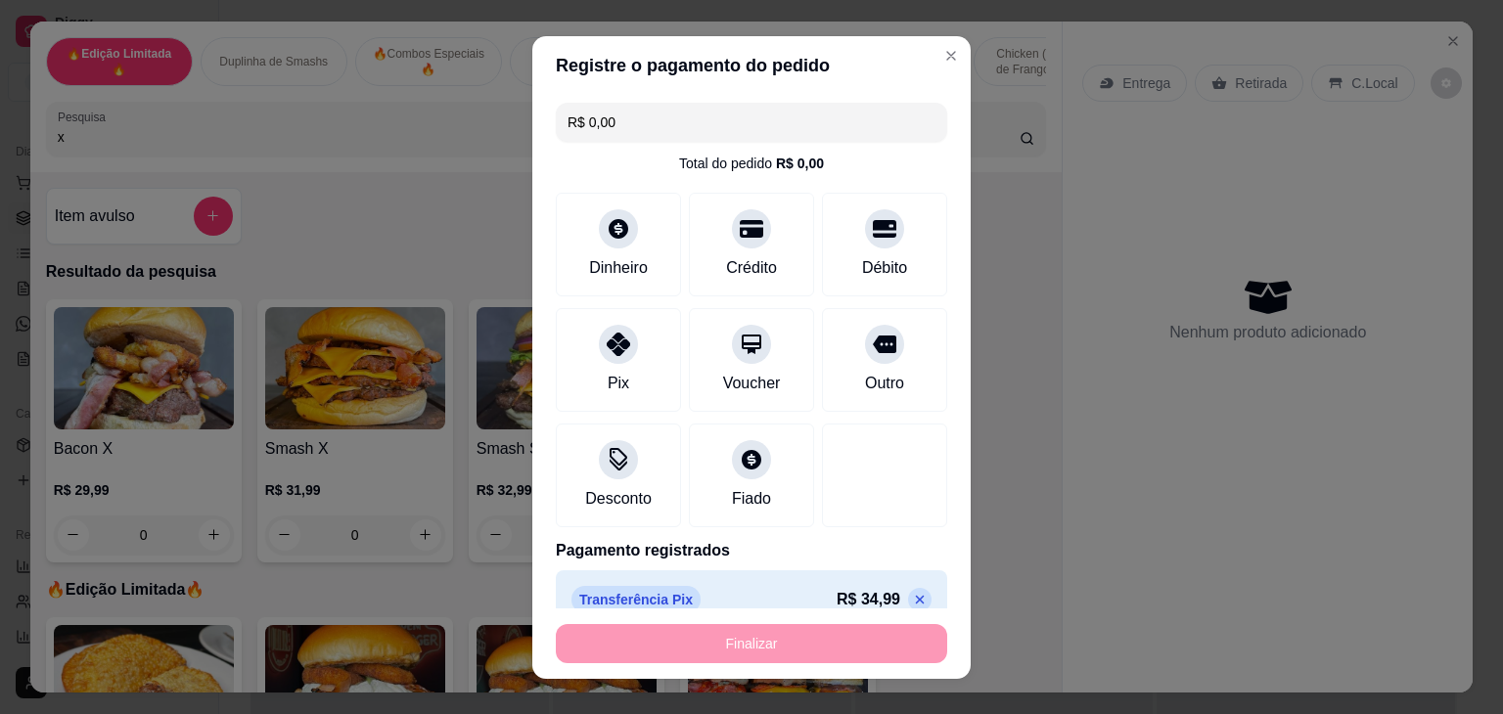
type input "-R$ 34,99"
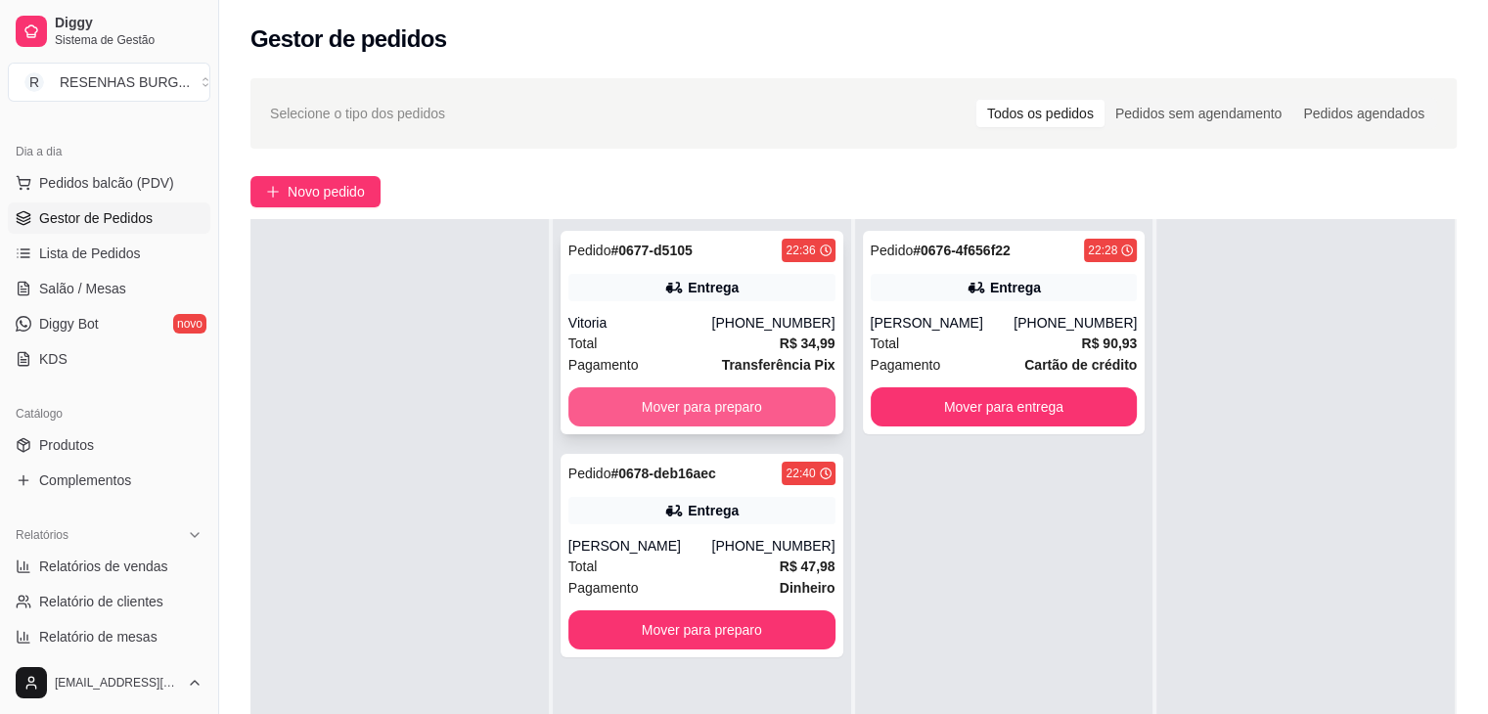
click at [692, 396] on button "Mover para preparo" at bounding box center [702, 407] width 267 height 39
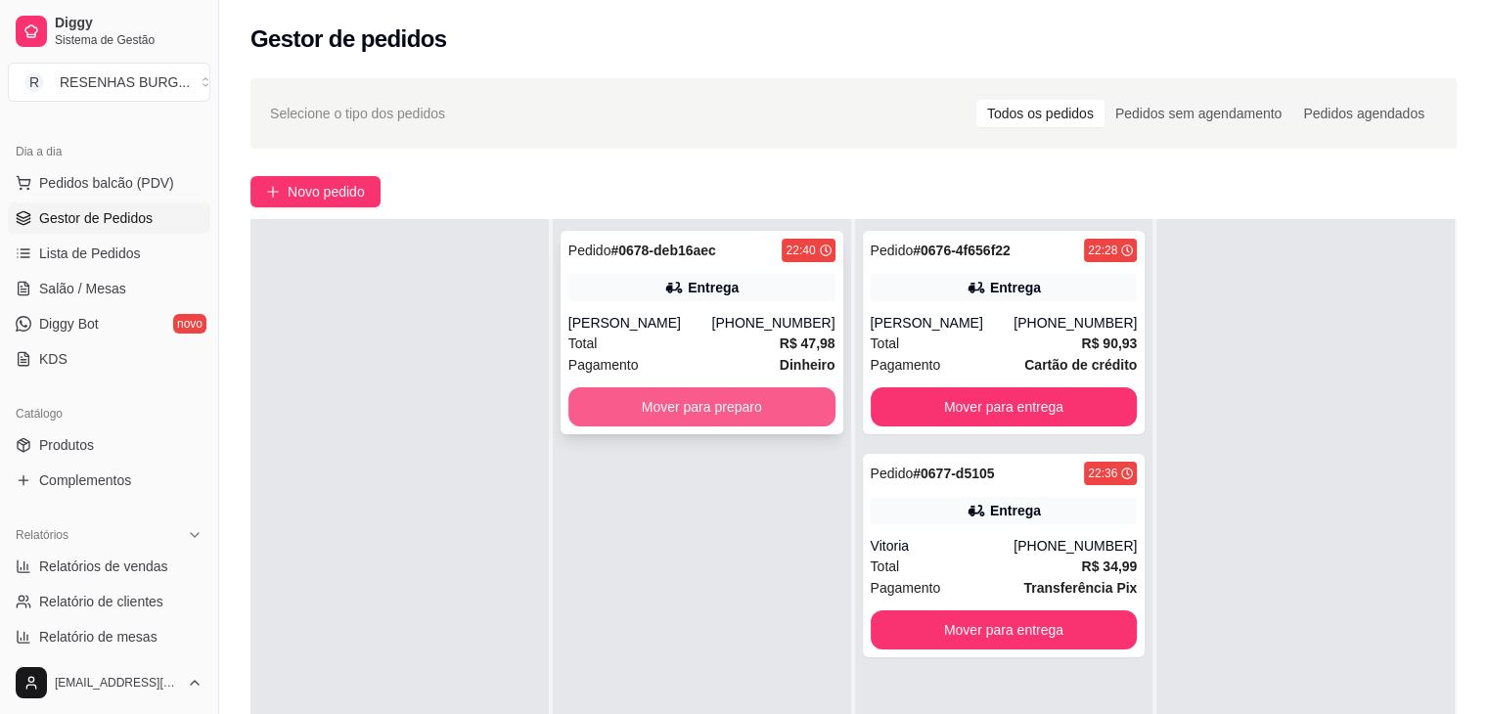
click at [761, 405] on button "Mover para preparo" at bounding box center [702, 407] width 267 height 39
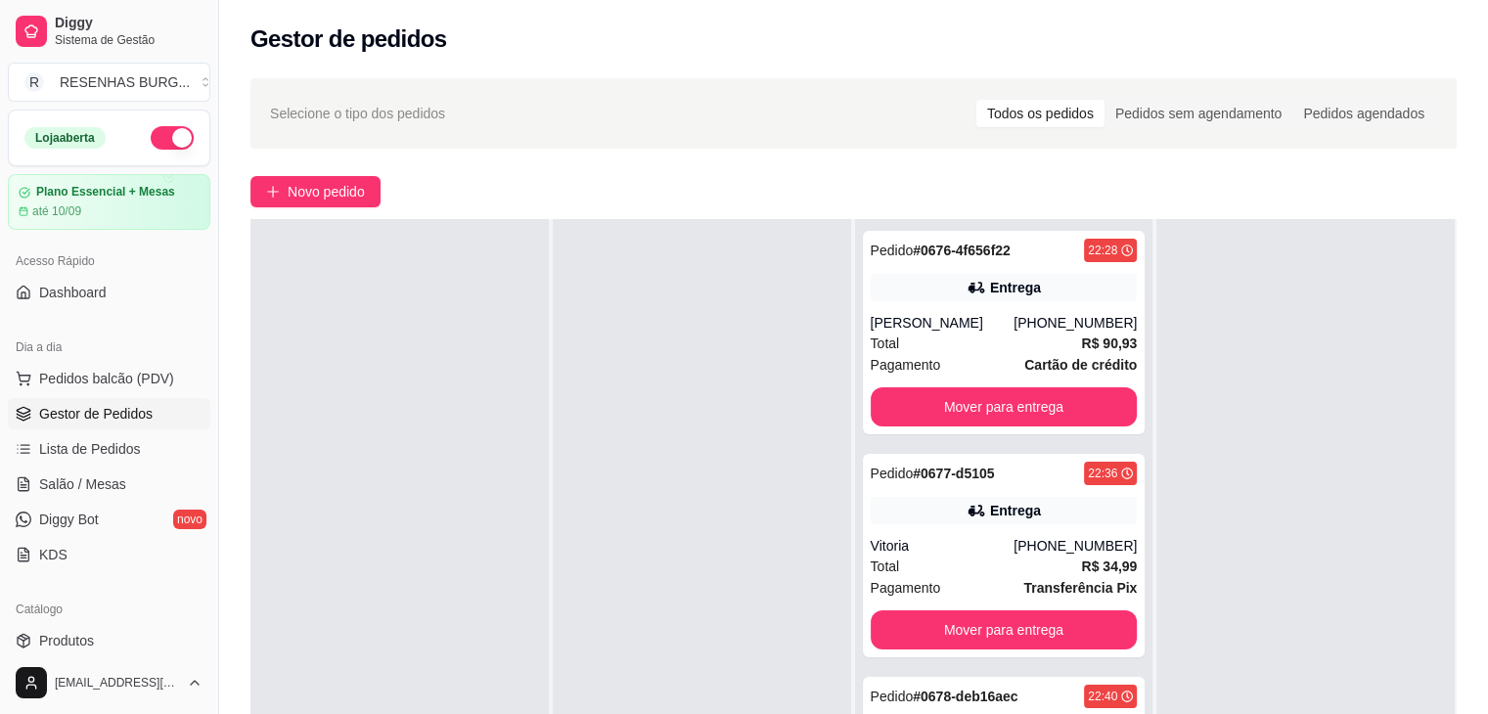
click at [152, 126] on button "button" at bounding box center [172, 137] width 43 height 23
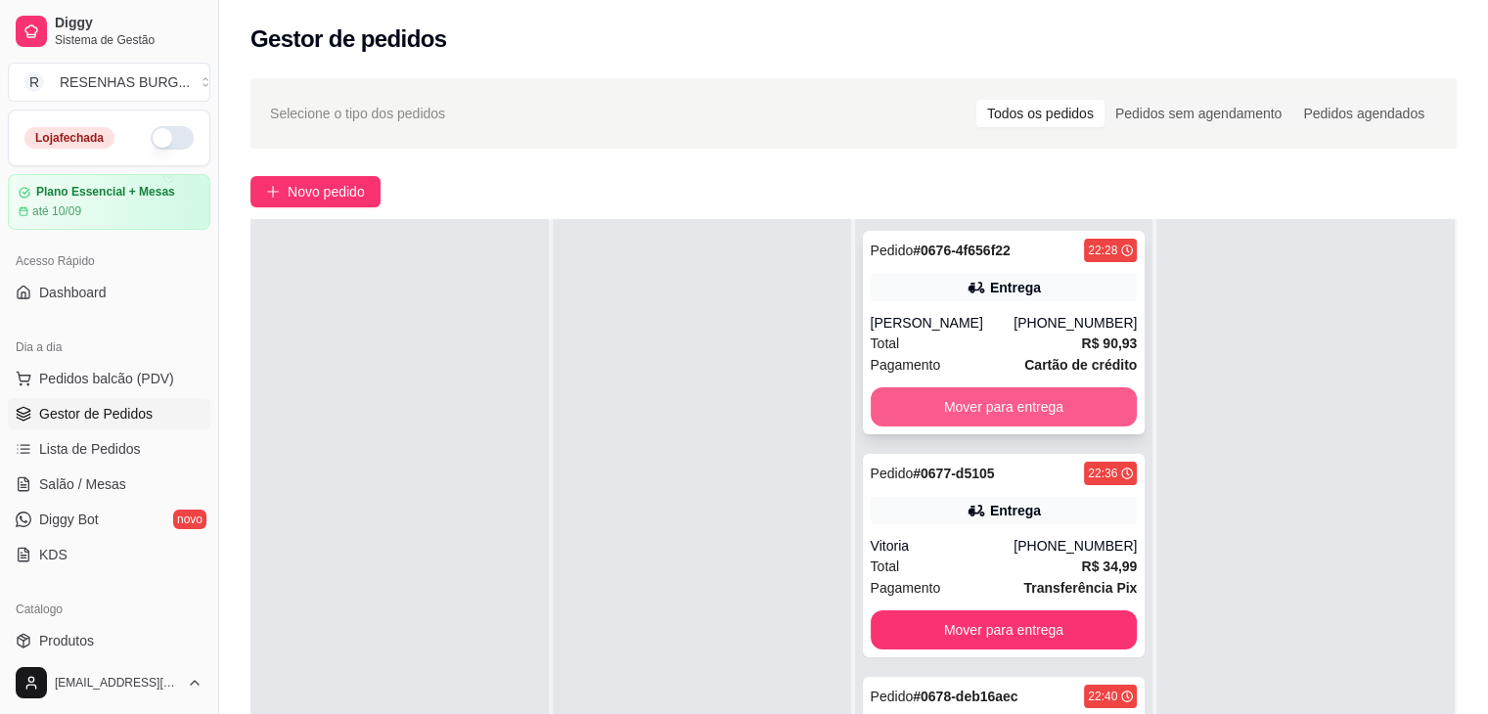
click at [1020, 404] on button "Mover para entrega" at bounding box center [1004, 407] width 267 height 39
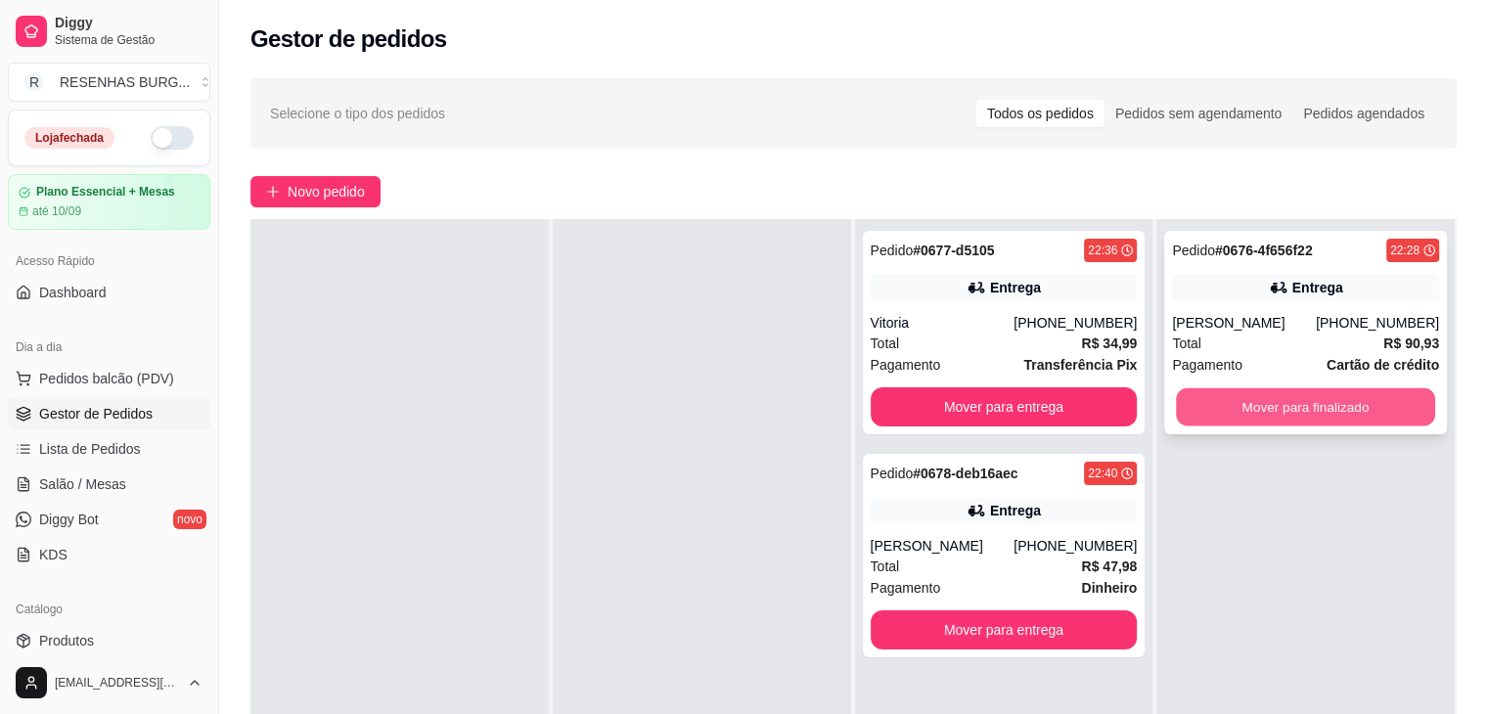
click at [1225, 408] on button "Mover para finalizado" at bounding box center [1305, 408] width 259 height 38
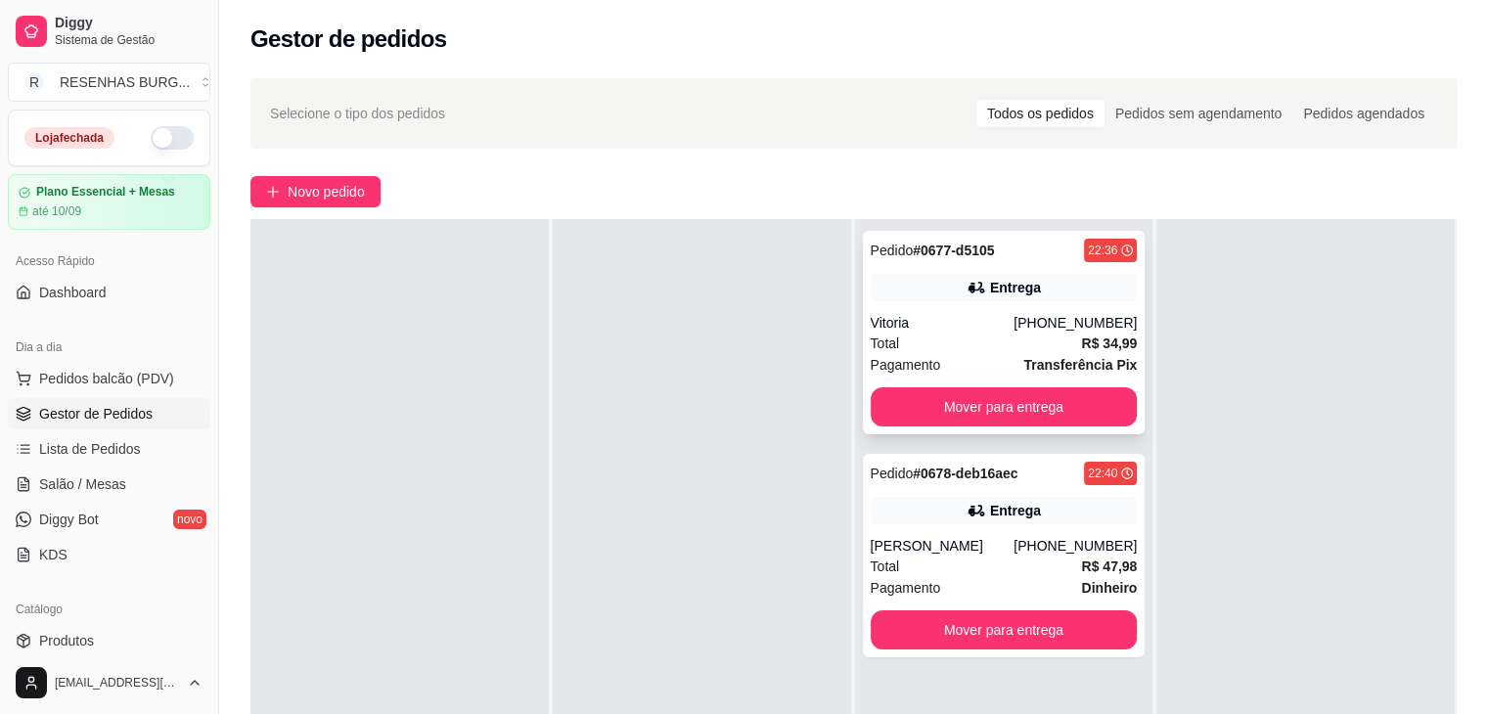
click at [961, 324] on div "Vitoria" at bounding box center [943, 323] width 144 height 20
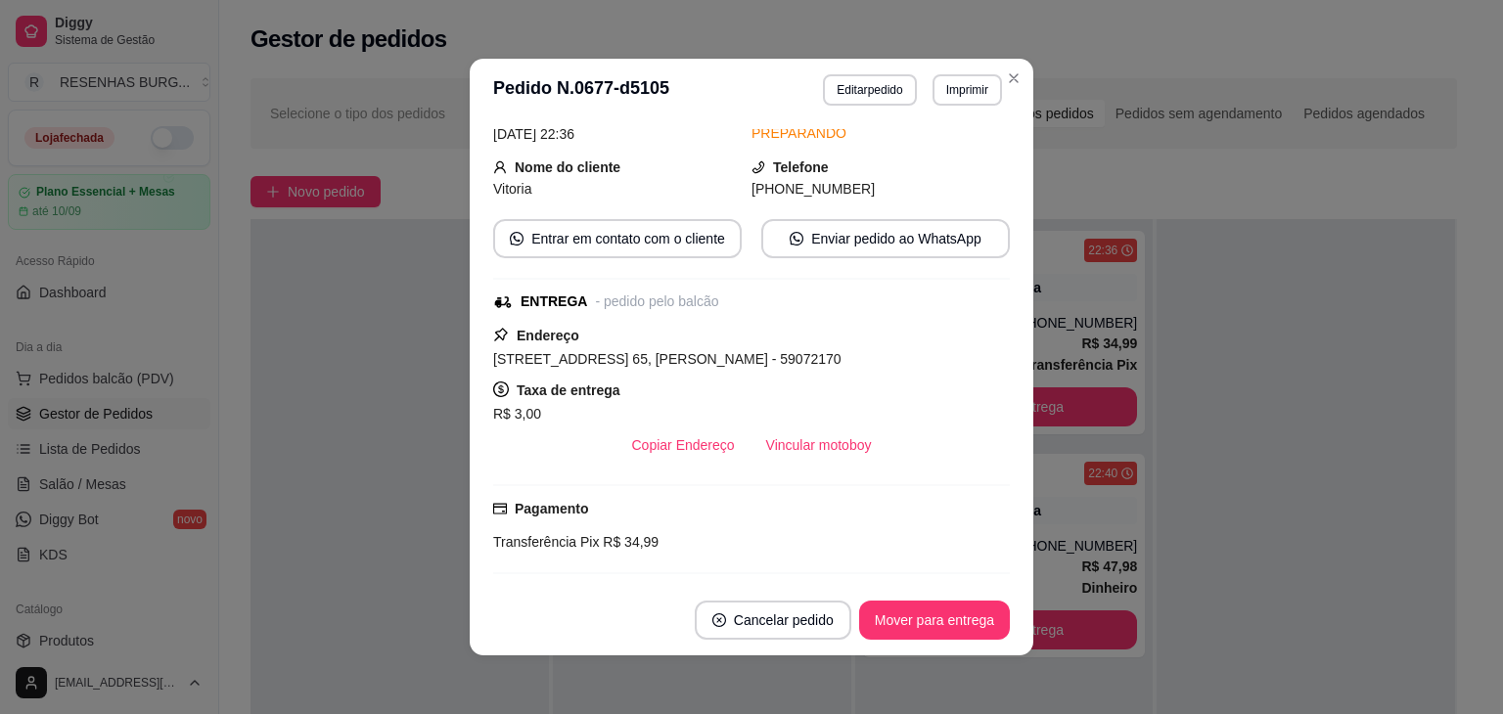
scroll to position [196, 0]
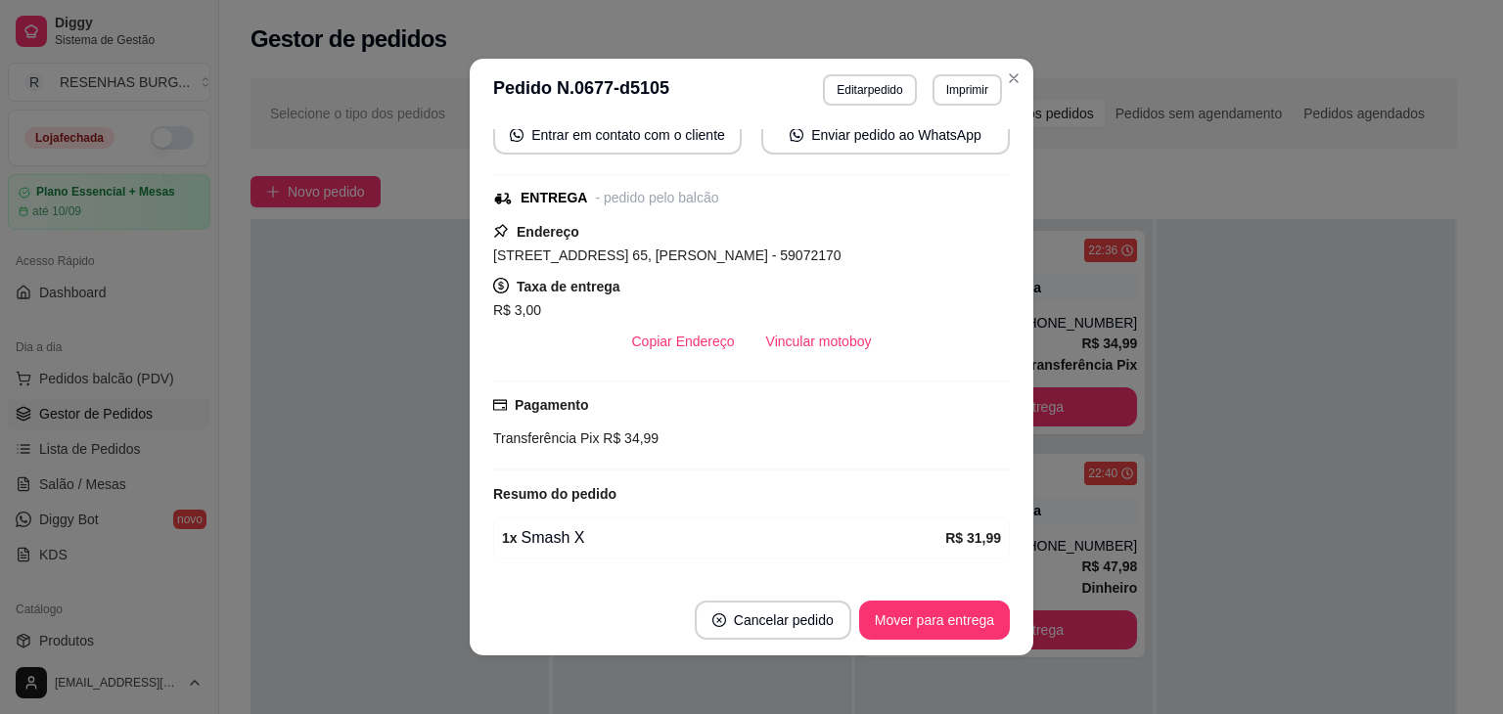
click at [812, 317] on div "R$ 3,00" at bounding box center [751, 309] width 517 height 23
click at [818, 348] on button "Vincular motoboy" at bounding box center [819, 342] width 133 height 38
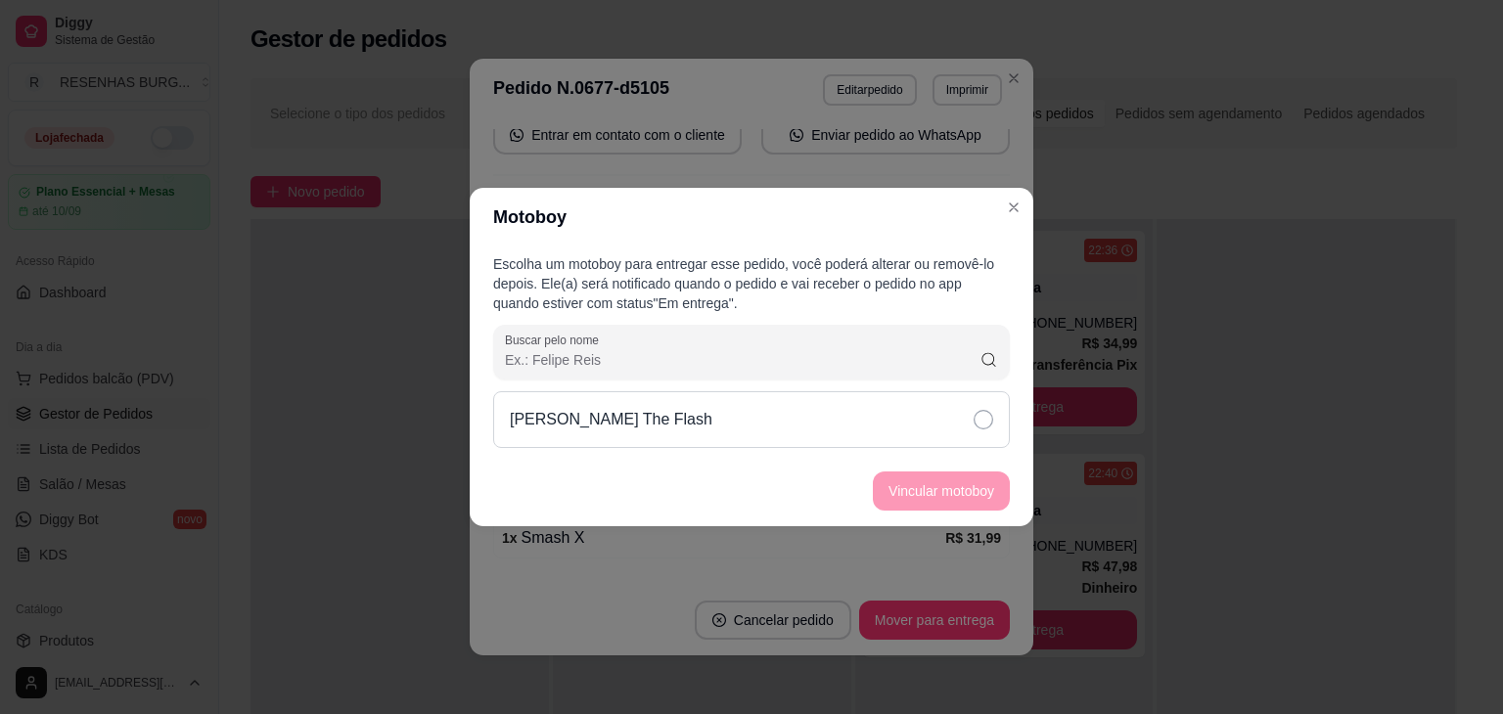
click at [936, 416] on div "[PERSON_NAME] The Flash" at bounding box center [751, 419] width 517 height 57
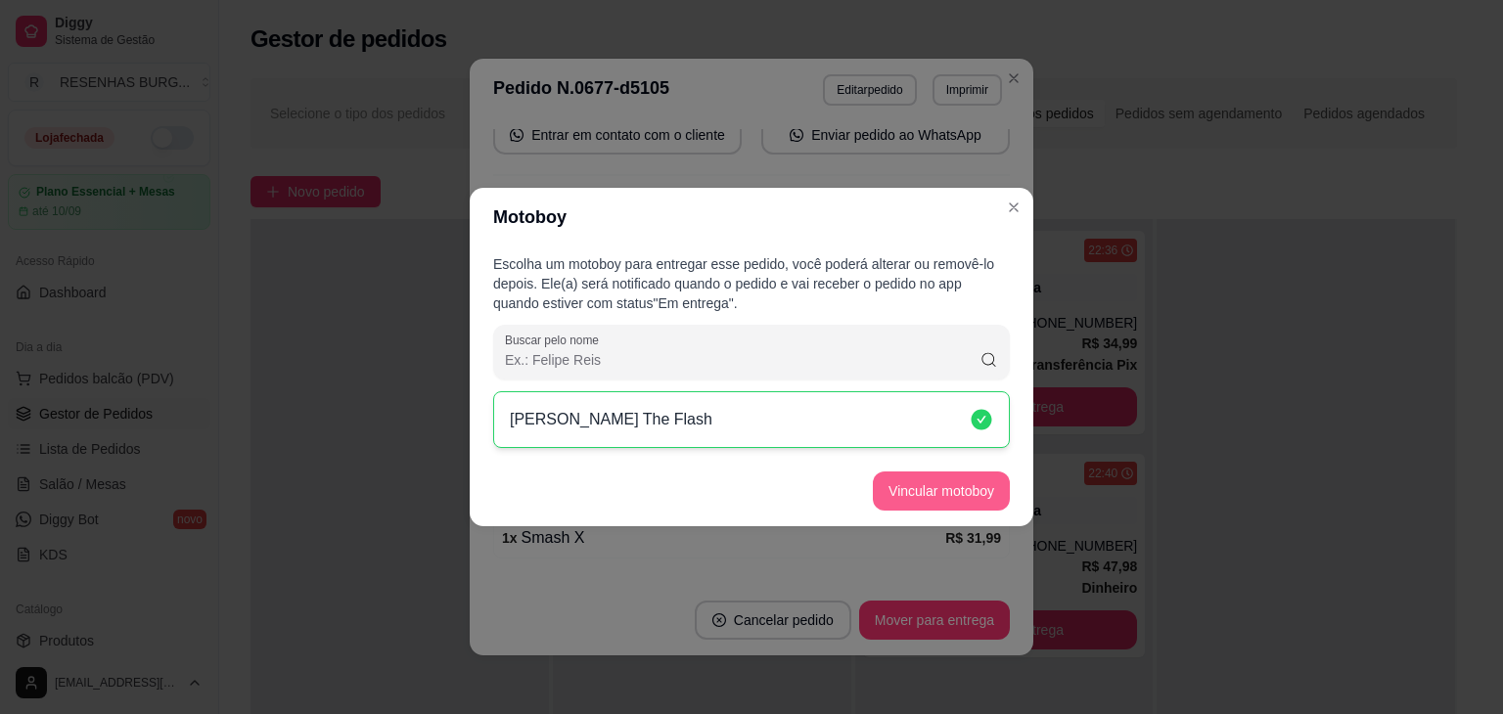
click at [951, 493] on button "Vincular motoboy" at bounding box center [941, 491] width 137 height 39
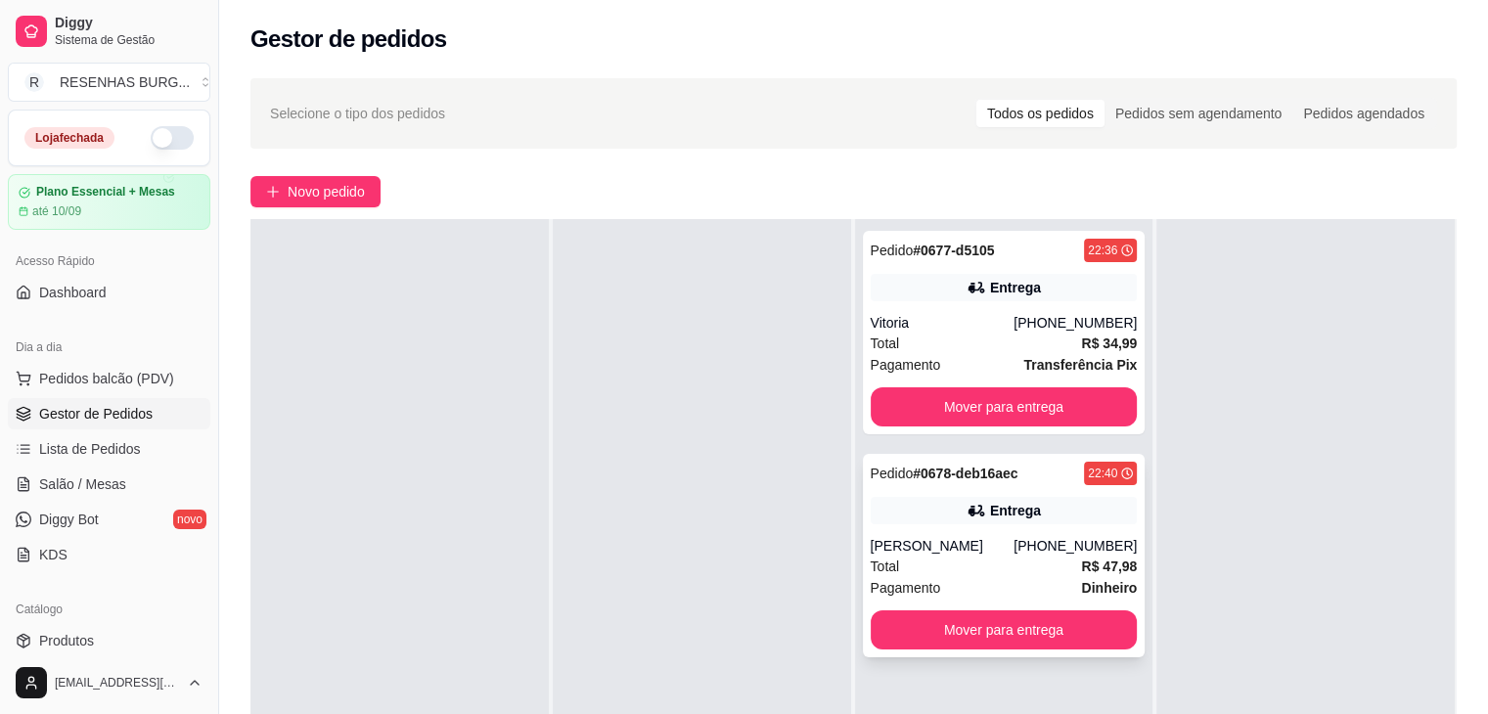
click at [994, 549] on div "[PERSON_NAME]" at bounding box center [943, 546] width 144 height 20
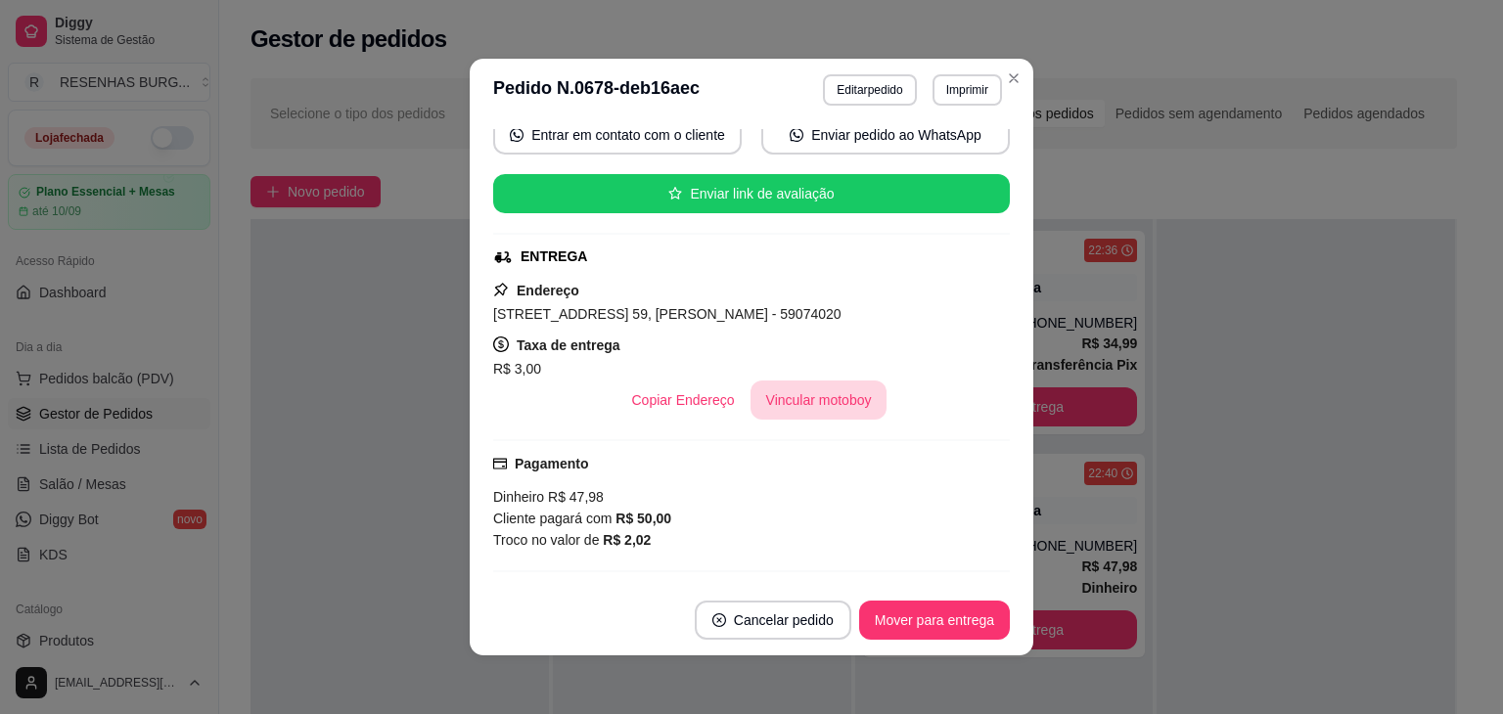
click at [817, 383] on button "Vincular motoboy" at bounding box center [819, 400] width 137 height 39
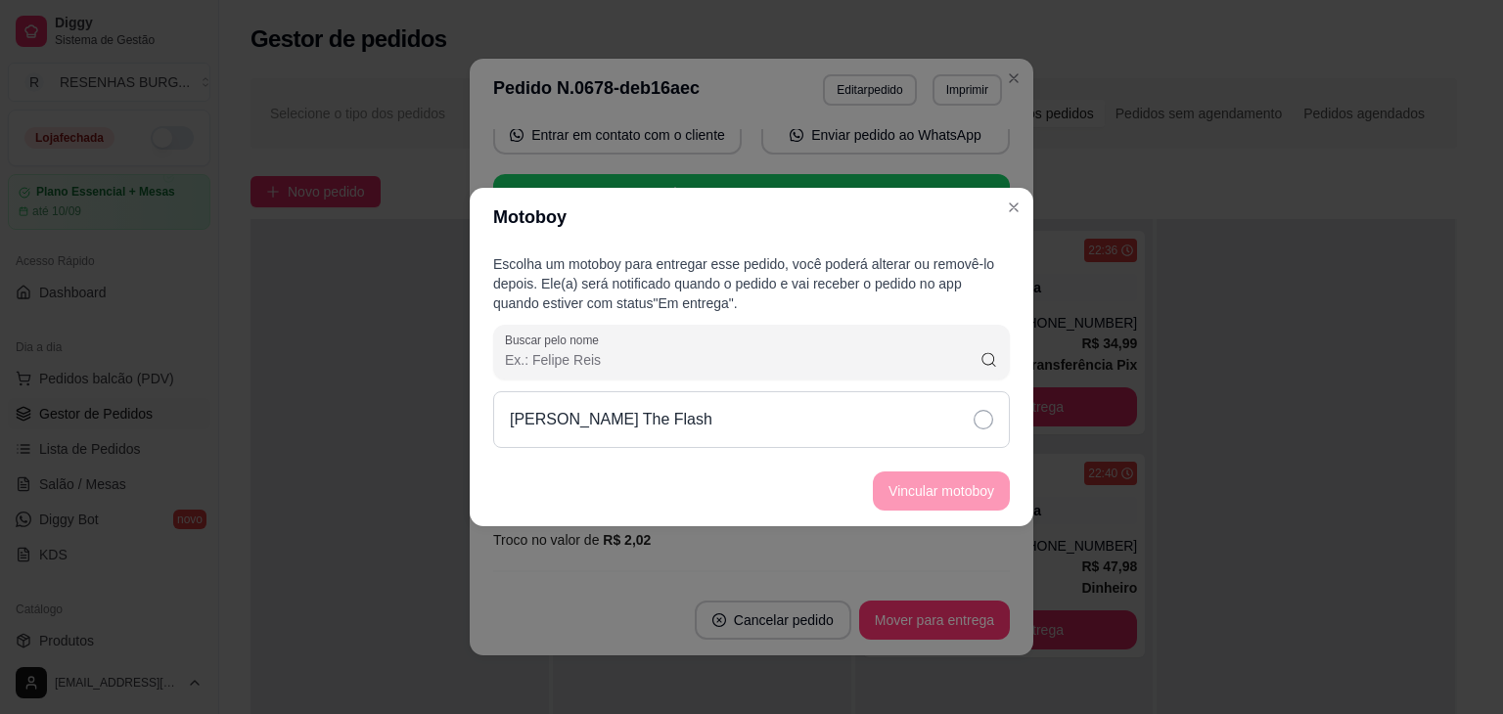
click at [898, 396] on div "[PERSON_NAME] The Flash" at bounding box center [751, 419] width 517 height 57
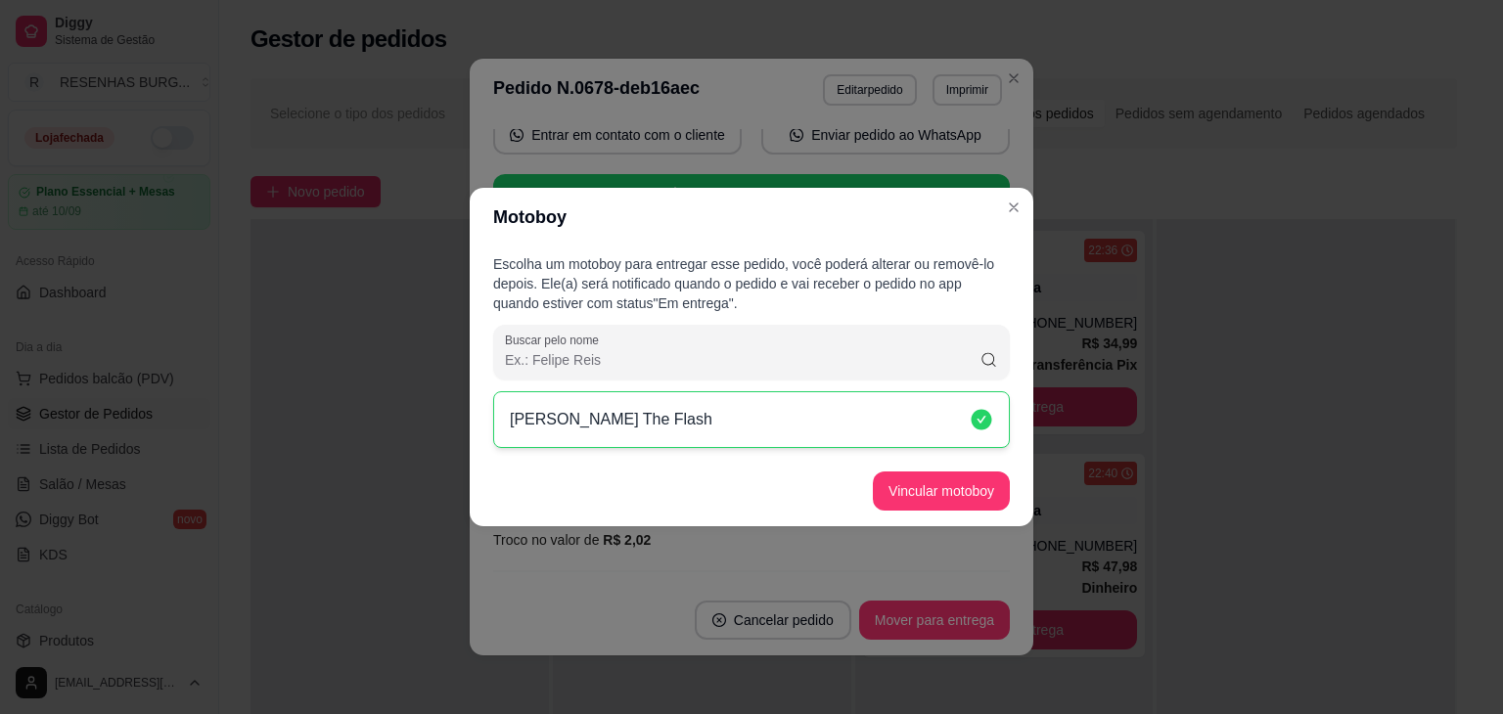
click at [942, 465] on footer "Vincular motoboy" at bounding box center [752, 491] width 564 height 70
click at [951, 498] on button "Vincular motoboy" at bounding box center [941, 491] width 137 height 39
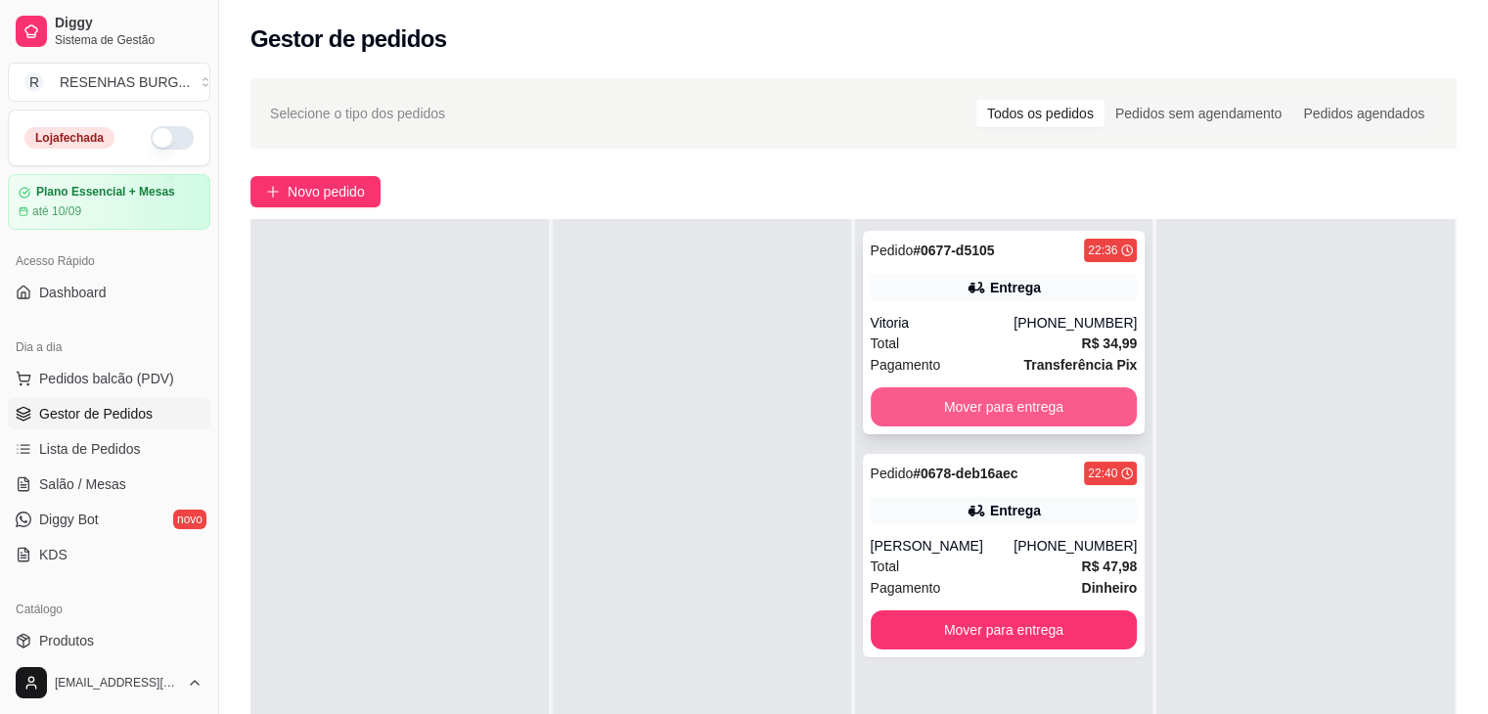
click at [963, 411] on button "Mover para entrega" at bounding box center [1004, 407] width 267 height 39
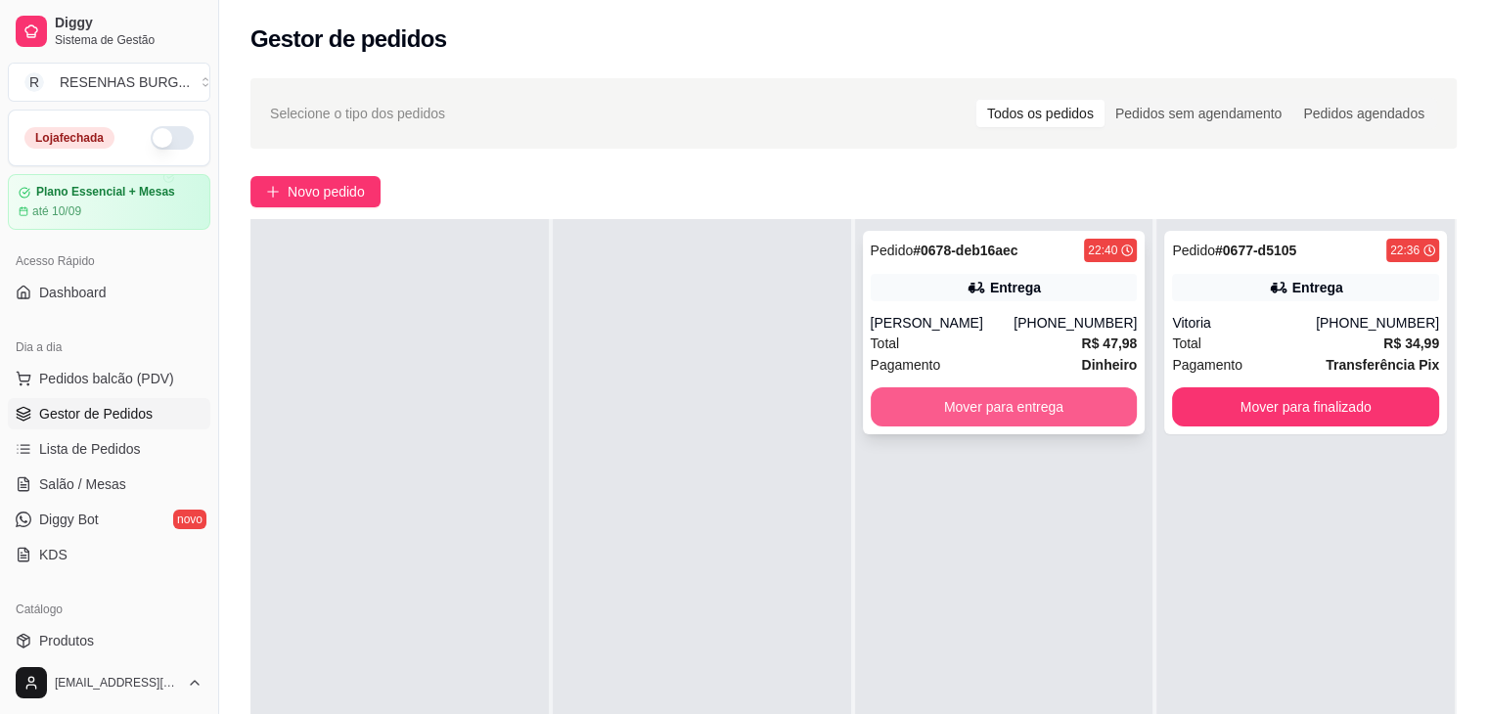
click at [1003, 406] on button "Mover para entrega" at bounding box center [1004, 407] width 267 height 39
